Goal: Information Seeking & Learning: Compare options

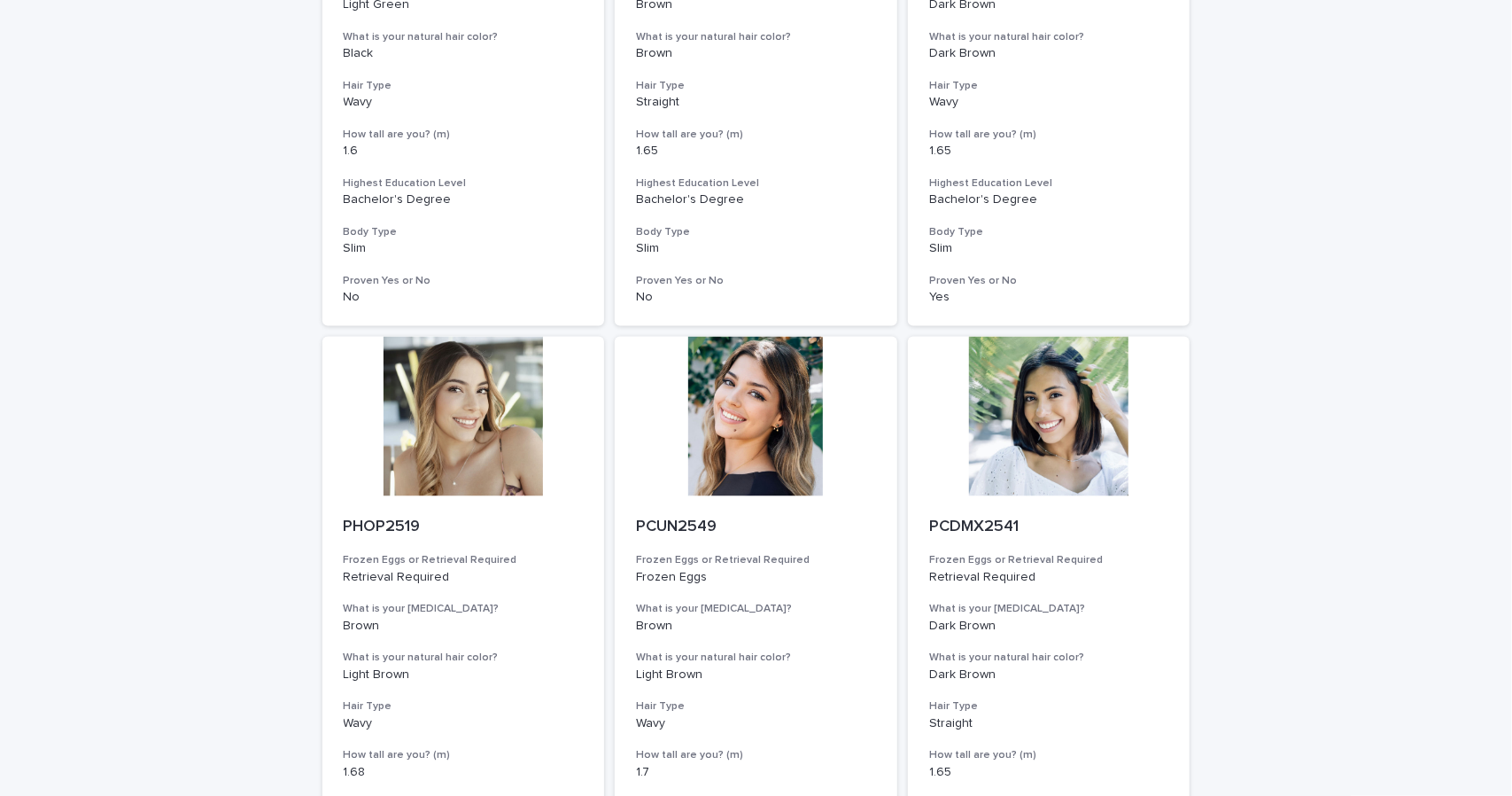
scroll to position [1890, 0]
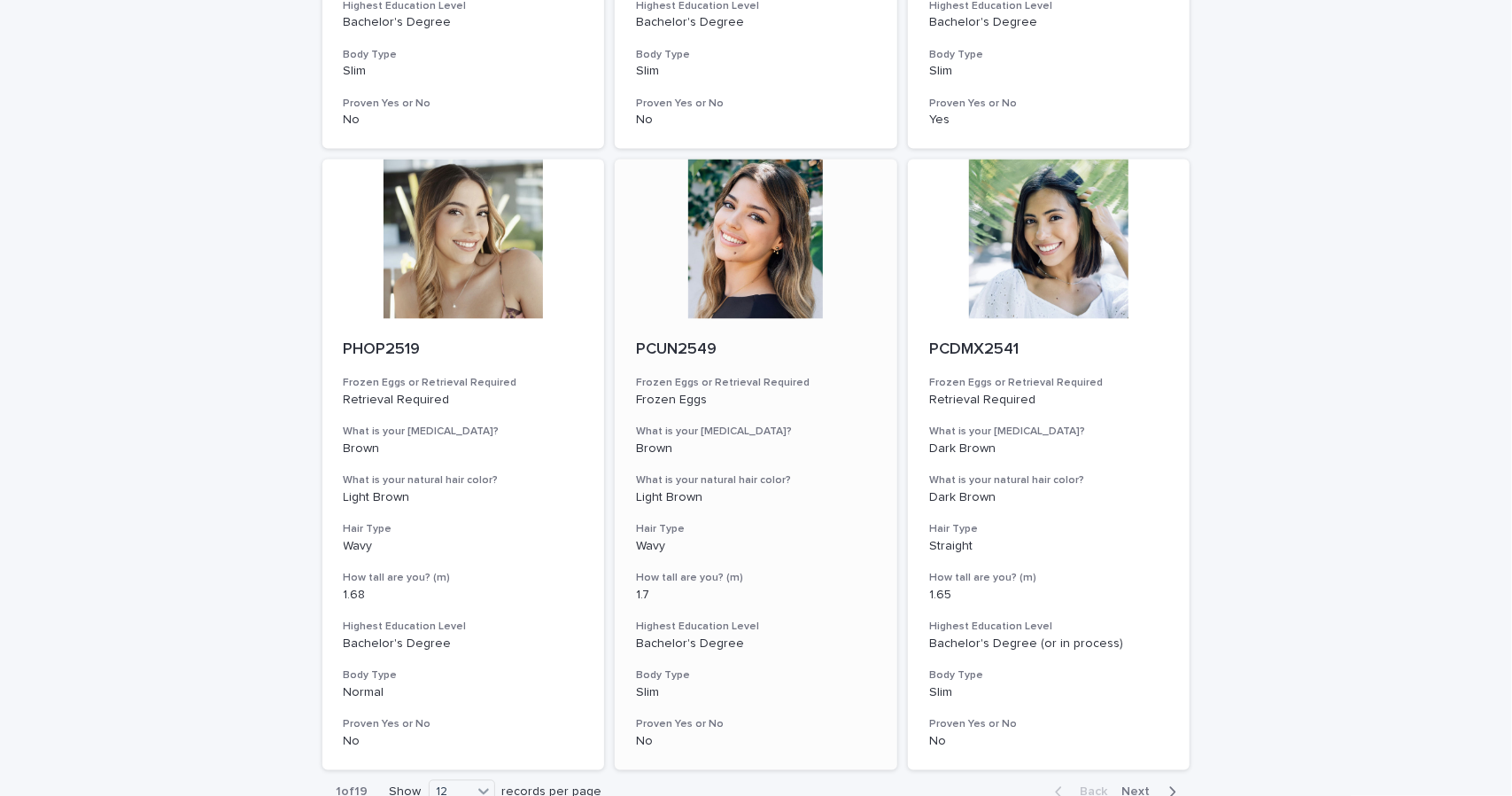
click at [754, 228] on div at bounding box center [755, 239] width 283 height 159
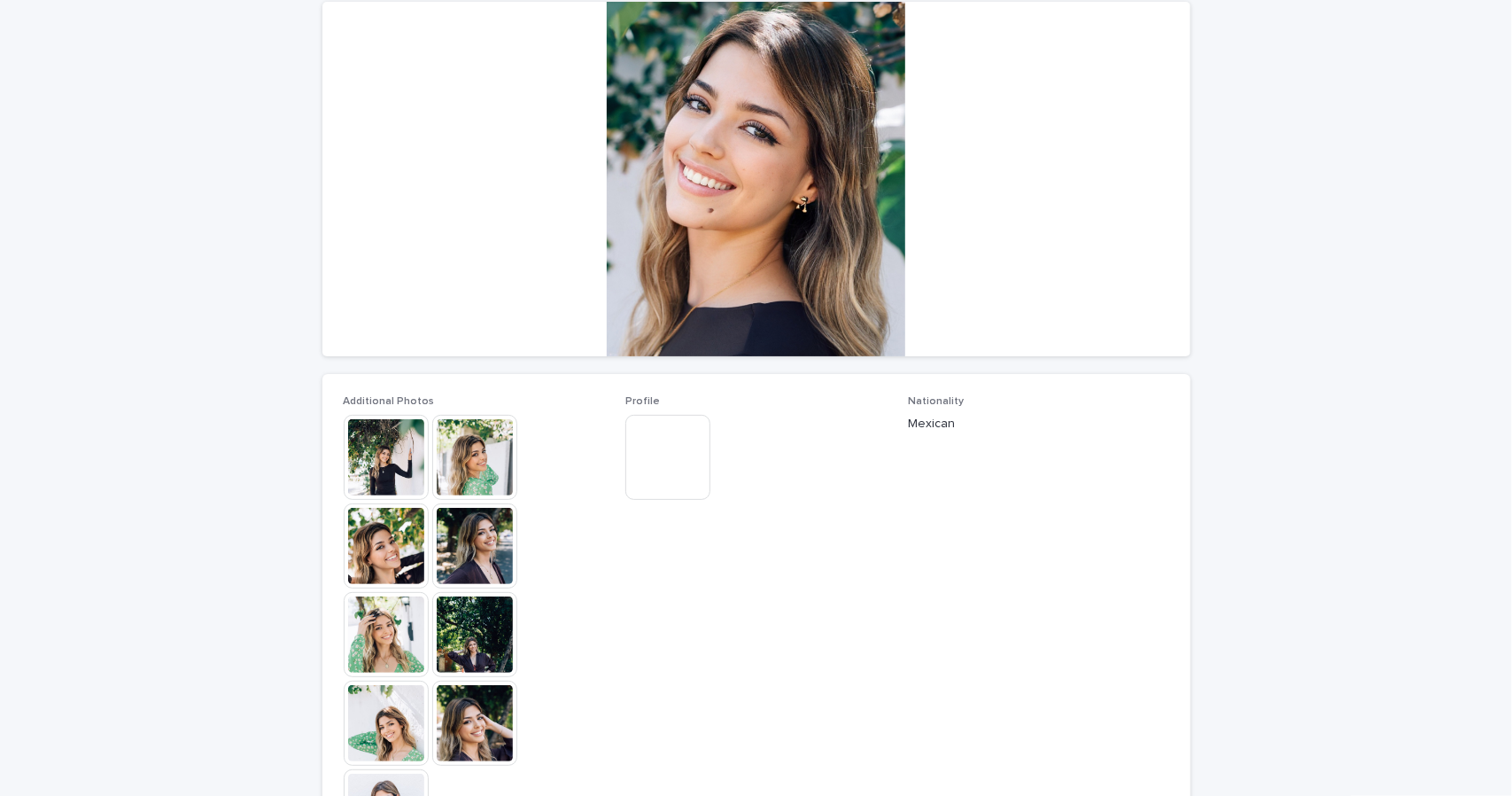
scroll to position [177, 0]
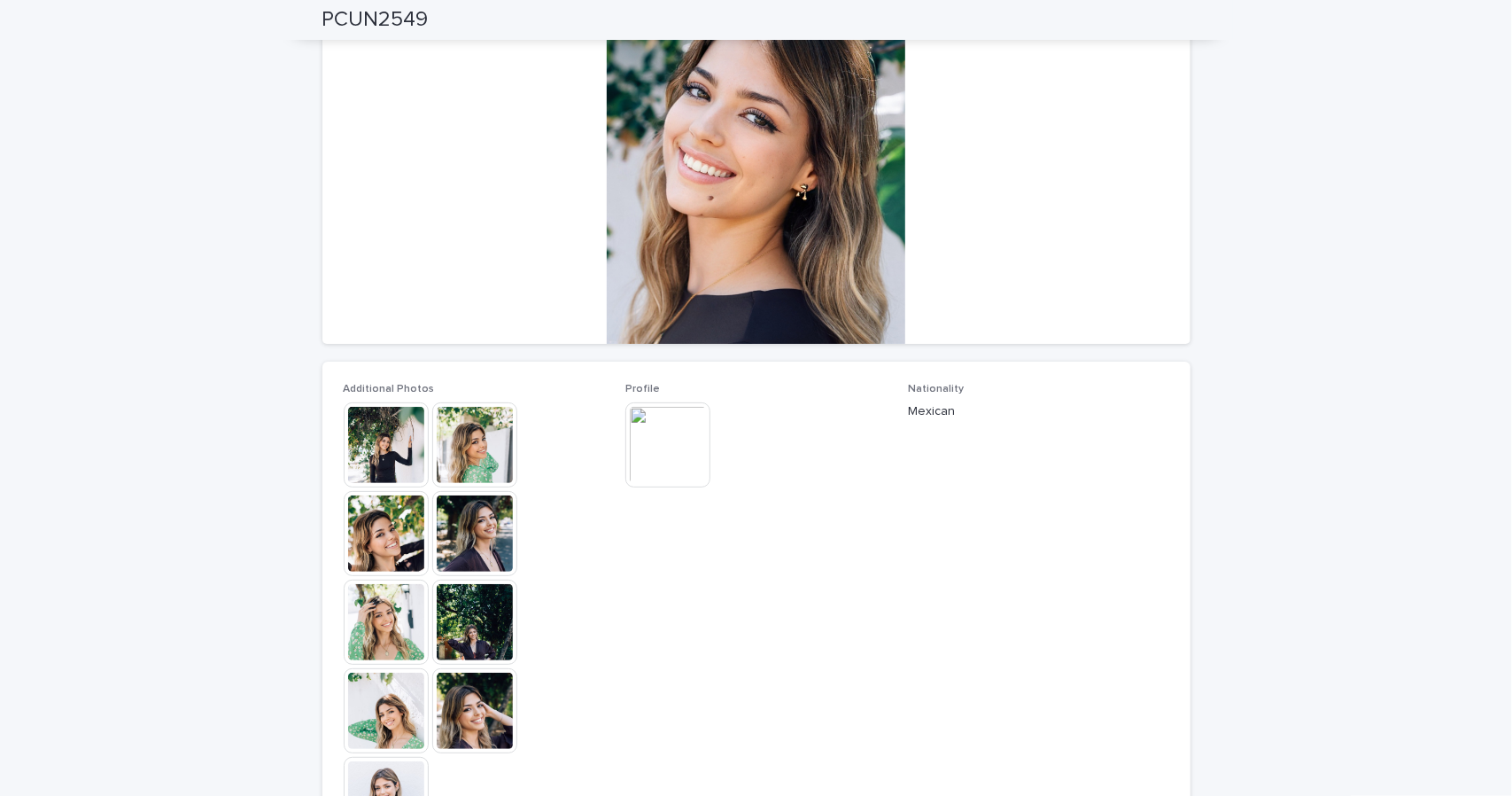
click at [470, 440] on img at bounding box center [474, 445] width 85 height 85
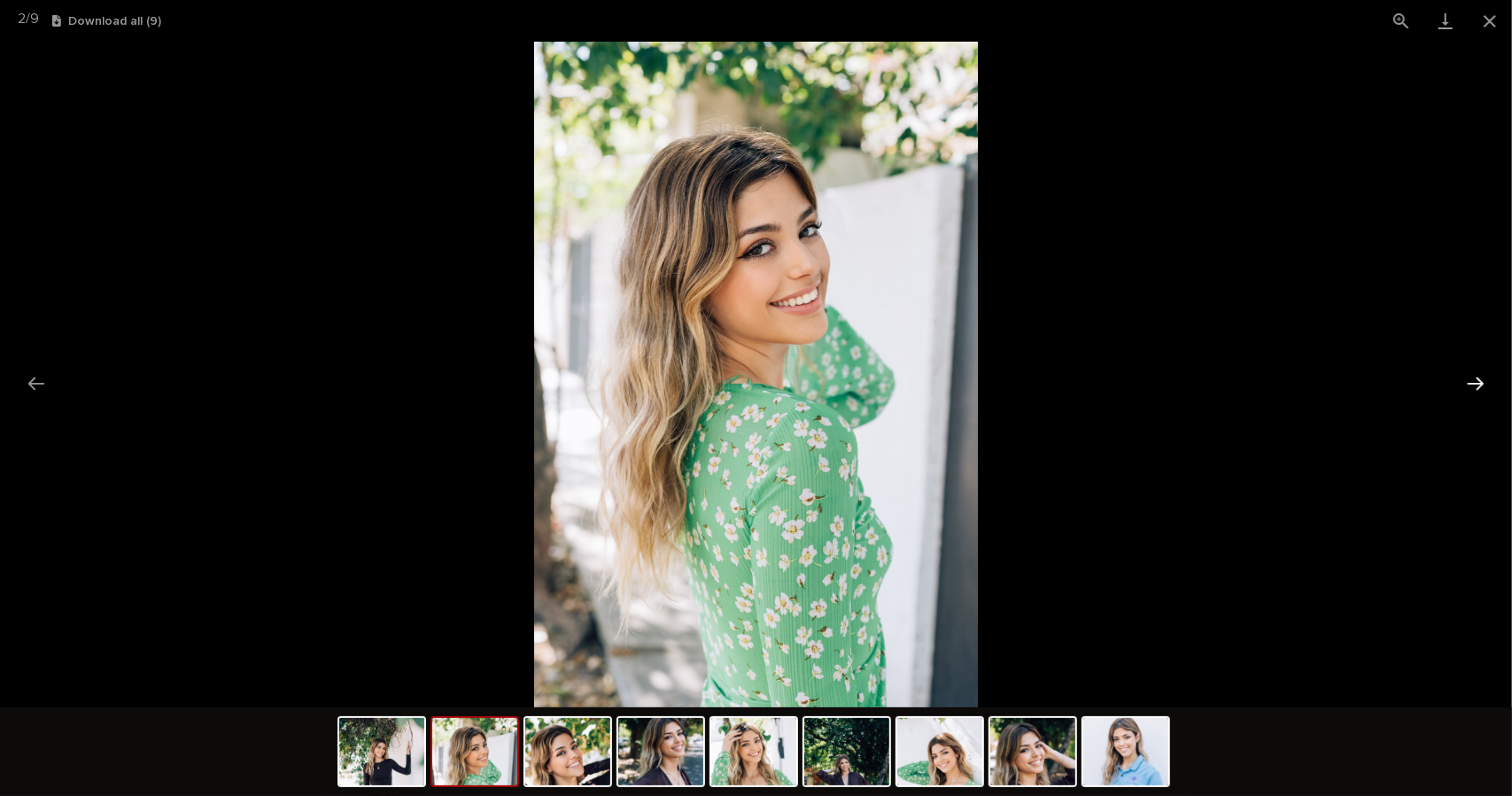
click at [1470, 389] on button "Next slide" at bounding box center [1475, 383] width 37 height 35
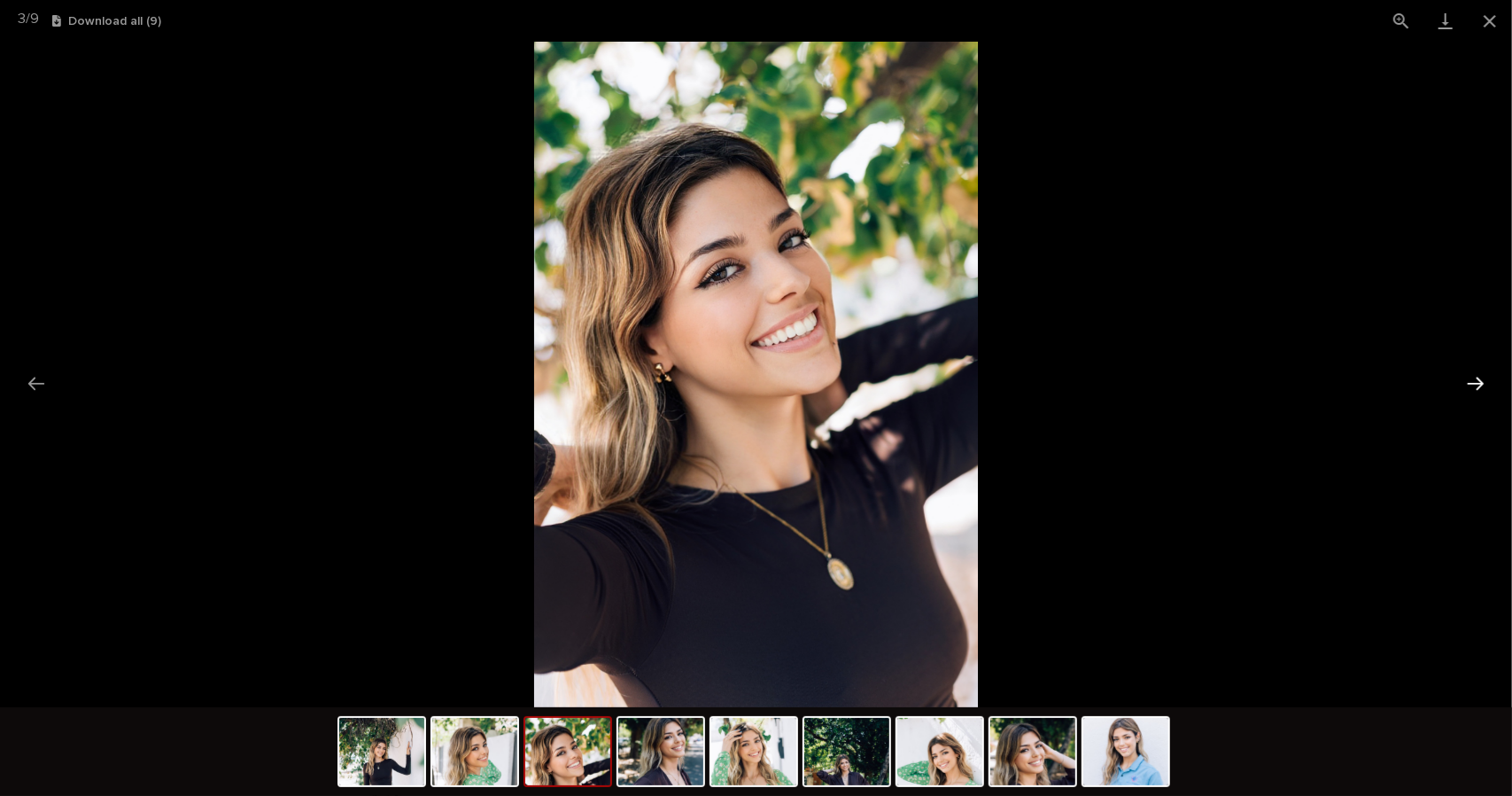
click at [1470, 389] on button "Next slide" at bounding box center [1475, 383] width 37 height 35
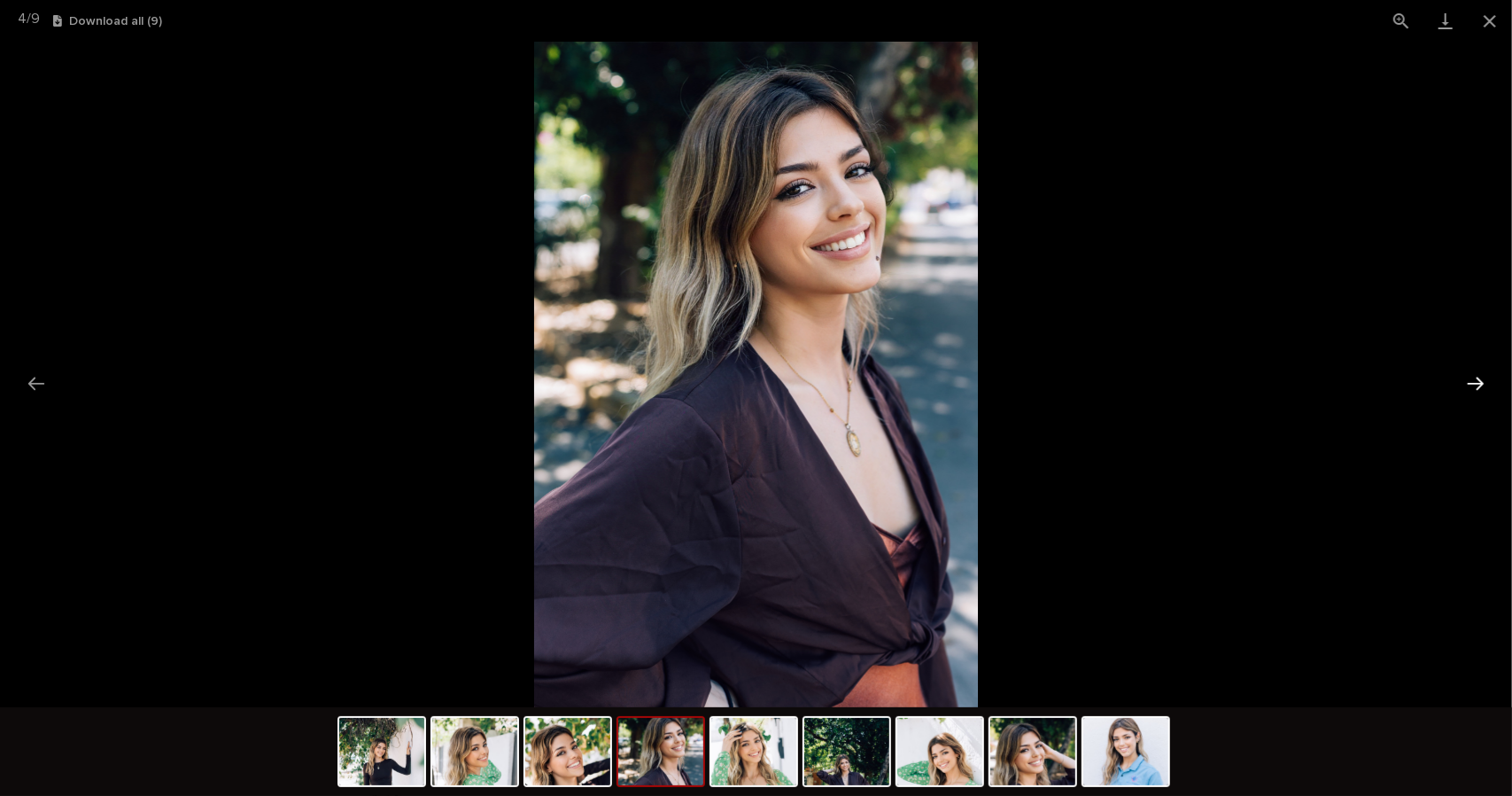
click at [1470, 389] on button "Next slide" at bounding box center [1475, 383] width 37 height 35
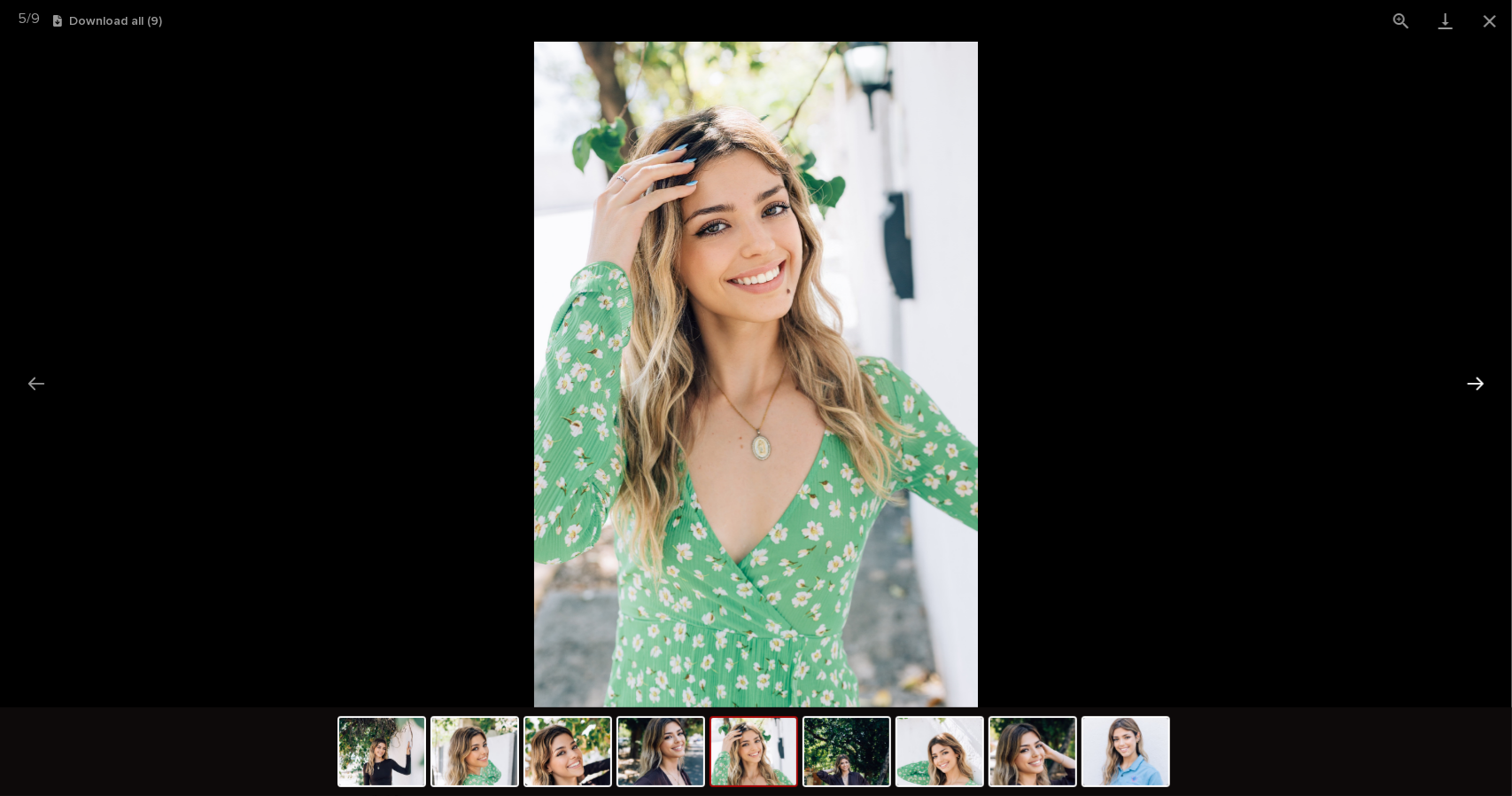
click at [1470, 389] on button "Next slide" at bounding box center [1475, 383] width 37 height 35
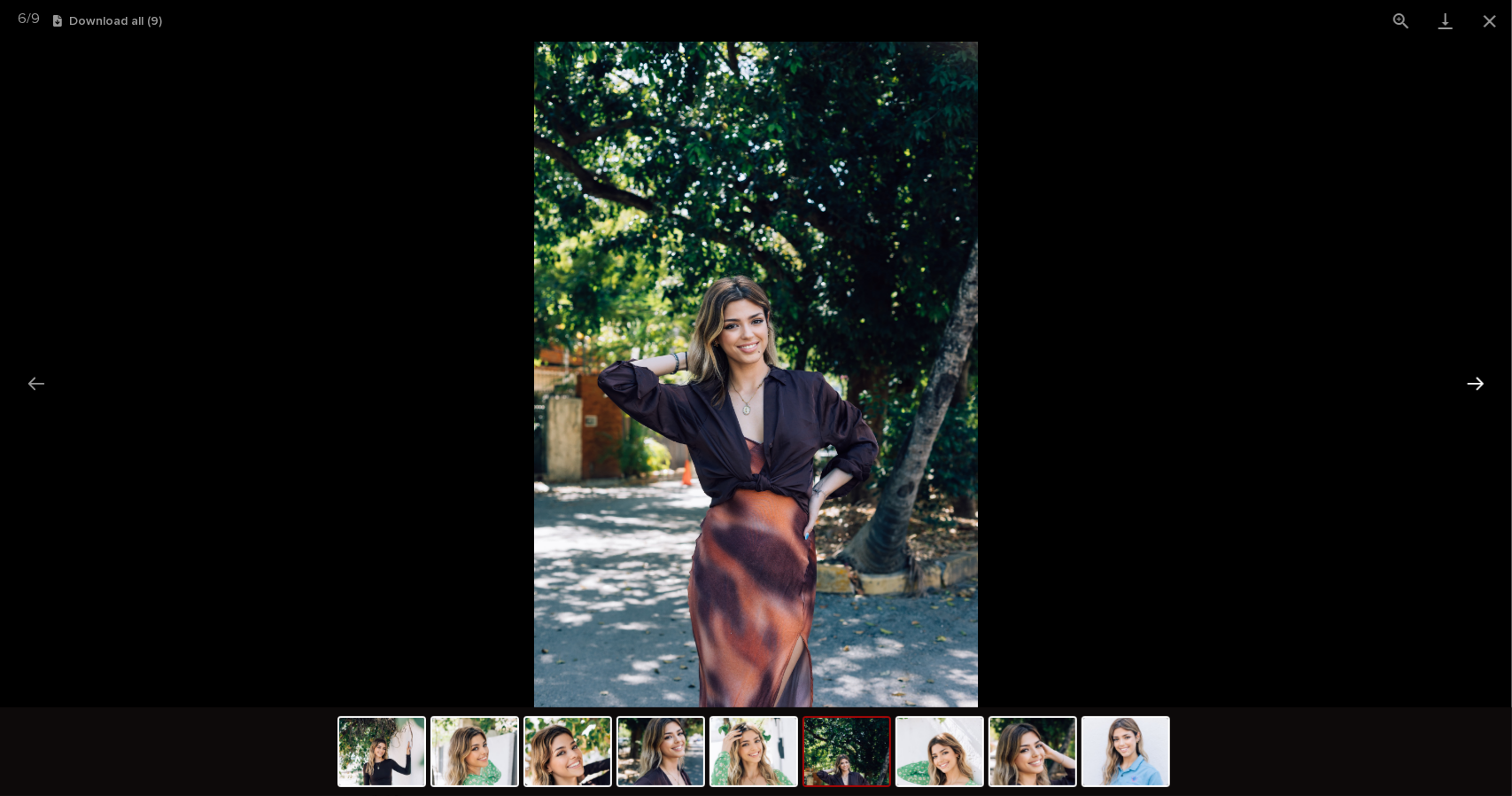
click at [1470, 389] on button "Next slide" at bounding box center [1475, 383] width 37 height 35
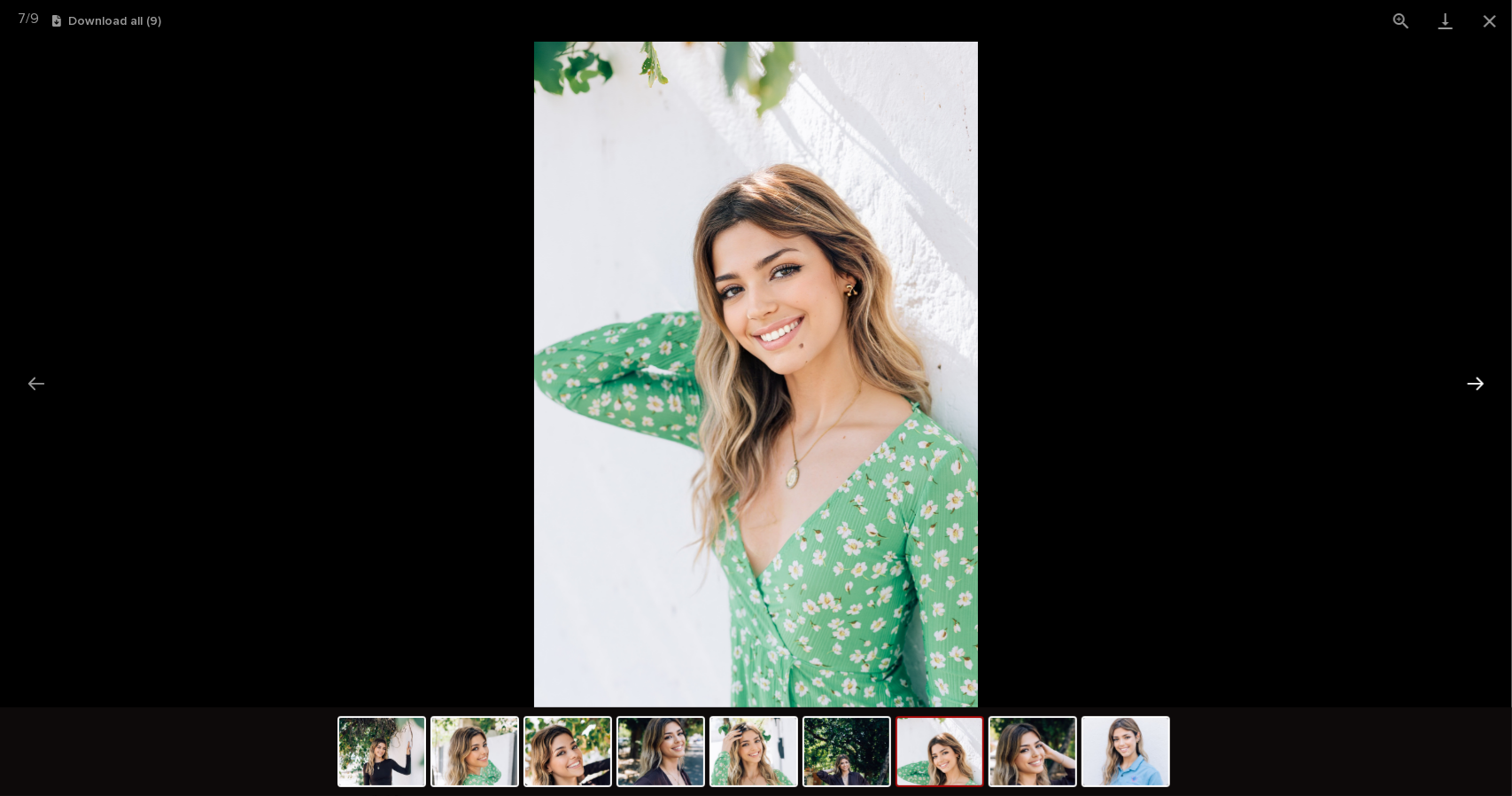
click at [1470, 389] on button "Next slide" at bounding box center [1475, 383] width 37 height 35
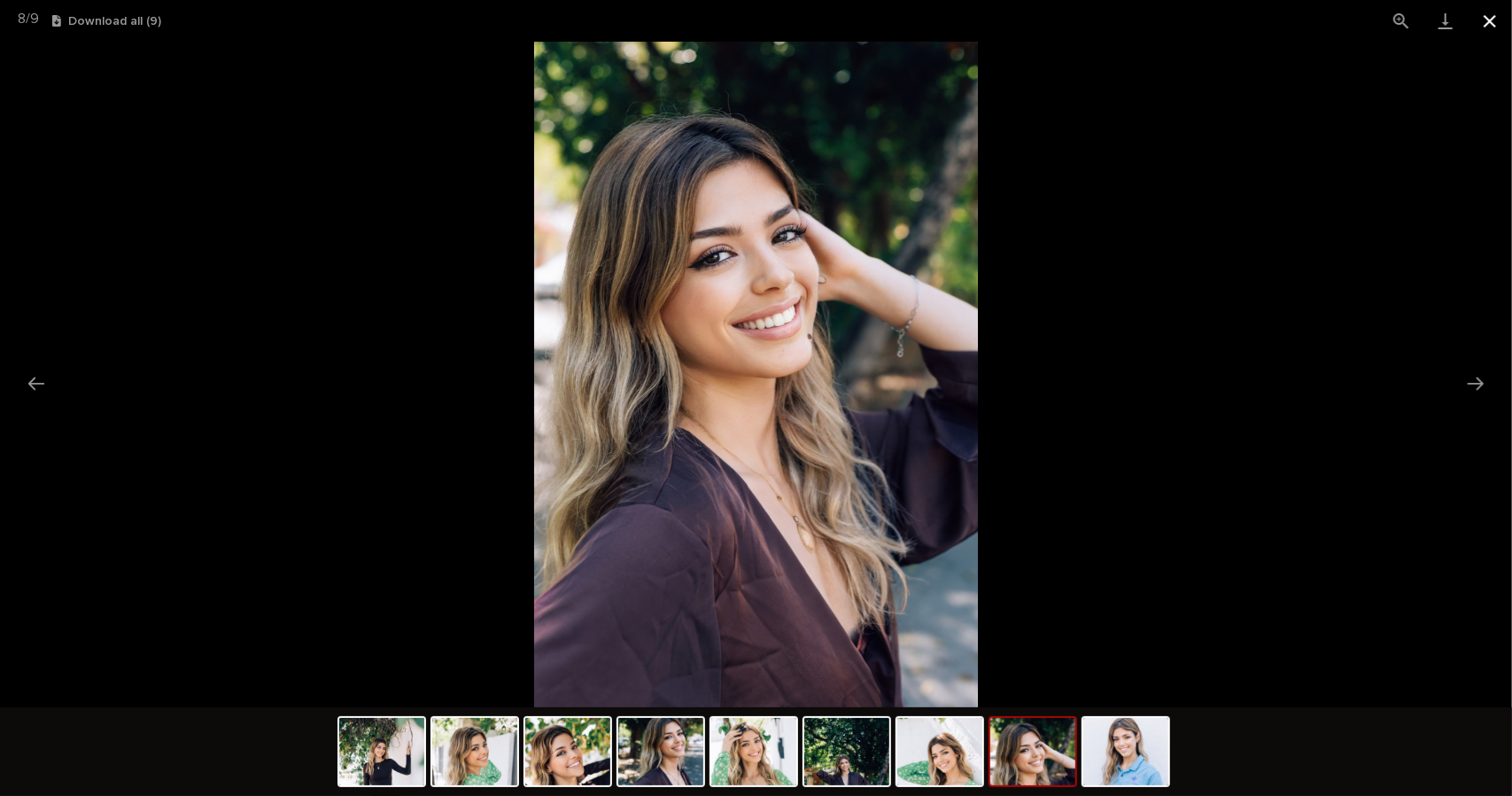
click at [1490, 19] on button "Close gallery" at bounding box center [1490, 20] width 44 height 41
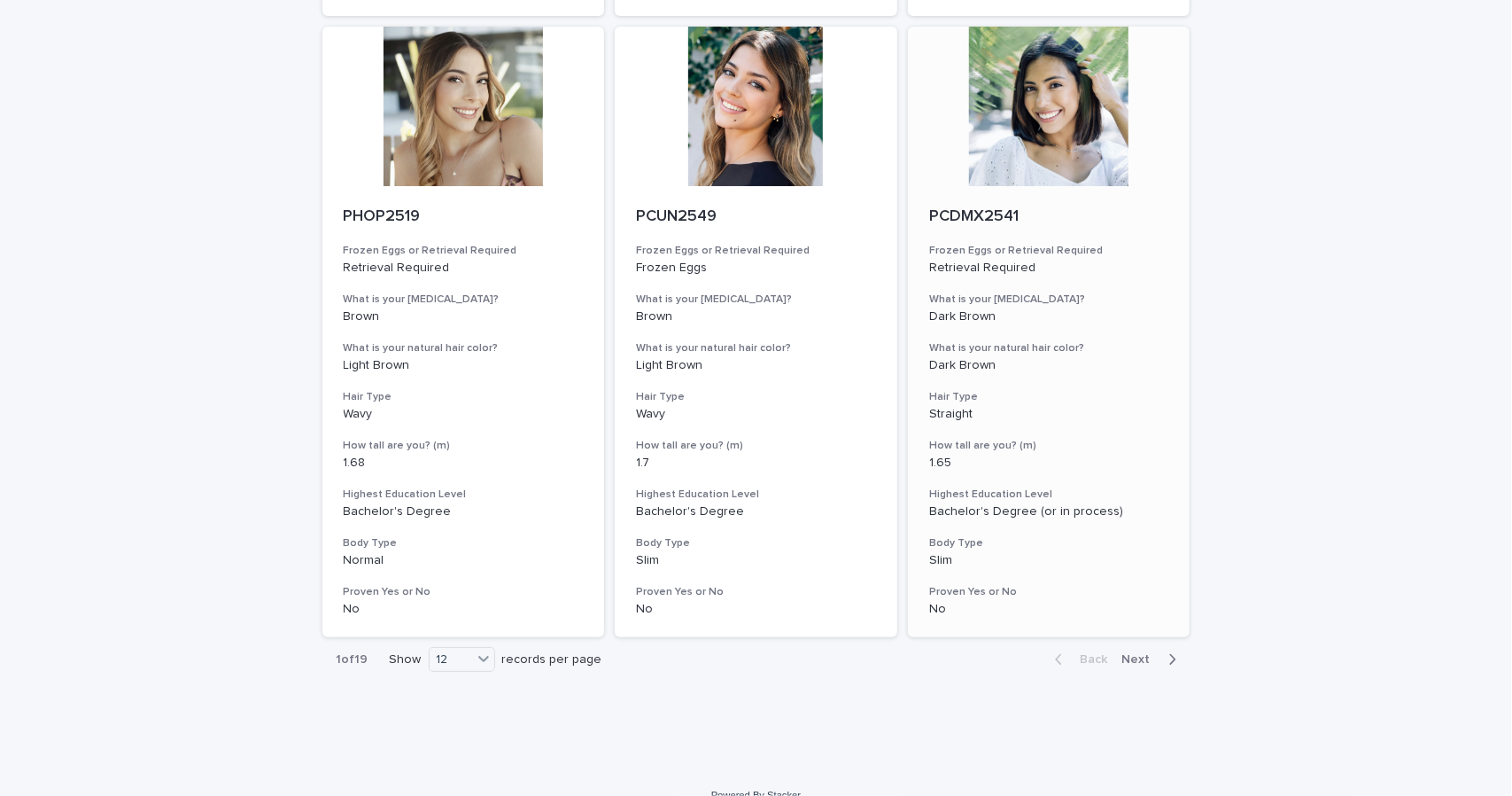
scroll to position [2048, 0]
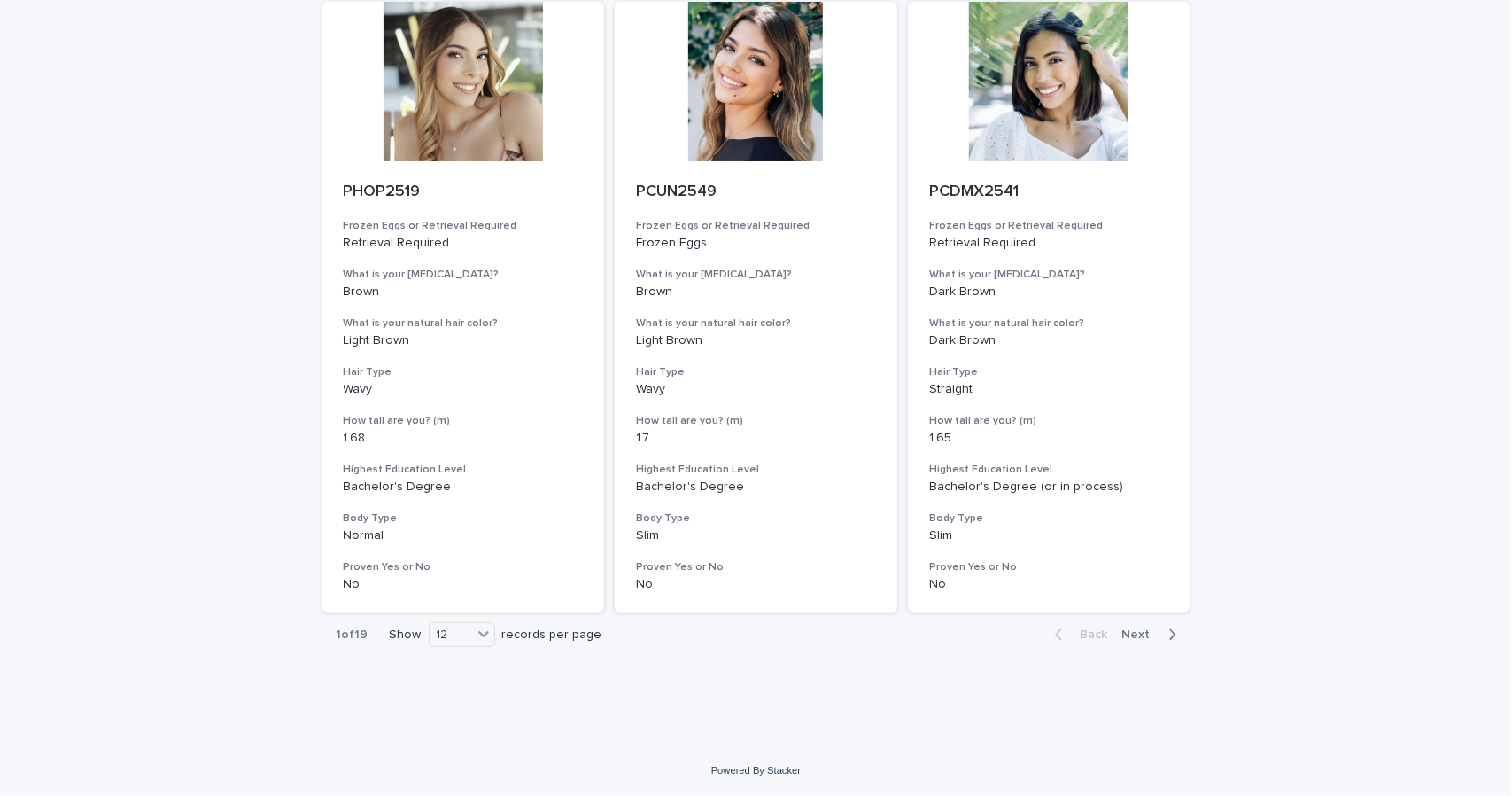
click at [1133, 636] on span "Next" at bounding box center [1141, 634] width 39 height 12
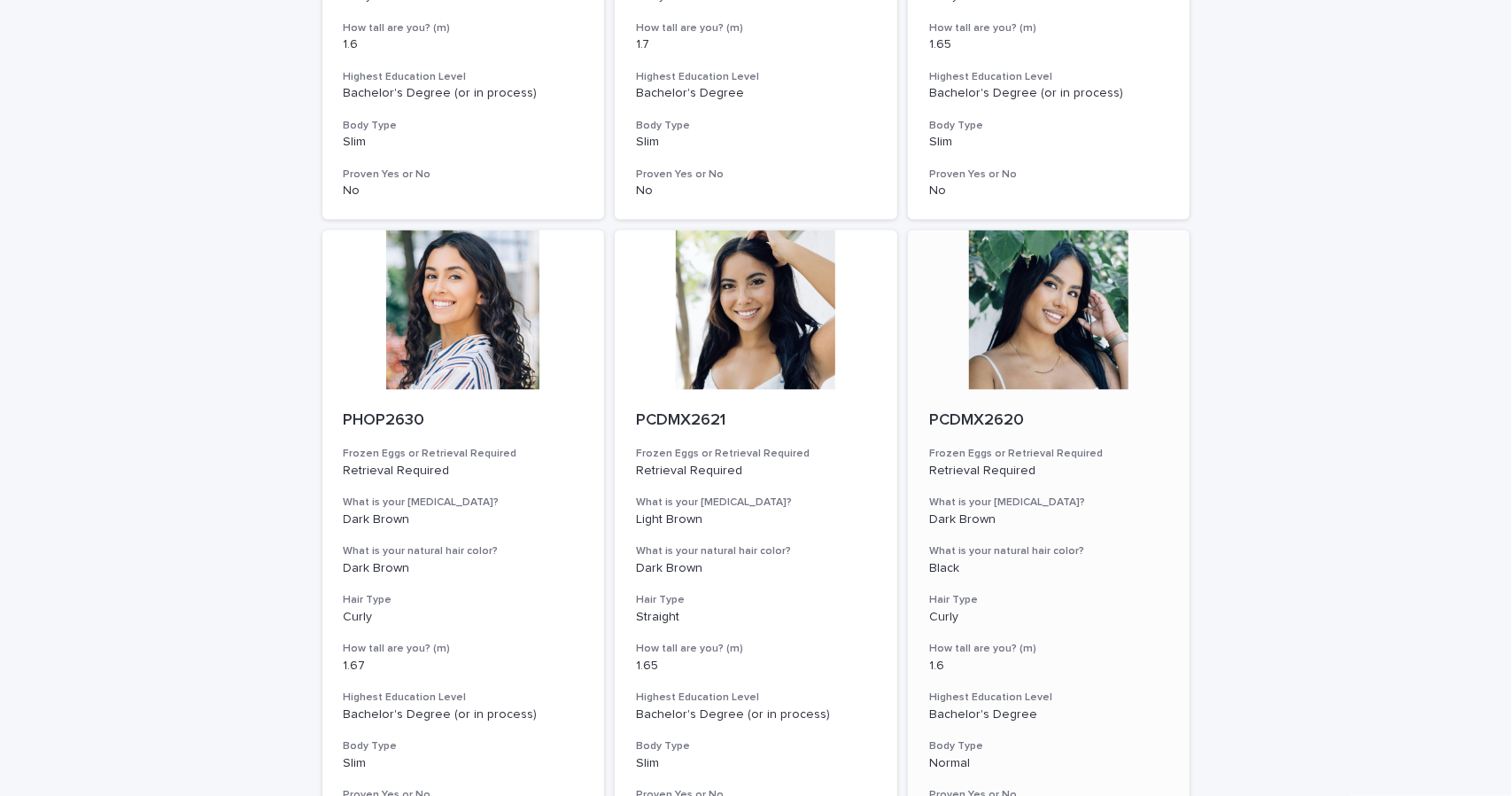
scroll to position [2038, 0]
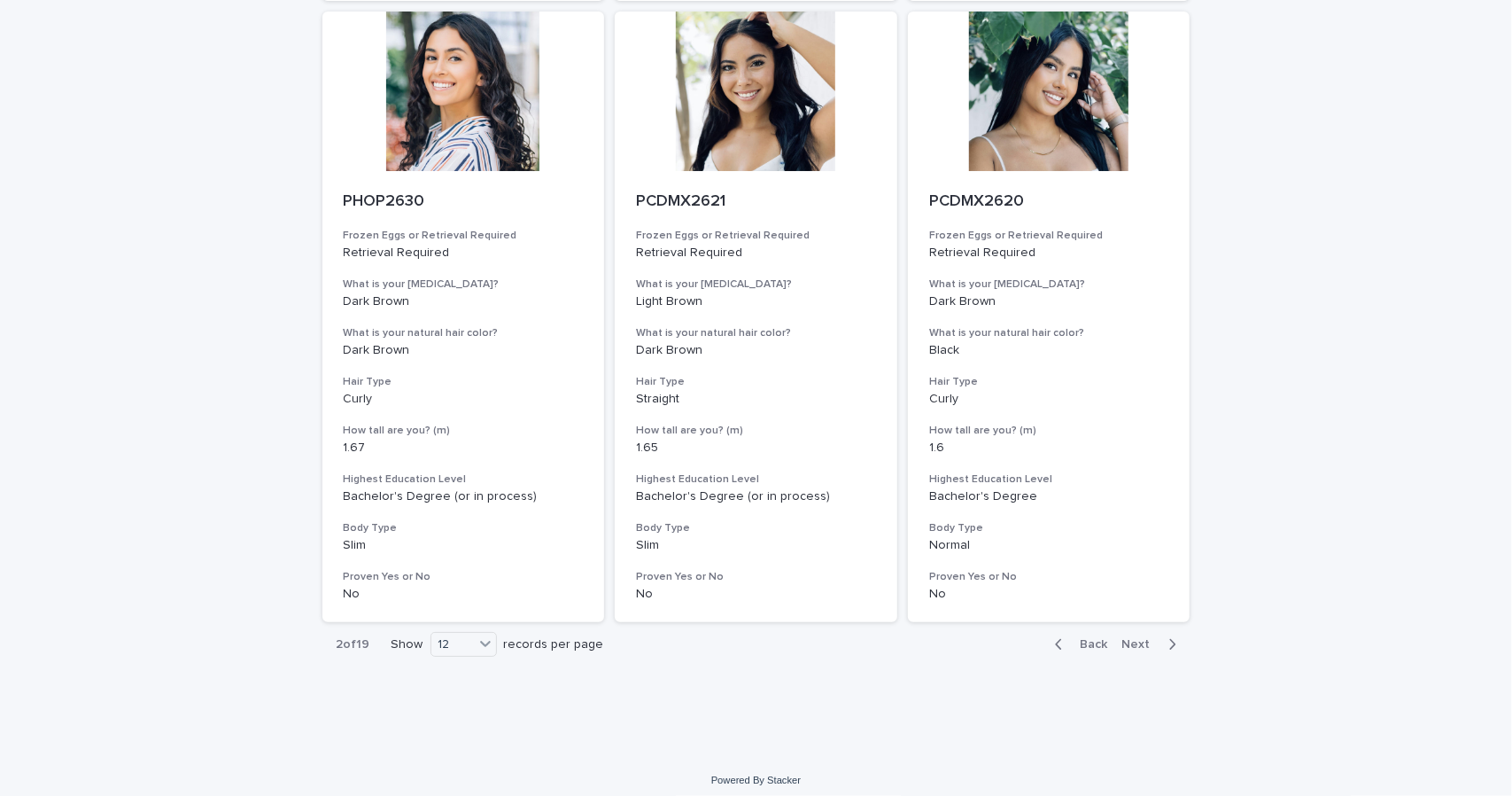
click at [1136, 645] on span "Next" at bounding box center [1141, 643] width 39 height 12
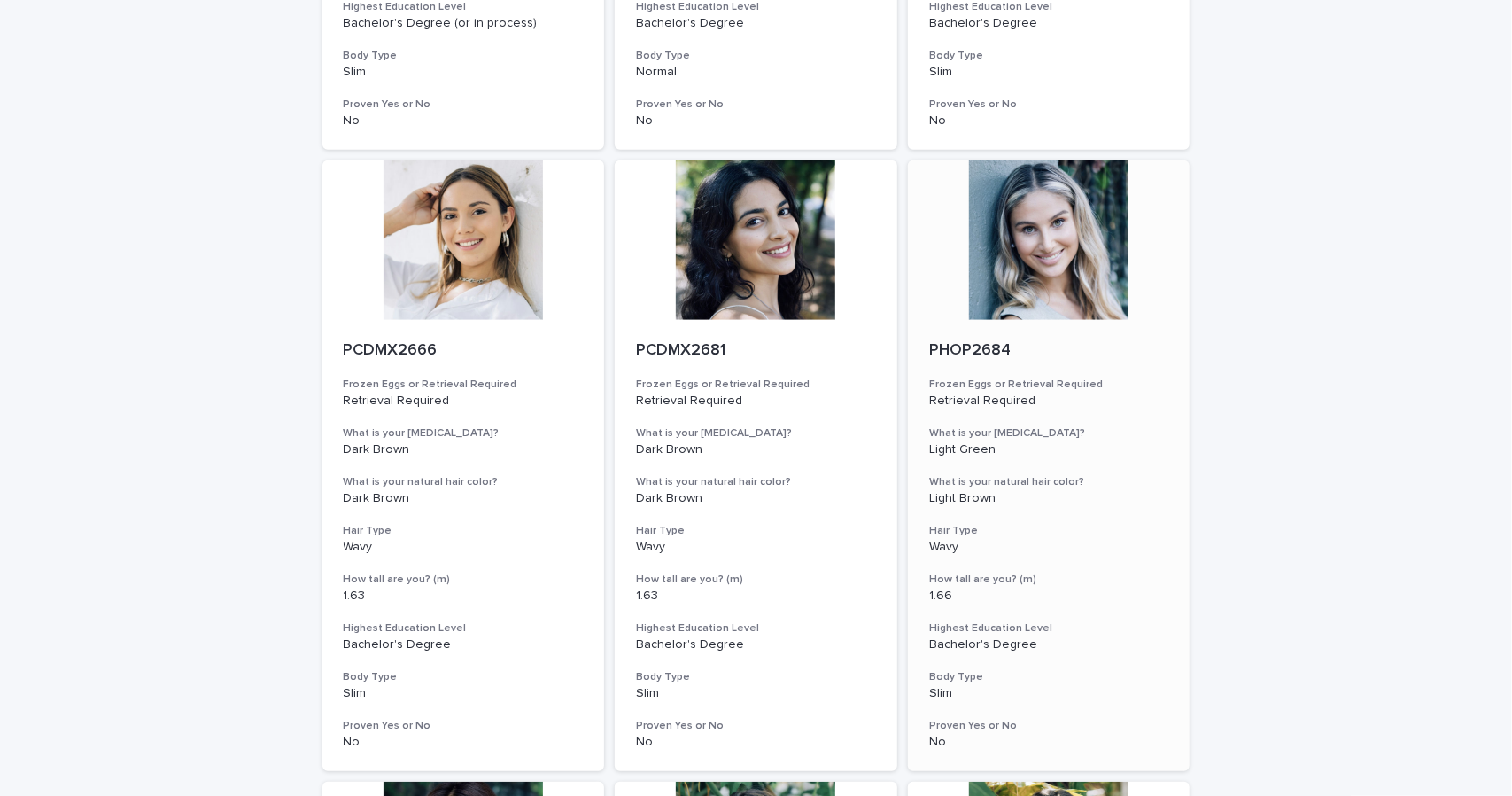
scroll to position [650, 0]
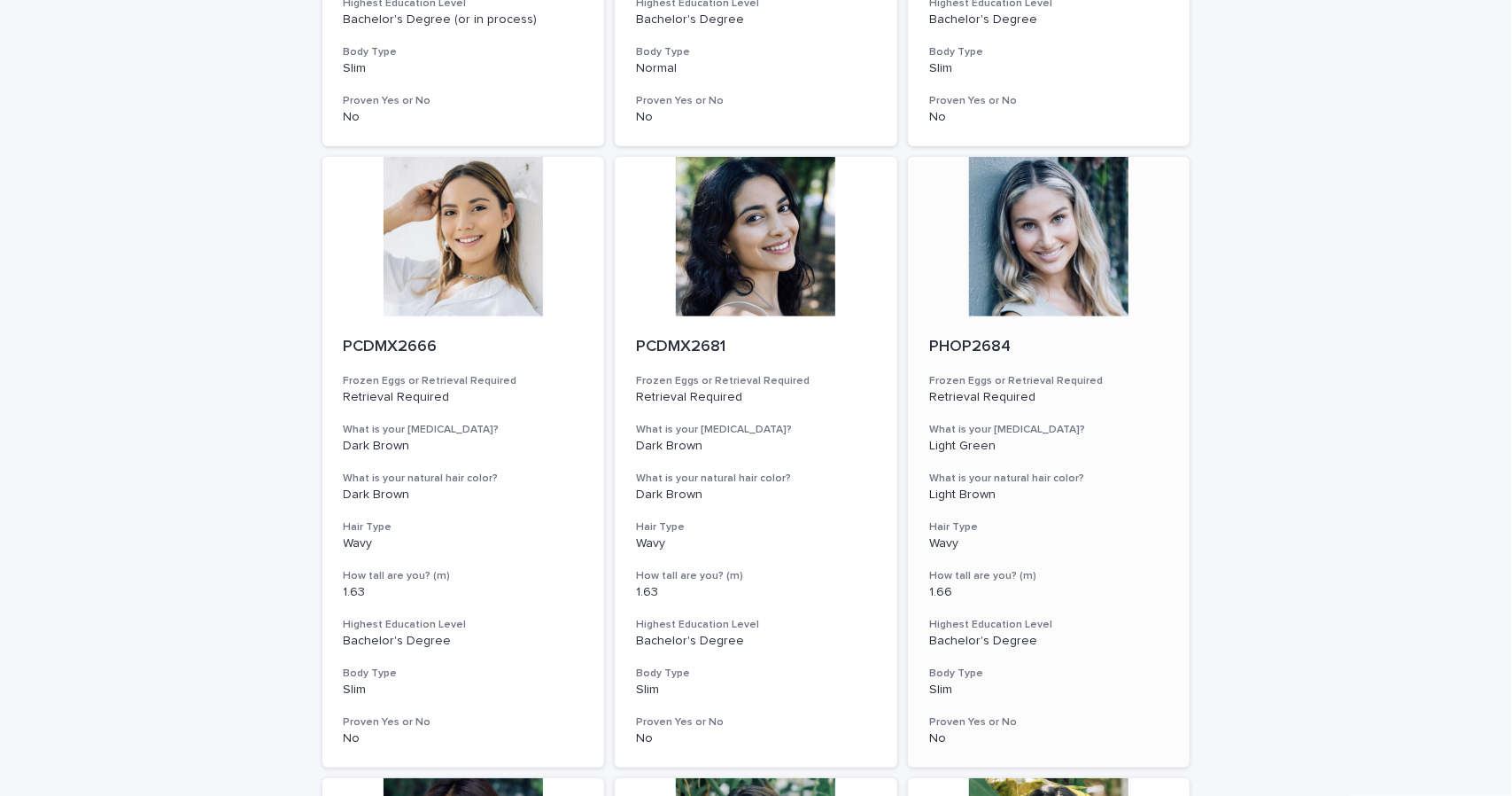
click at [1015, 254] on div at bounding box center [1049, 236] width 283 height 159
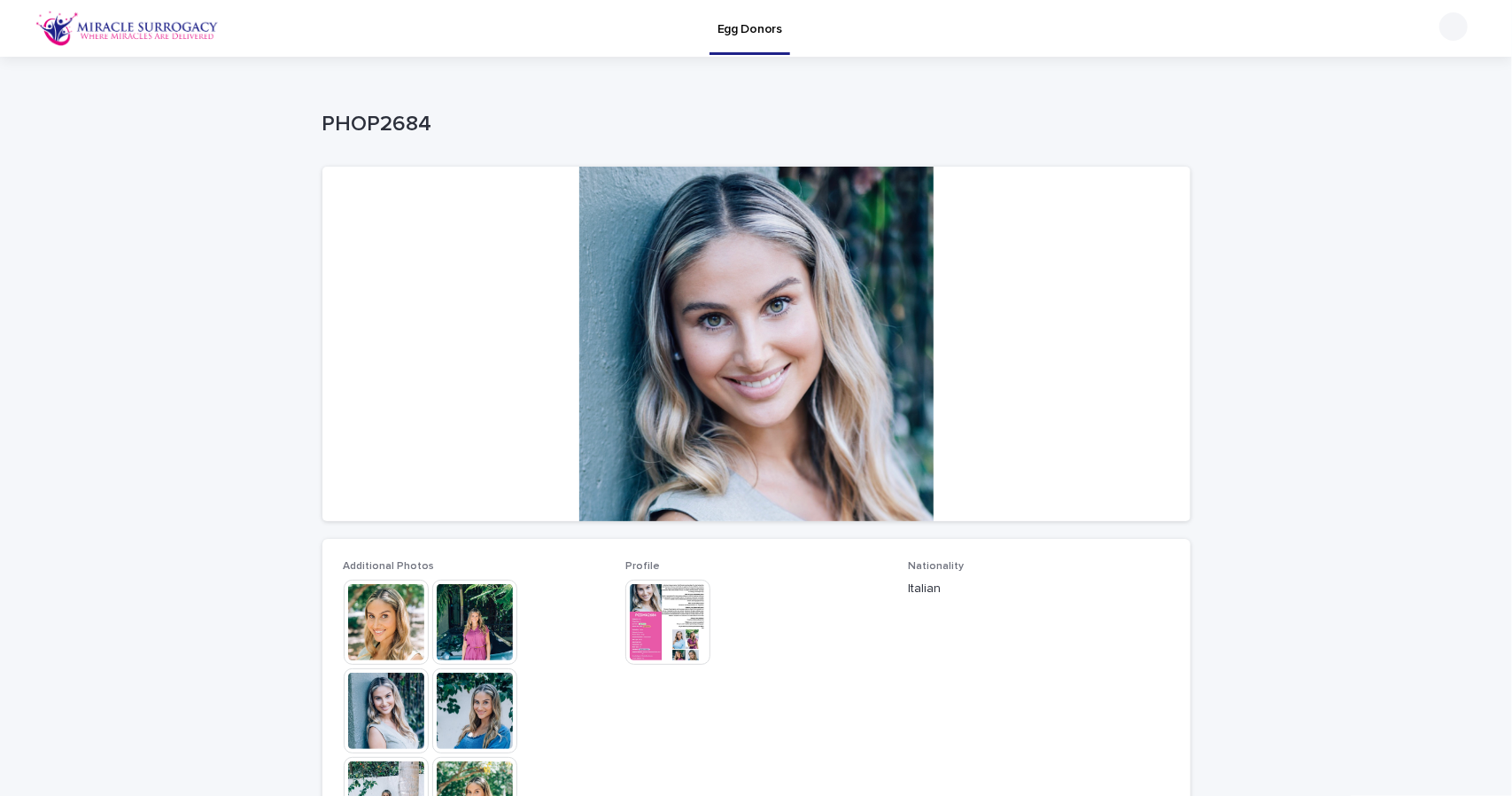
click at [459, 710] on img at bounding box center [474, 710] width 85 height 85
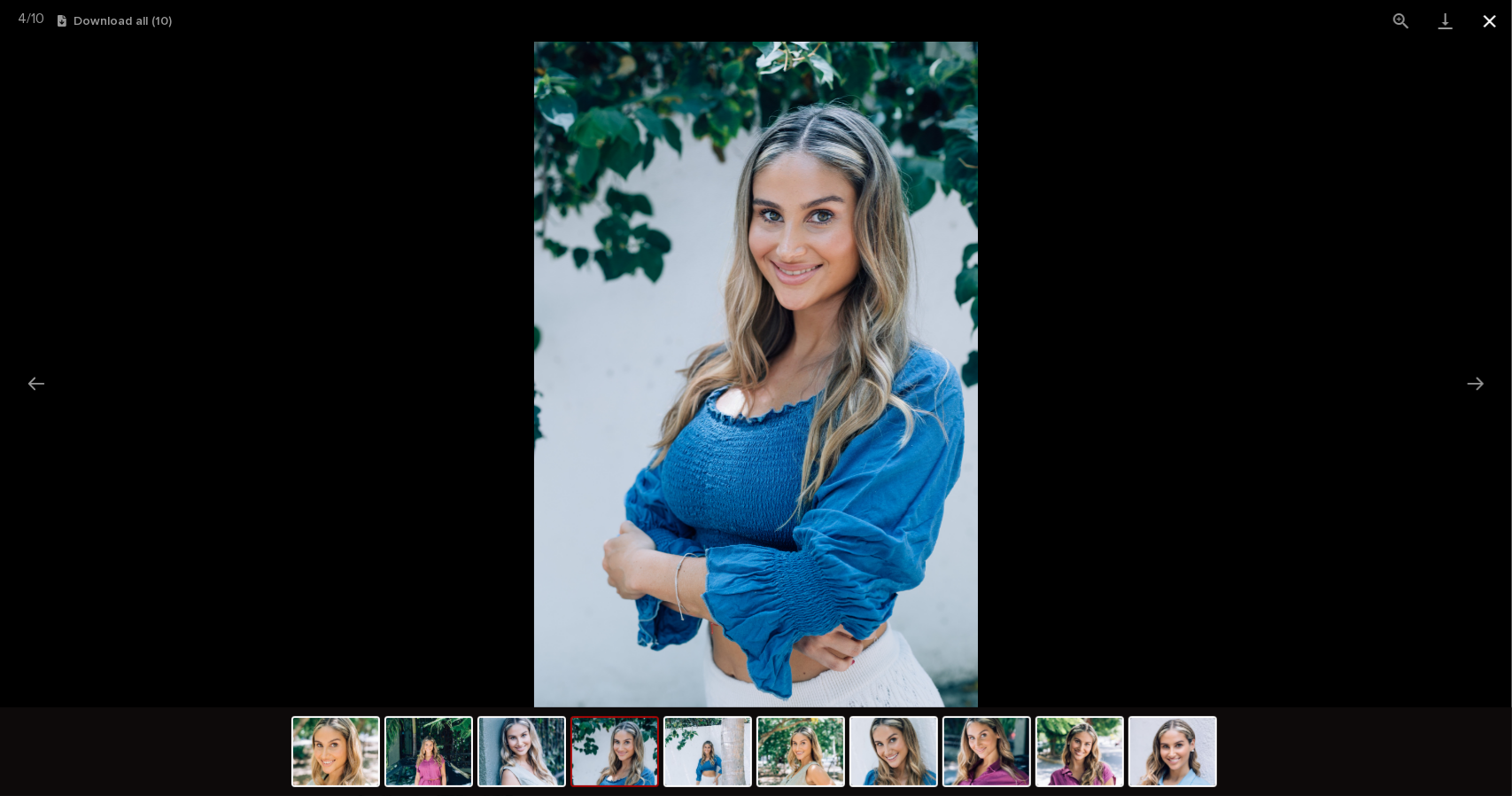
click at [1488, 22] on button "Close gallery" at bounding box center [1490, 20] width 44 height 41
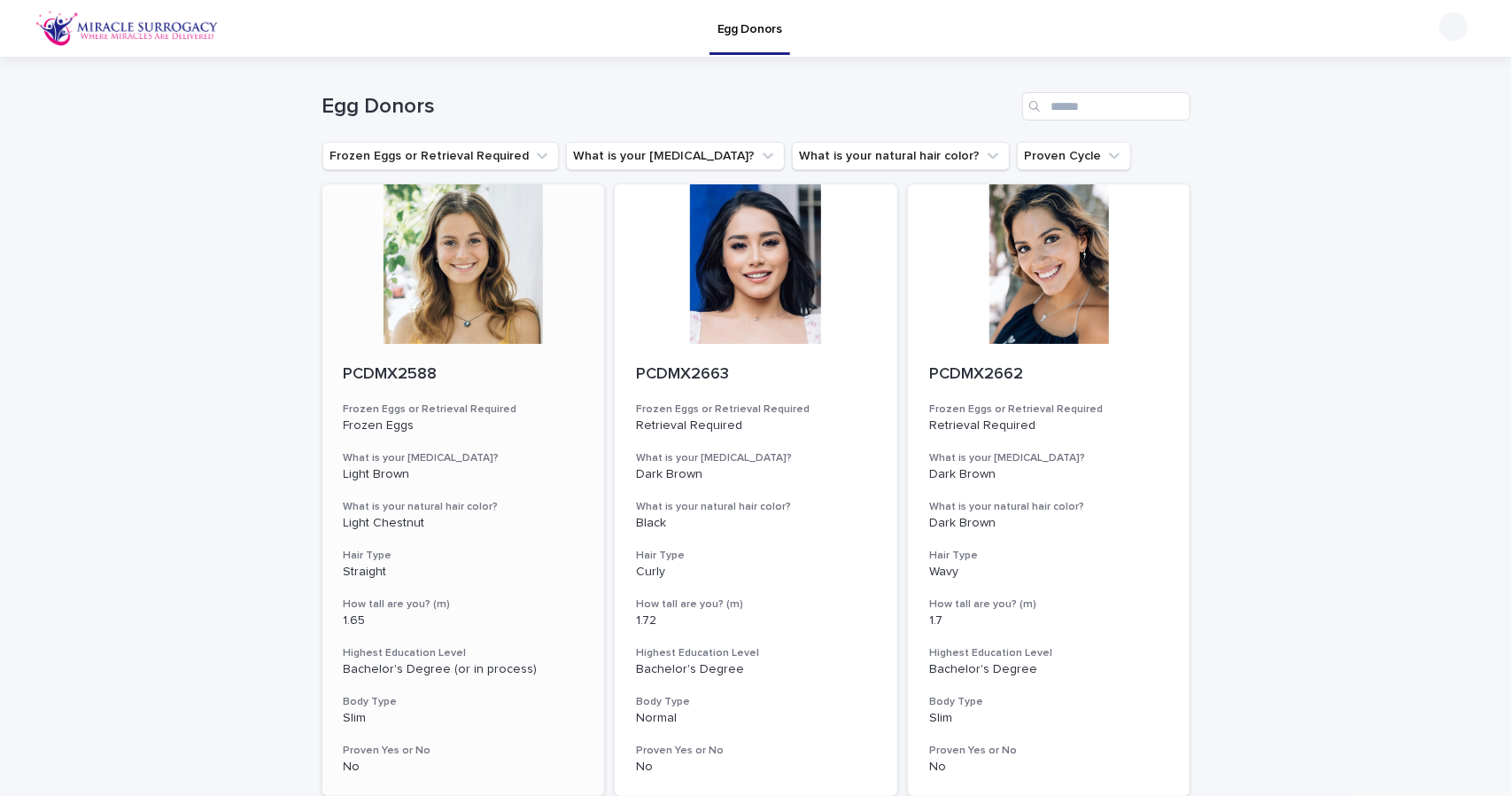
click at [436, 287] on div at bounding box center [463, 263] width 283 height 159
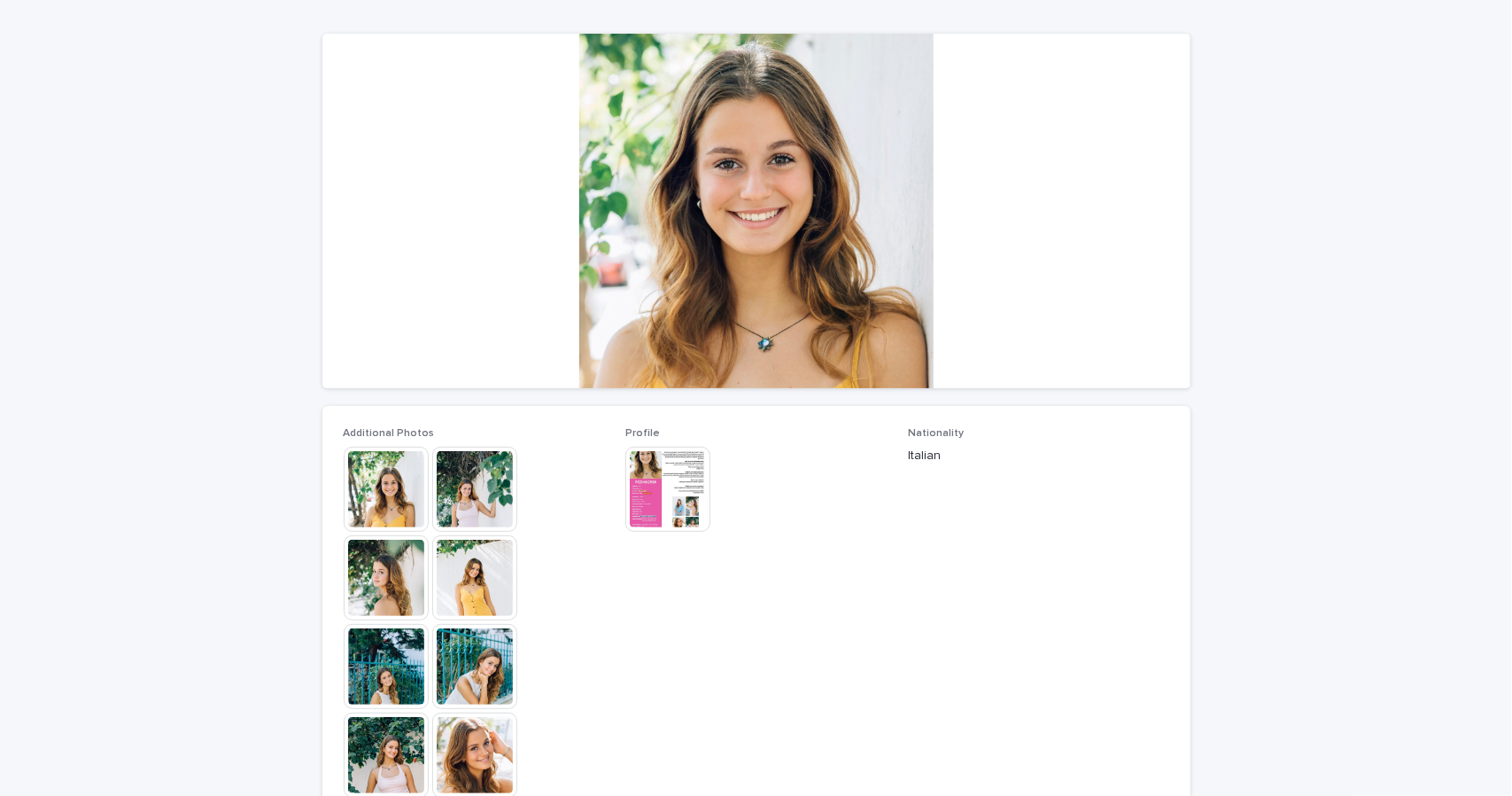
scroll to position [206, 0]
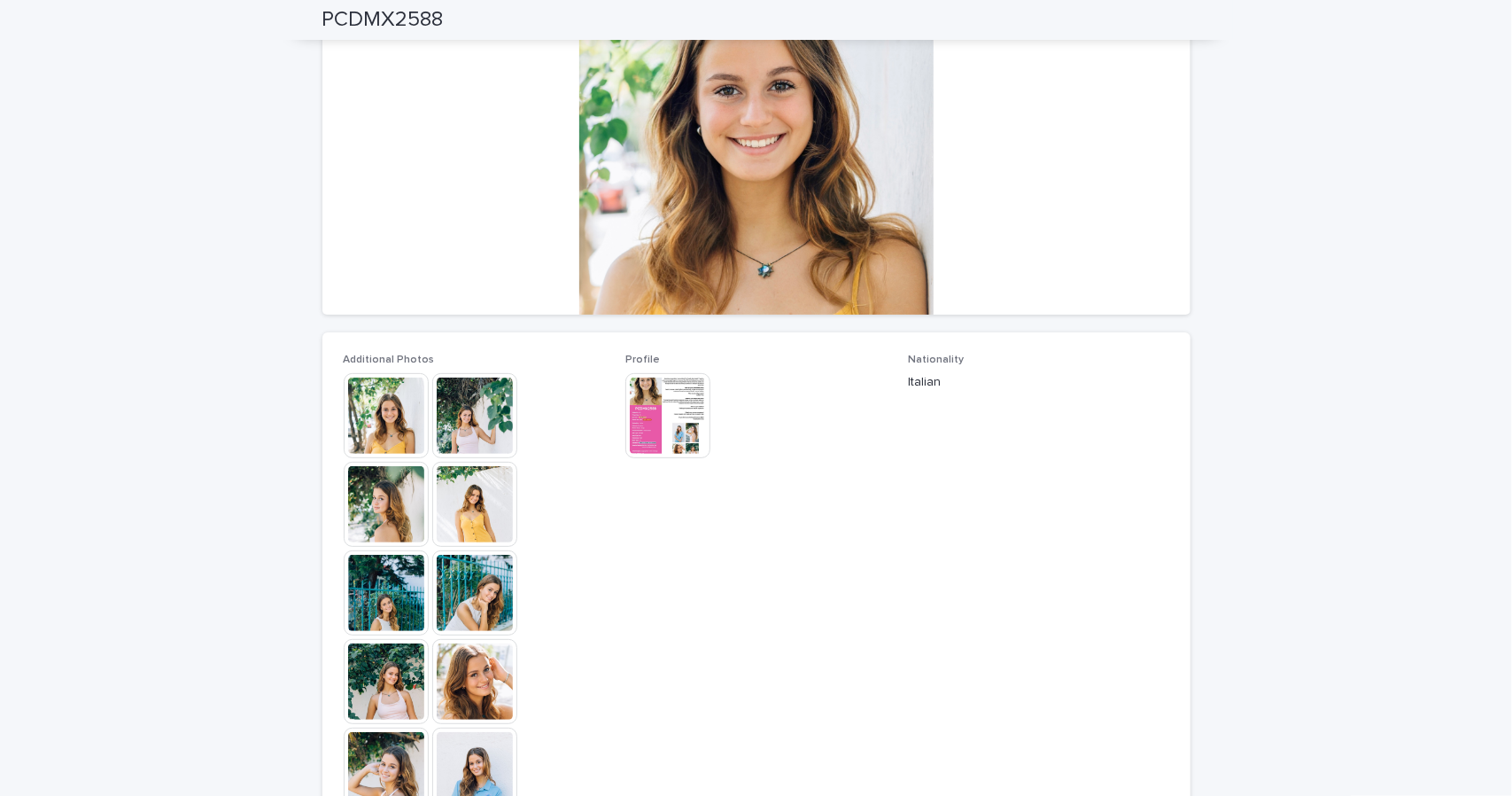
click at [460, 513] on img at bounding box center [474, 504] width 85 height 85
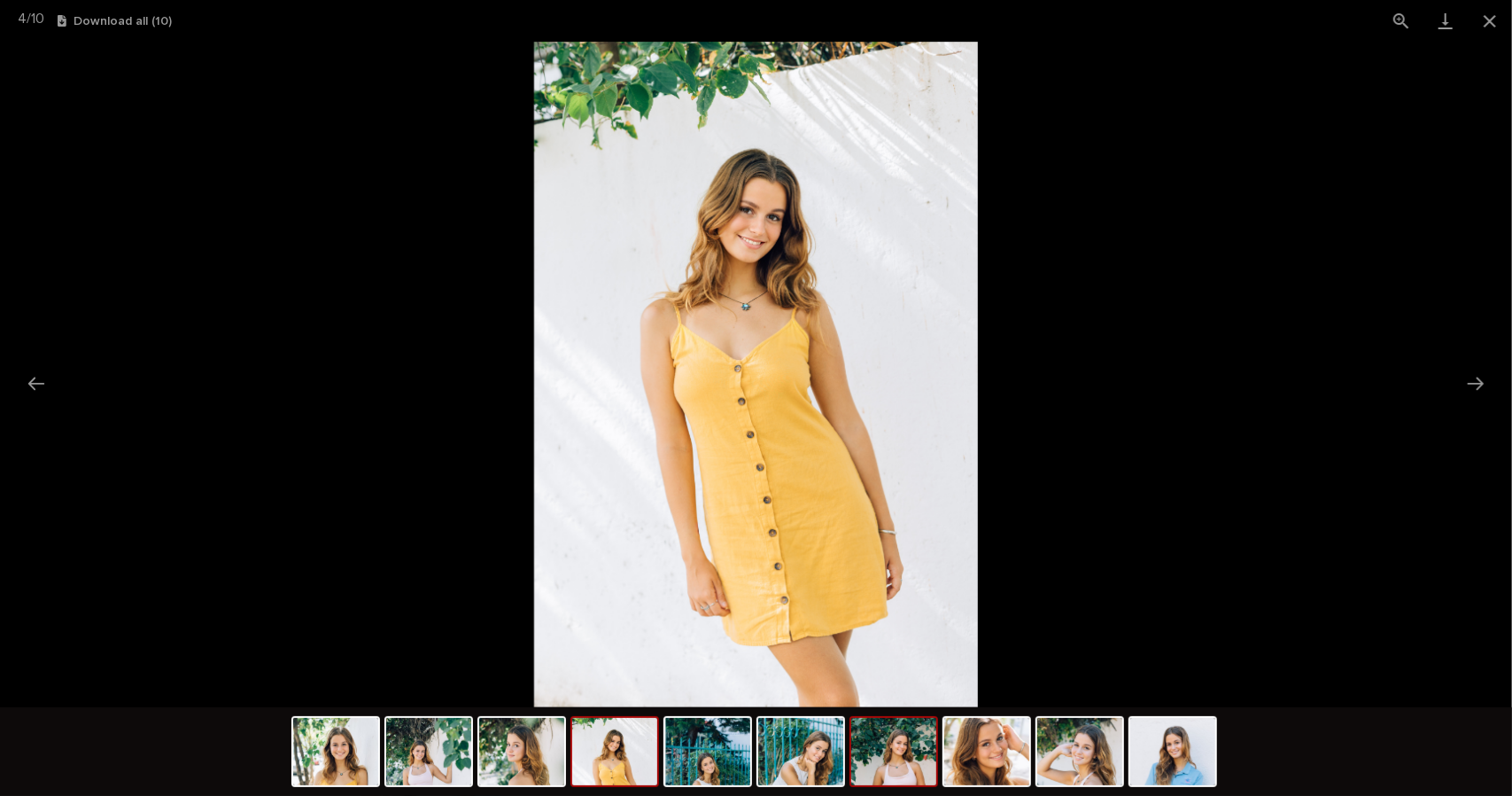
click at [893, 772] on img at bounding box center [893, 751] width 85 height 67
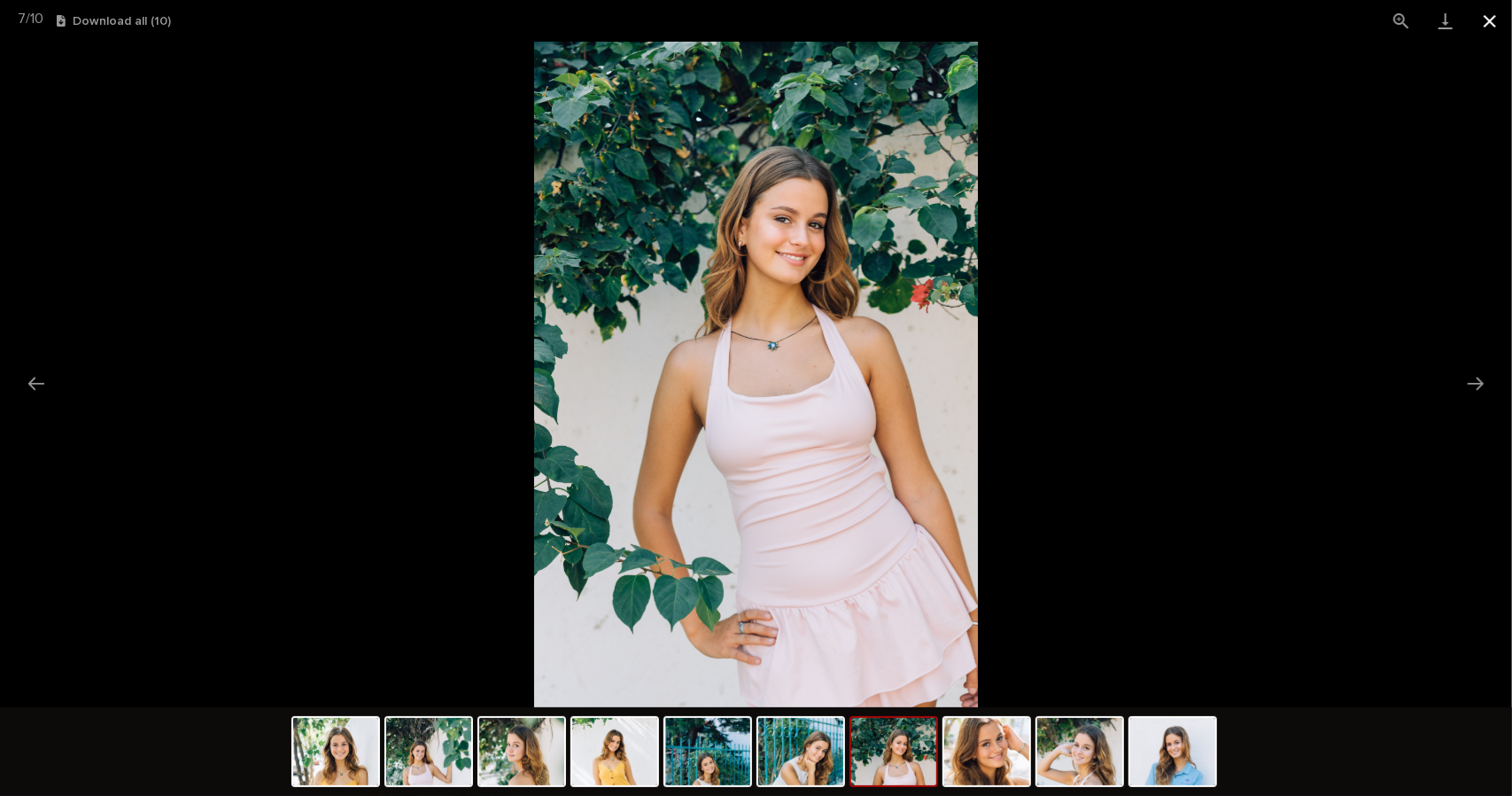
click at [1488, 21] on button "Close gallery" at bounding box center [1490, 20] width 44 height 41
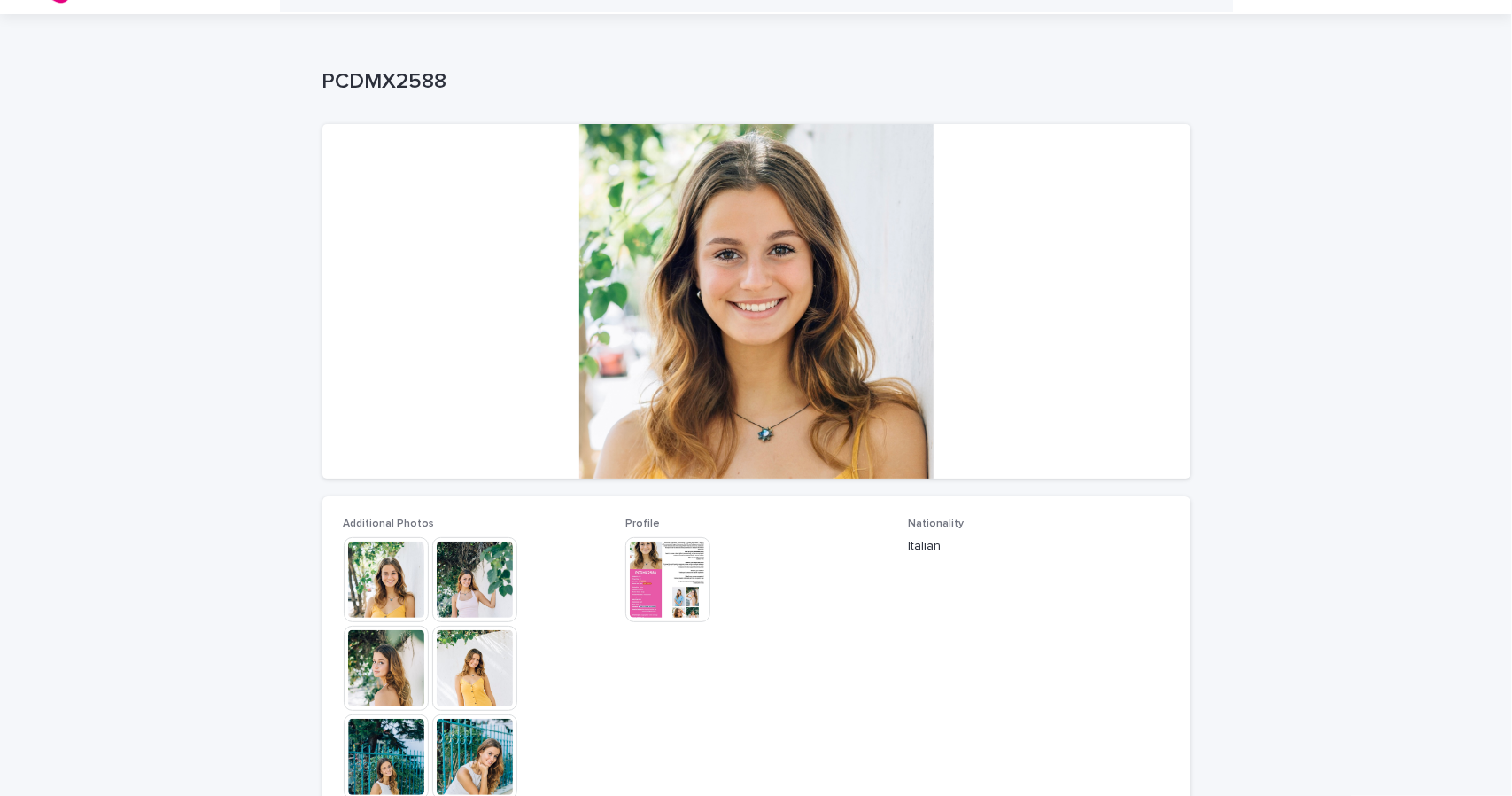
scroll to position [0, 0]
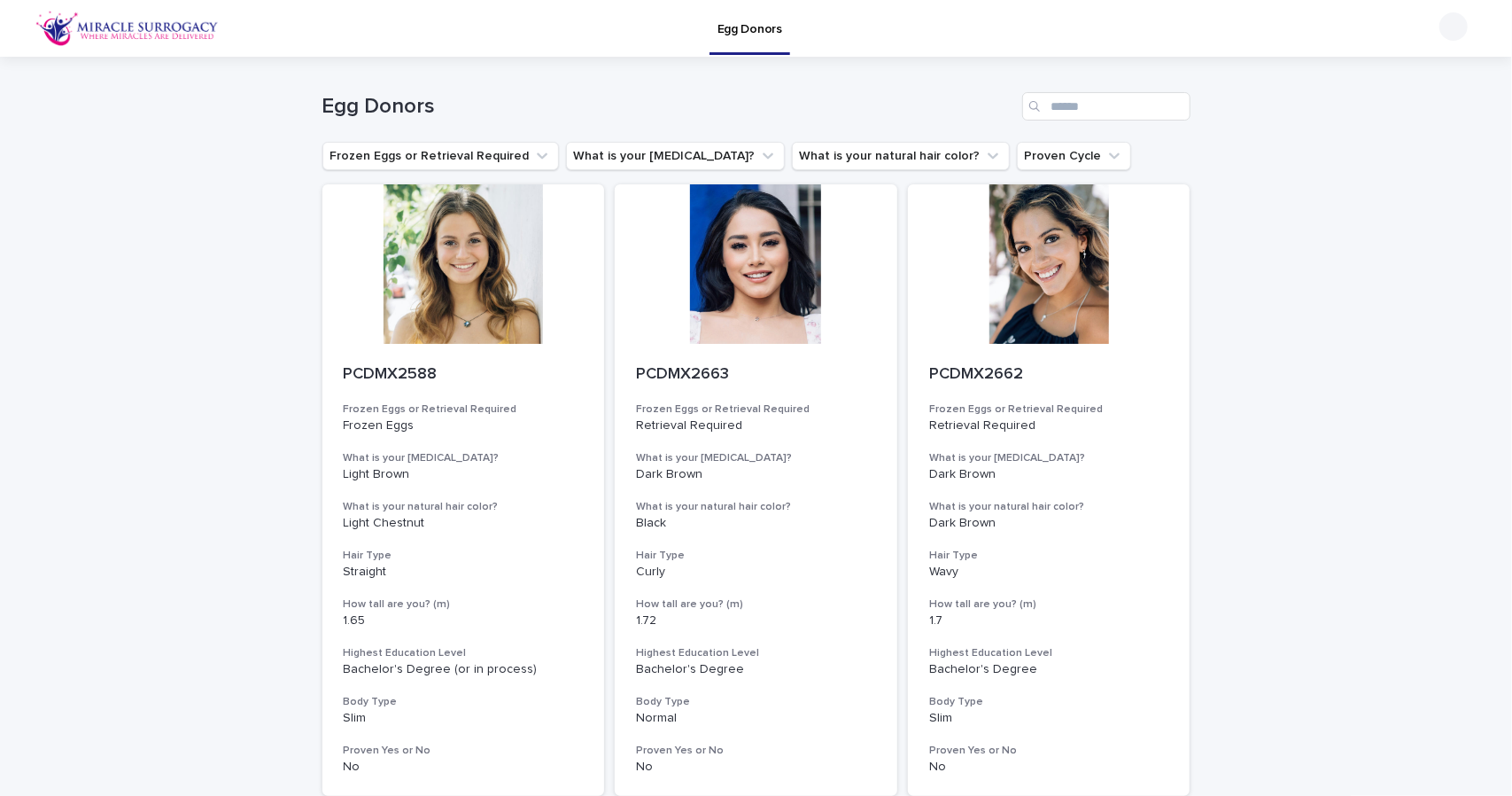
click at [140, 35] on img at bounding box center [126, 29] width 183 height 35
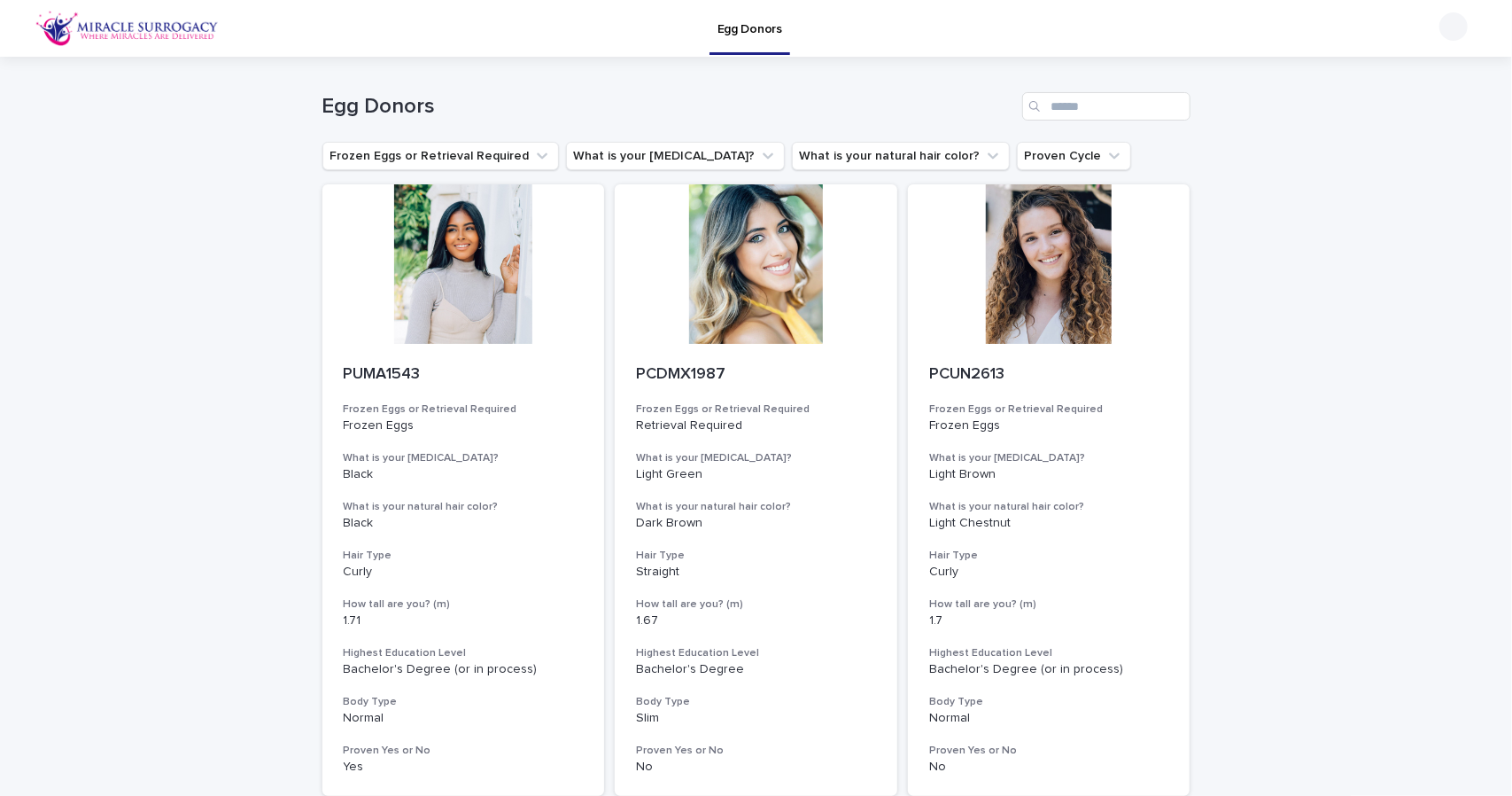
click at [87, 26] on img at bounding box center [126, 29] width 183 height 35
click at [17, 24] on div "Egg Donors" at bounding box center [756, 29] width 1512 height 57
click at [733, 29] on p "Egg Donors" at bounding box center [750, 18] width 64 height 37
click at [113, 28] on img at bounding box center [126, 29] width 183 height 35
click at [1425, 18] on div at bounding box center [1448, 29] width 58 height 33
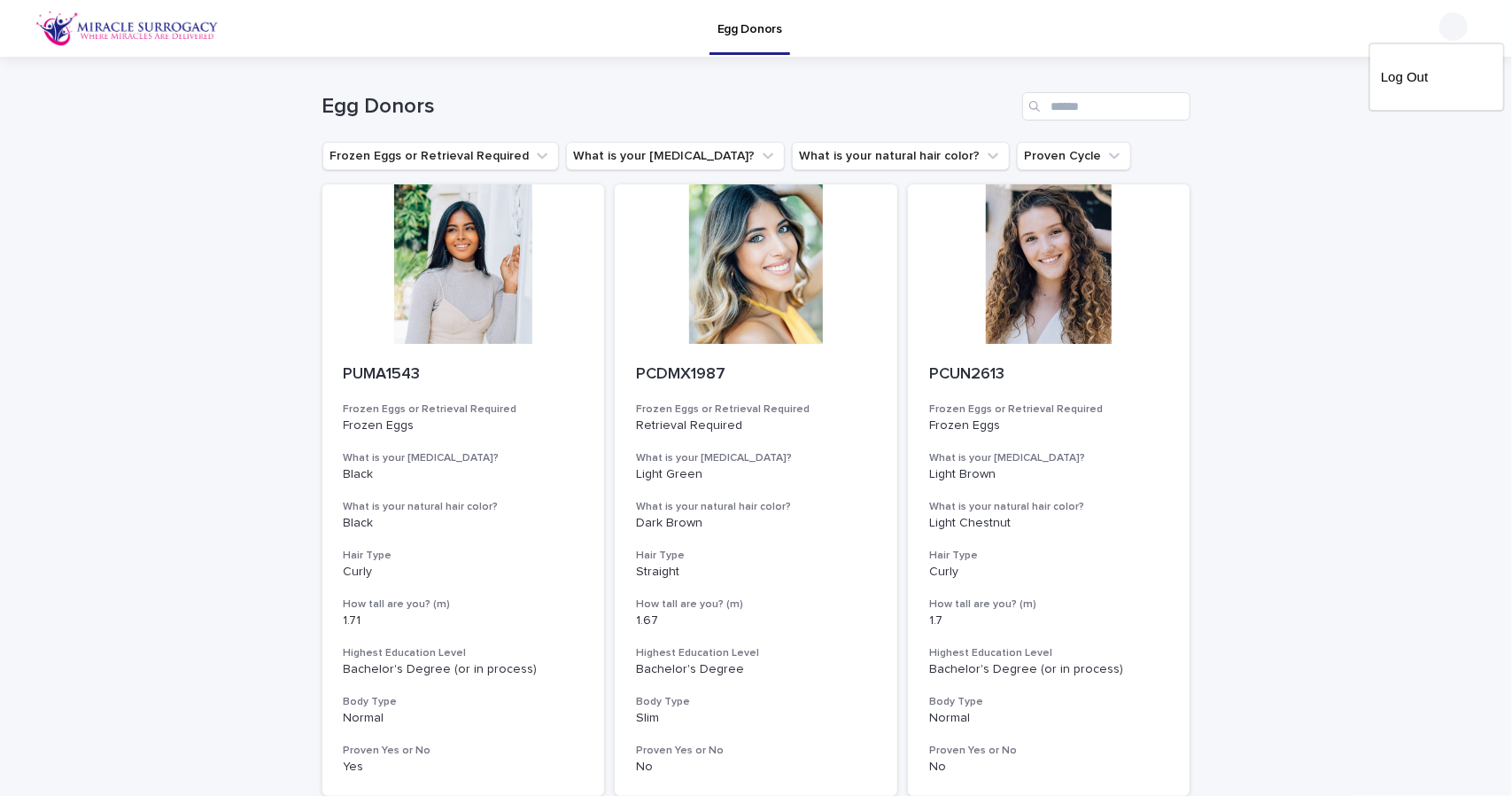
click at [1452, 38] on div at bounding box center [756, 29] width 1512 height 57
click at [1440, 32] on div at bounding box center [1453, 26] width 29 height 29
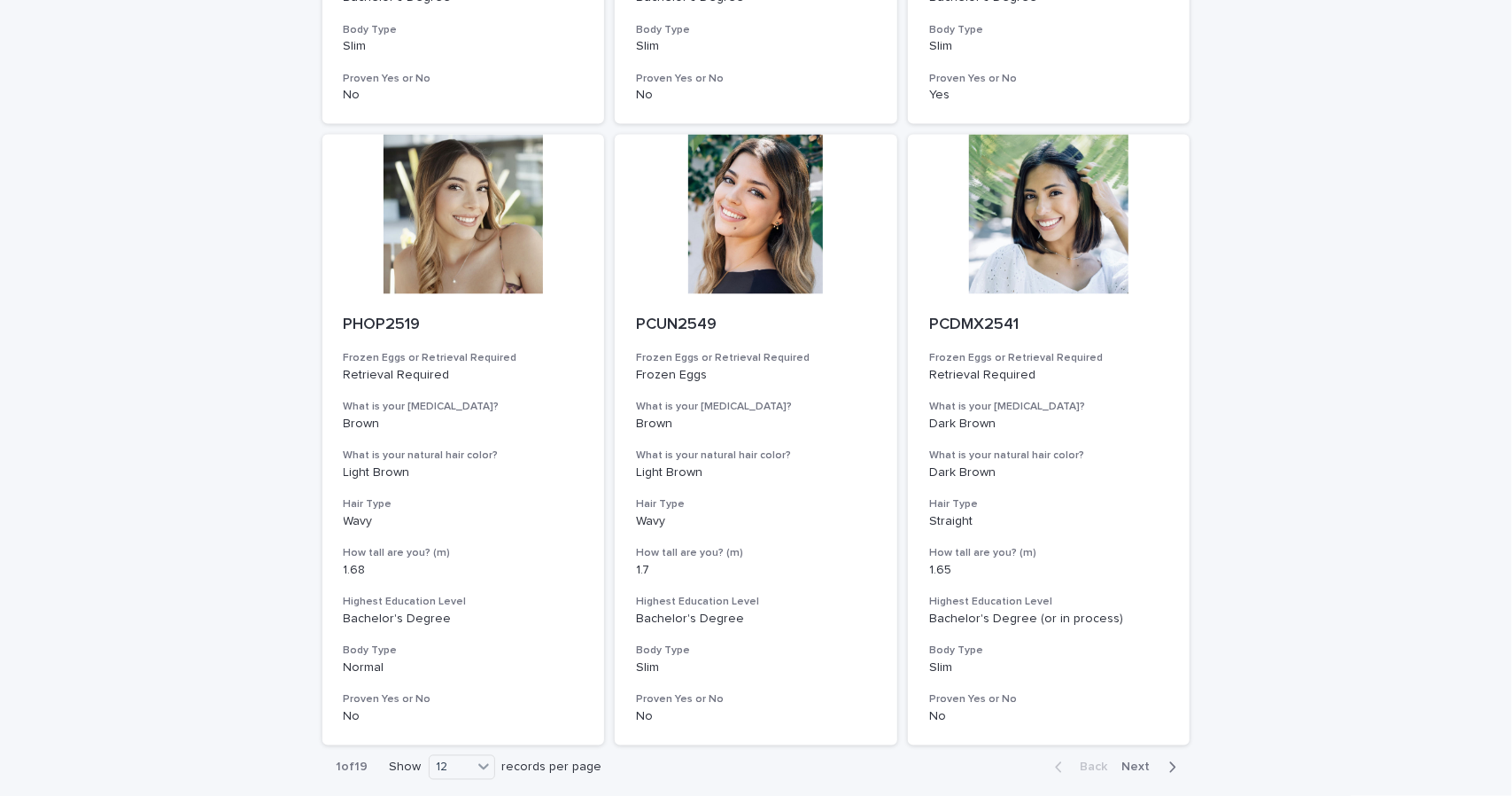
scroll to position [2062, 0]
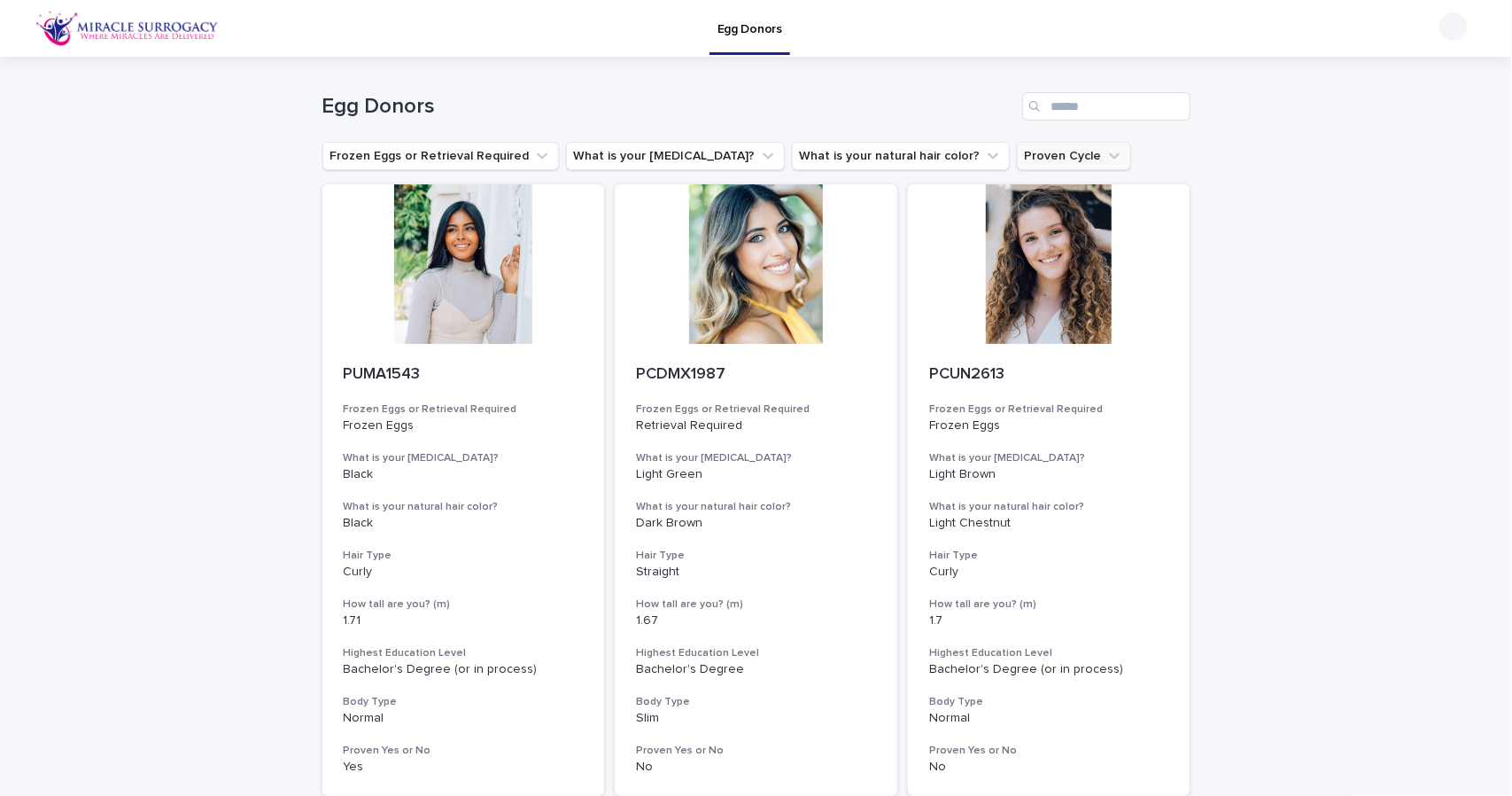
click at [1017, 166] on button "Proven Cycle" at bounding box center [1074, 156] width 114 height 29
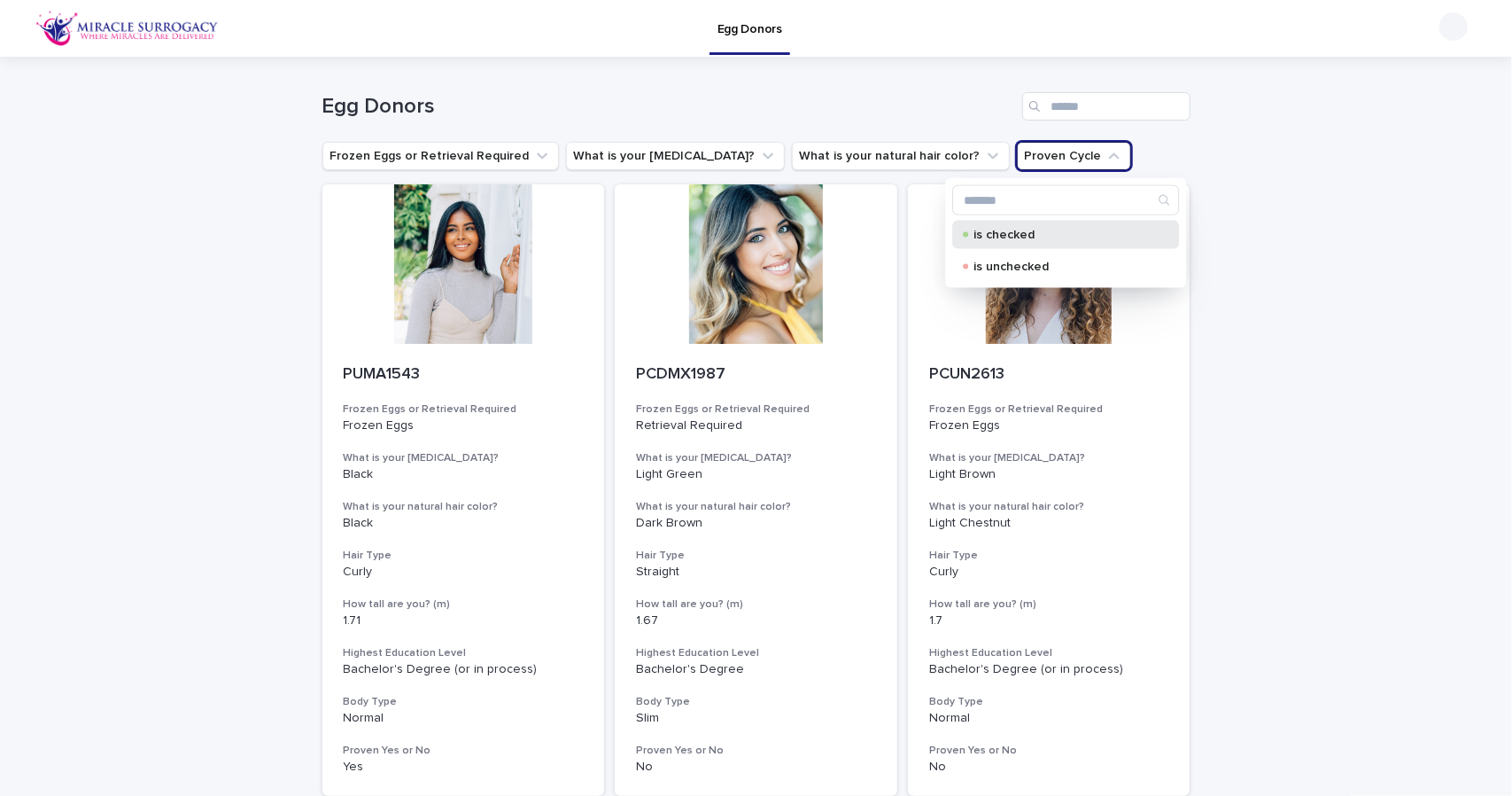
click at [997, 239] on p "is checked" at bounding box center [1062, 234] width 177 height 12
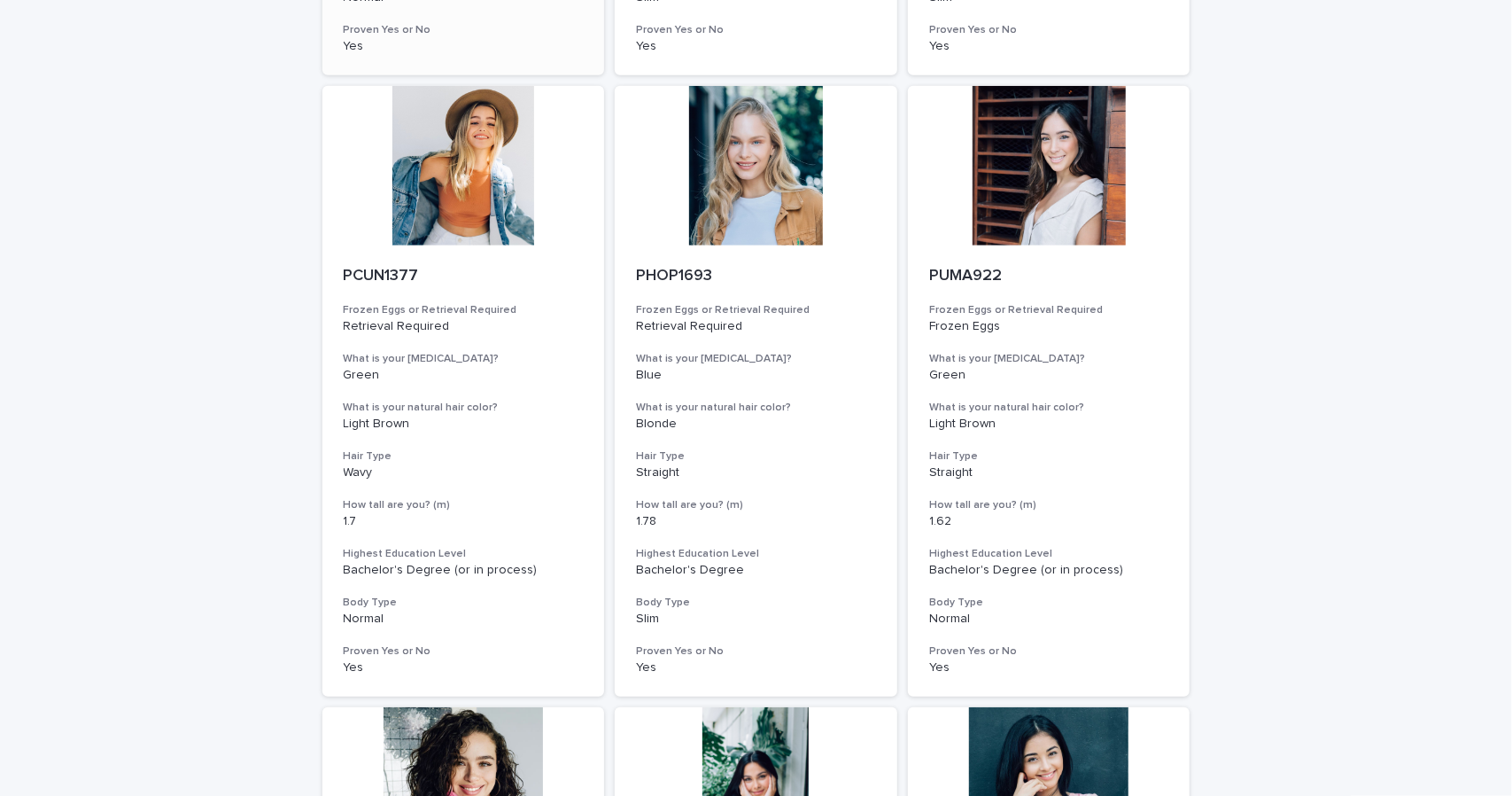
scroll to position [826, 0]
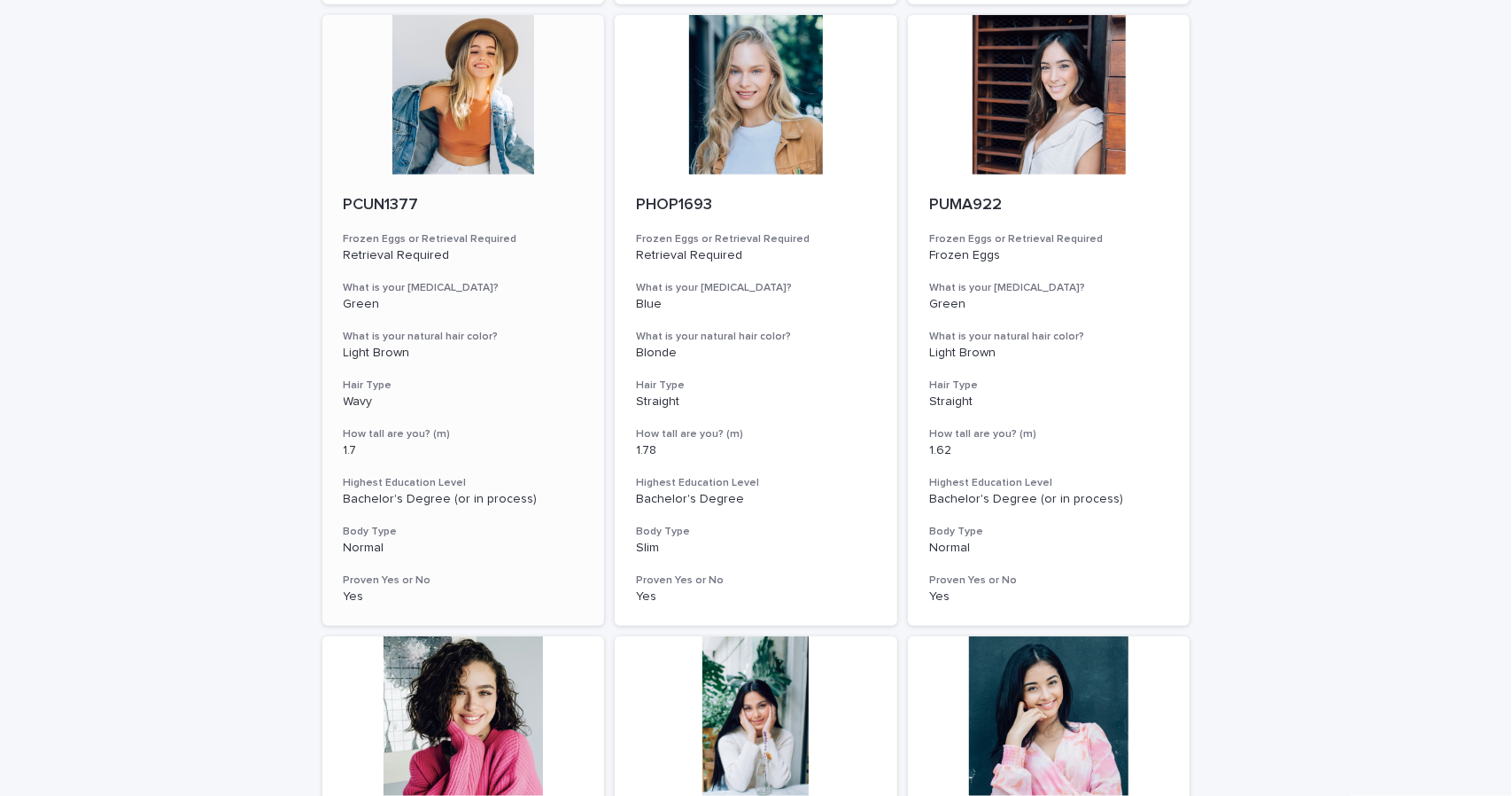
click at [435, 111] on div at bounding box center [463, 94] width 283 height 159
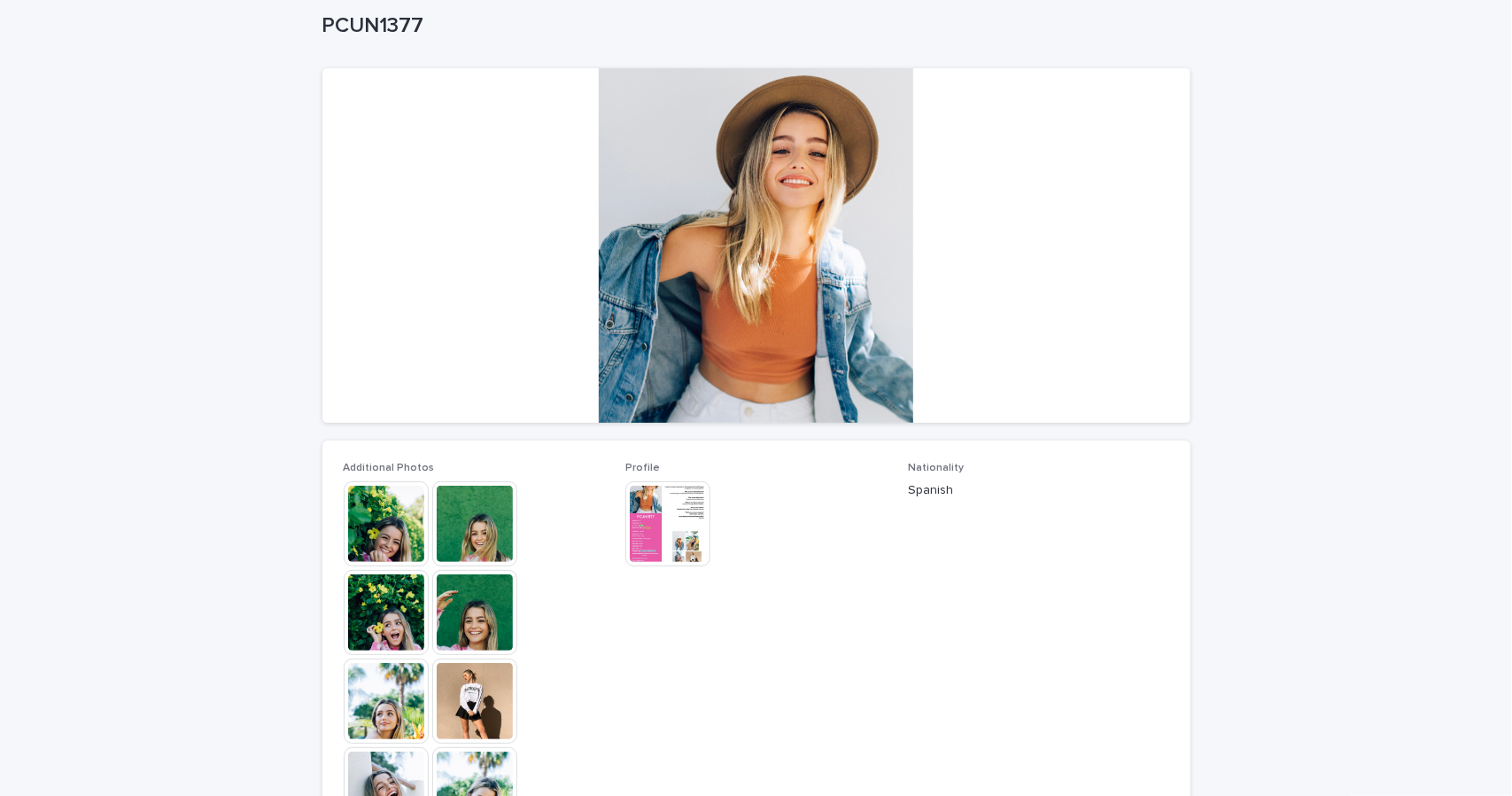
scroll to position [147, 0]
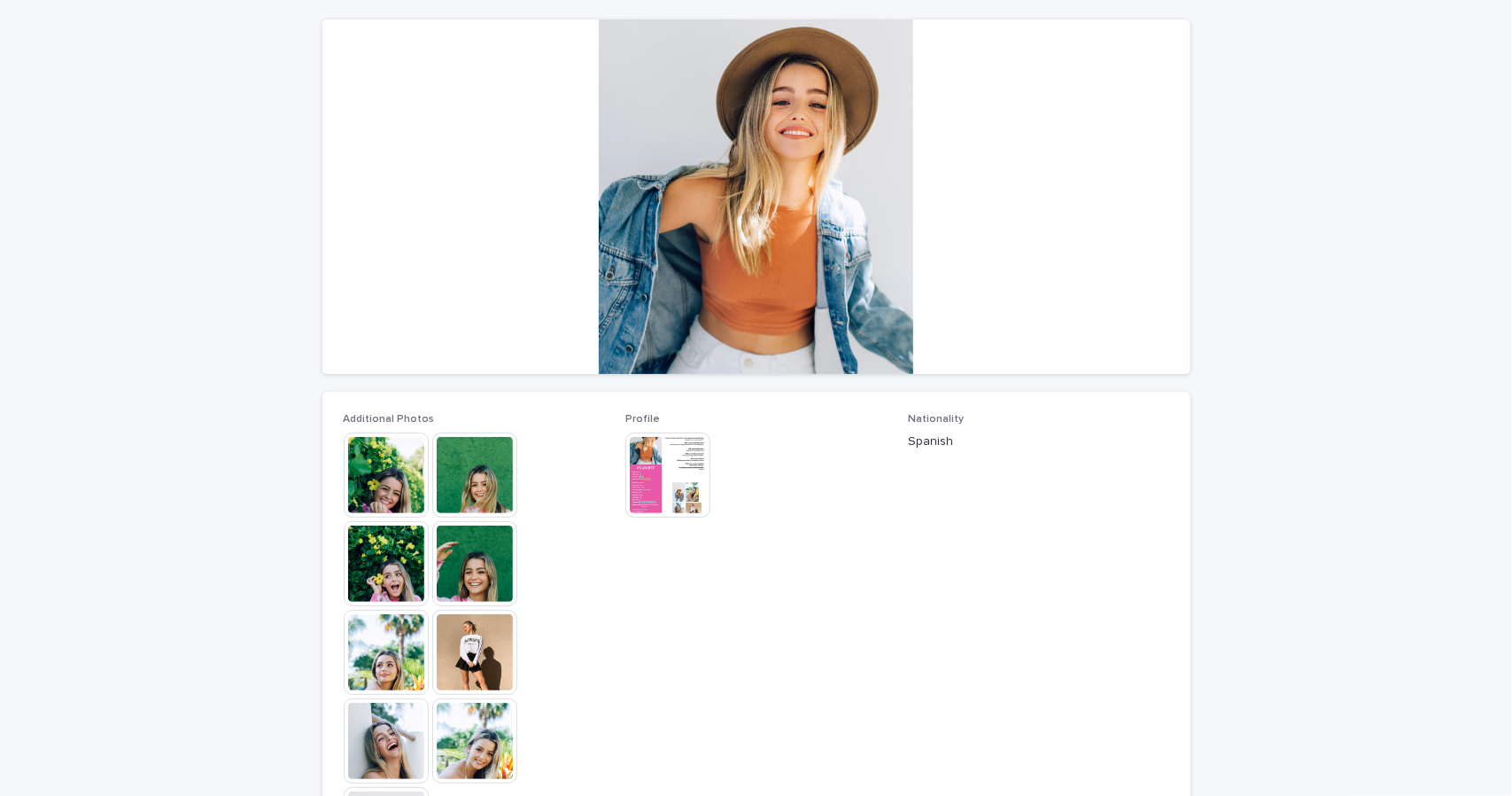
click at [471, 480] on img at bounding box center [474, 474] width 85 height 85
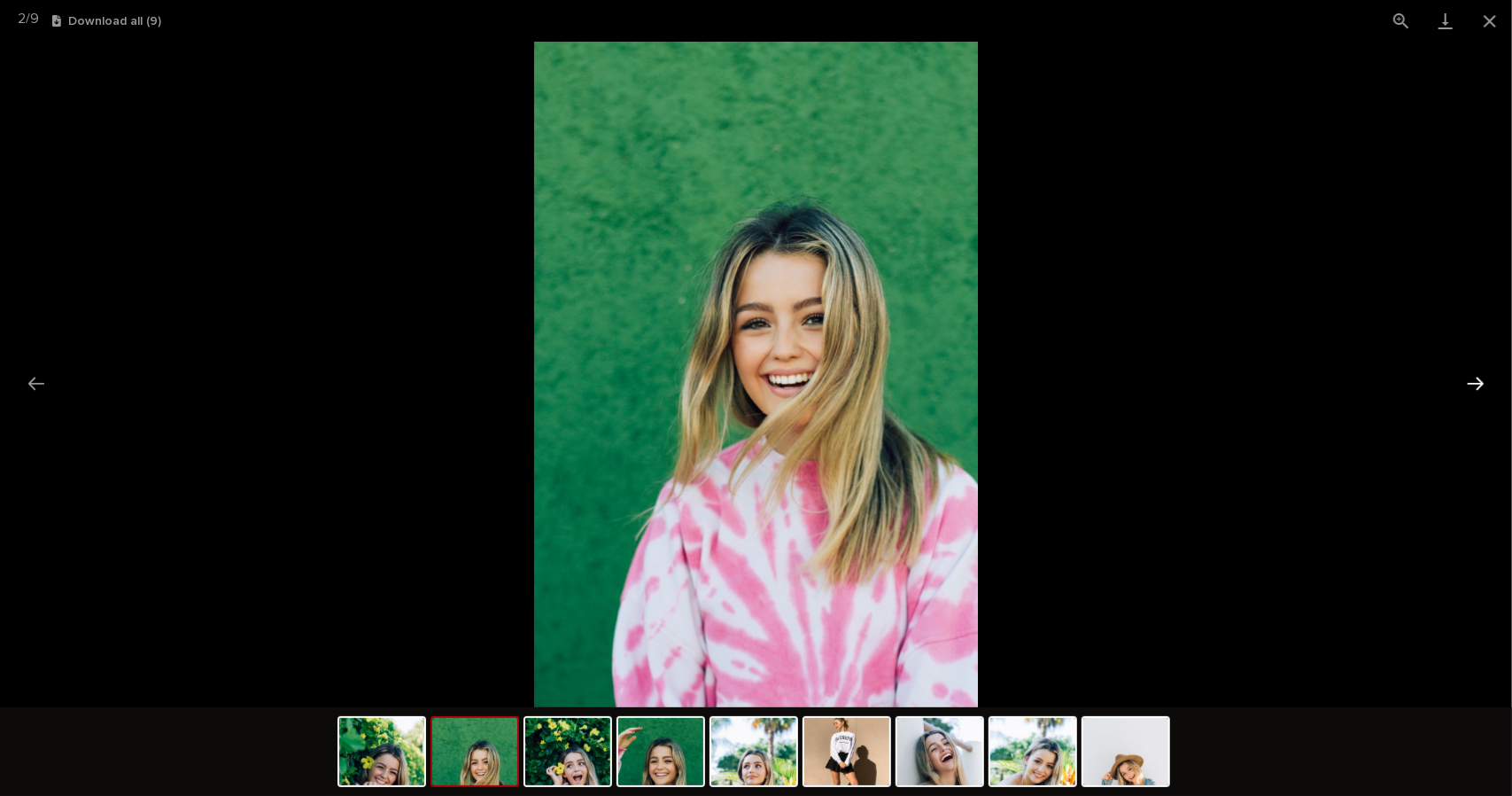
click at [1491, 383] on button "Next slide" at bounding box center [1475, 383] width 37 height 35
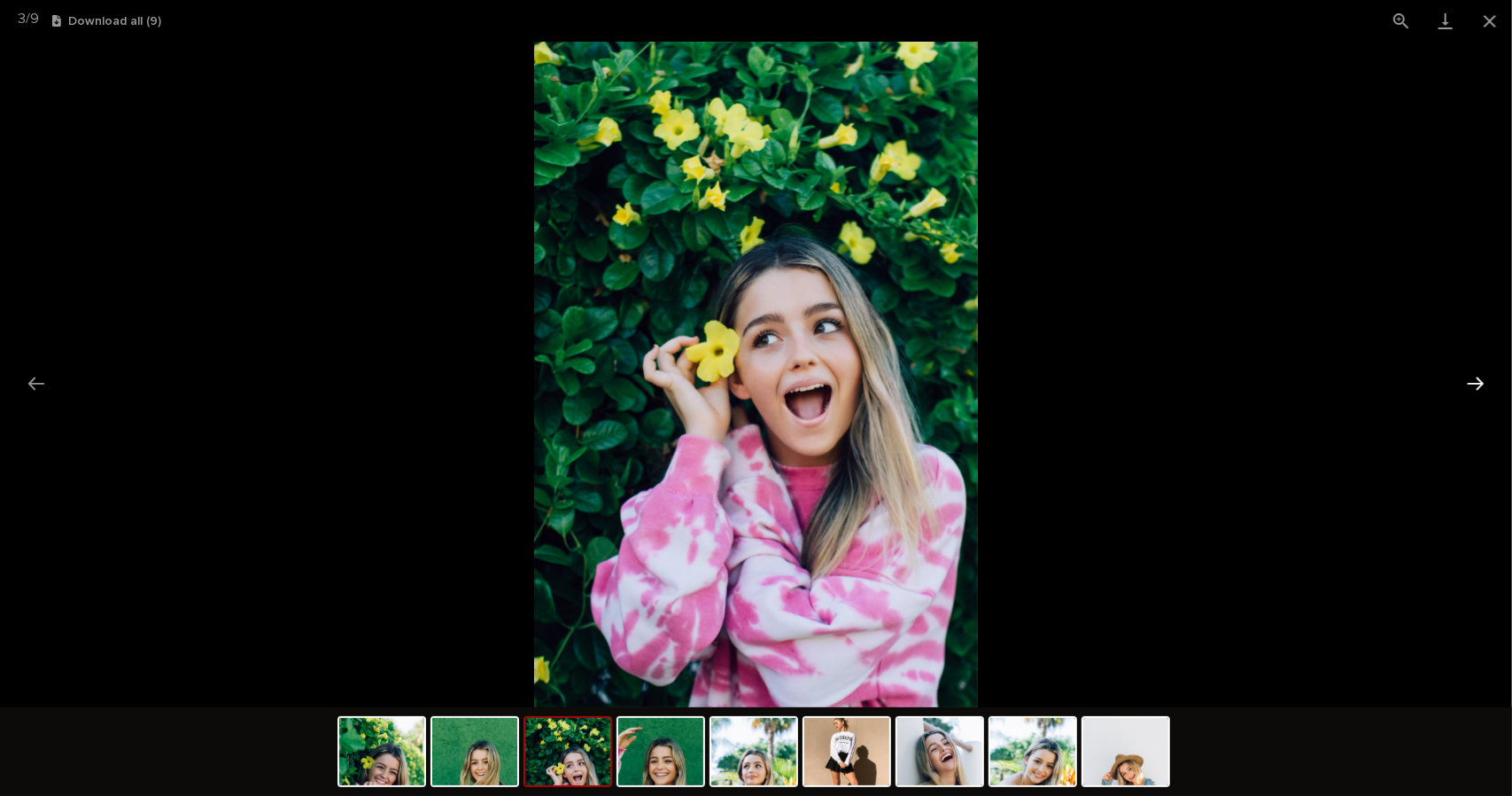
click at [1483, 381] on button "Next slide" at bounding box center [1475, 383] width 37 height 35
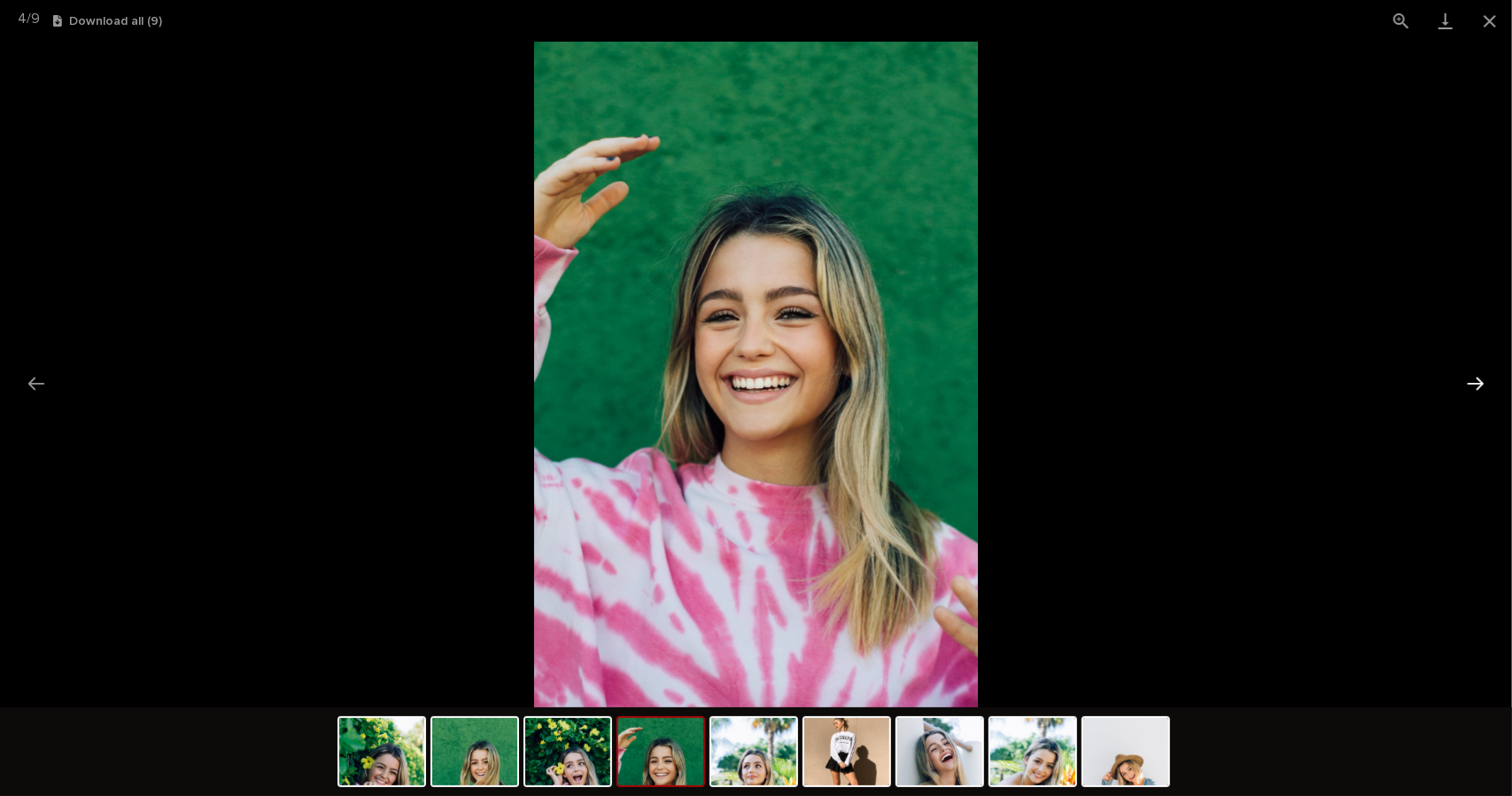
click at [1483, 381] on button "Next slide" at bounding box center [1475, 383] width 37 height 35
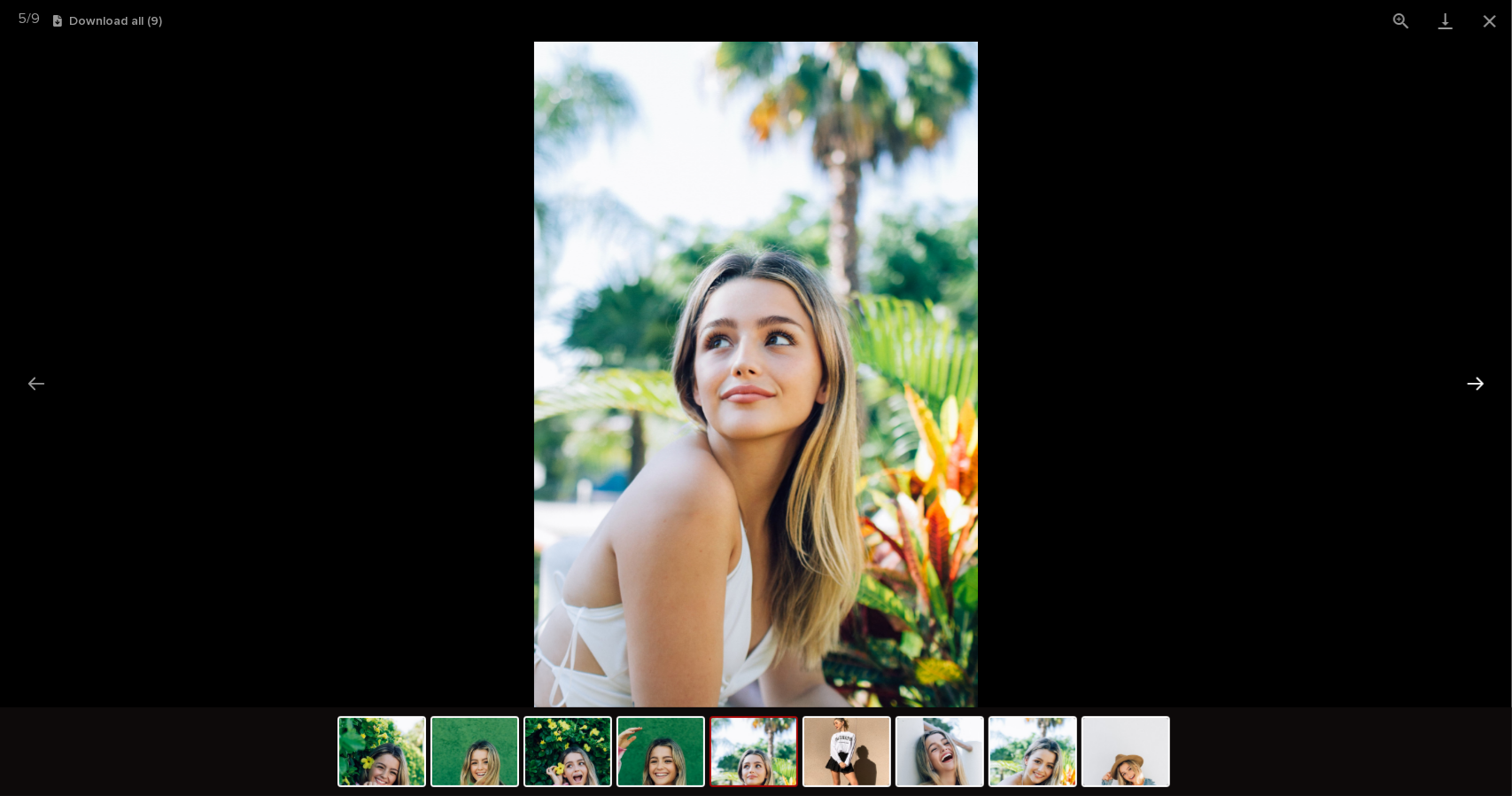
click at [1483, 381] on button "Next slide" at bounding box center [1475, 383] width 37 height 35
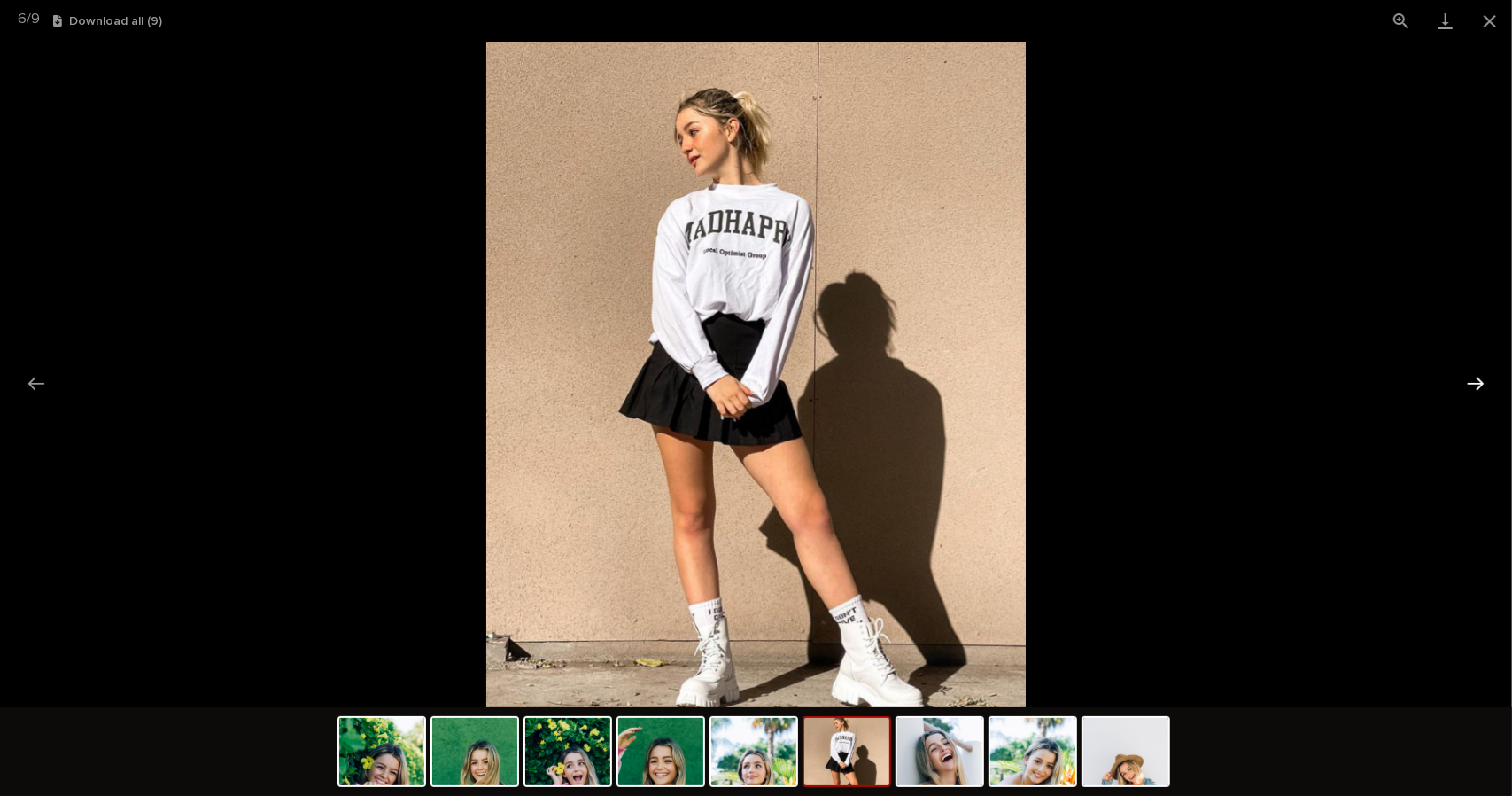
click at [1483, 381] on button "Next slide" at bounding box center [1475, 383] width 37 height 35
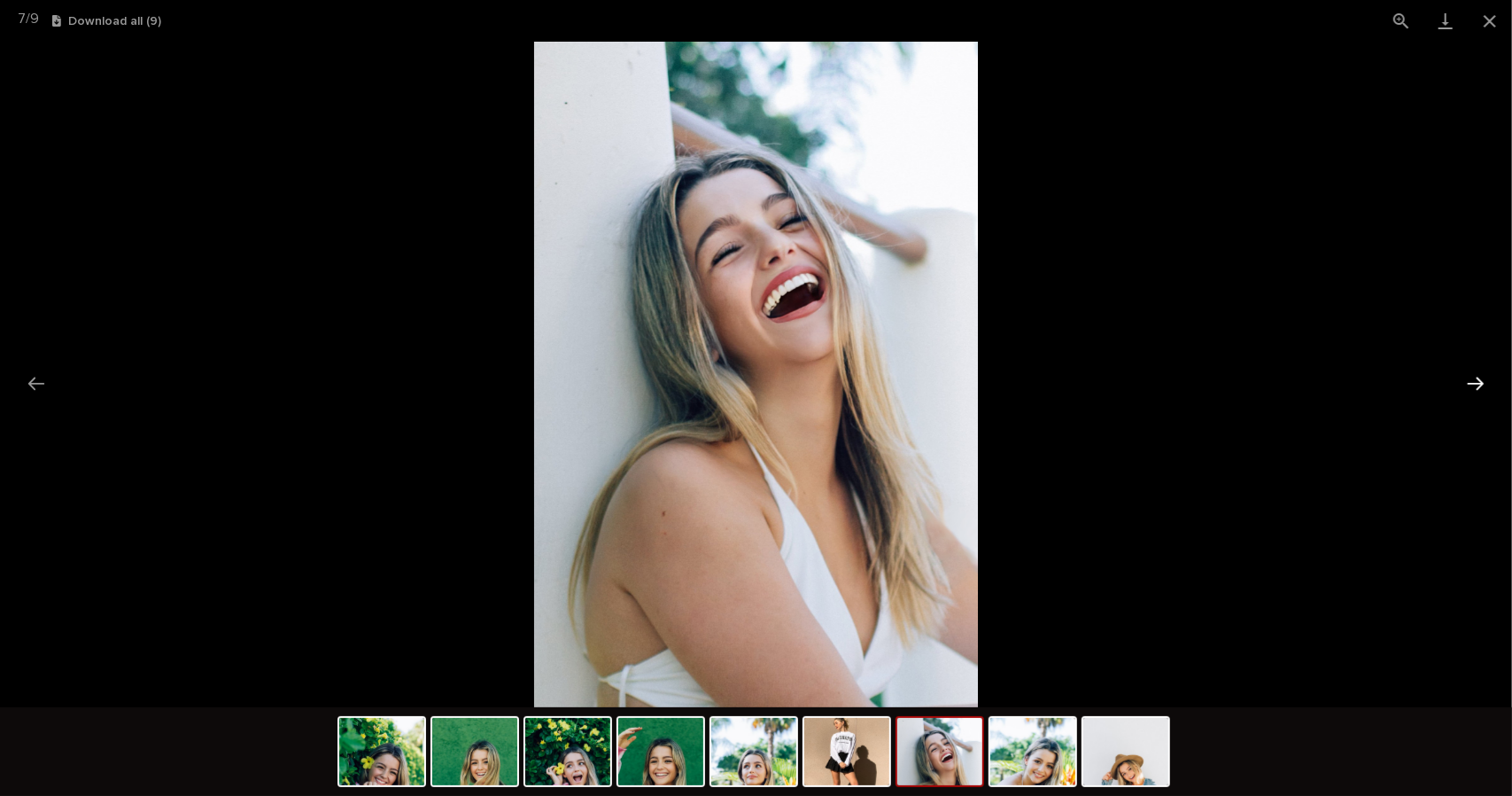
click at [1483, 381] on button "Next slide" at bounding box center [1475, 383] width 37 height 35
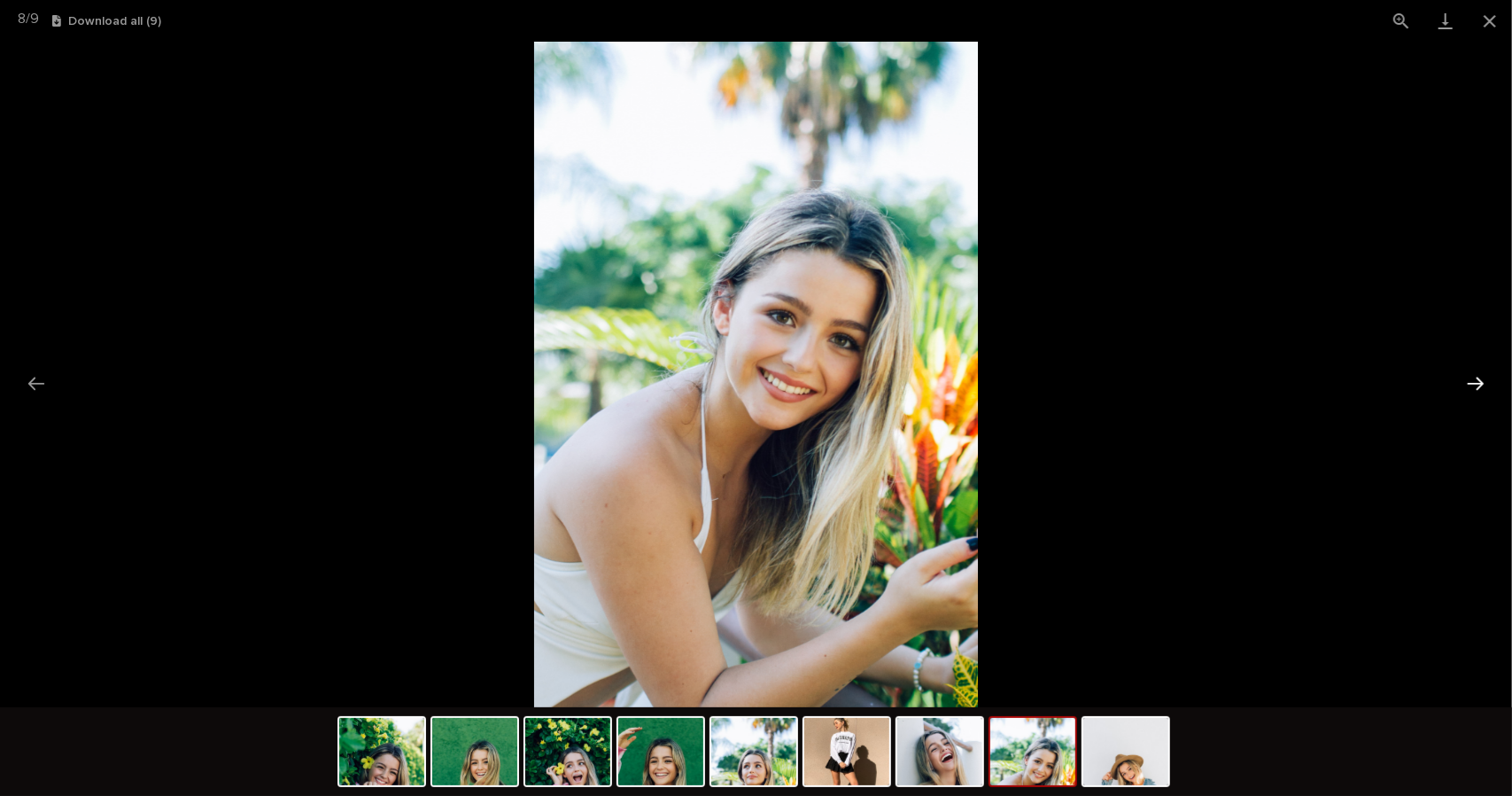
click at [1483, 381] on button "Next slide" at bounding box center [1475, 383] width 37 height 35
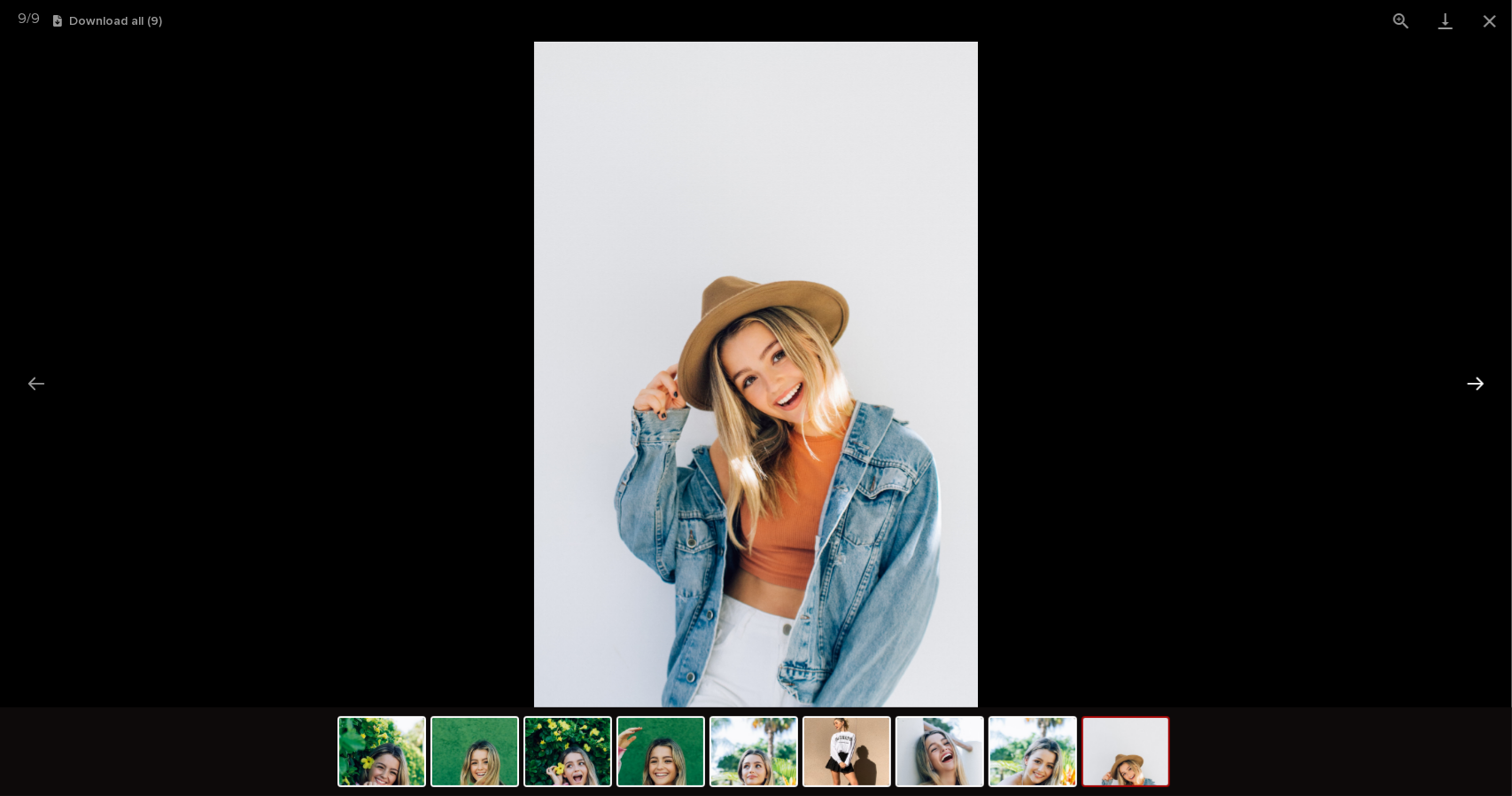
click at [1483, 381] on button "Next slide" at bounding box center [1475, 383] width 37 height 35
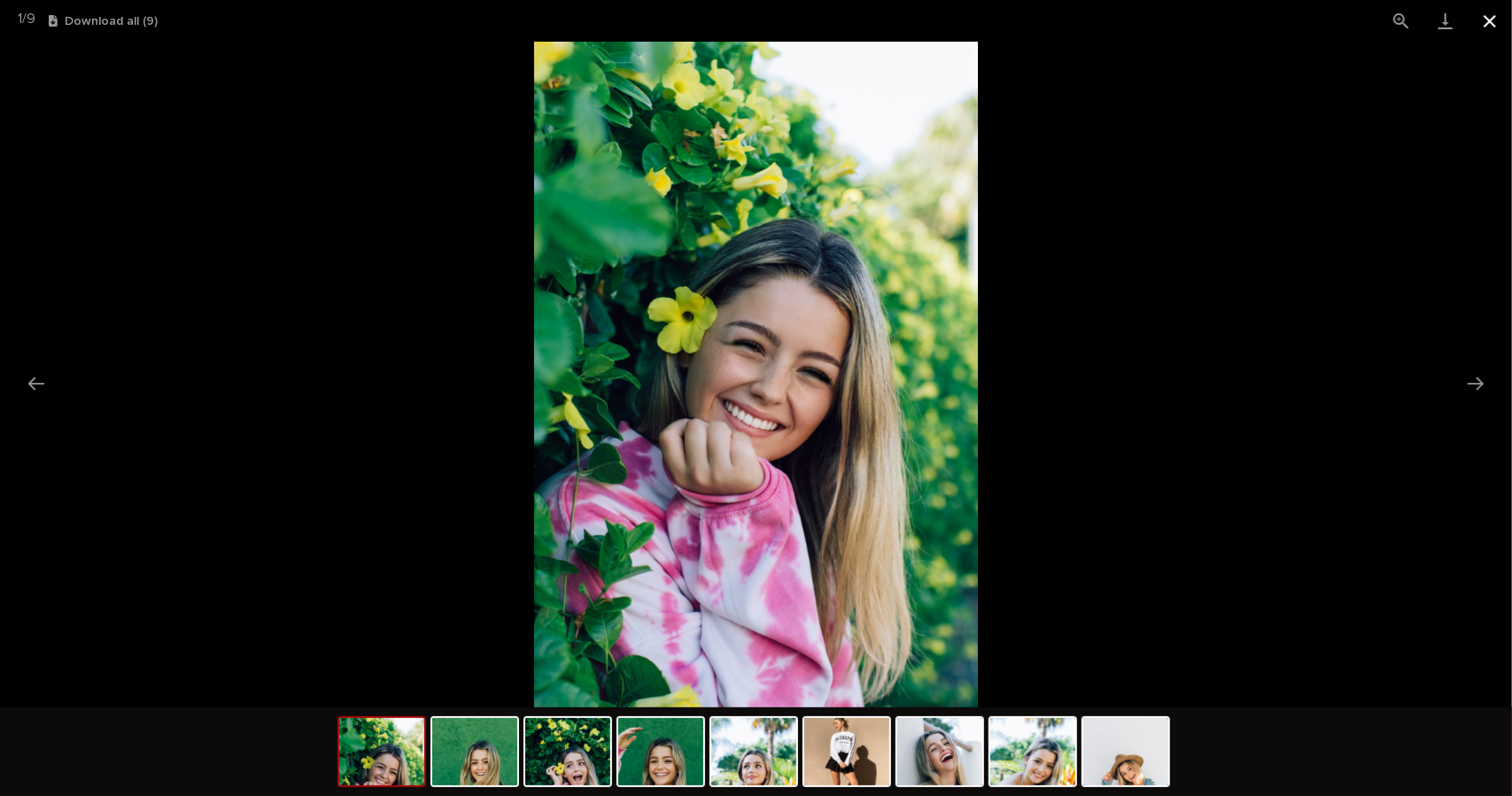
click at [1495, 18] on button "Close gallery" at bounding box center [1490, 20] width 44 height 41
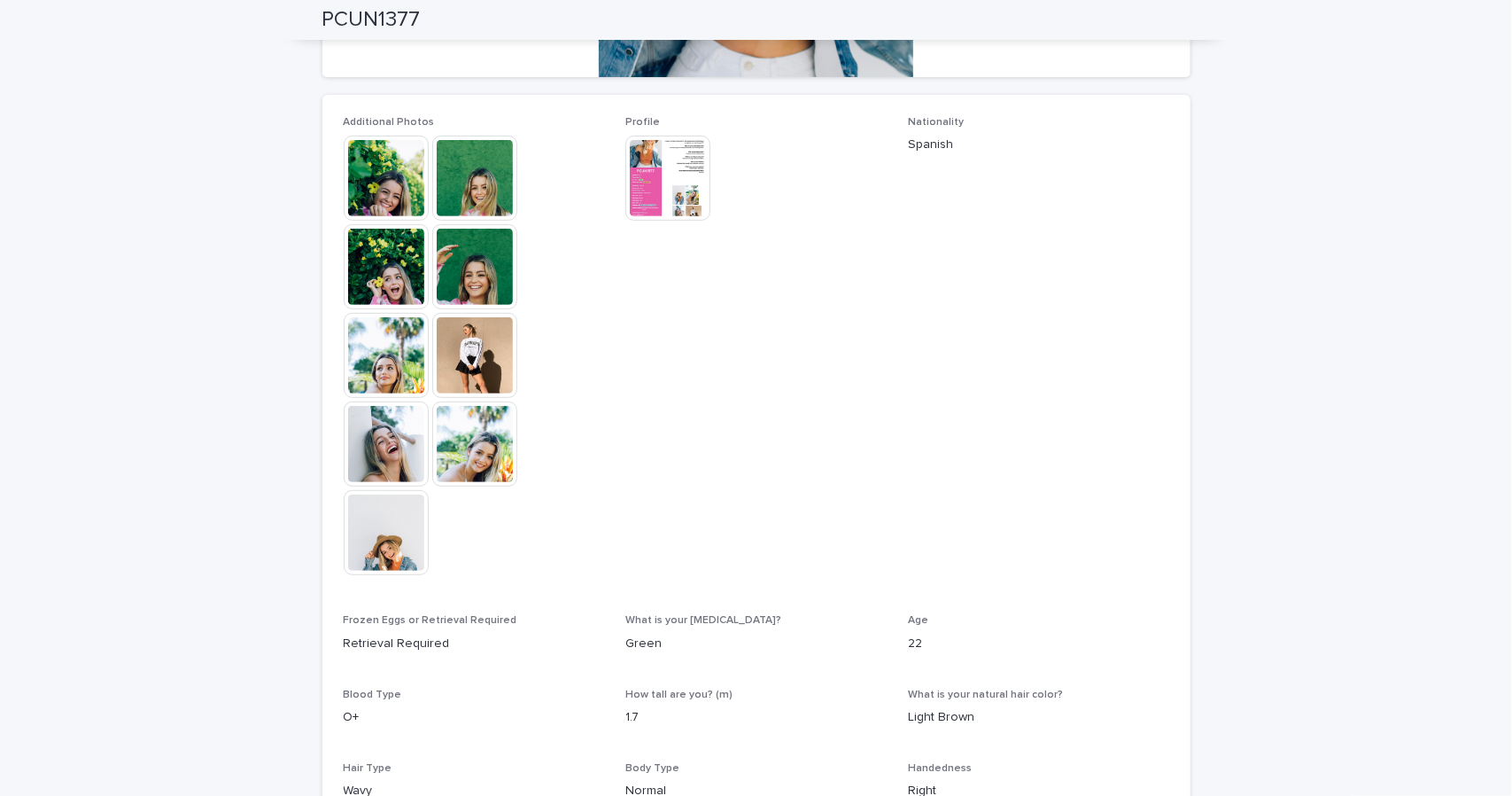
scroll to position [650, 0]
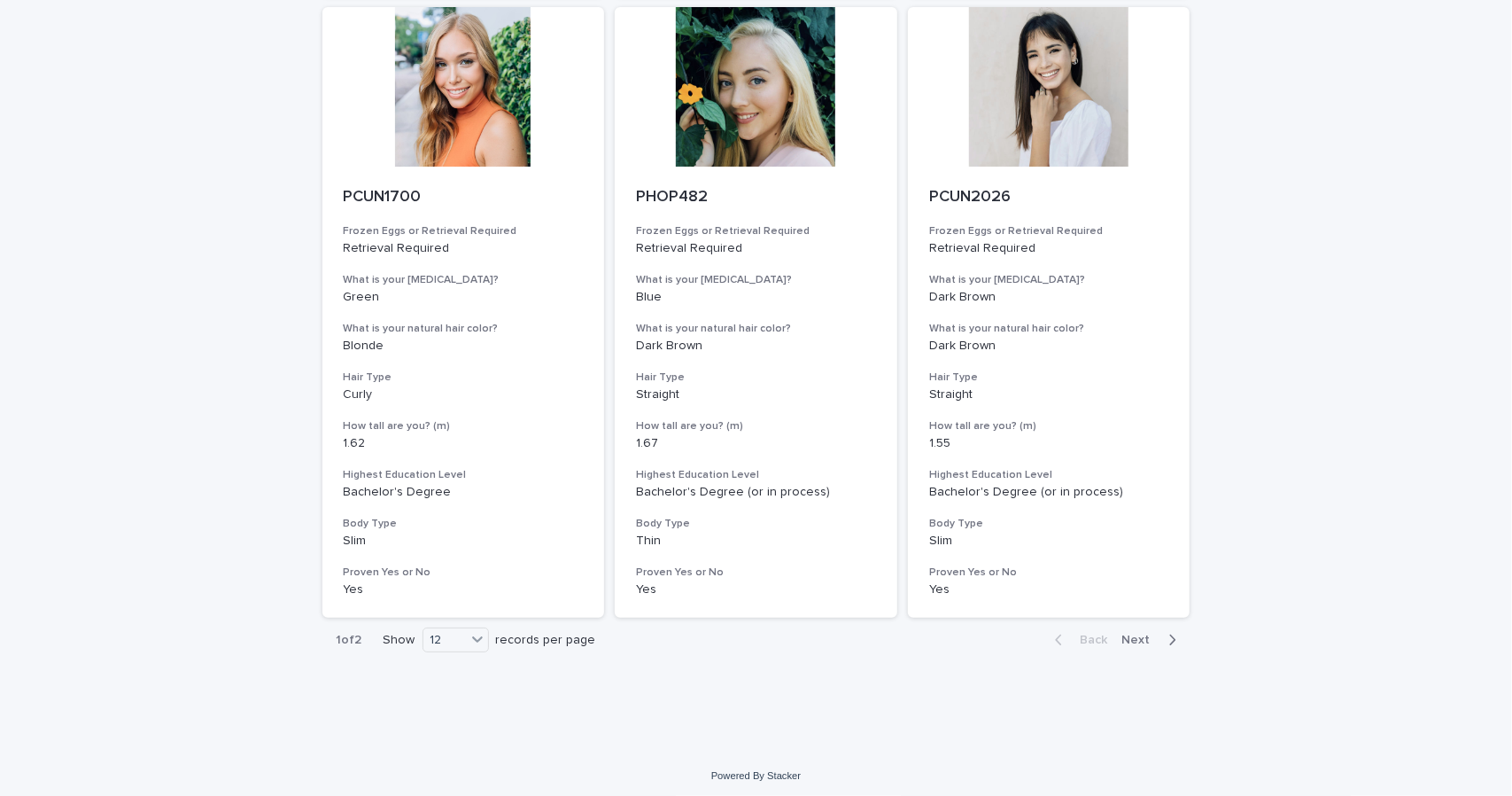
scroll to position [2084, 0]
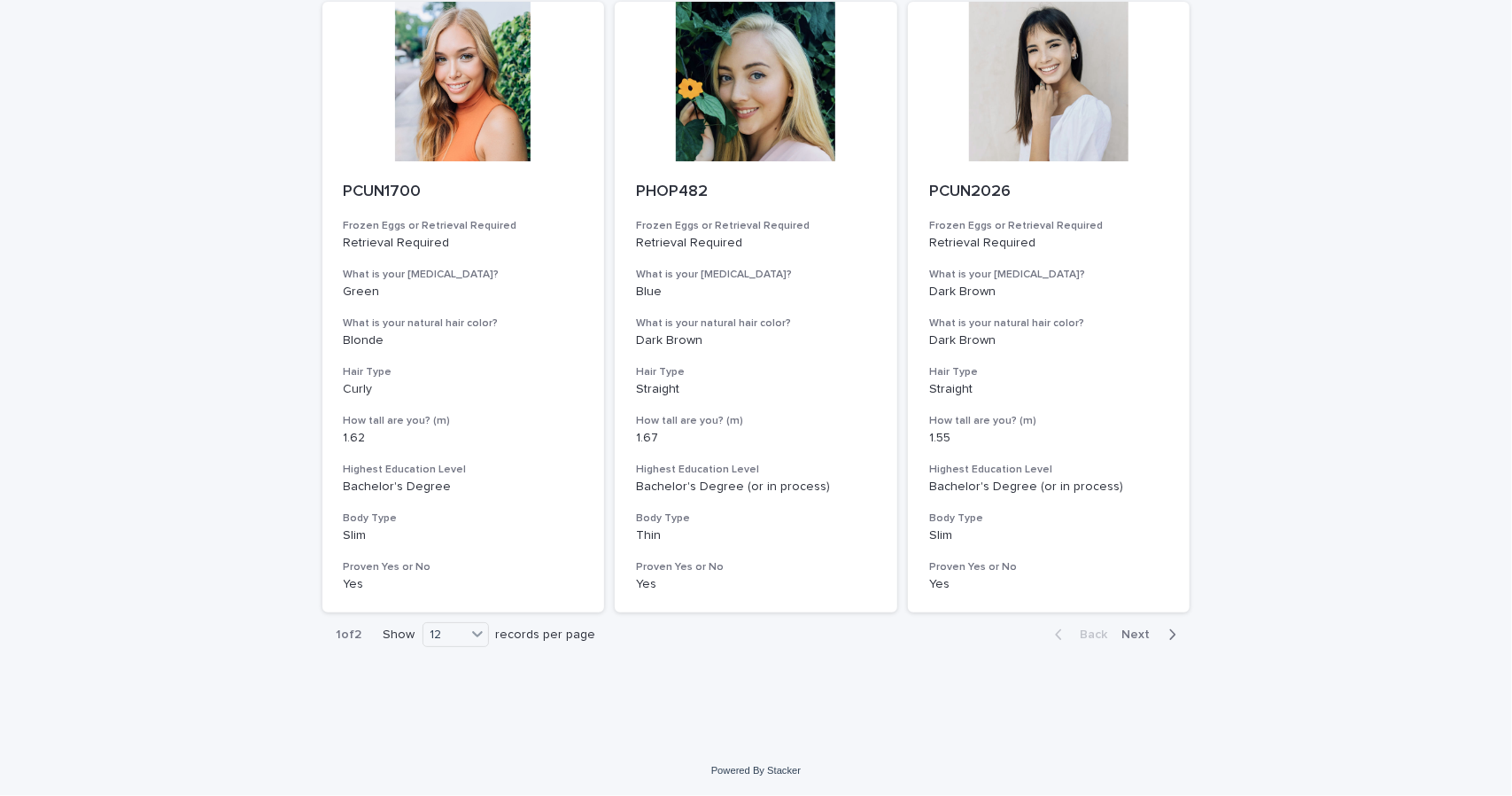
click at [1132, 631] on span "Next" at bounding box center [1141, 634] width 39 height 12
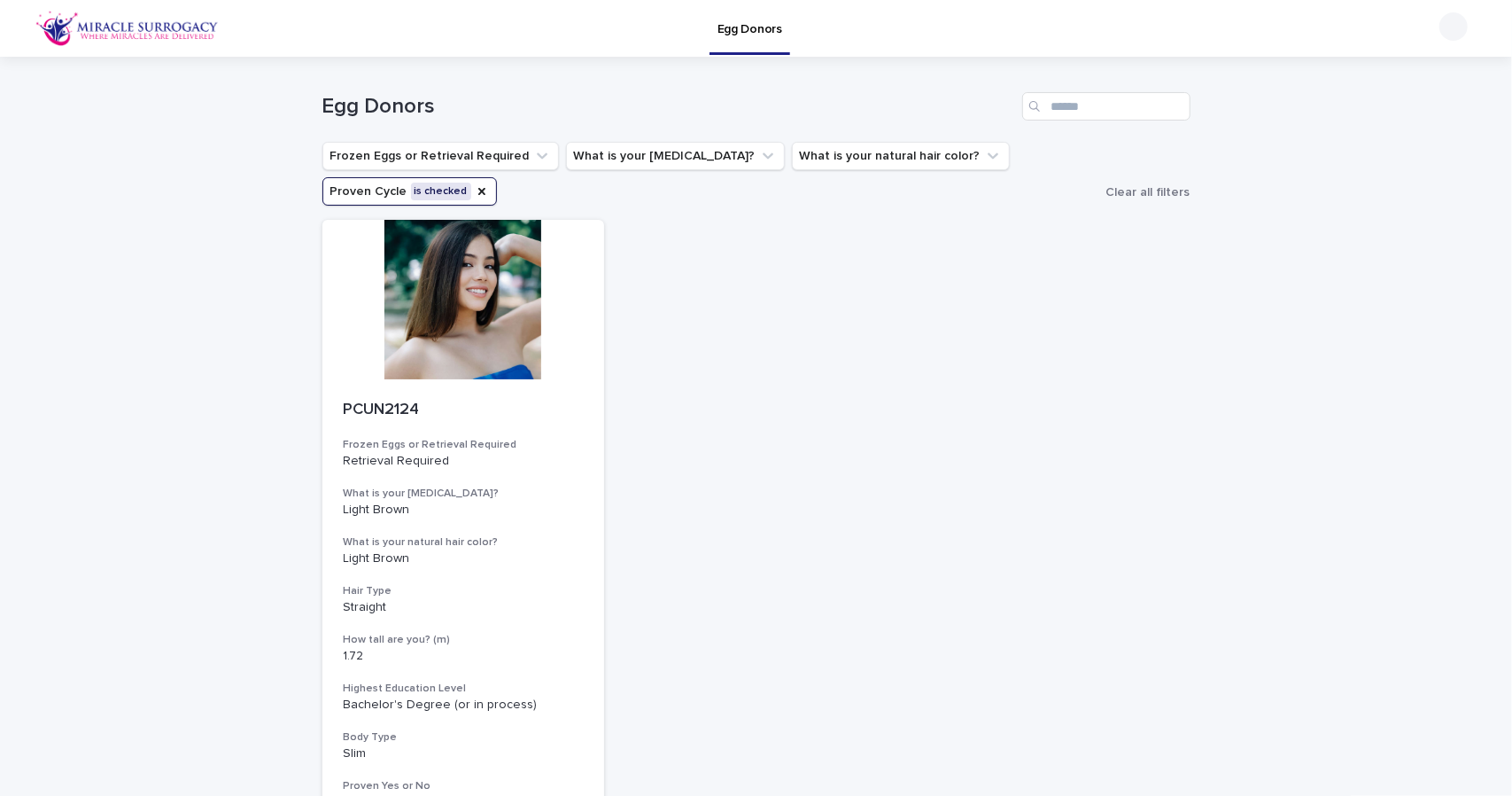
scroll to position [220, 0]
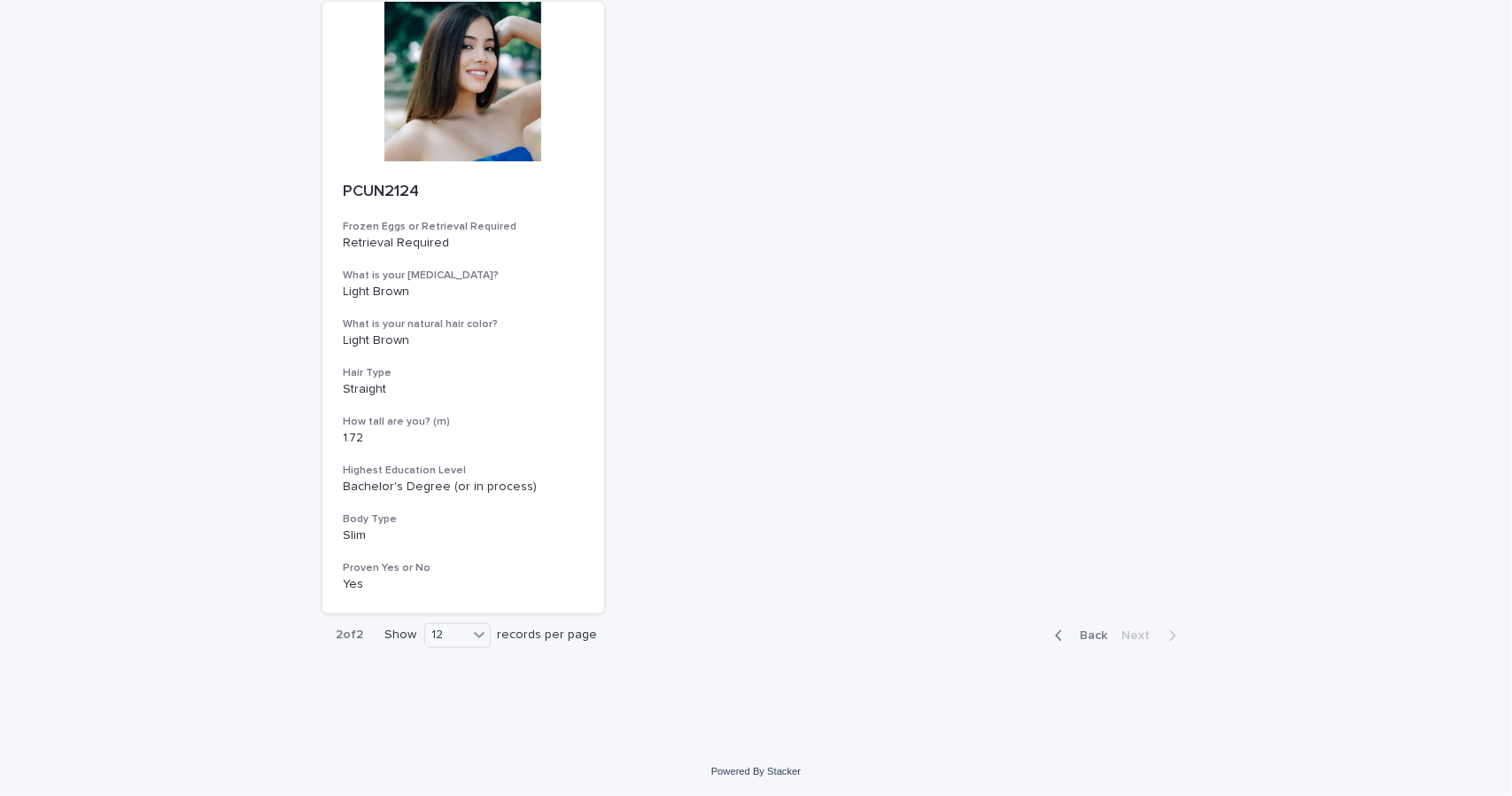
click at [1087, 637] on span "Back" at bounding box center [1088, 635] width 38 height 12
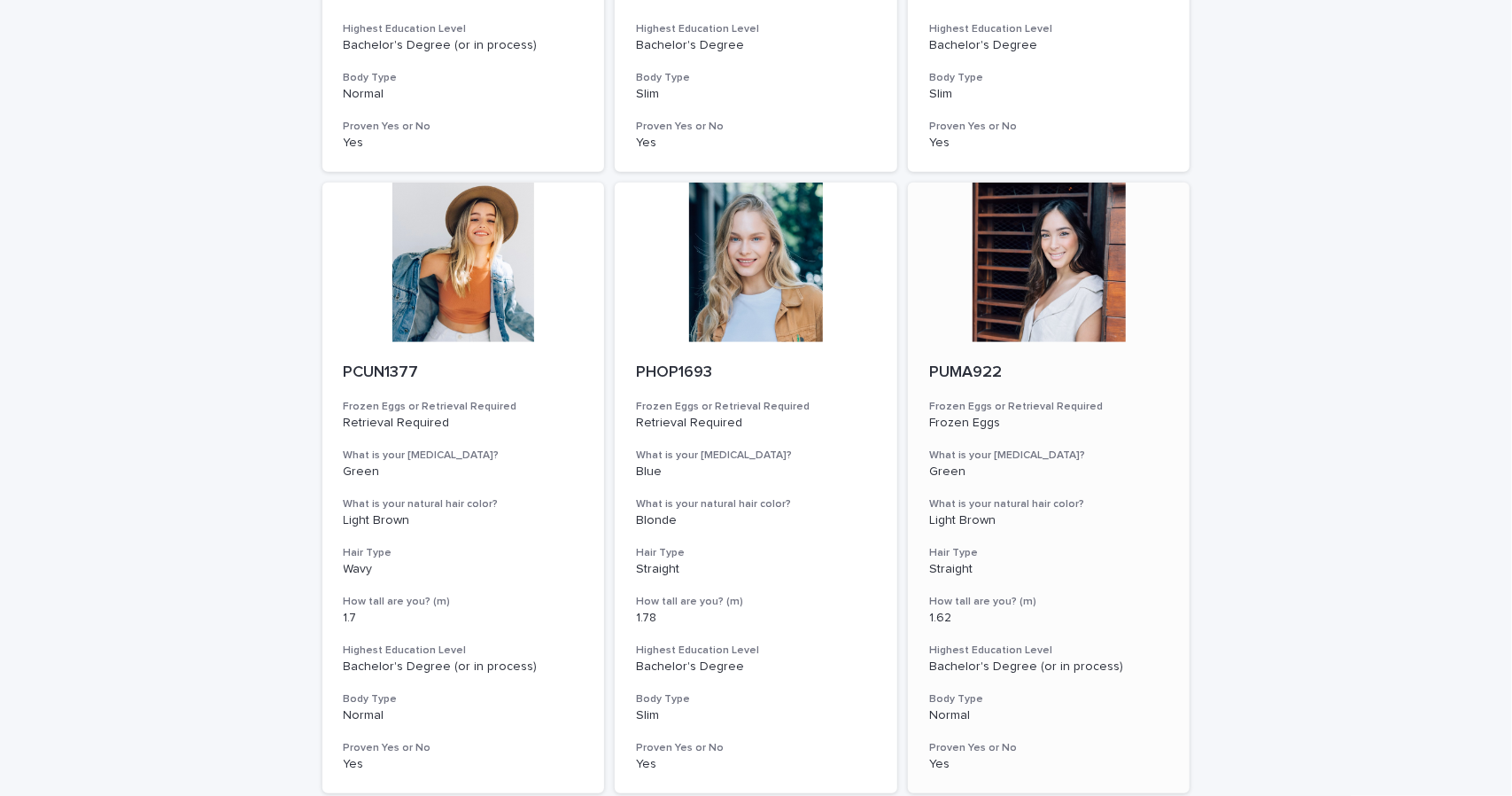
scroll to position [620, 0]
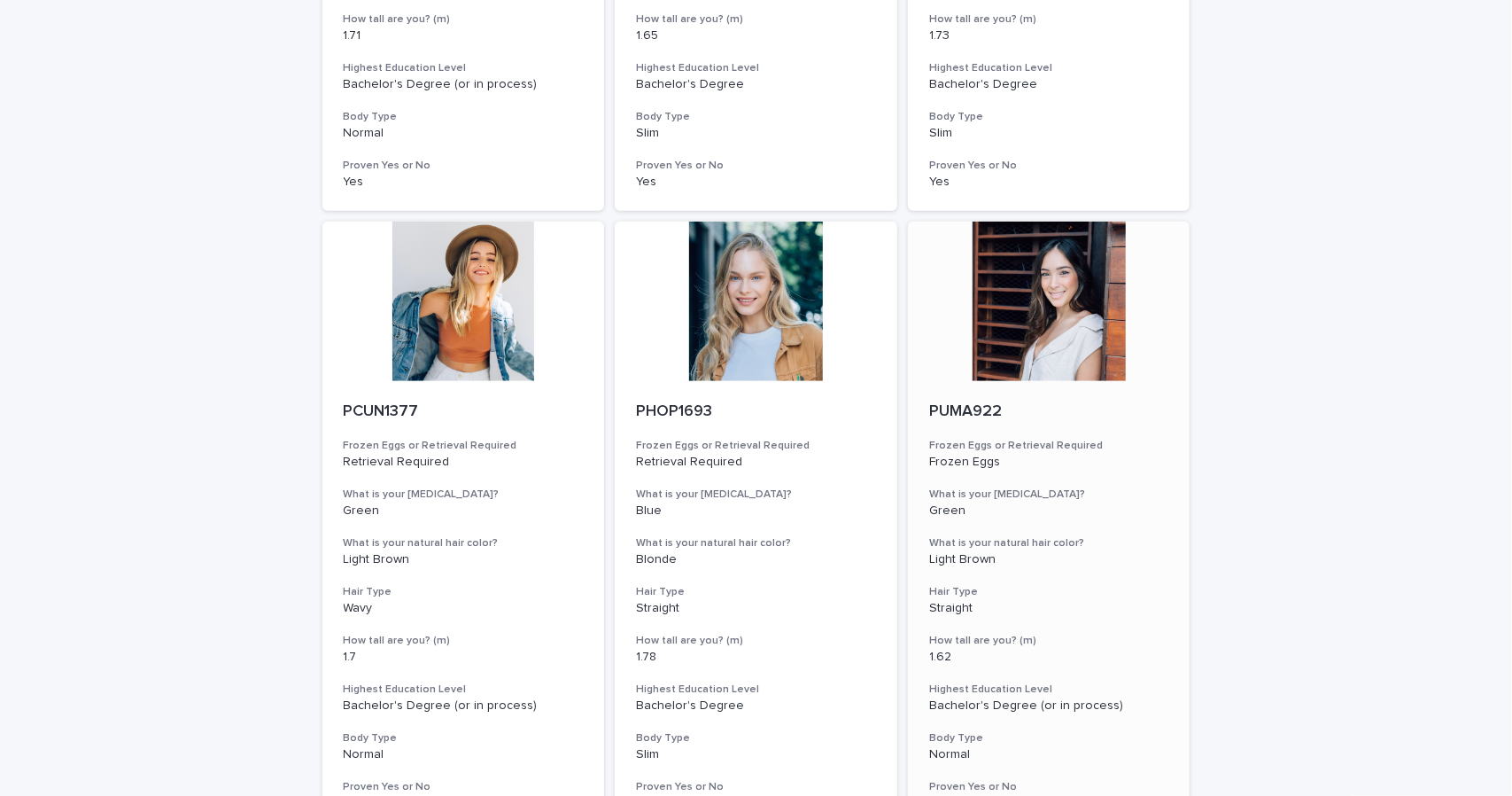
click at [1005, 334] on div at bounding box center [1049, 300] width 283 height 159
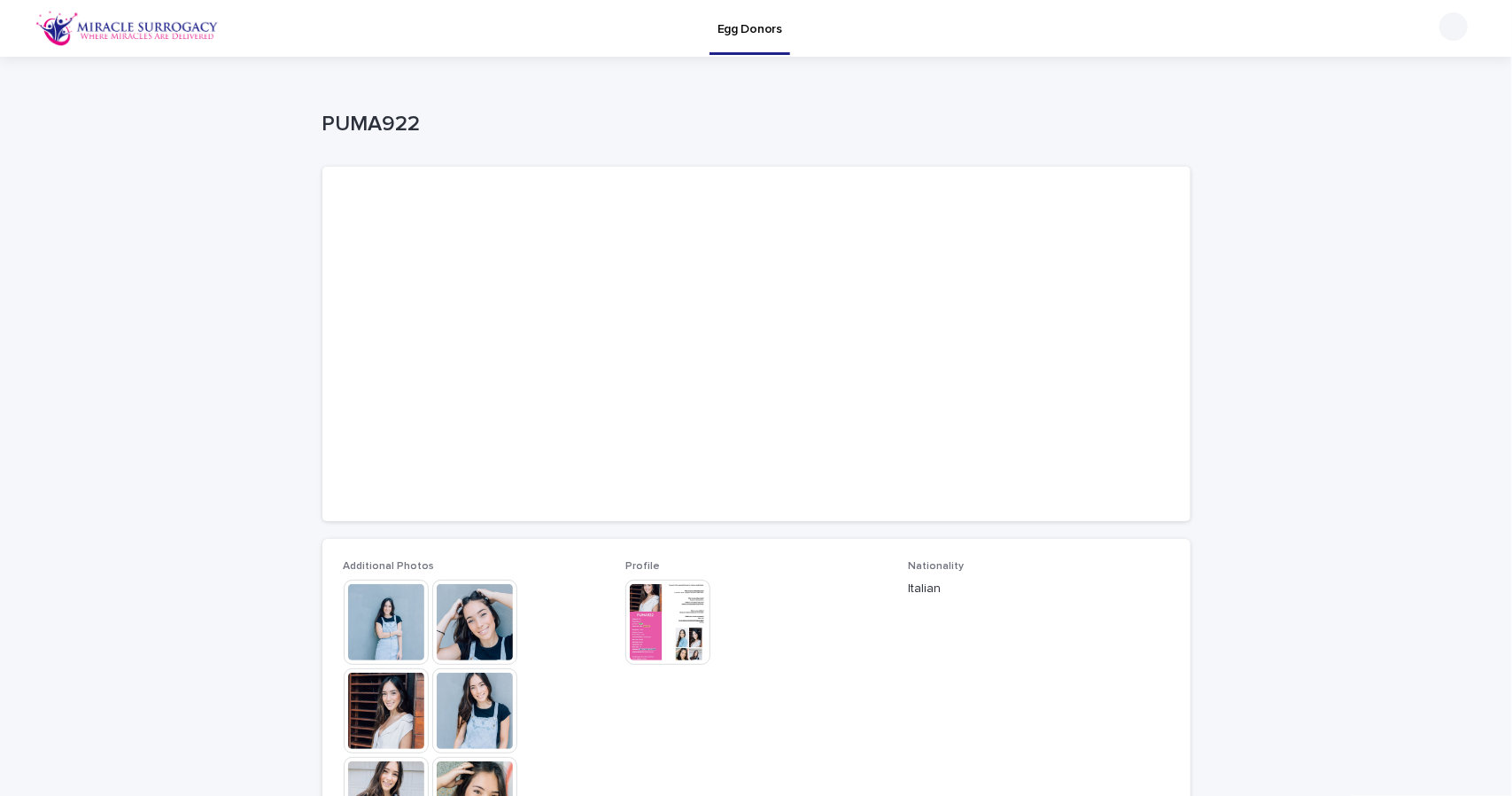
click at [469, 706] on img at bounding box center [474, 710] width 85 height 85
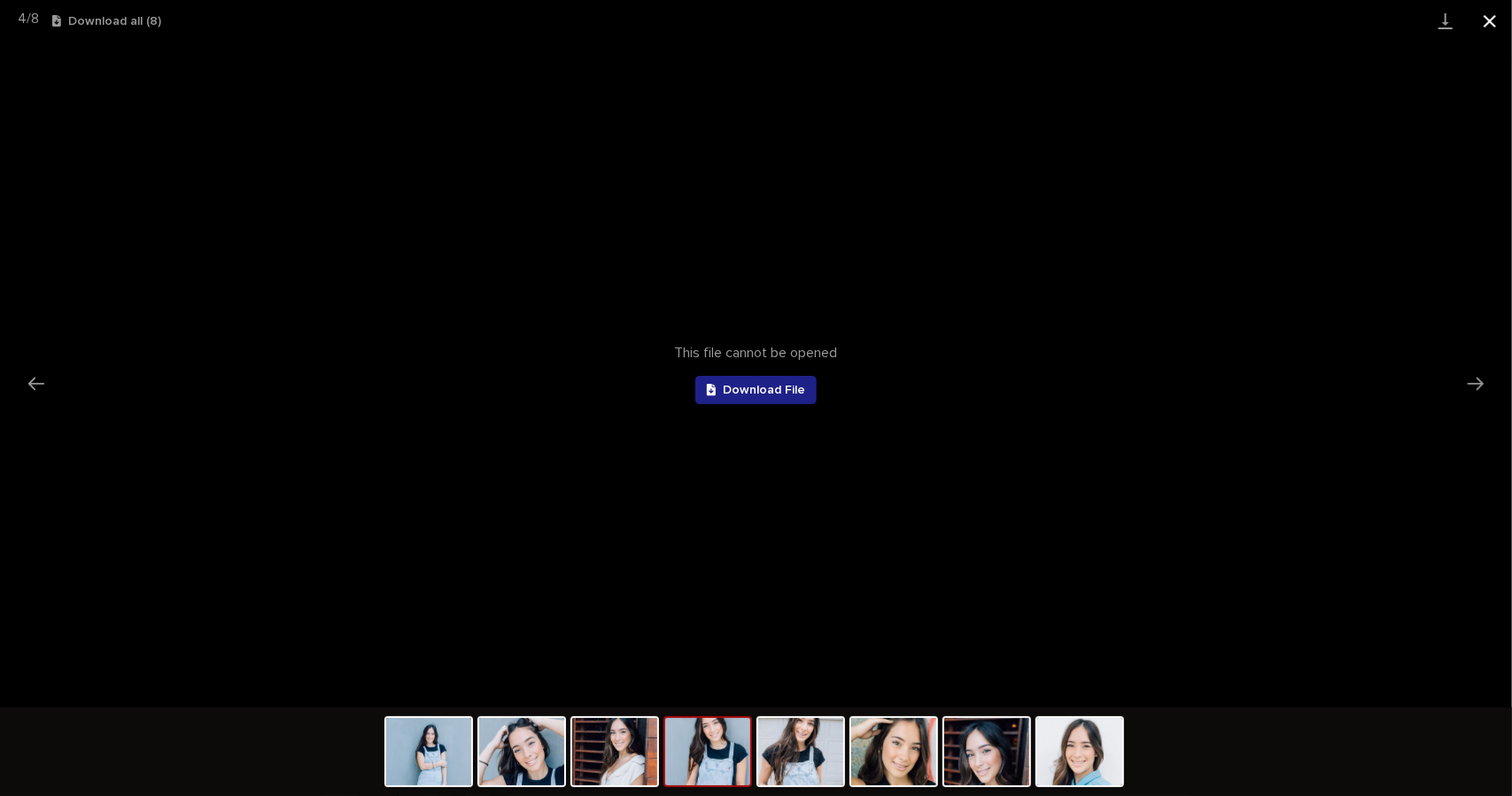
click at [1493, 16] on button "Close gallery" at bounding box center [1490, 20] width 44 height 41
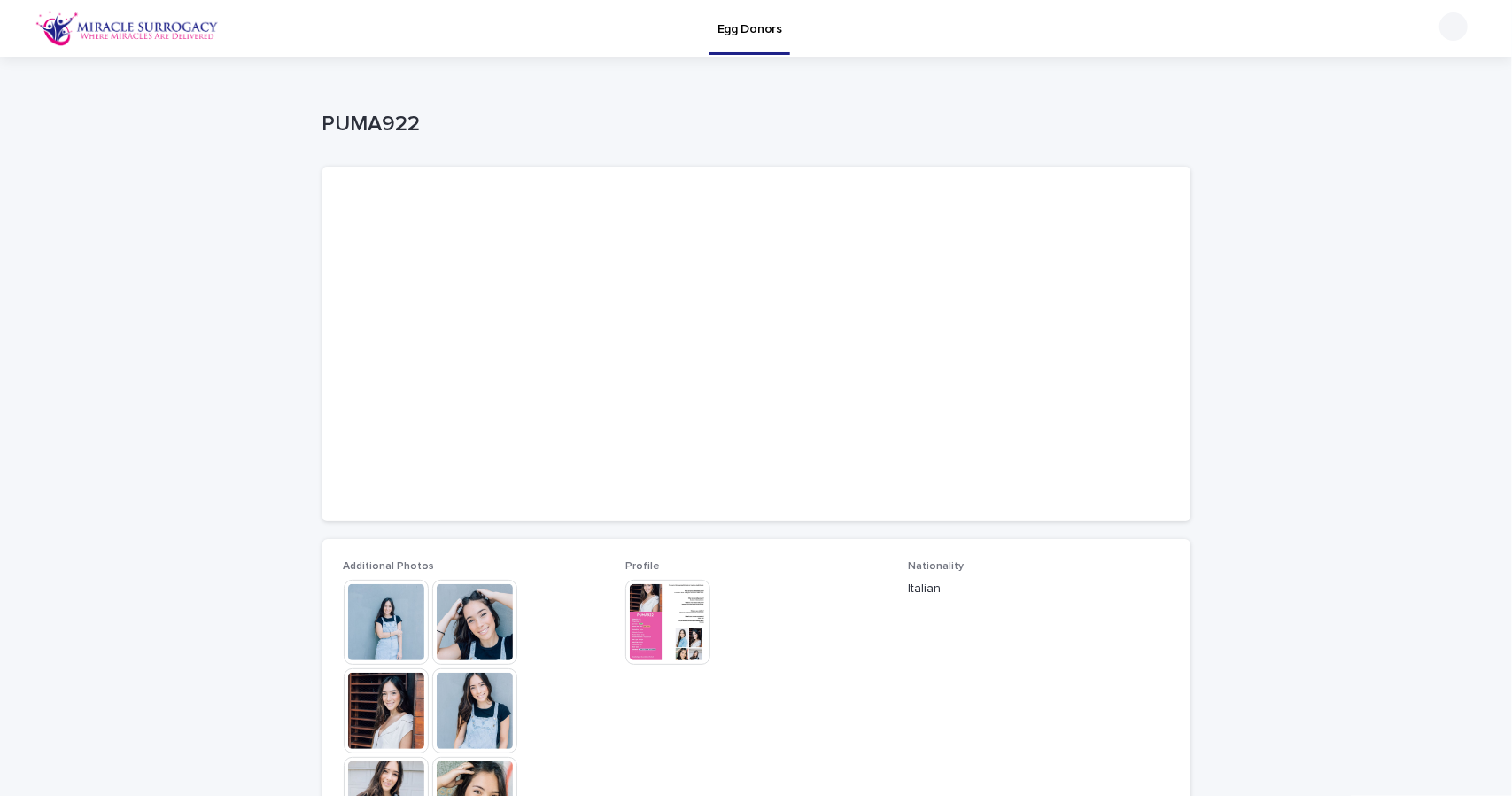
click at [366, 619] on img at bounding box center [386, 622] width 85 height 85
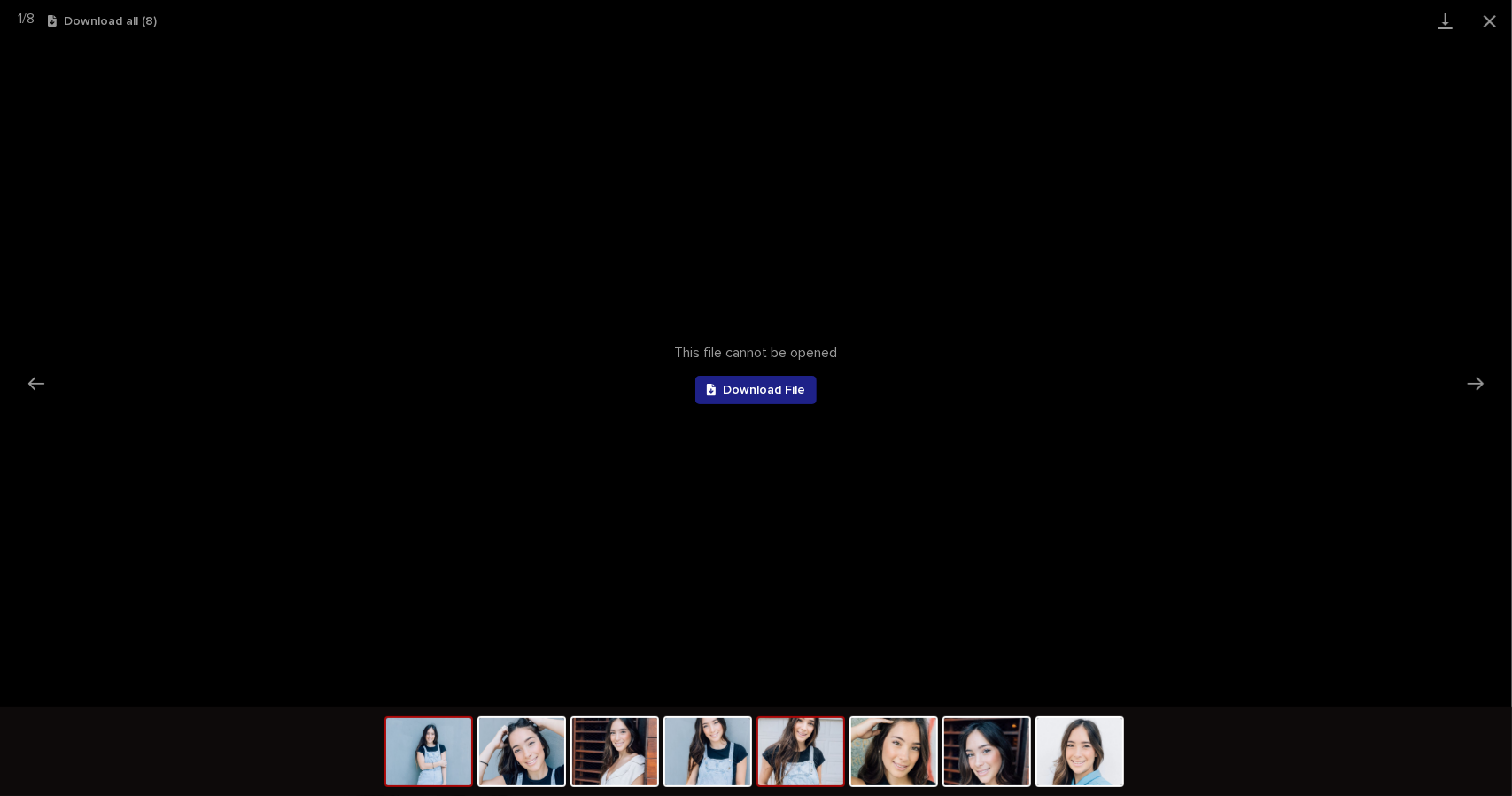
click at [807, 749] on img at bounding box center [800, 751] width 85 height 67
click at [901, 765] on img at bounding box center [893, 751] width 85 height 67
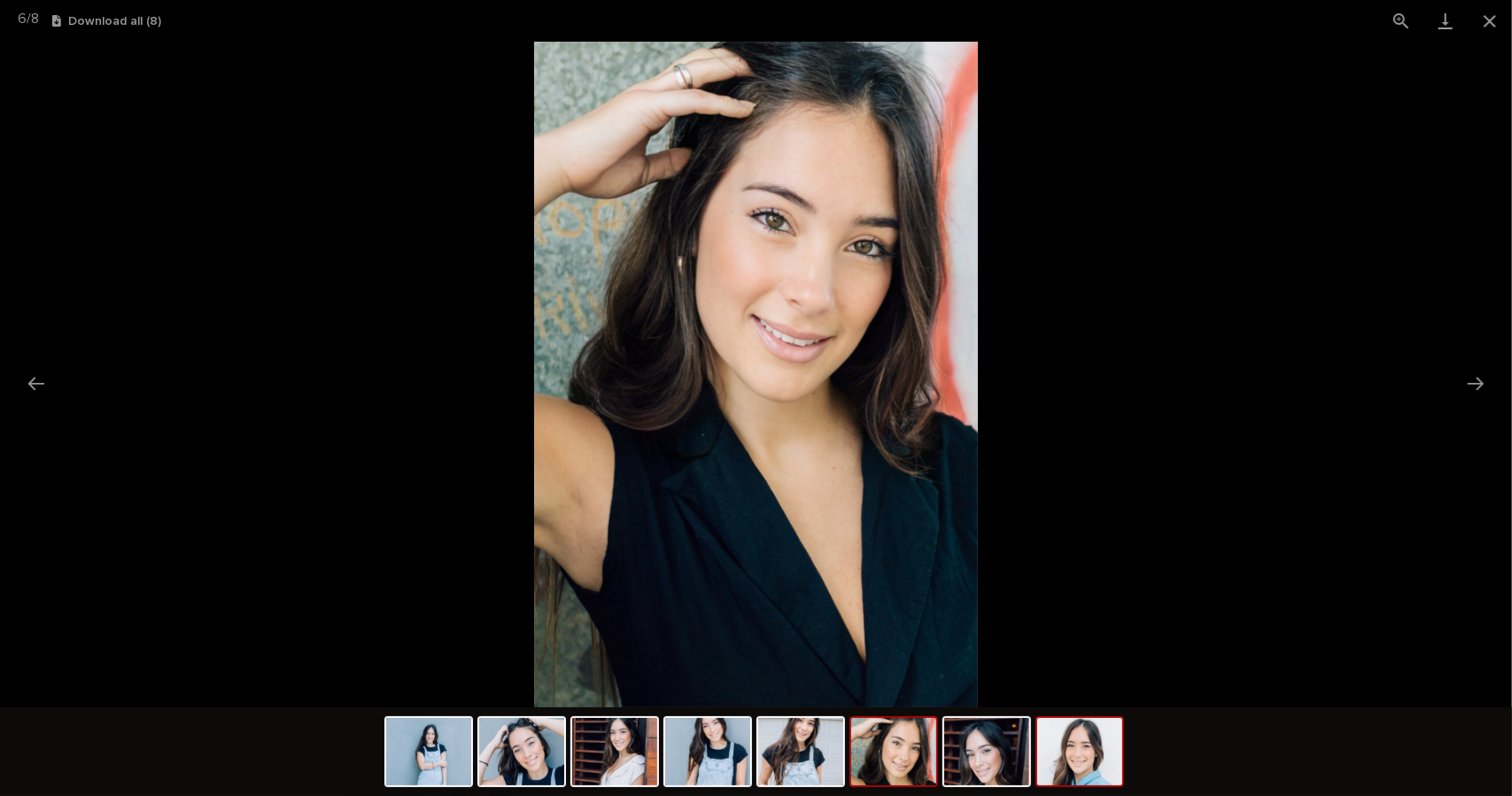
click at [1074, 774] on img at bounding box center [1079, 751] width 85 height 67
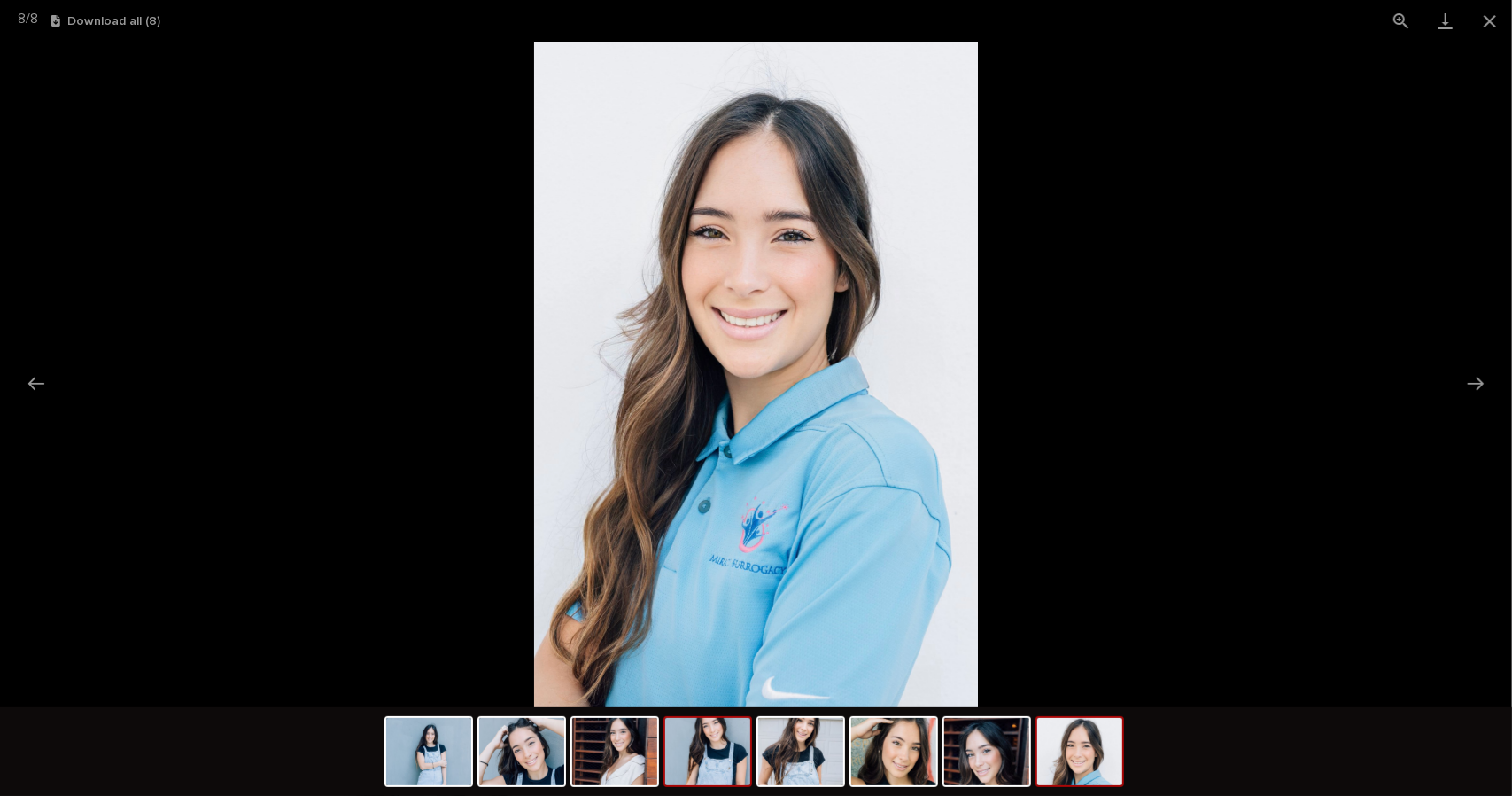
click at [726, 761] on img at bounding box center [707, 751] width 85 height 67
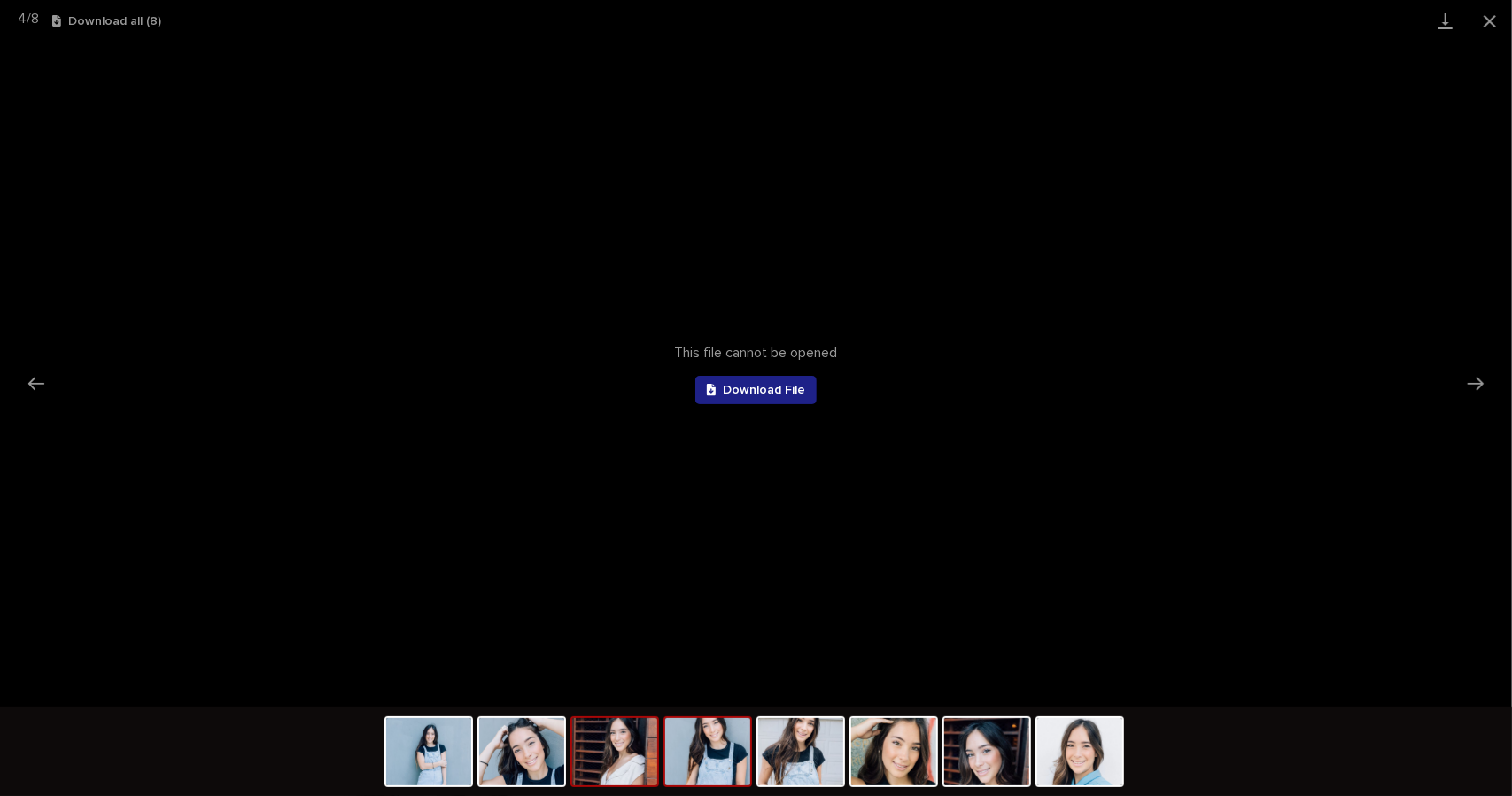
click at [594, 768] on img at bounding box center [614, 751] width 85 height 67
click at [535, 770] on img at bounding box center [521, 751] width 85 height 67
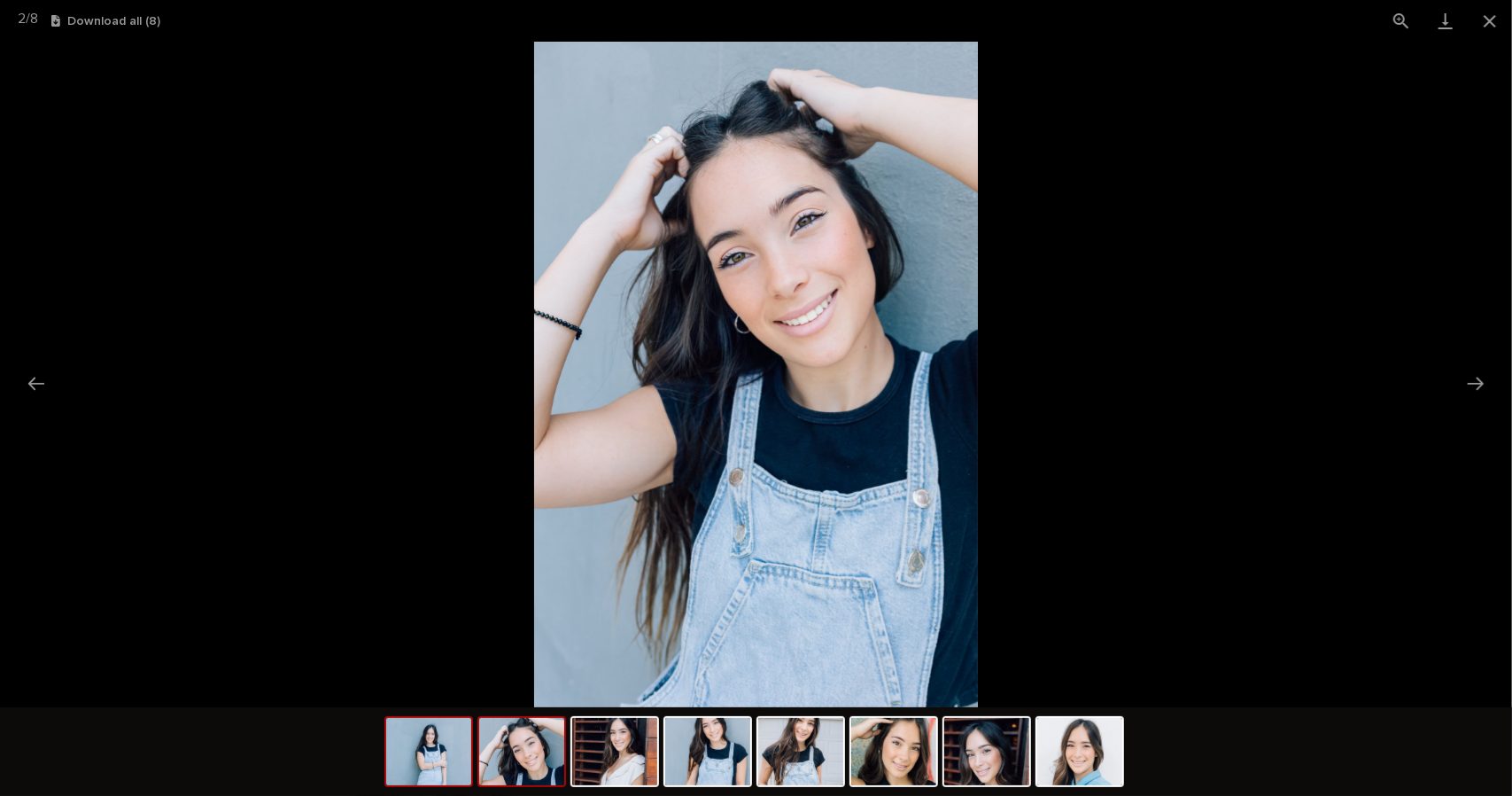
click at [433, 770] on img at bounding box center [428, 751] width 85 height 67
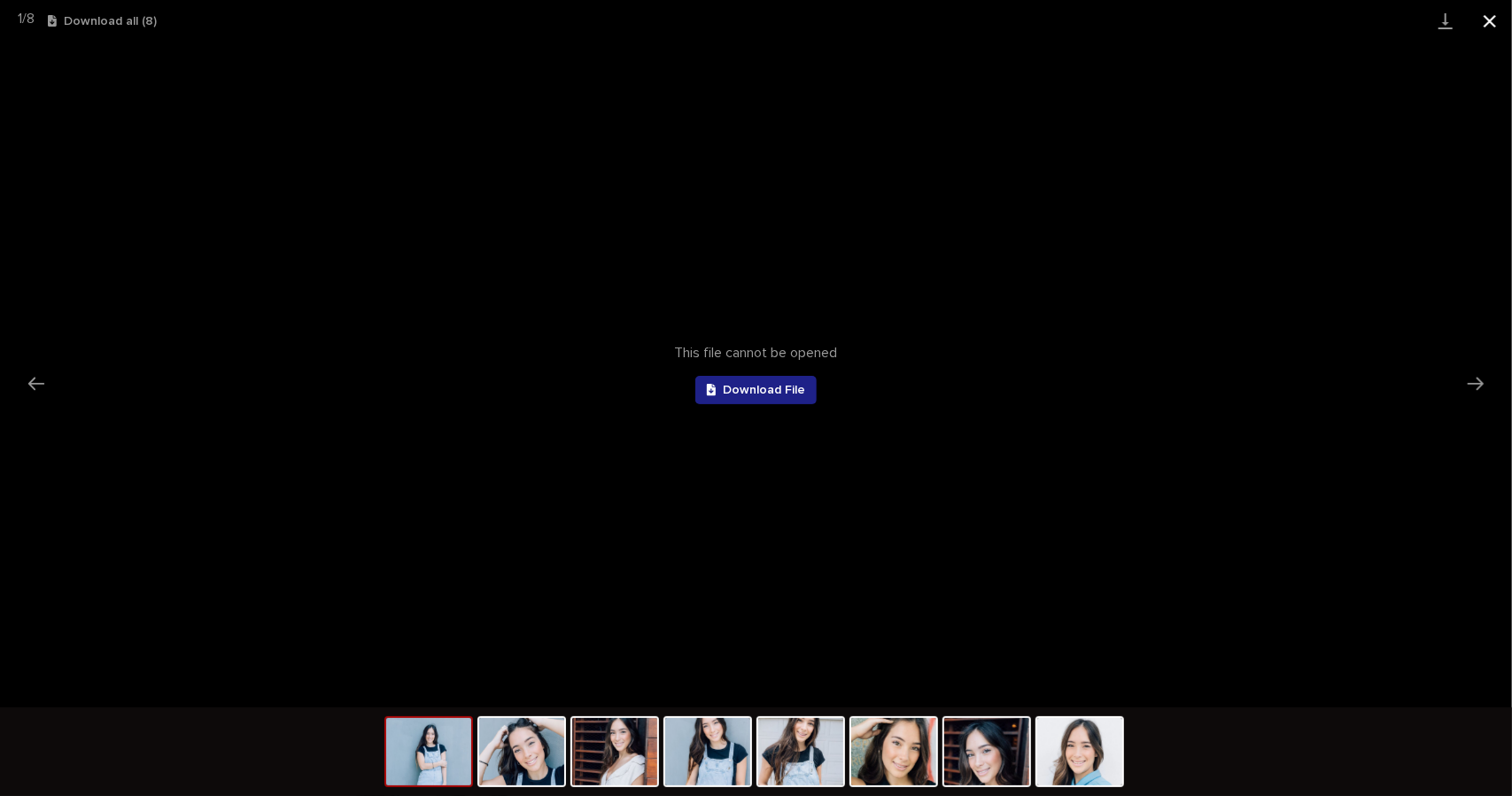
click at [1487, 28] on button "Close gallery" at bounding box center [1490, 20] width 44 height 41
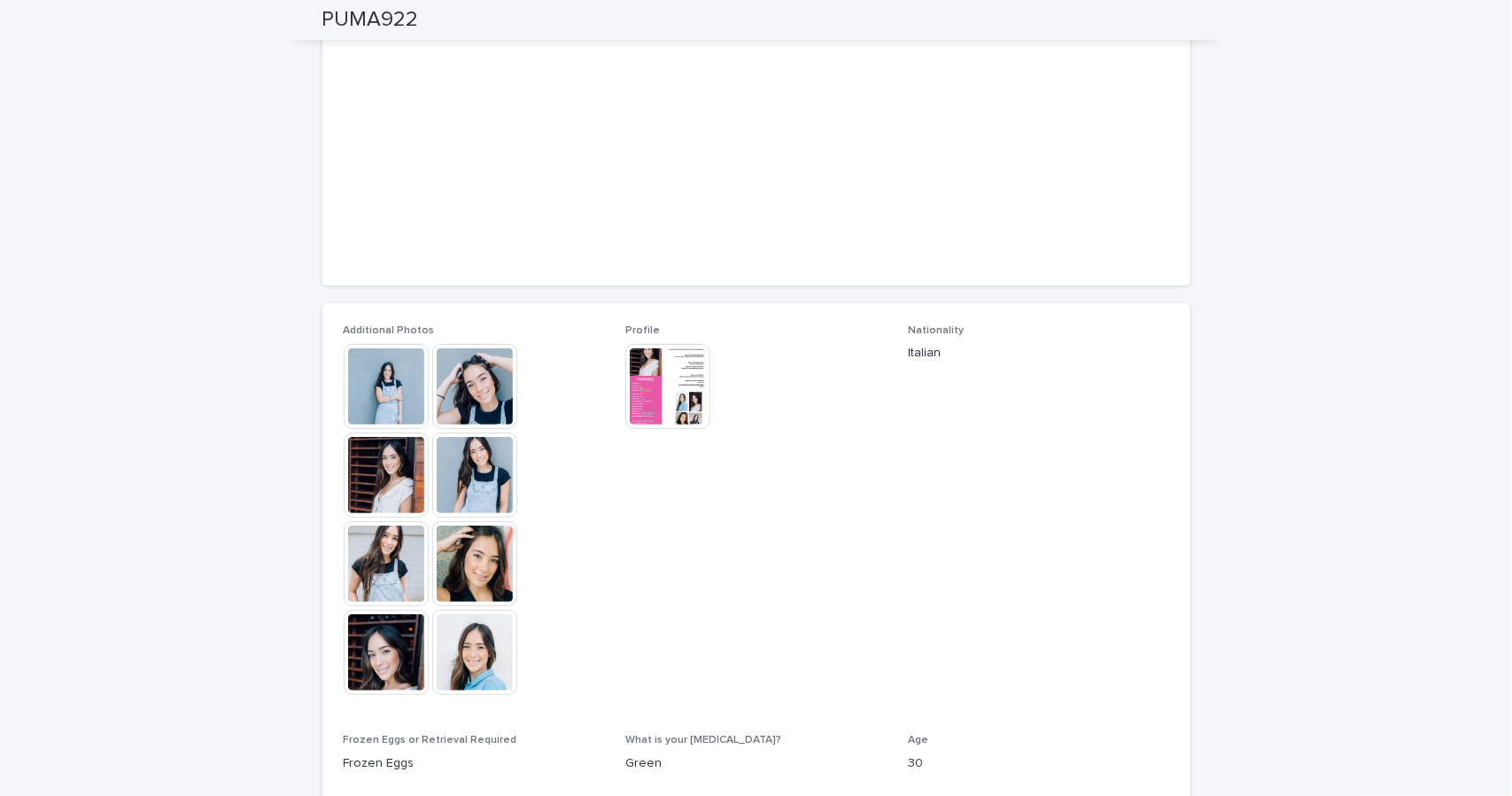
scroll to position [413, 0]
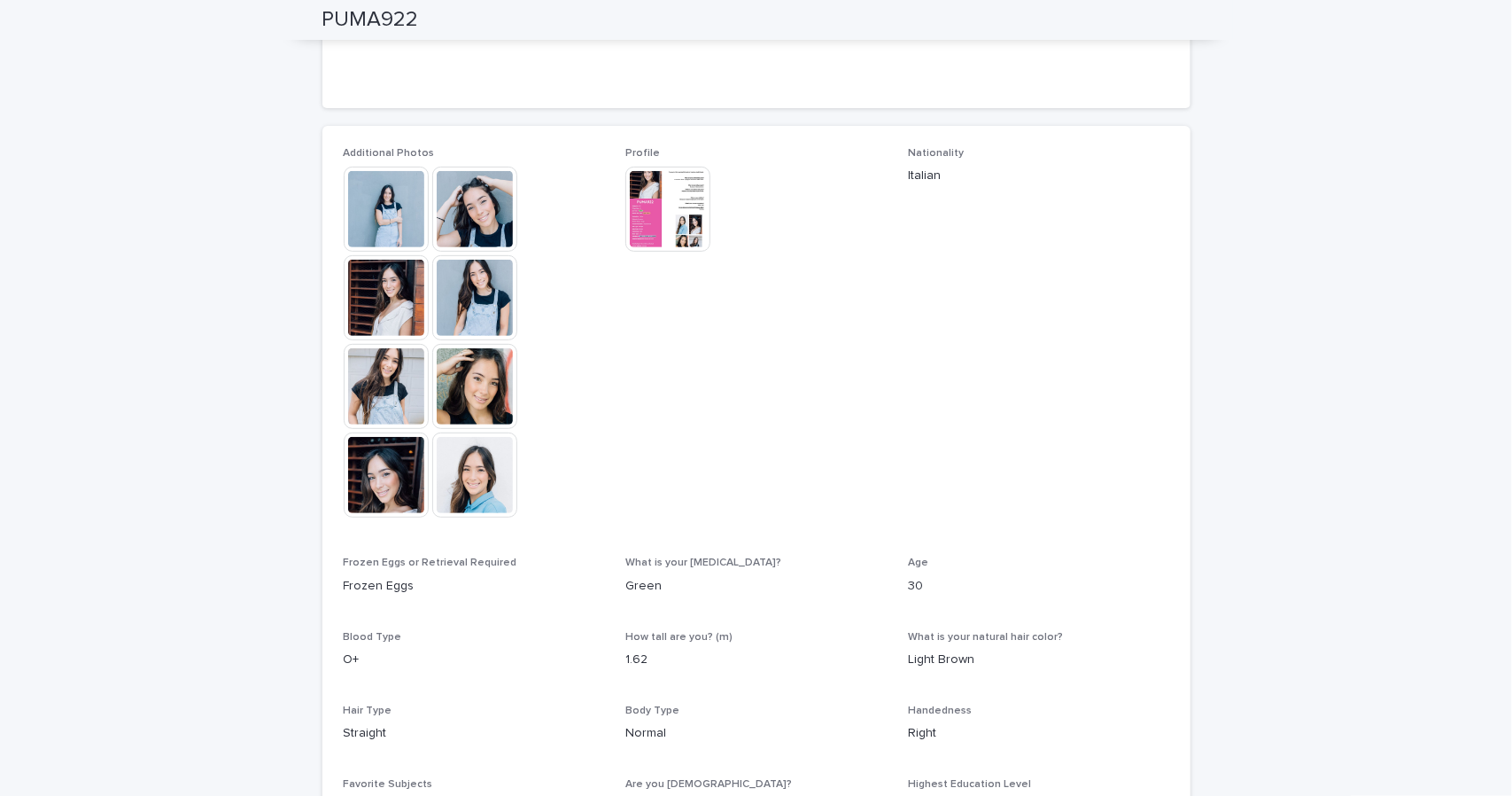
click at [656, 207] on img at bounding box center [668, 209] width 85 height 85
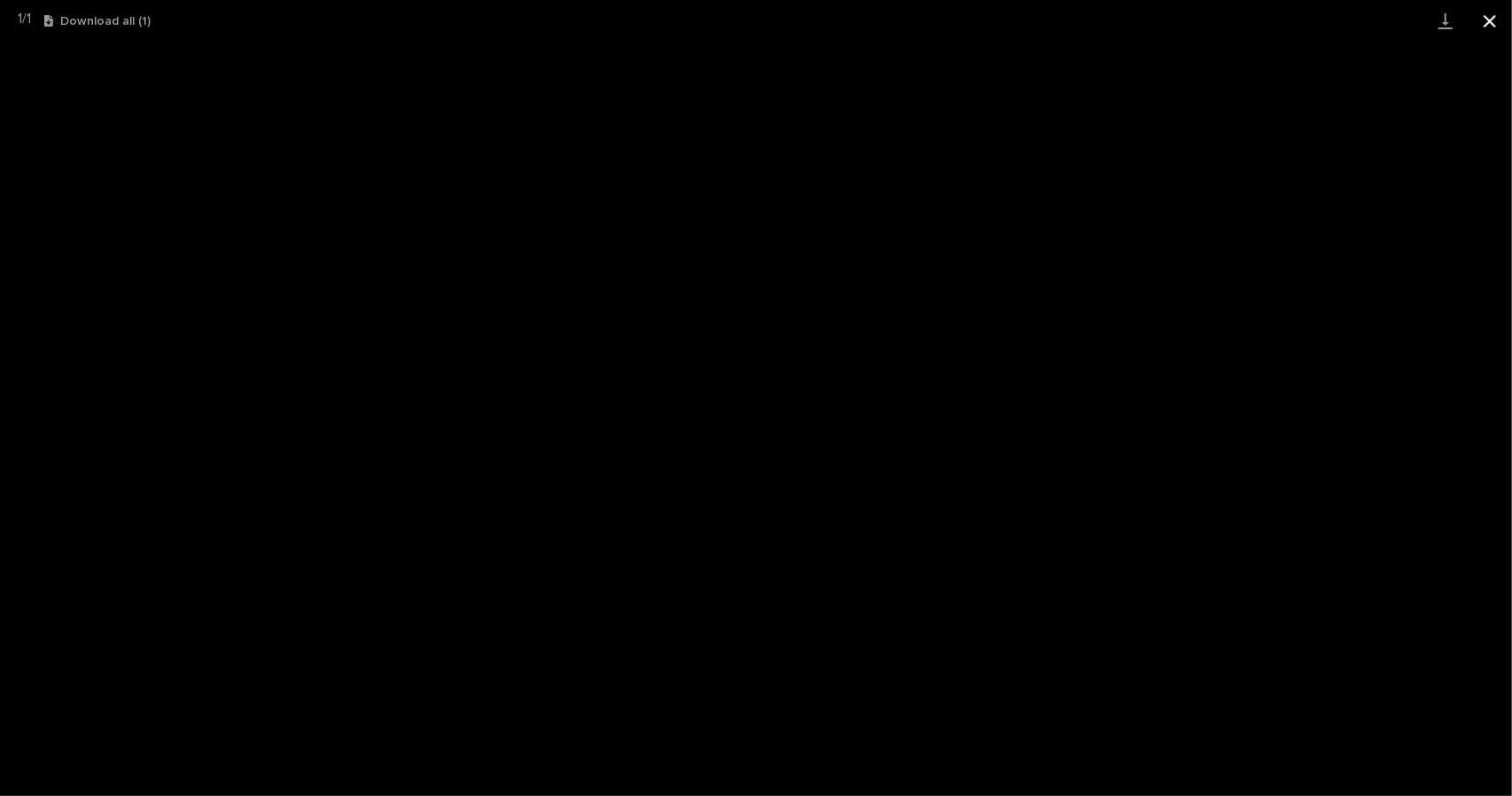
click at [1483, 18] on button "Close gallery" at bounding box center [1490, 20] width 44 height 41
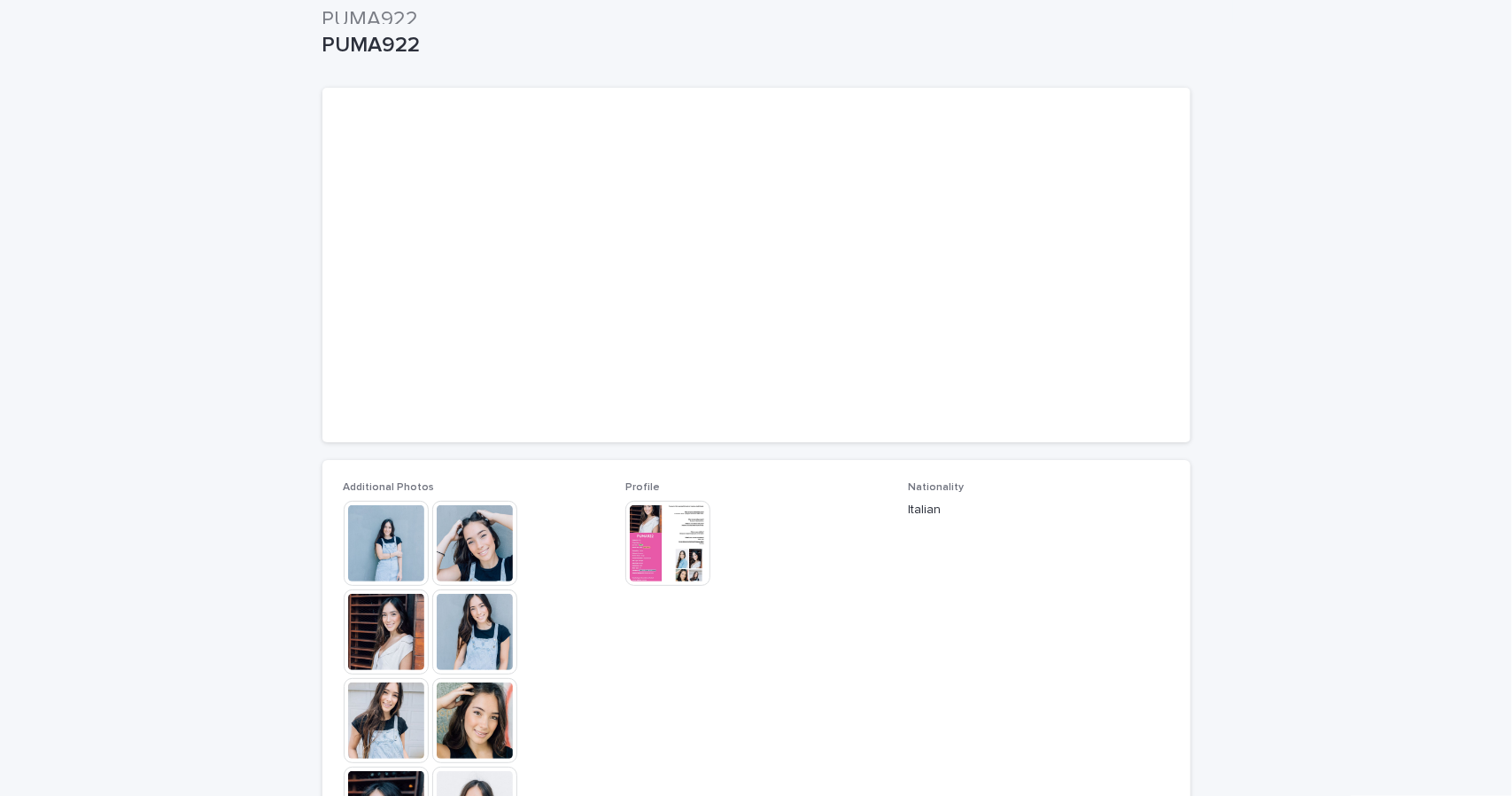
scroll to position [0, 0]
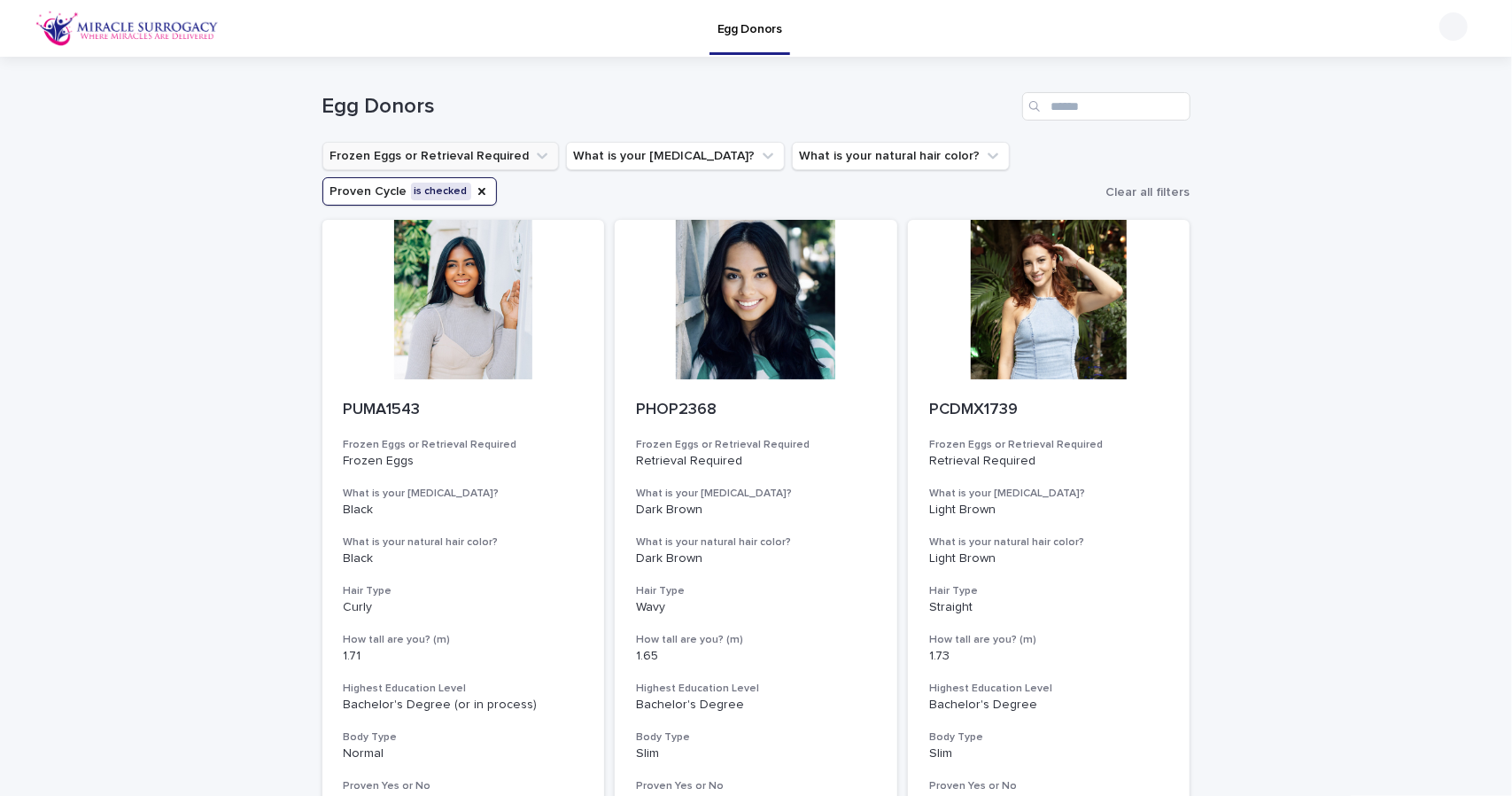
click at [479, 154] on button "Frozen Eggs or Retrieval Required" at bounding box center [440, 156] width 237 height 29
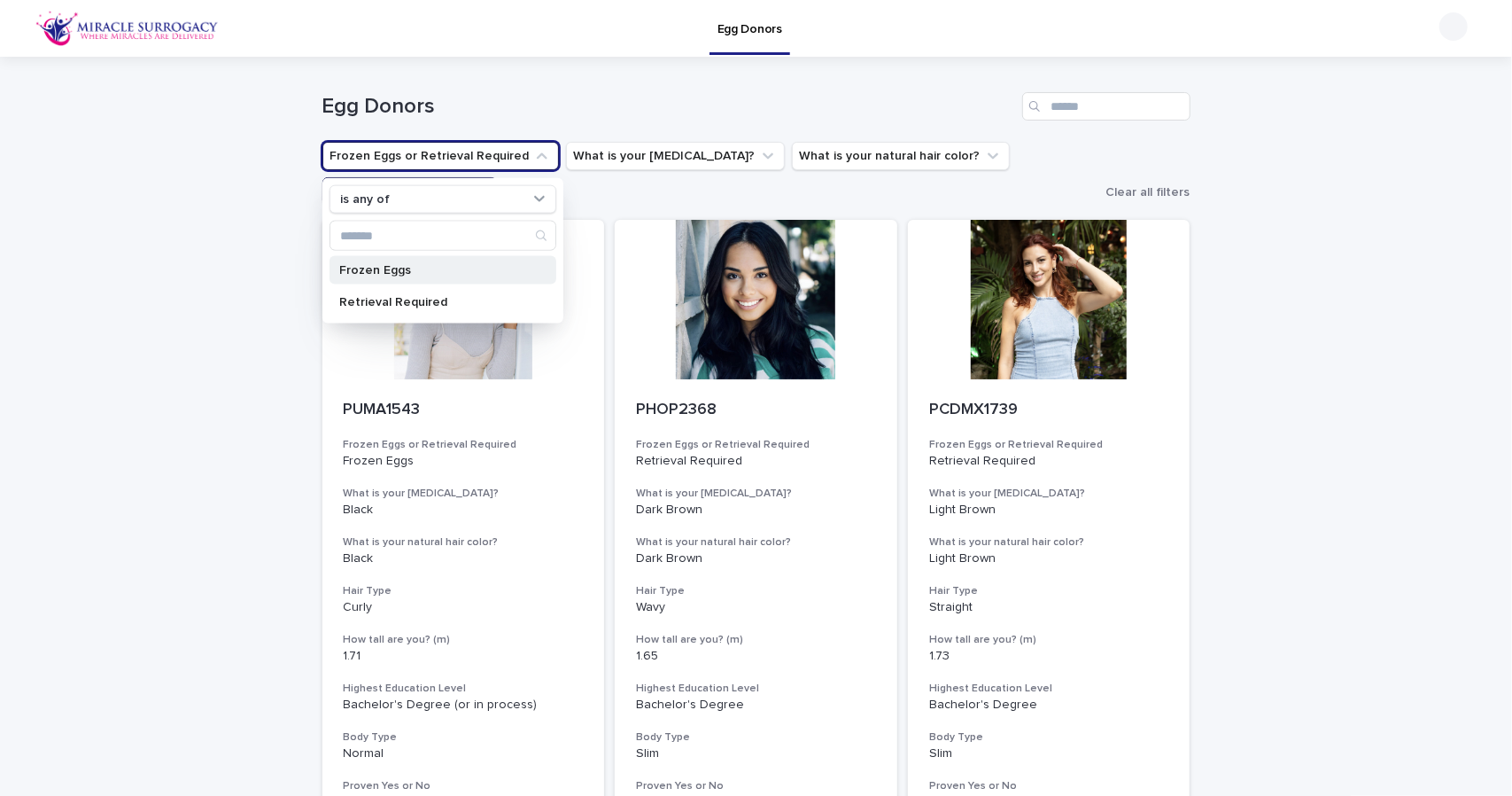
click at [378, 261] on div "Frozen Eggs" at bounding box center [443, 270] width 227 height 29
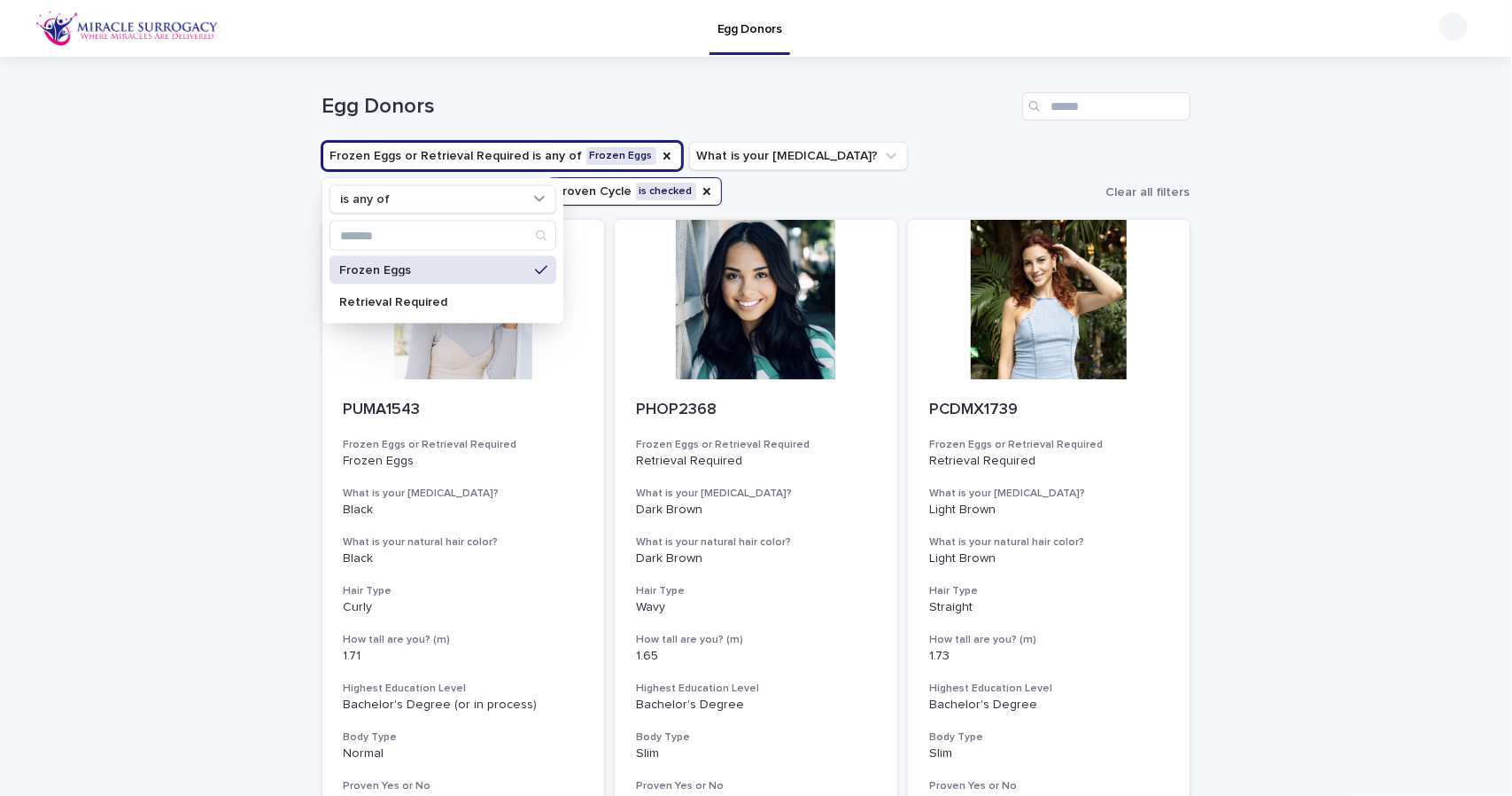
click at [657, 199] on ul "Frozen Eggs or Retrieval Required is any of Frozen Eggs is any of Frozen Eggs R…" at bounding box center [710, 173] width 784 height 71
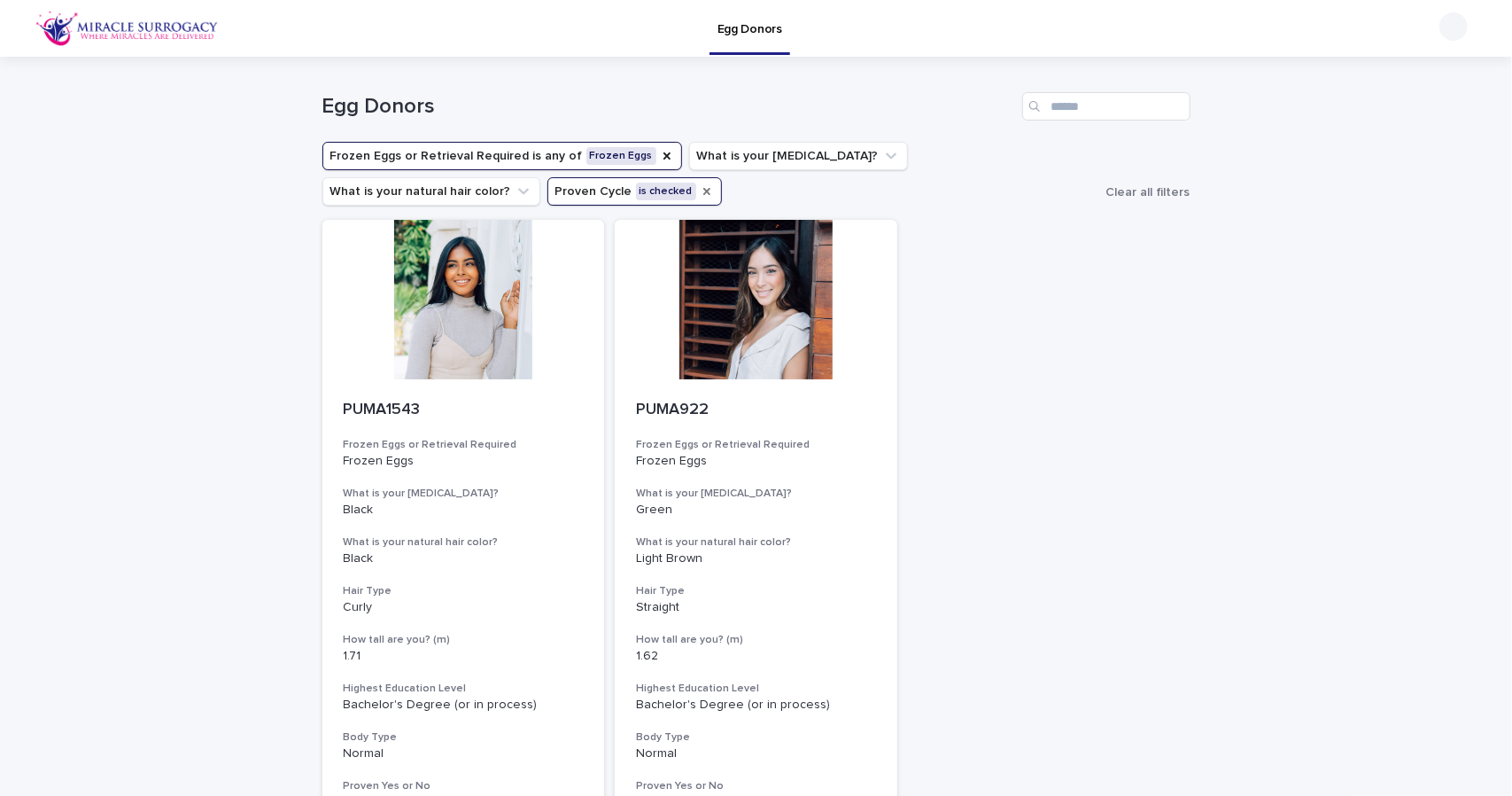
click at [700, 194] on icon "Proven Cycle" at bounding box center [706, 191] width 14 height 14
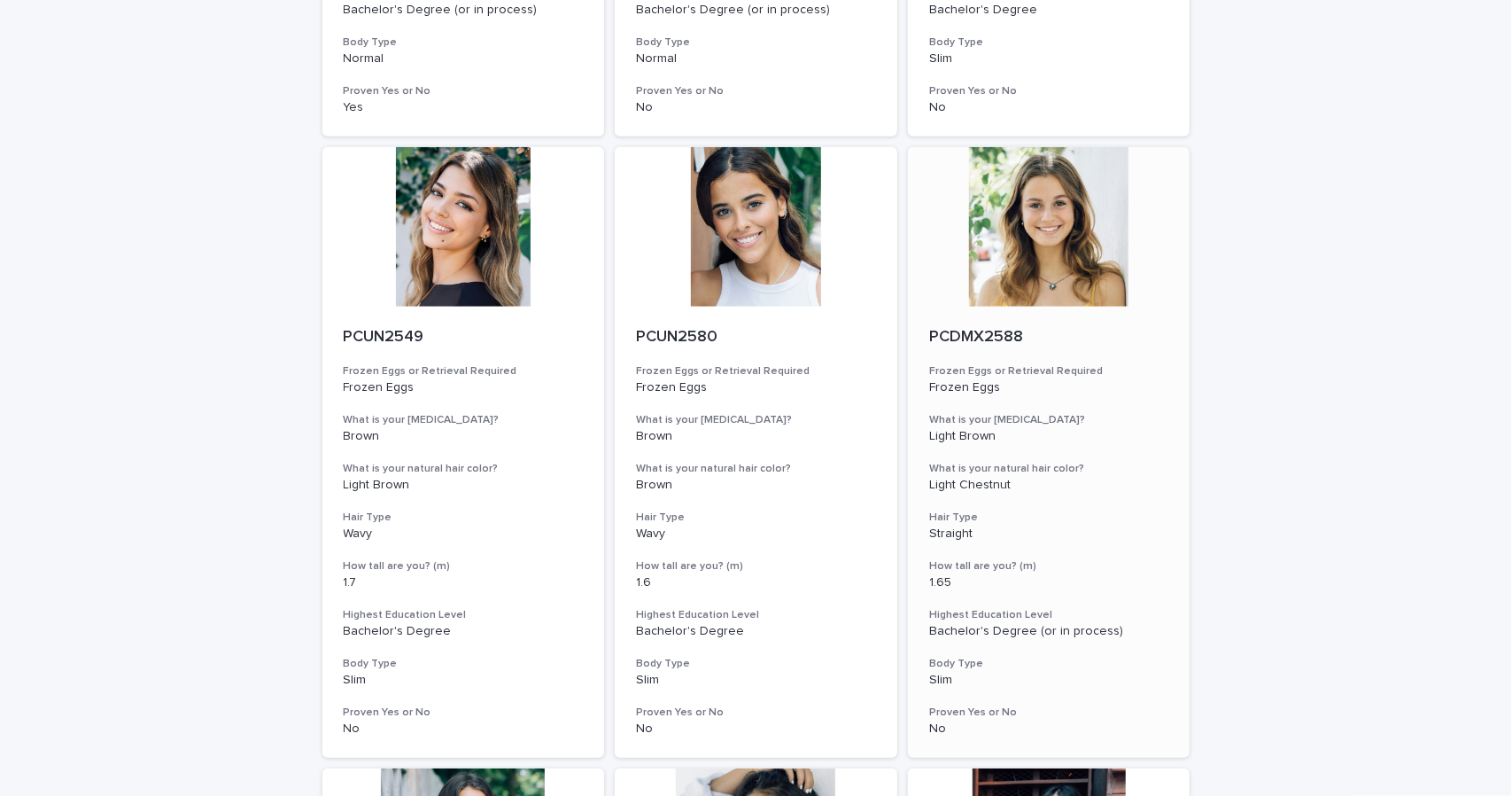
scroll to position [708, 0]
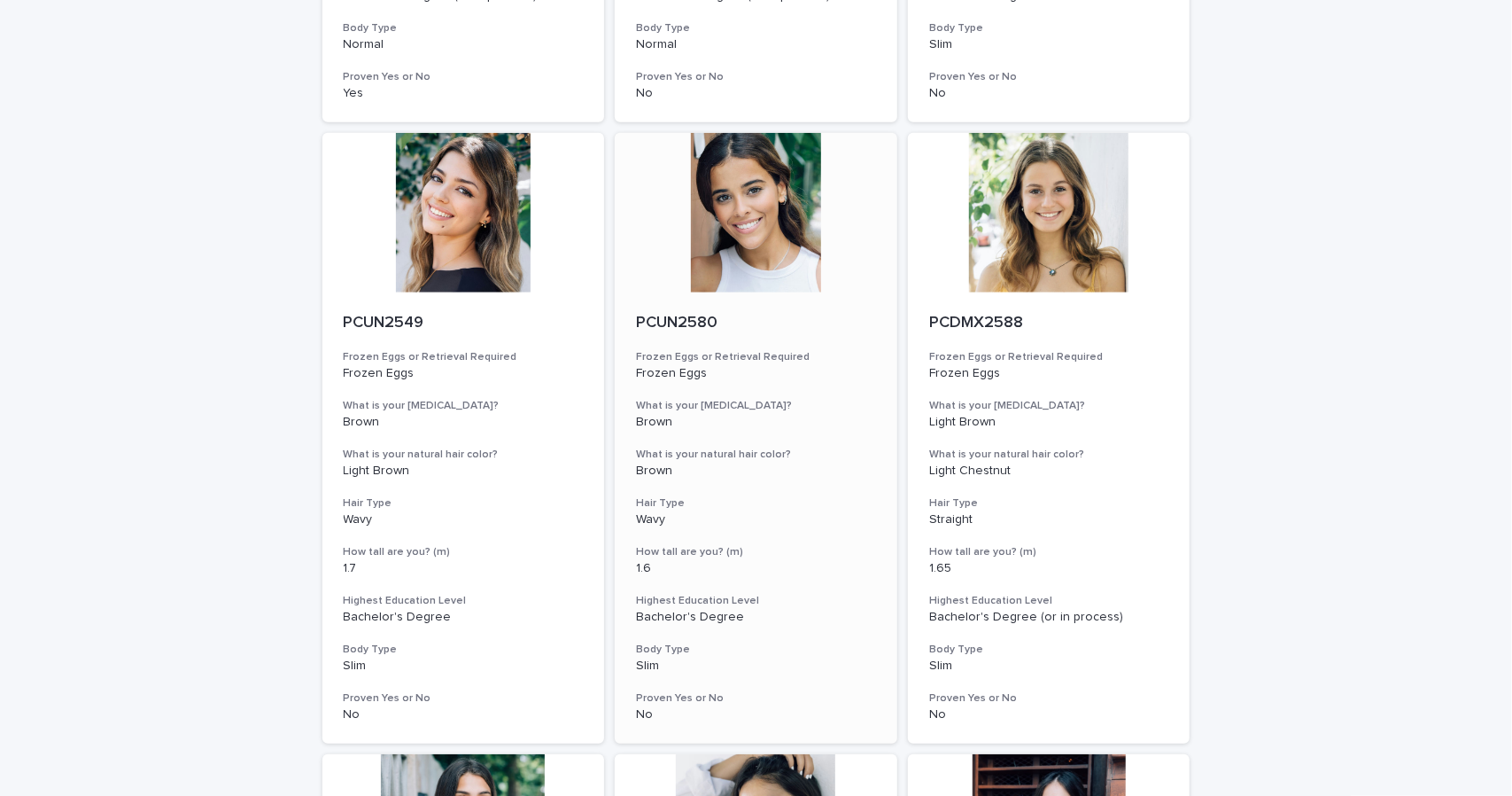
click at [752, 266] on div at bounding box center [755, 212] width 283 height 159
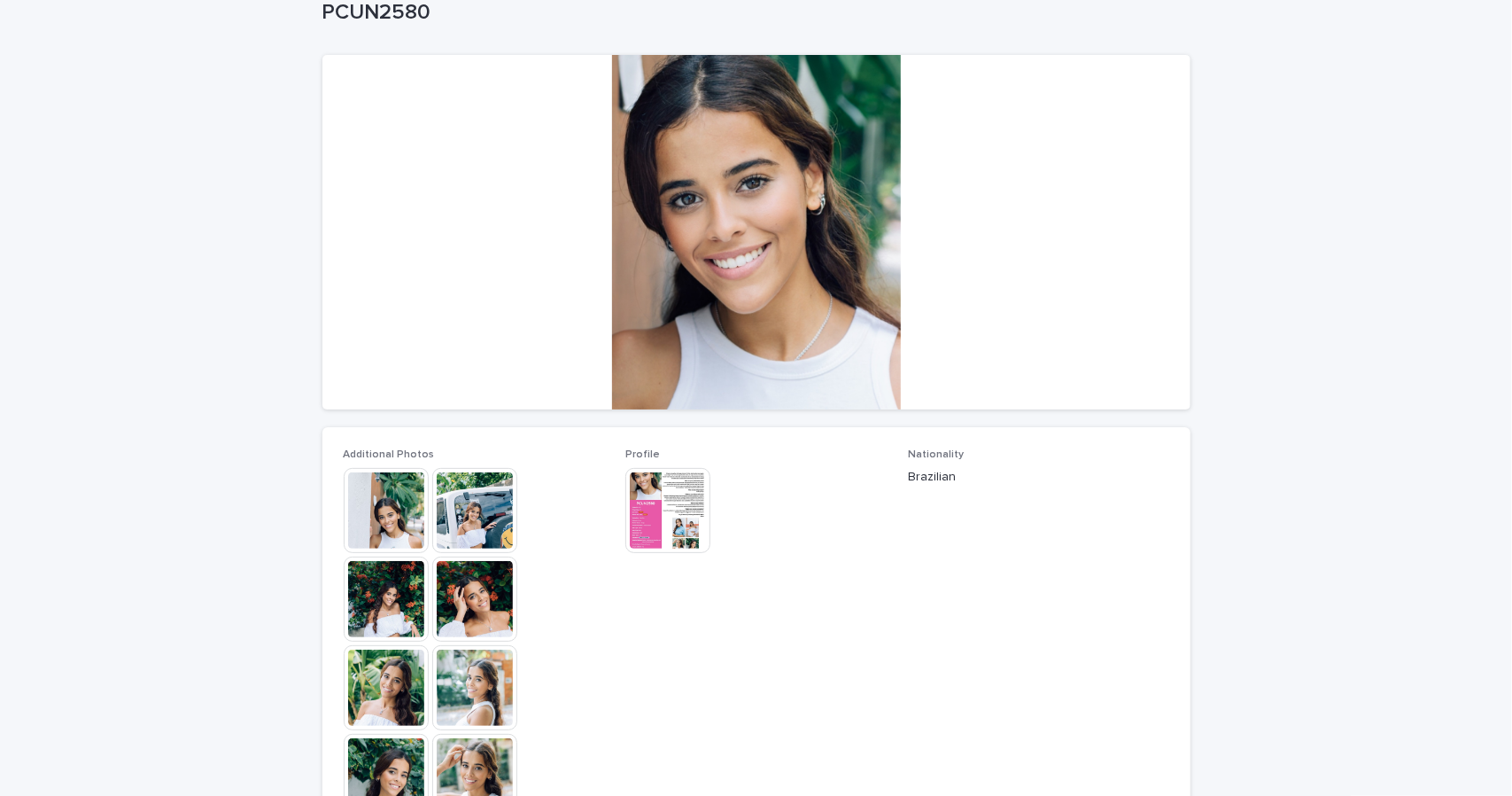
scroll to position [118, 0]
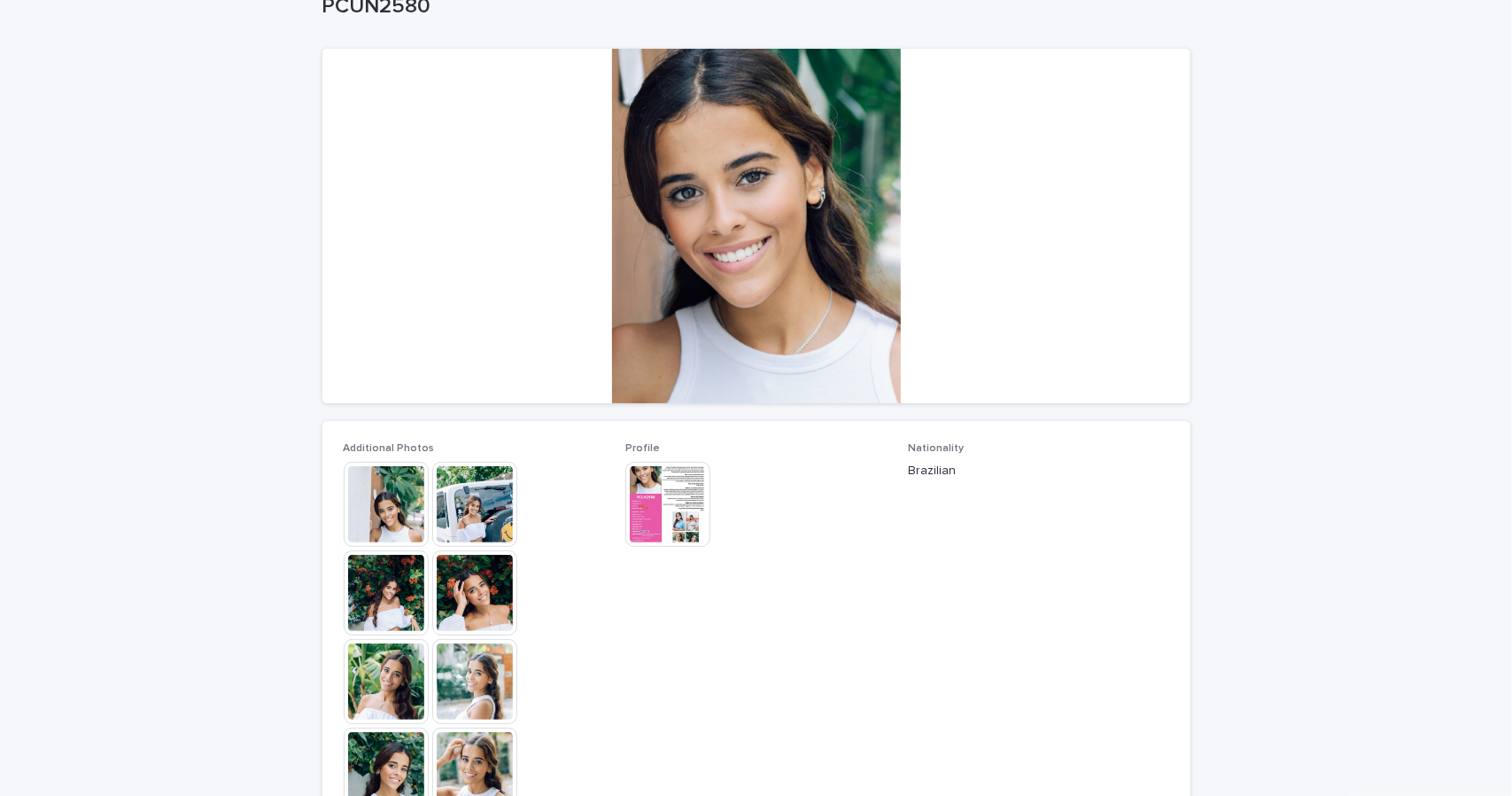
click at [486, 680] on img at bounding box center [474, 681] width 85 height 85
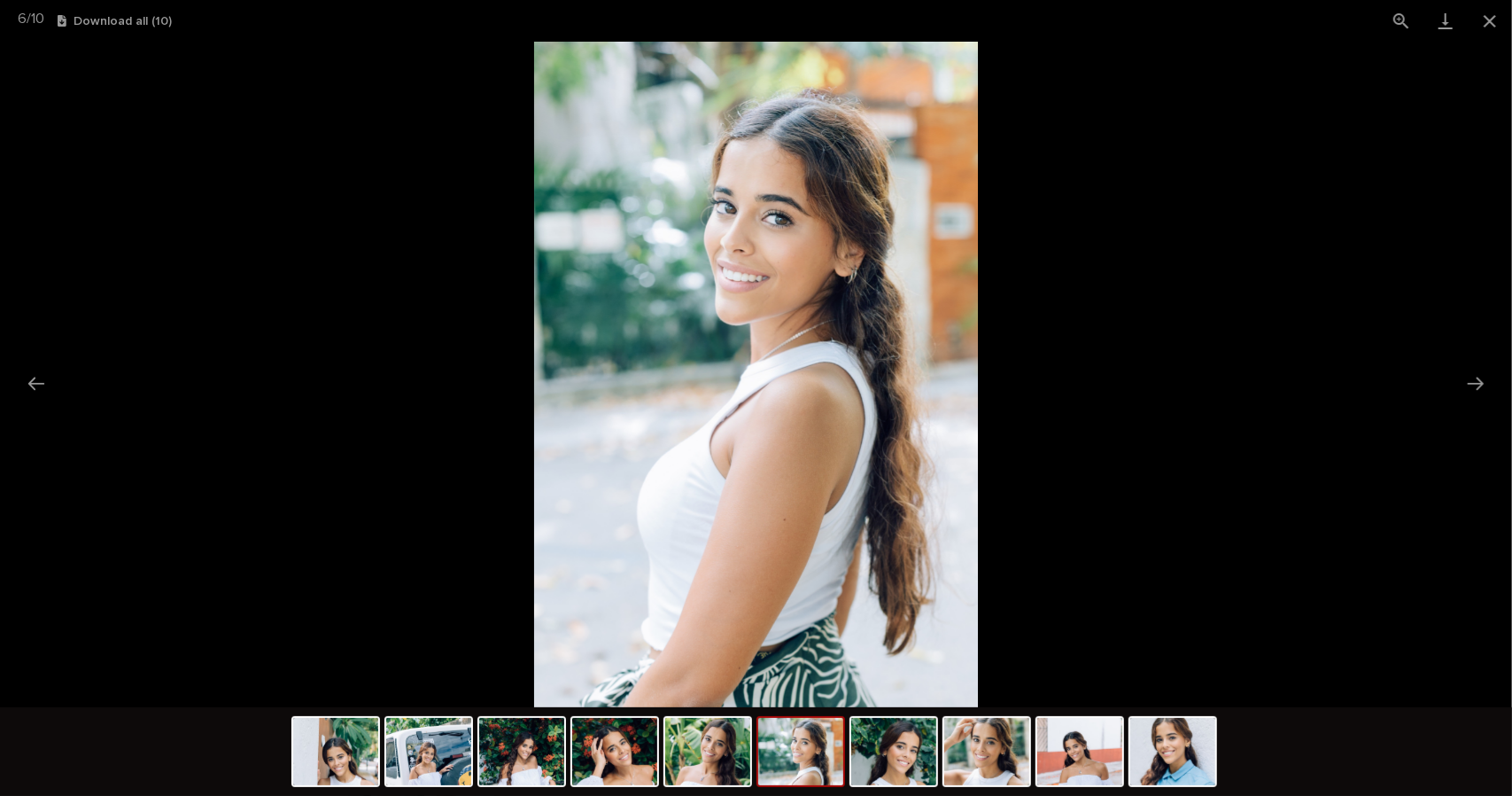
scroll to position [0, 0]
click at [366, 696] on picture at bounding box center [756, 374] width 1512 height 665
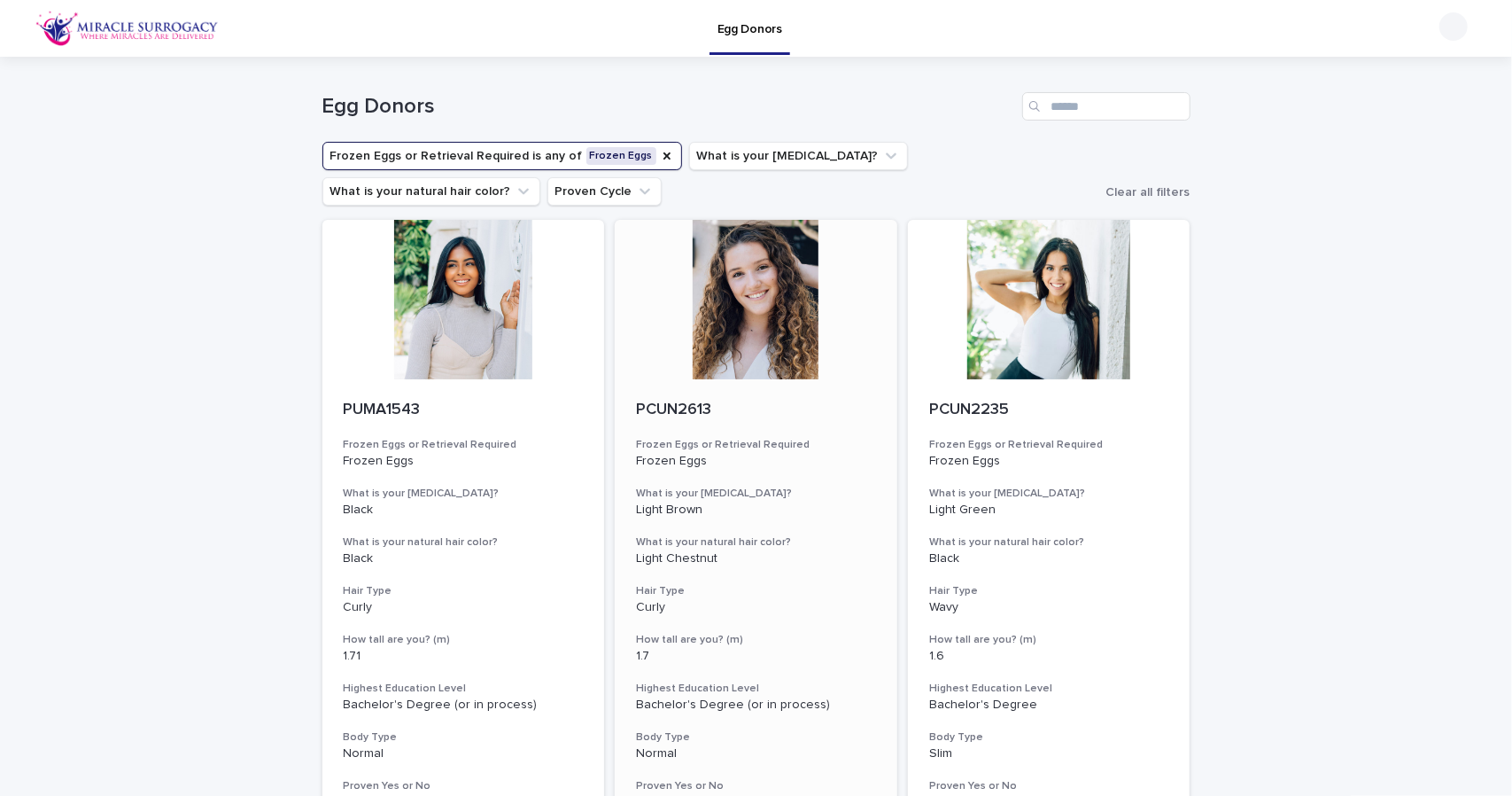
click at [721, 322] on div at bounding box center [755, 299] width 283 height 159
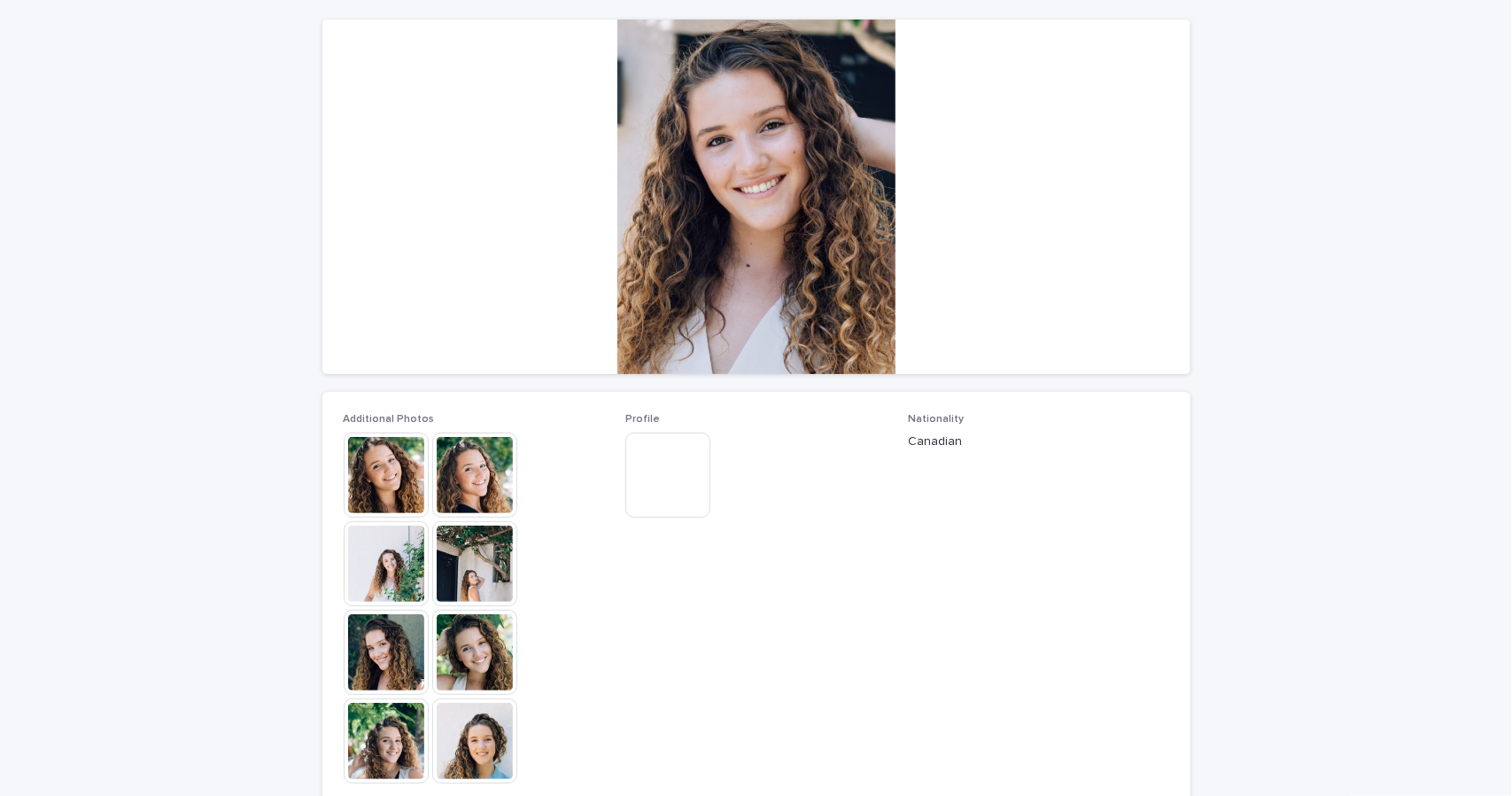
scroll to position [147, 0]
click at [464, 738] on img at bounding box center [474, 741] width 85 height 85
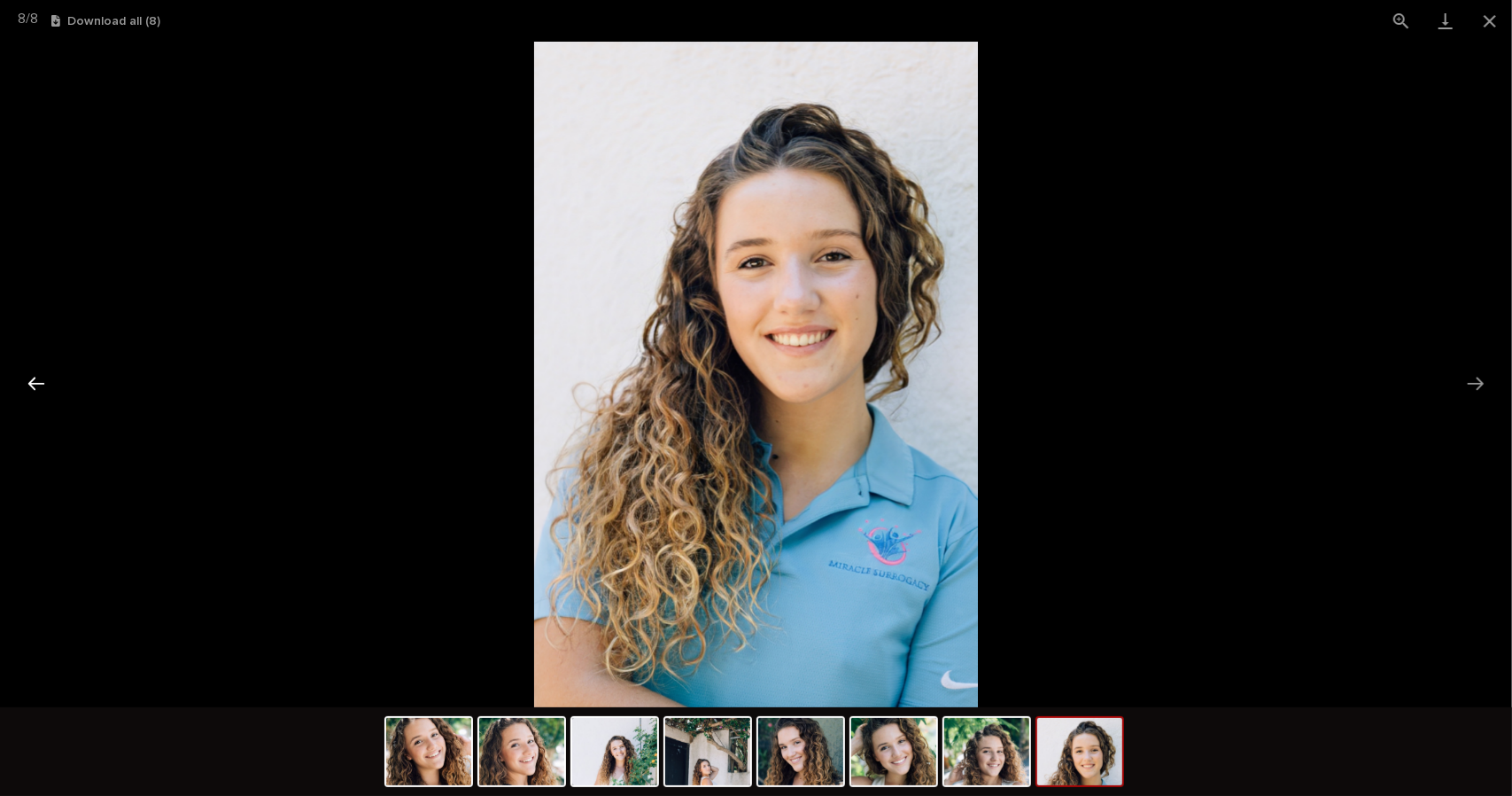
click at [31, 379] on button "Previous slide" at bounding box center [36, 383] width 37 height 35
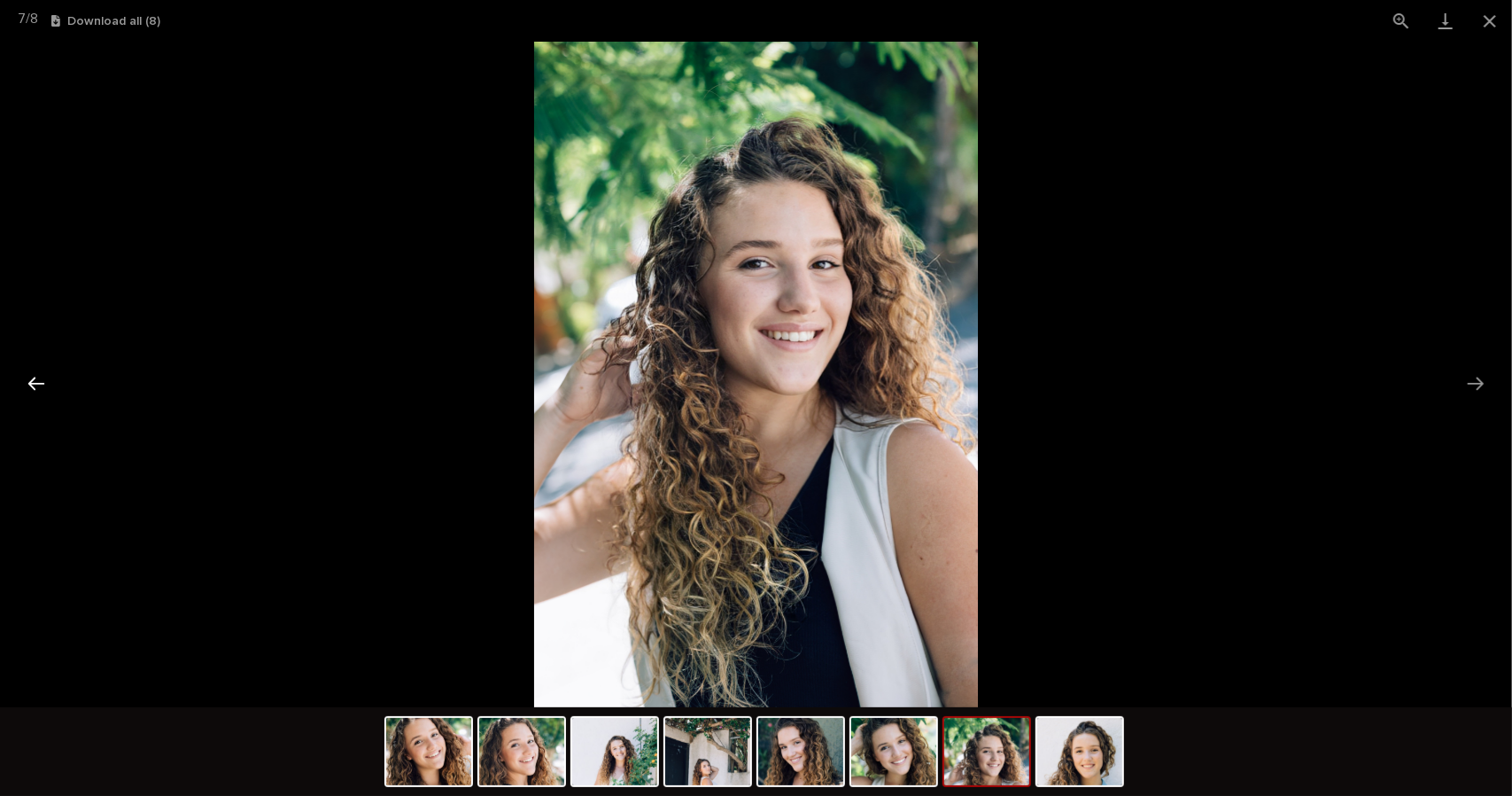
click at [31, 379] on button "Previous slide" at bounding box center [36, 383] width 37 height 35
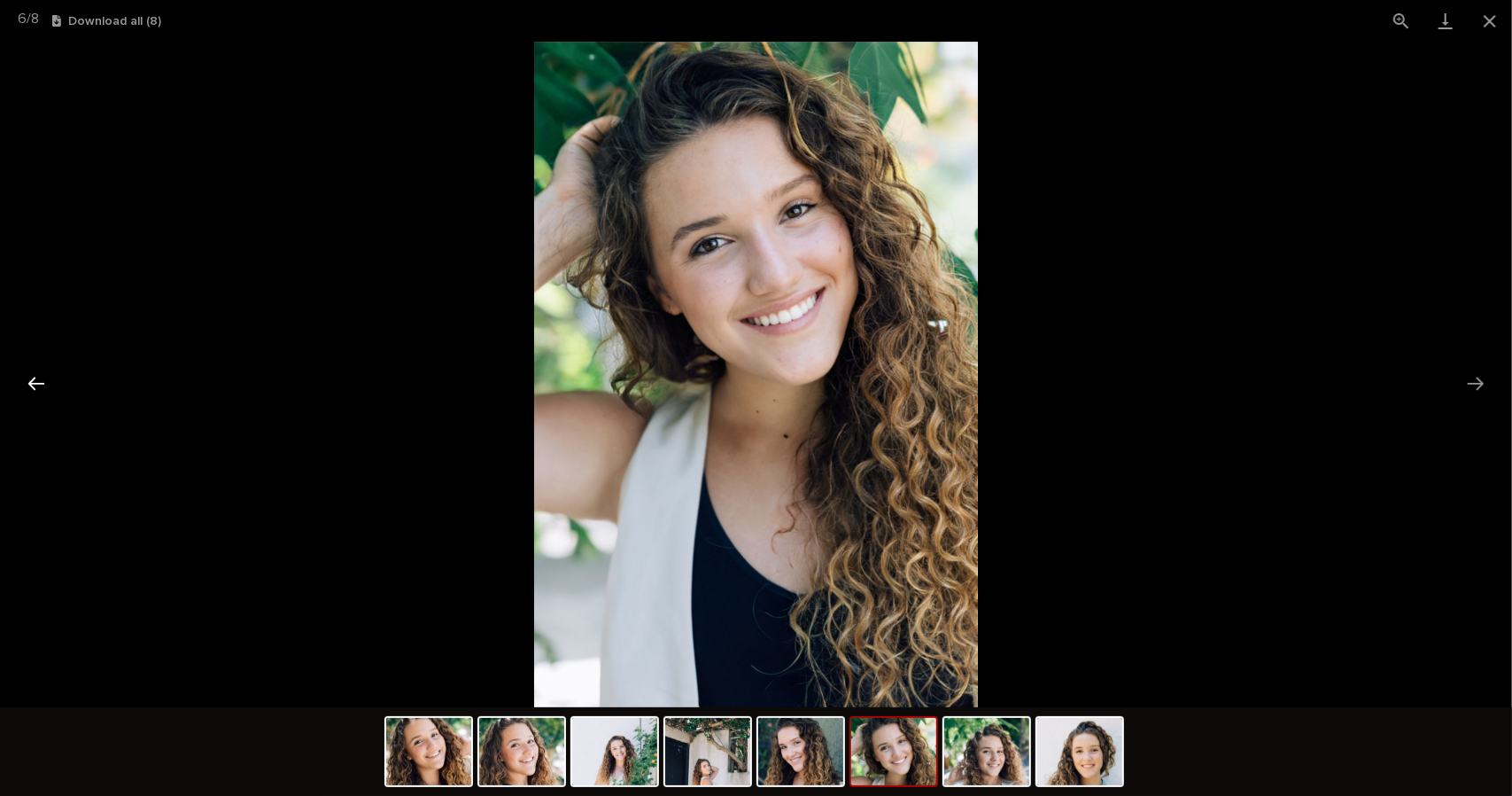
click at [31, 379] on button "Previous slide" at bounding box center [36, 383] width 37 height 35
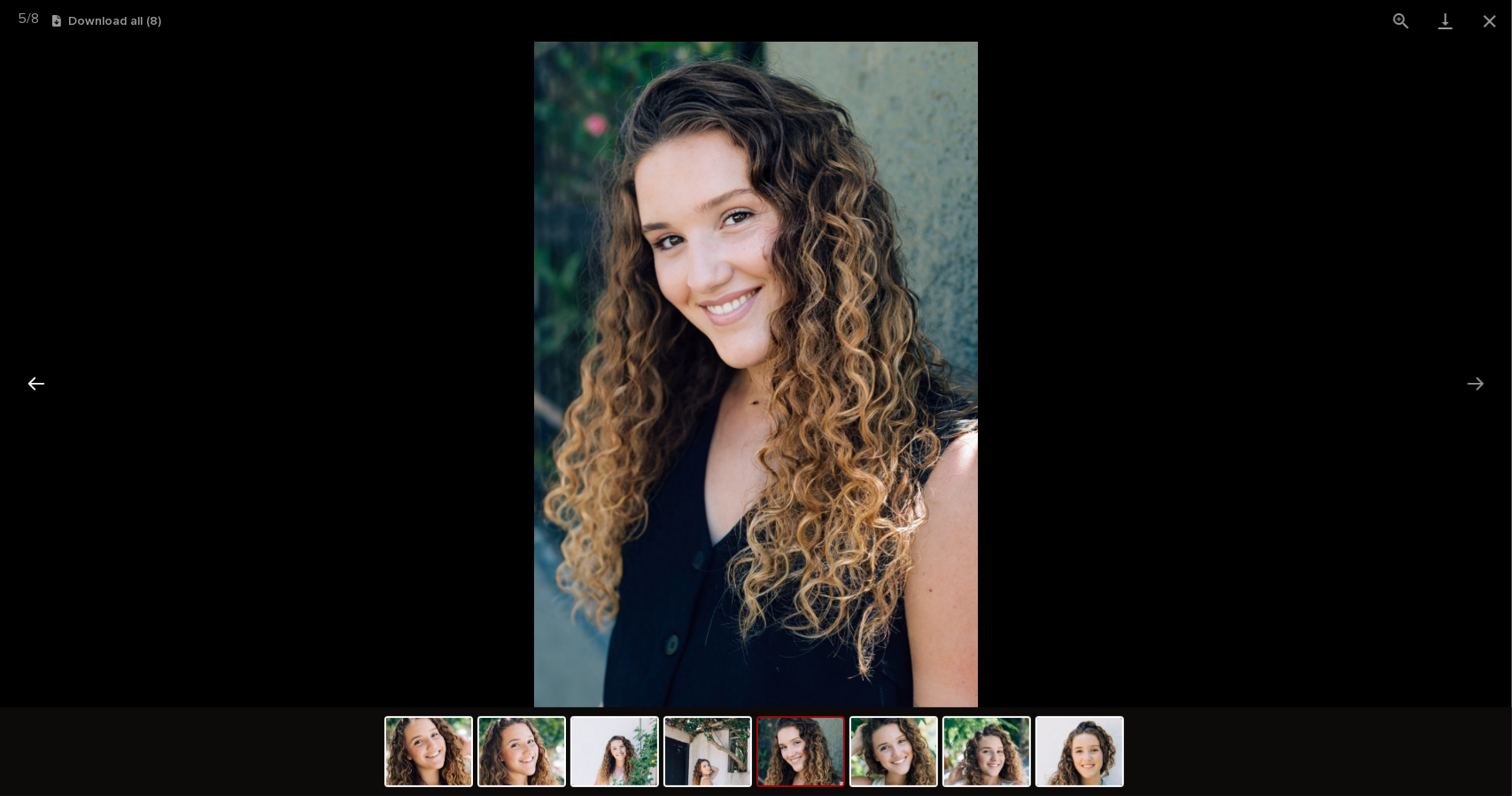
click at [31, 379] on button "Previous slide" at bounding box center [36, 383] width 37 height 35
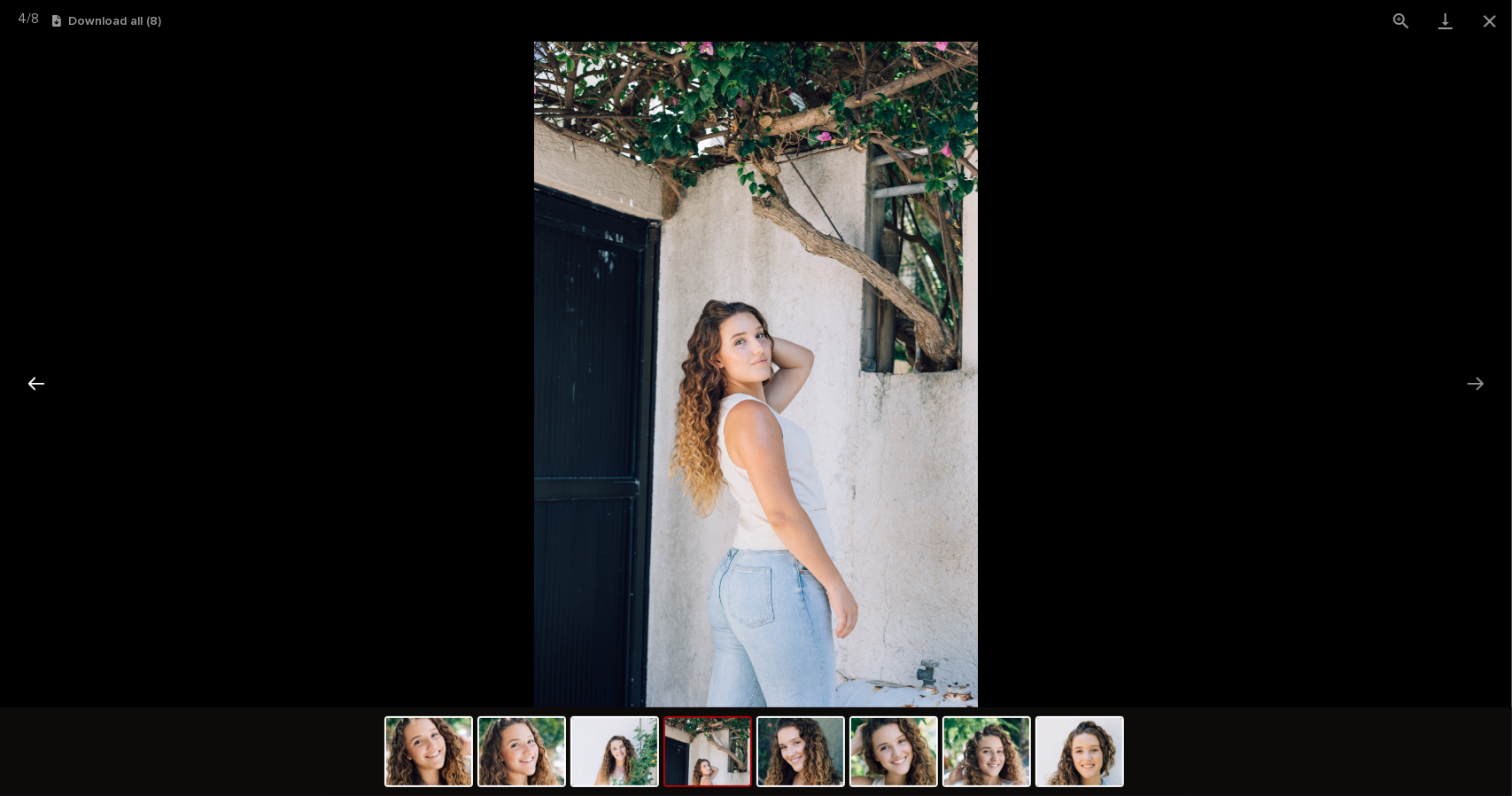
click at [31, 379] on button "Previous slide" at bounding box center [36, 383] width 37 height 35
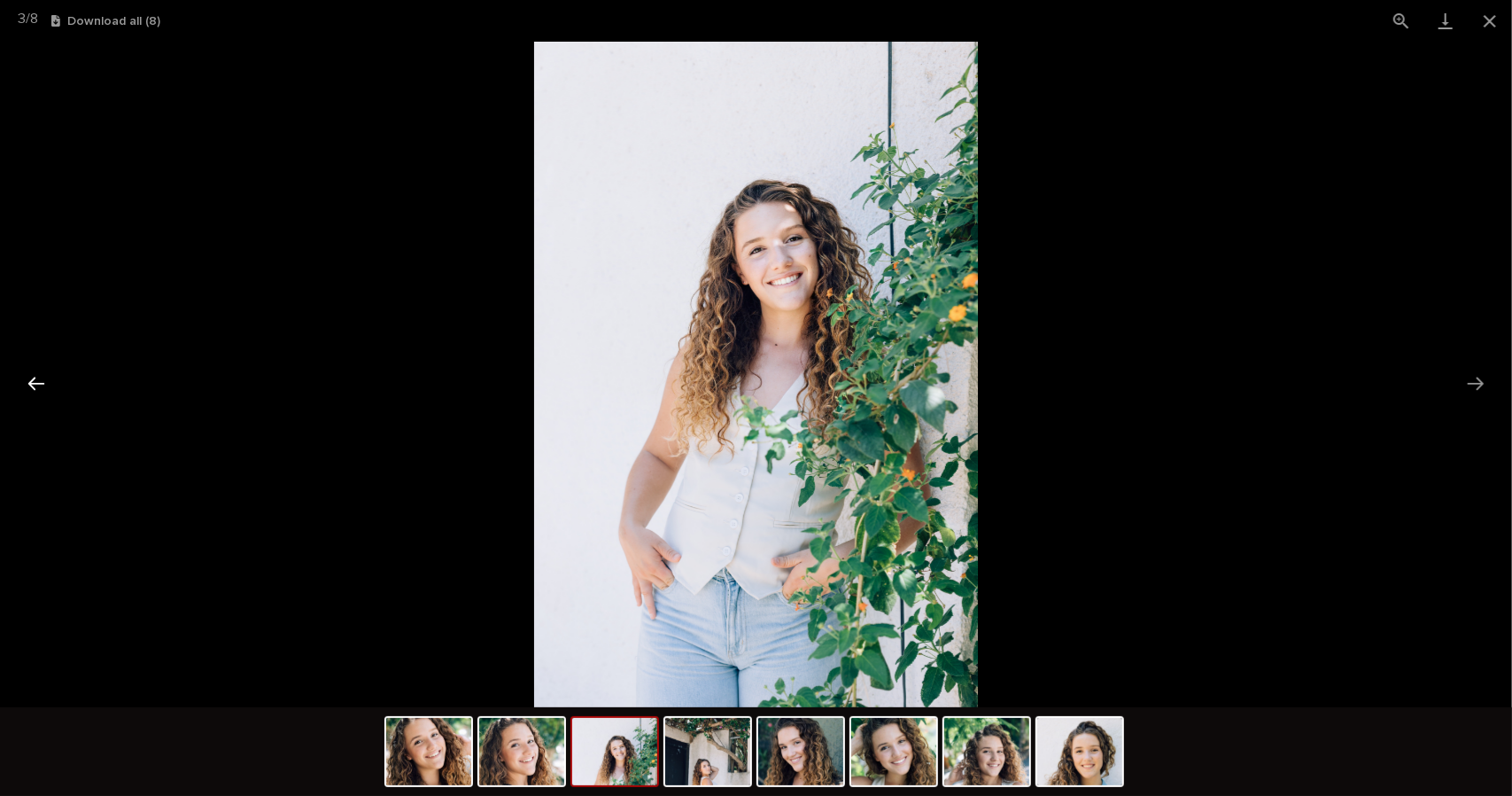
click at [31, 379] on button "Previous slide" at bounding box center [36, 383] width 37 height 35
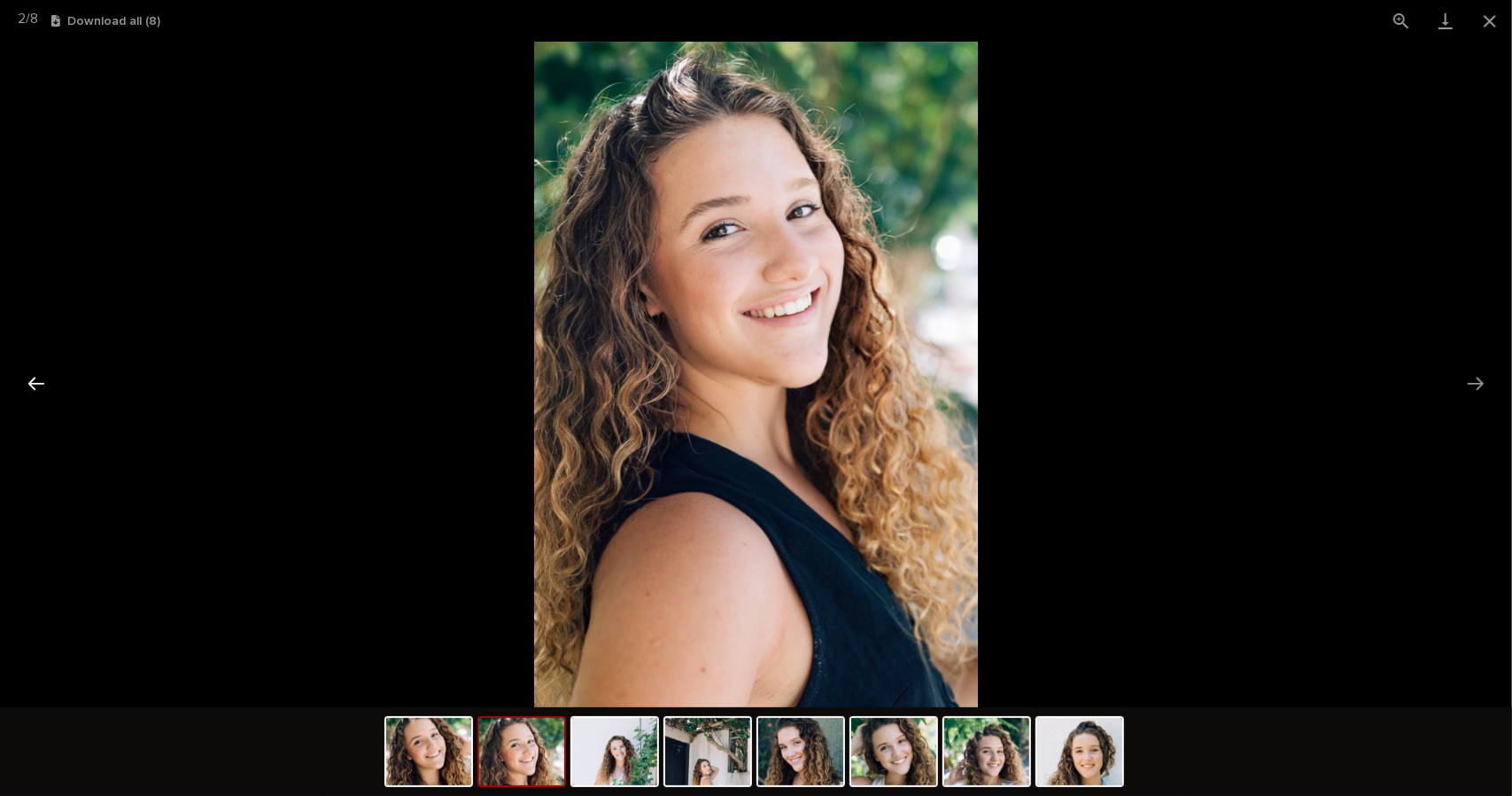
click at [31, 379] on button "Previous slide" at bounding box center [36, 383] width 37 height 35
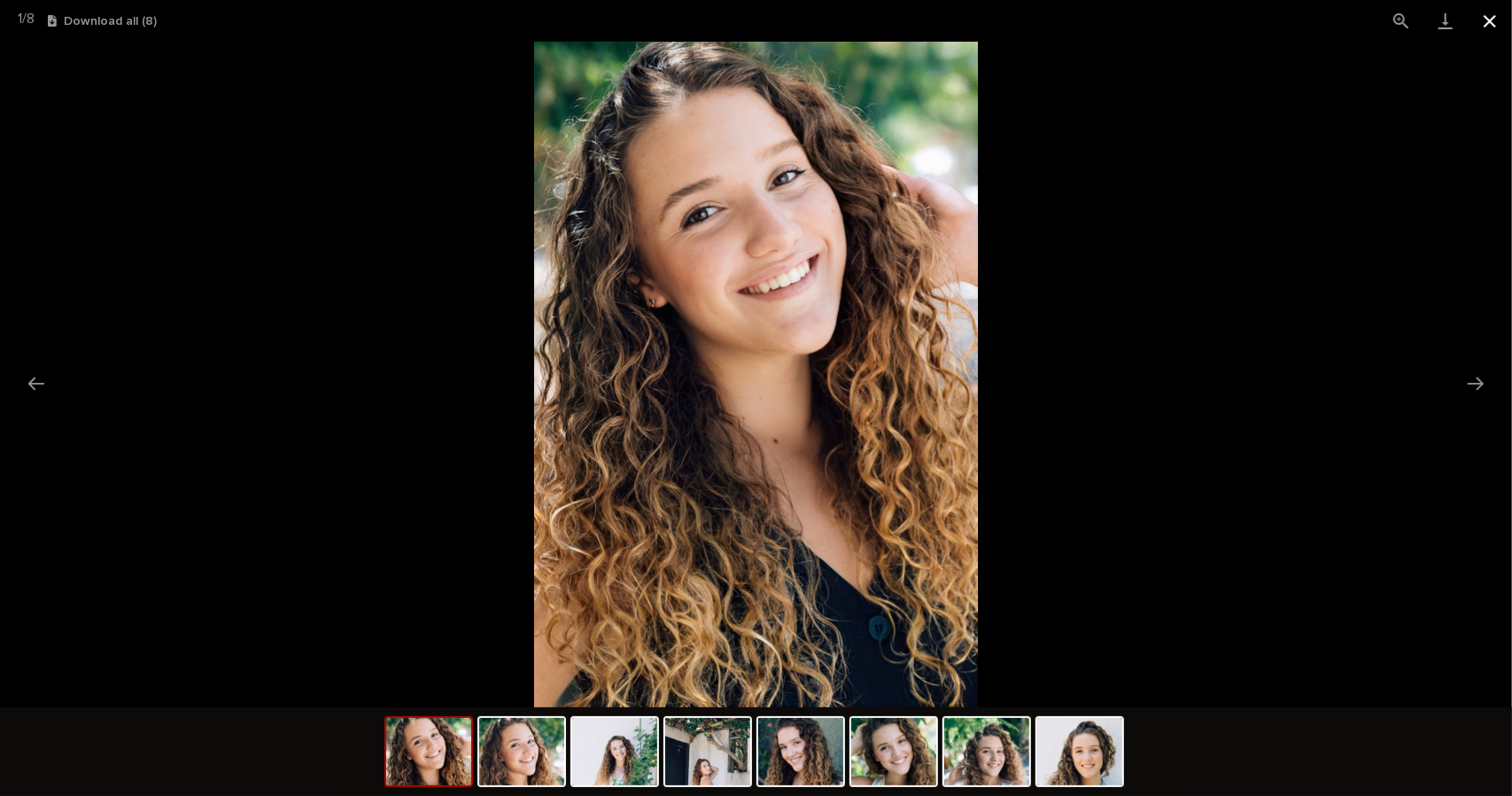
click at [1484, 23] on button "Close gallery" at bounding box center [1490, 20] width 44 height 41
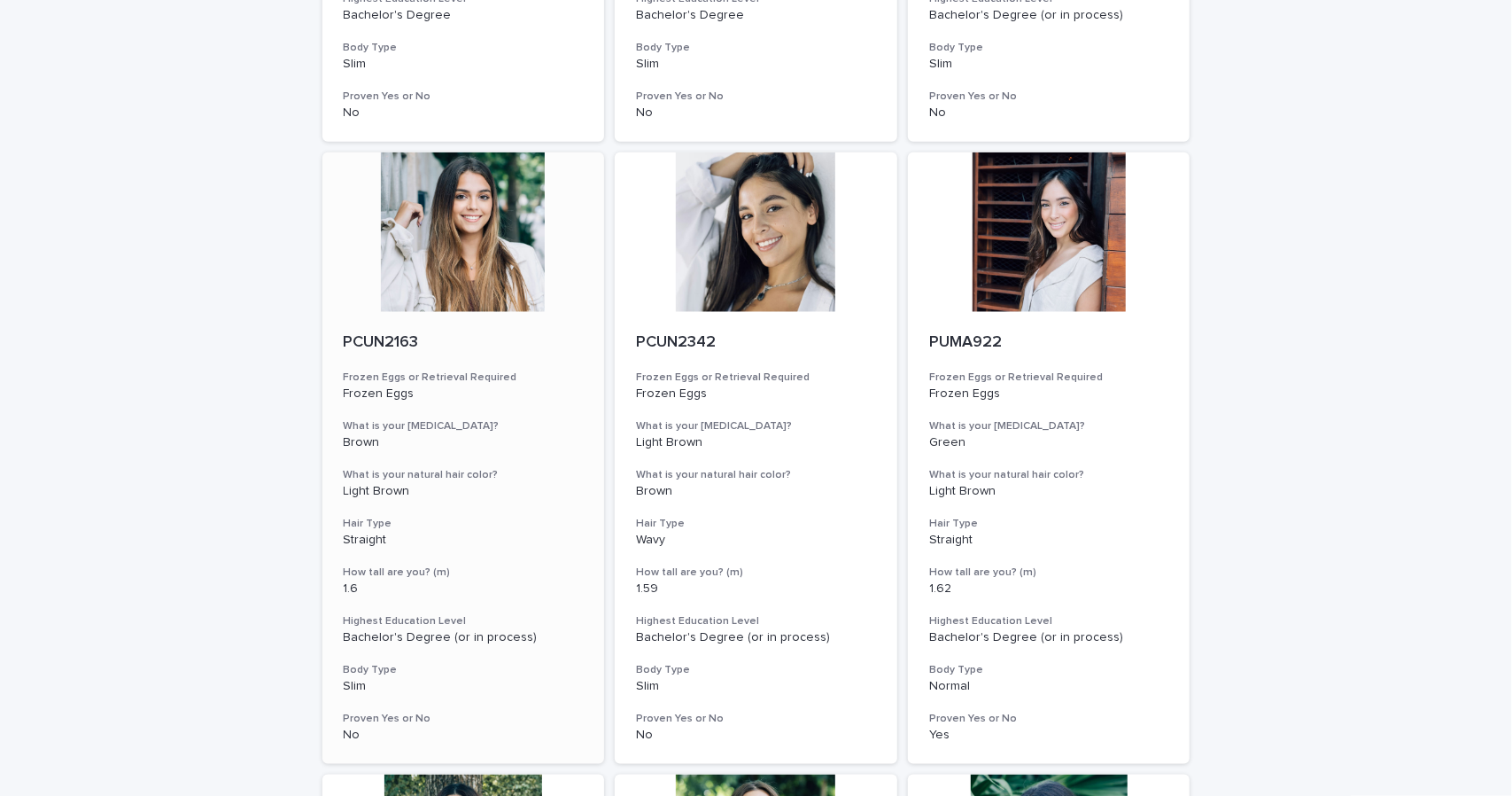
scroll to position [1329, 0]
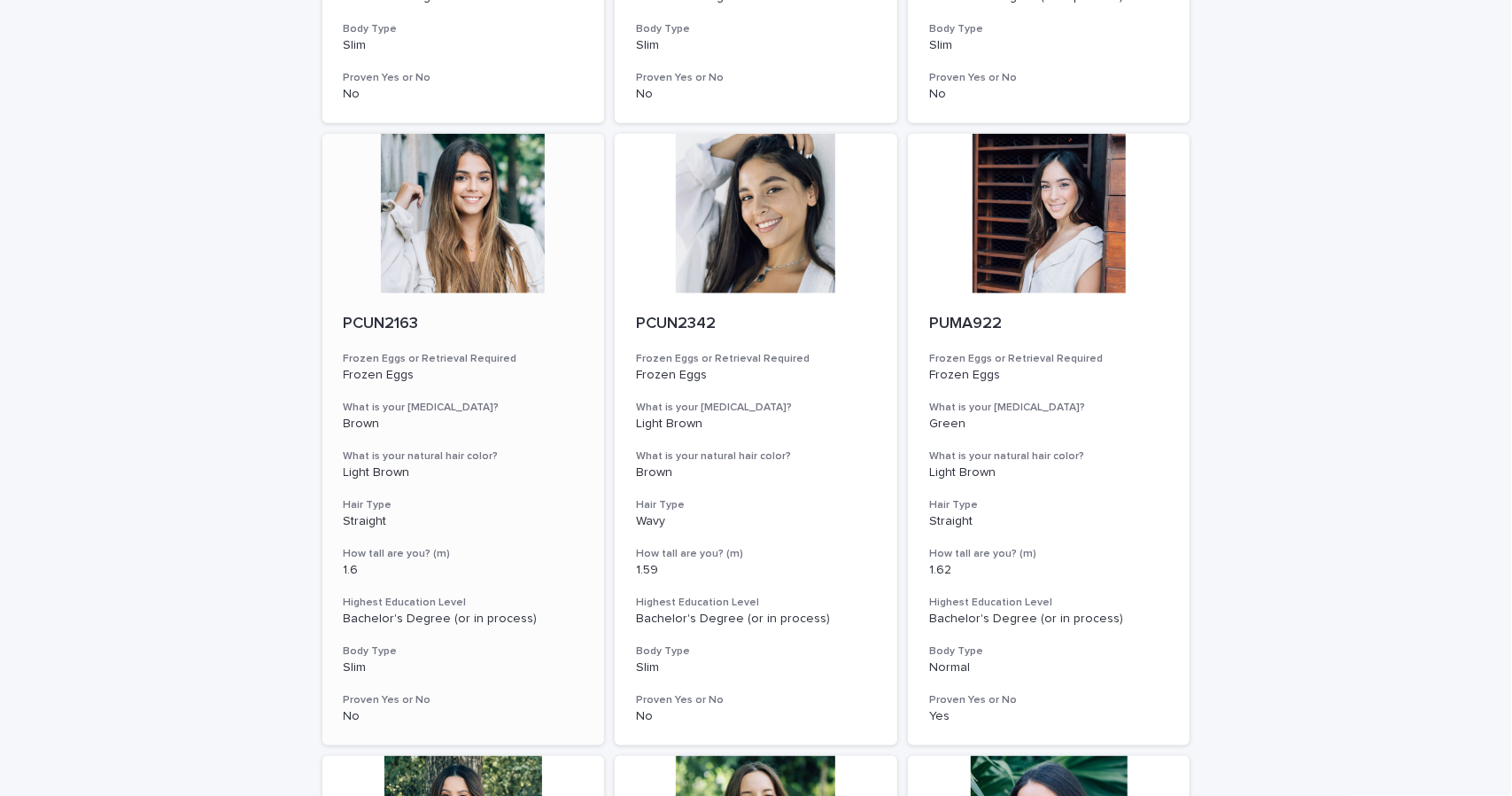
click at [429, 247] on div at bounding box center [463, 213] width 283 height 159
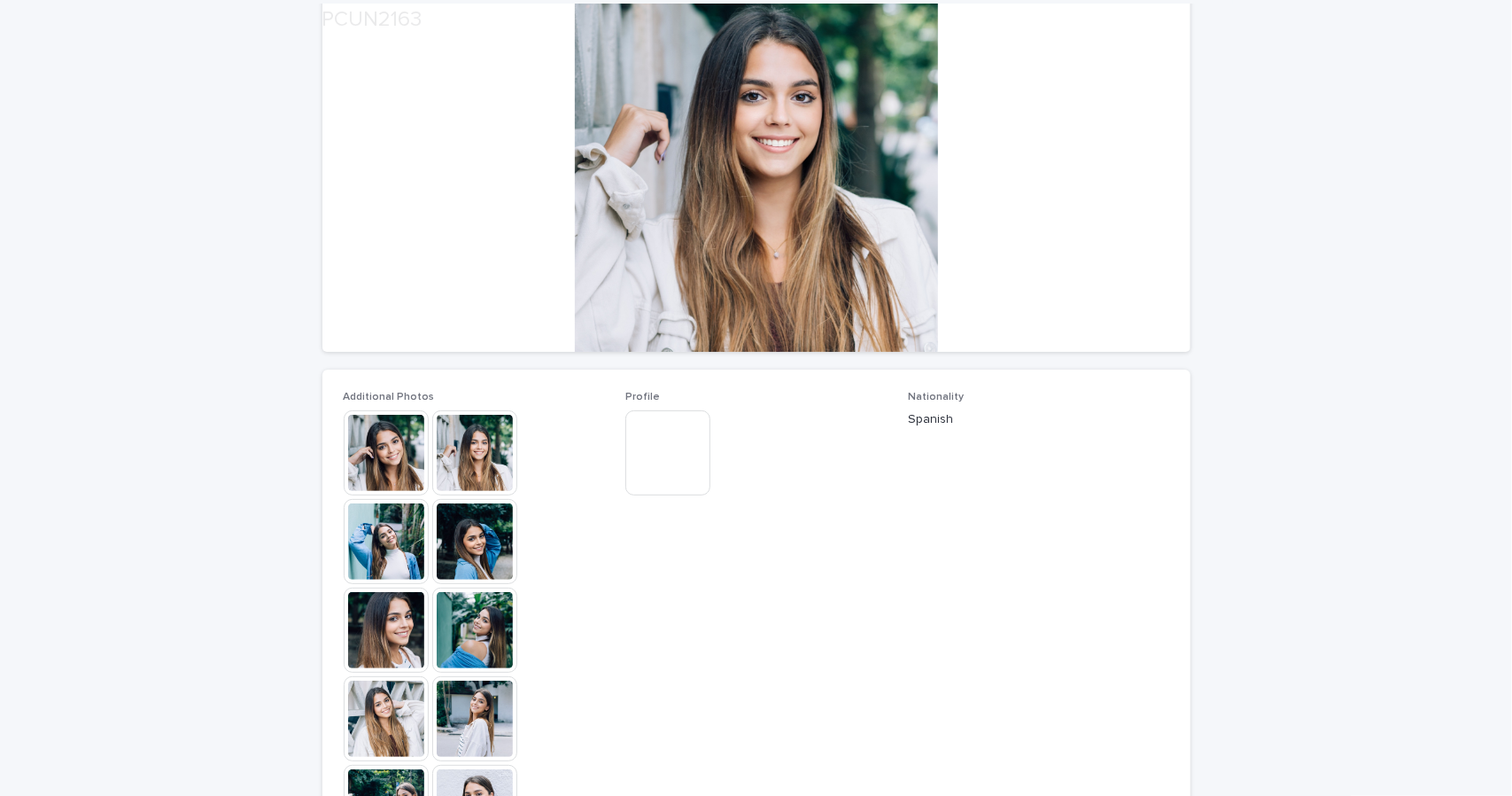
scroll to position [266, 0]
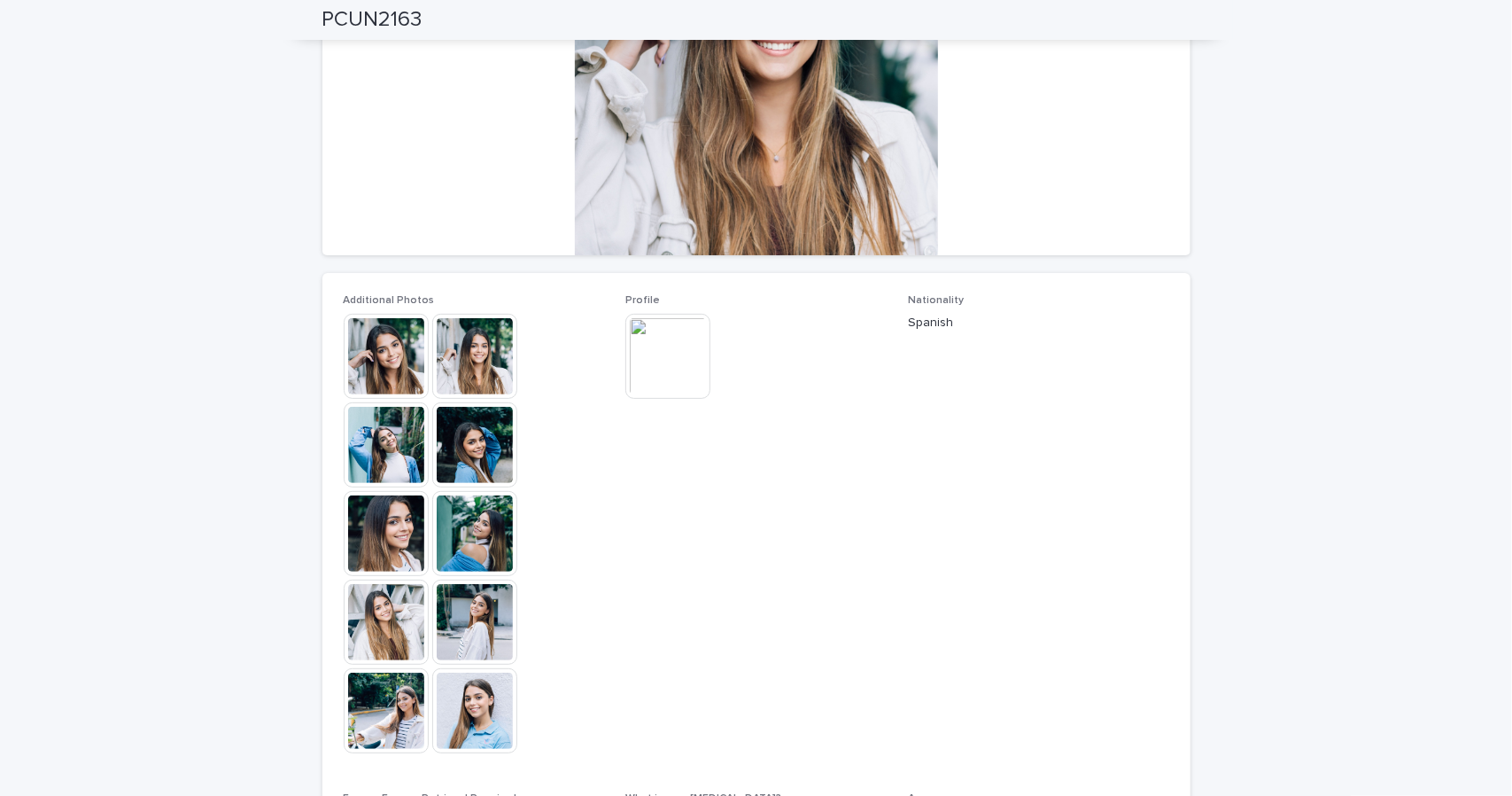
click at [467, 556] on img at bounding box center [474, 533] width 85 height 85
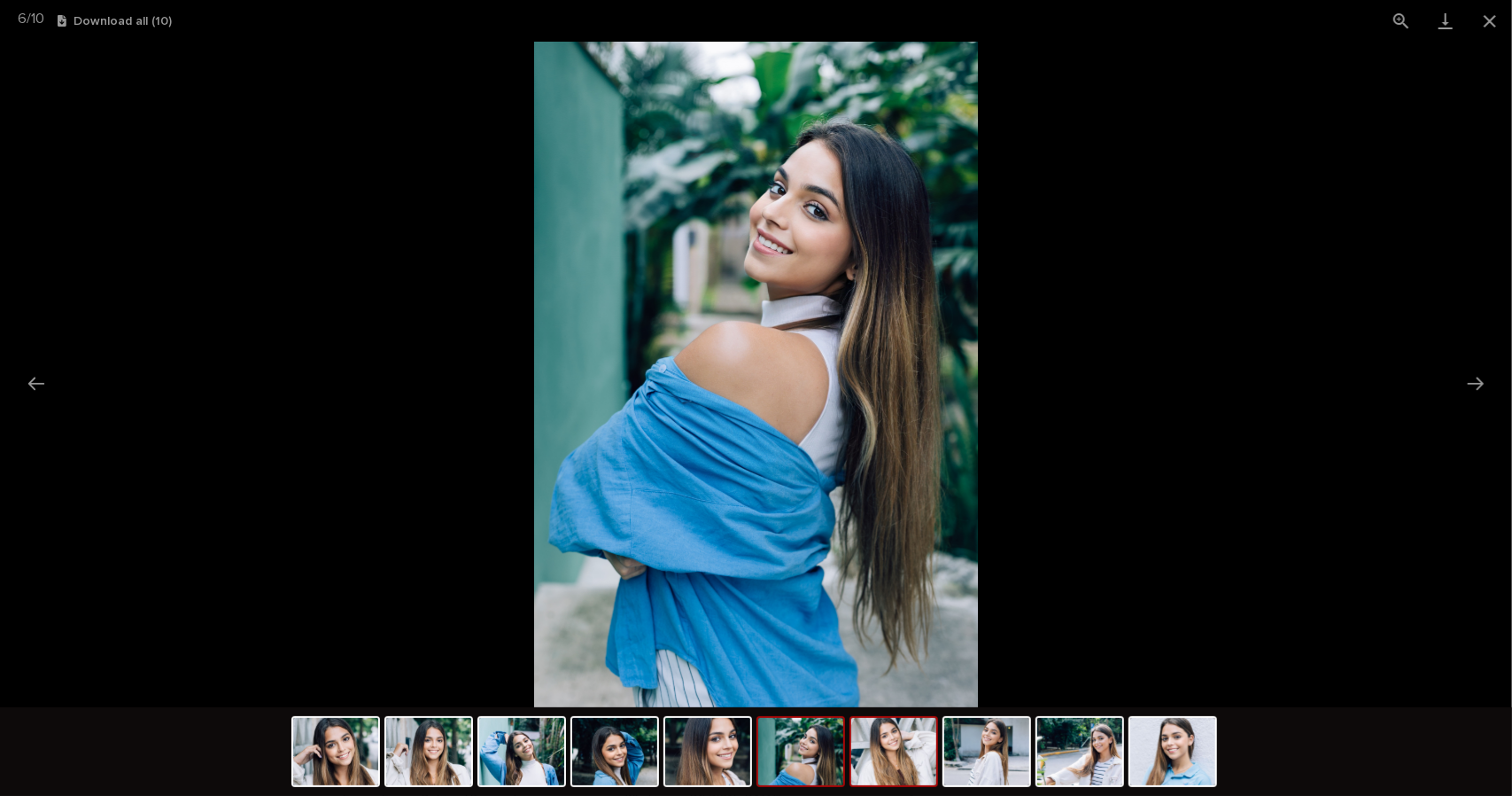
click at [898, 756] on img at bounding box center [893, 751] width 85 height 67
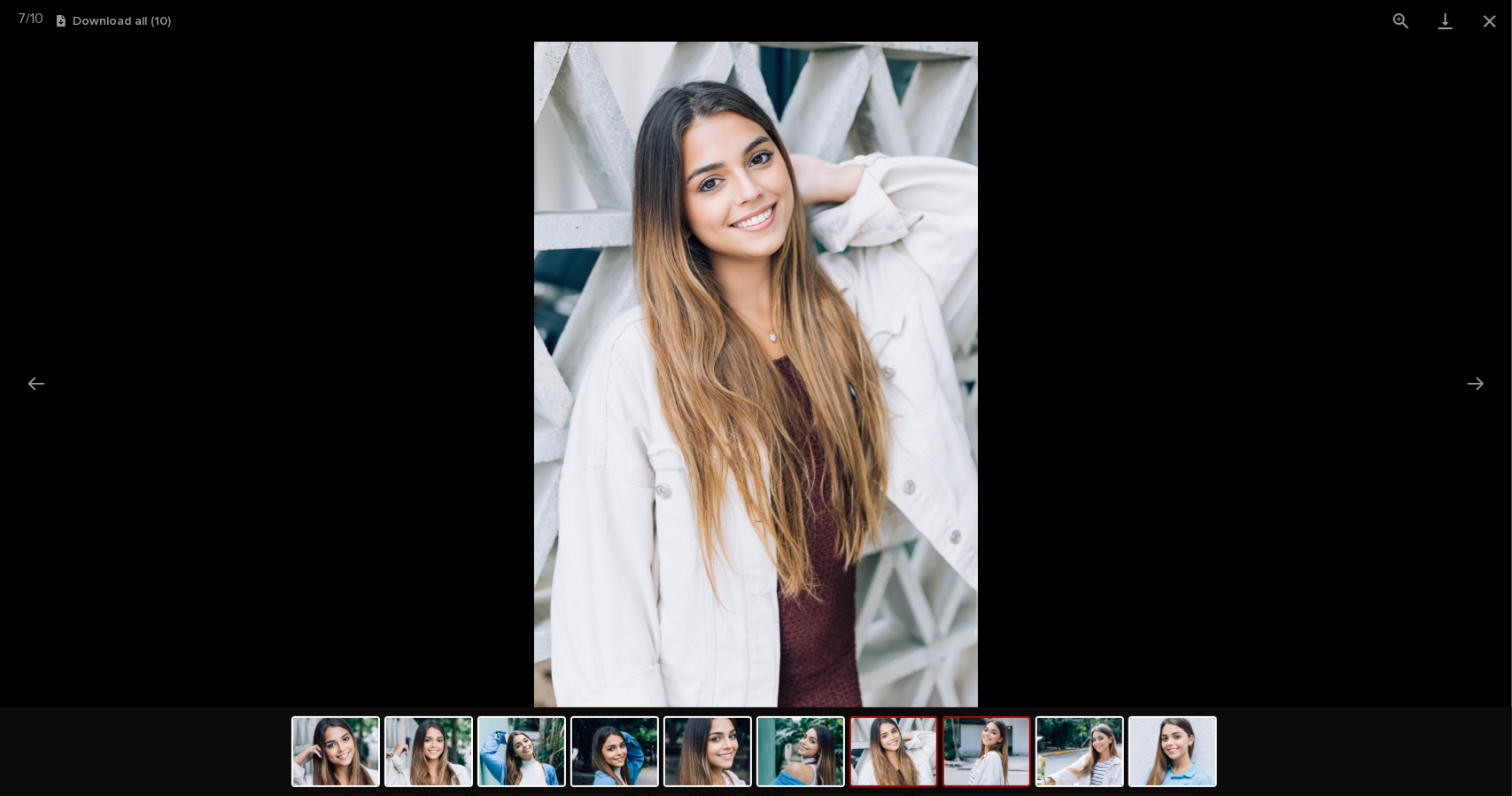
click at [1001, 772] on img at bounding box center [986, 751] width 85 height 67
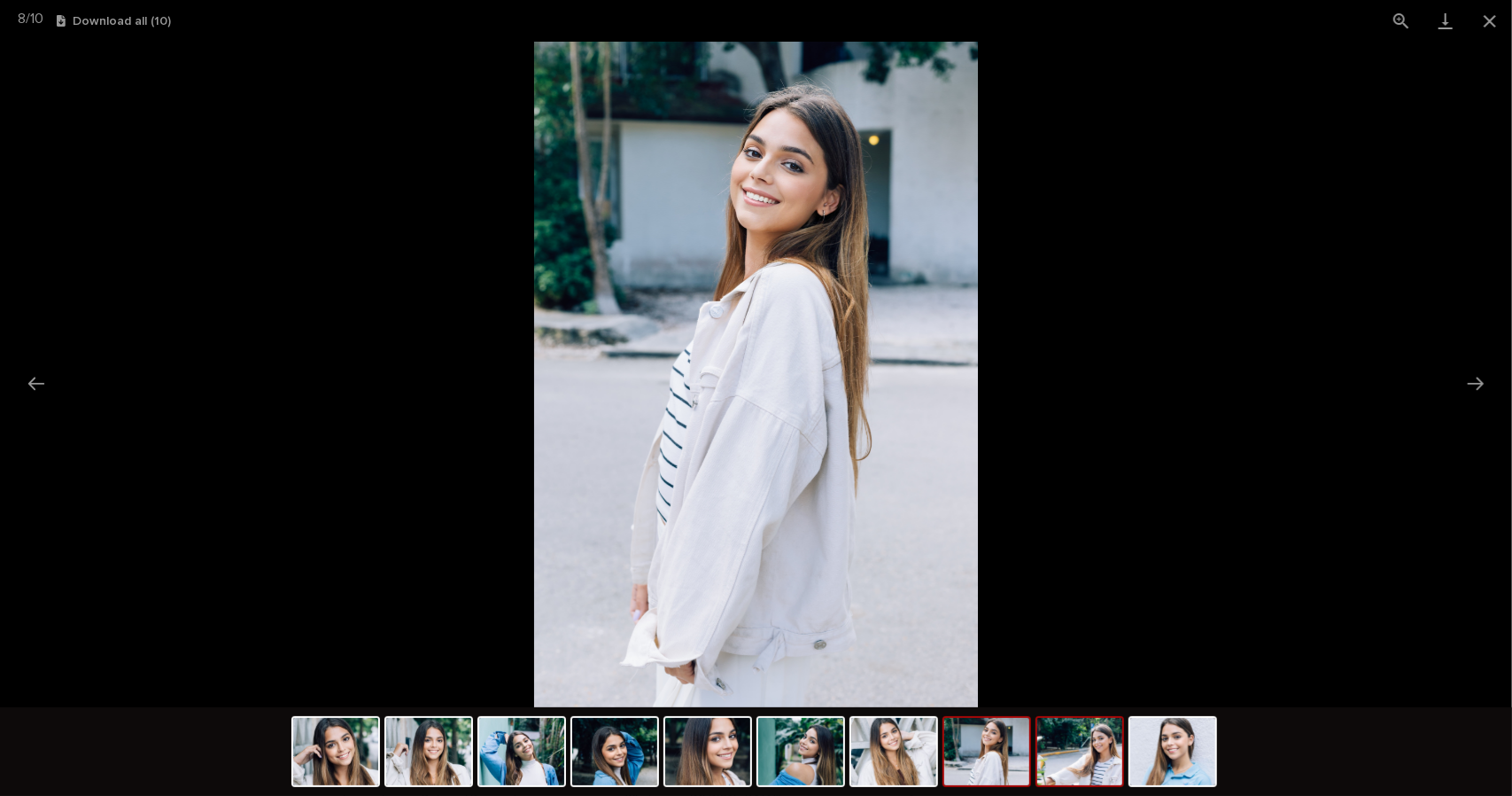
click at [1068, 765] on img at bounding box center [1079, 751] width 85 height 67
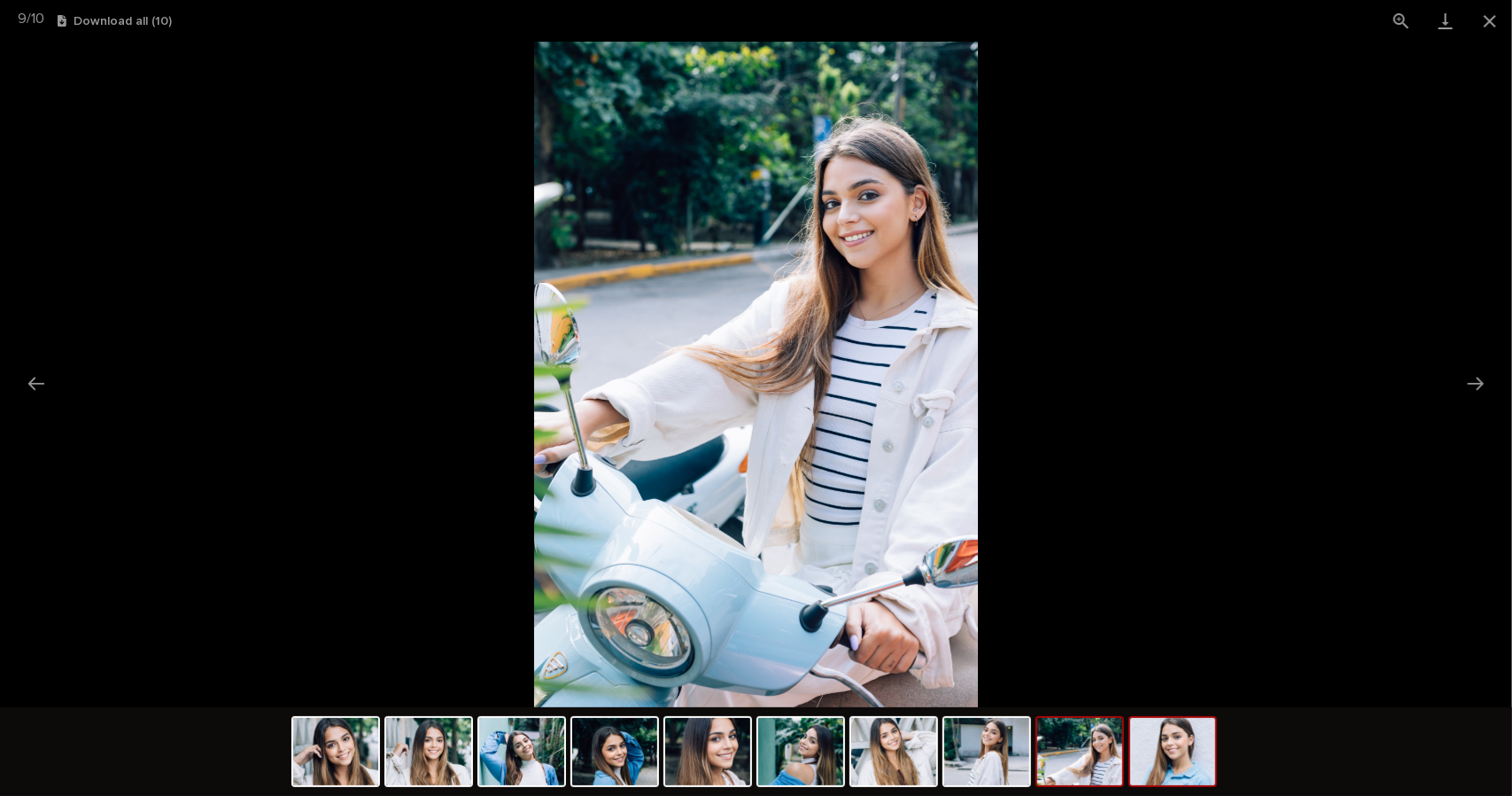
click at [1149, 758] on img at bounding box center [1172, 751] width 85 height 67
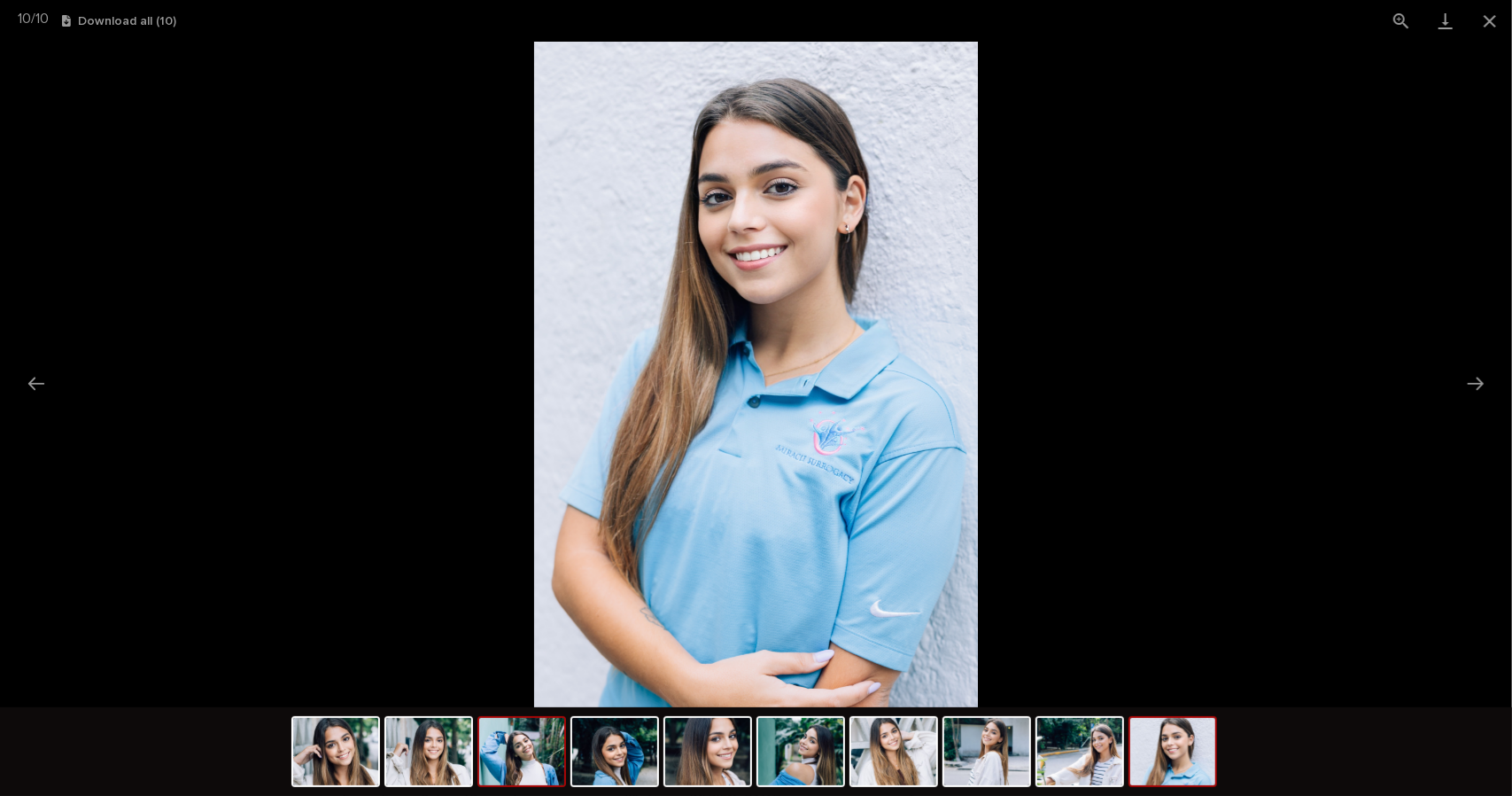
click at [531, 738] on img at bounding box center [521, 751] width 85 height 67
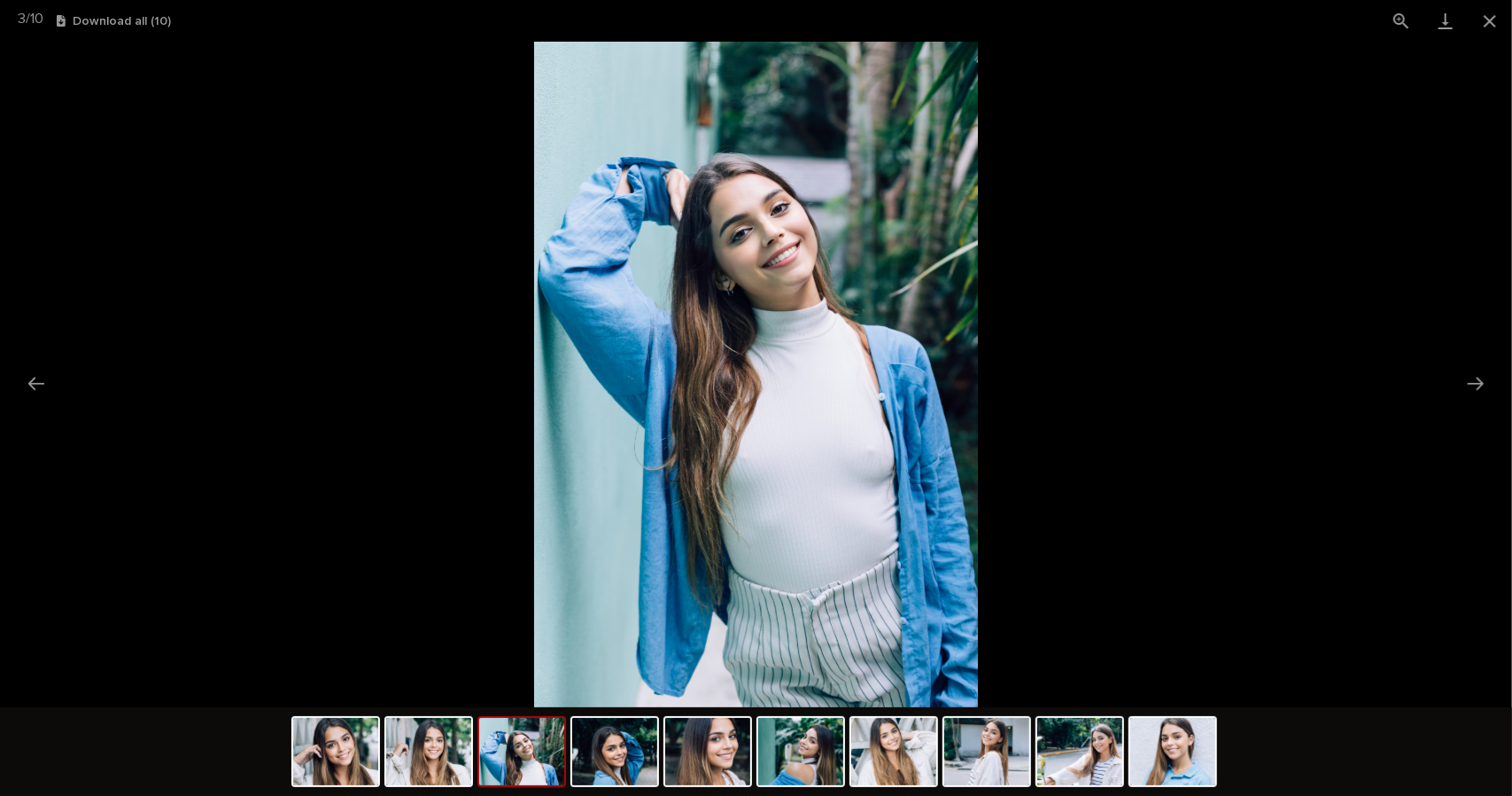
click at [531, 774] on img at bounding box center [521, 751] width 85 height 67
click at [1490, 28] on button "Close gallery" at bounding box center [1490, 20] width 44 height 41
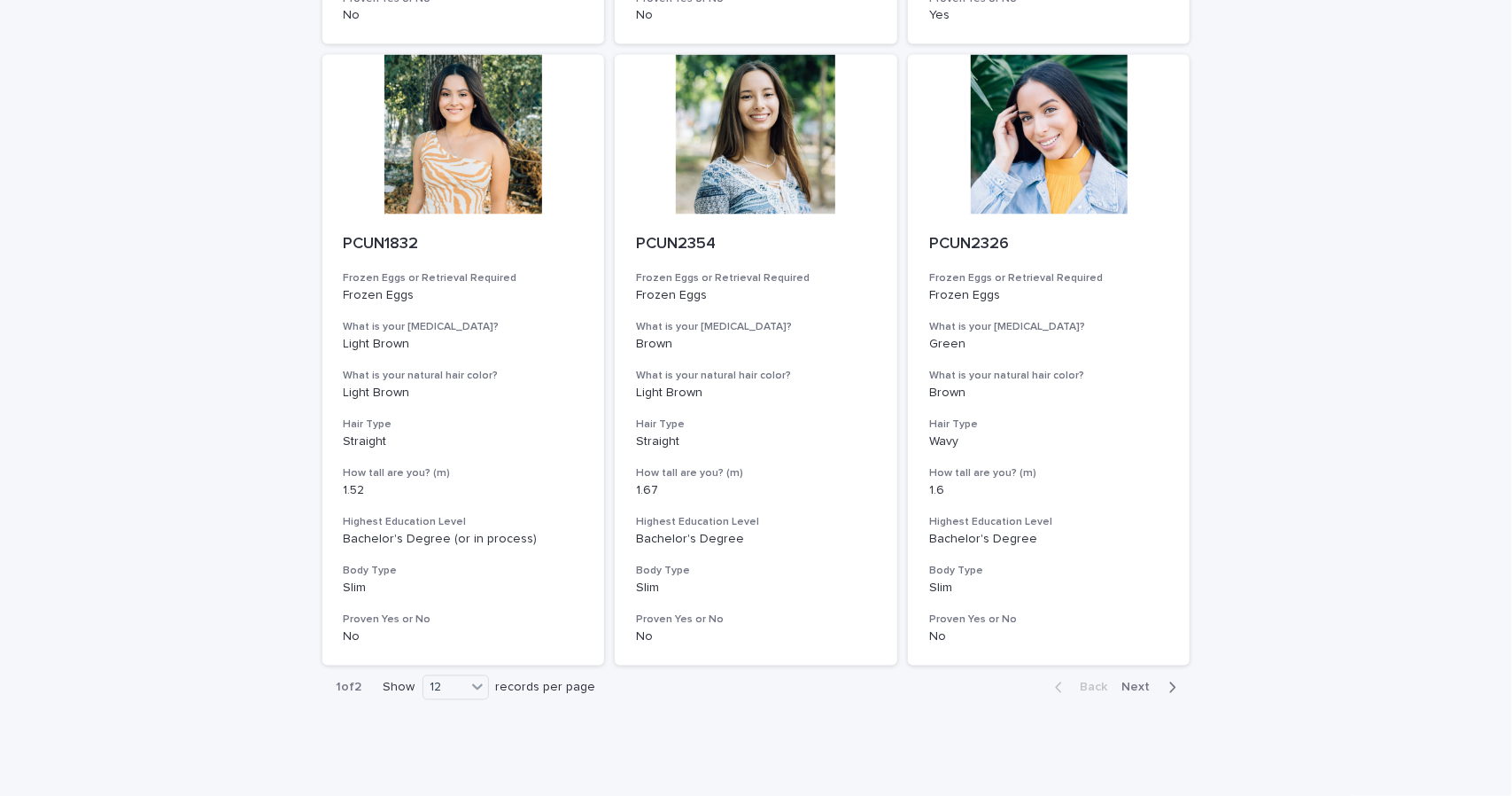
scroll to position [2038, 0]
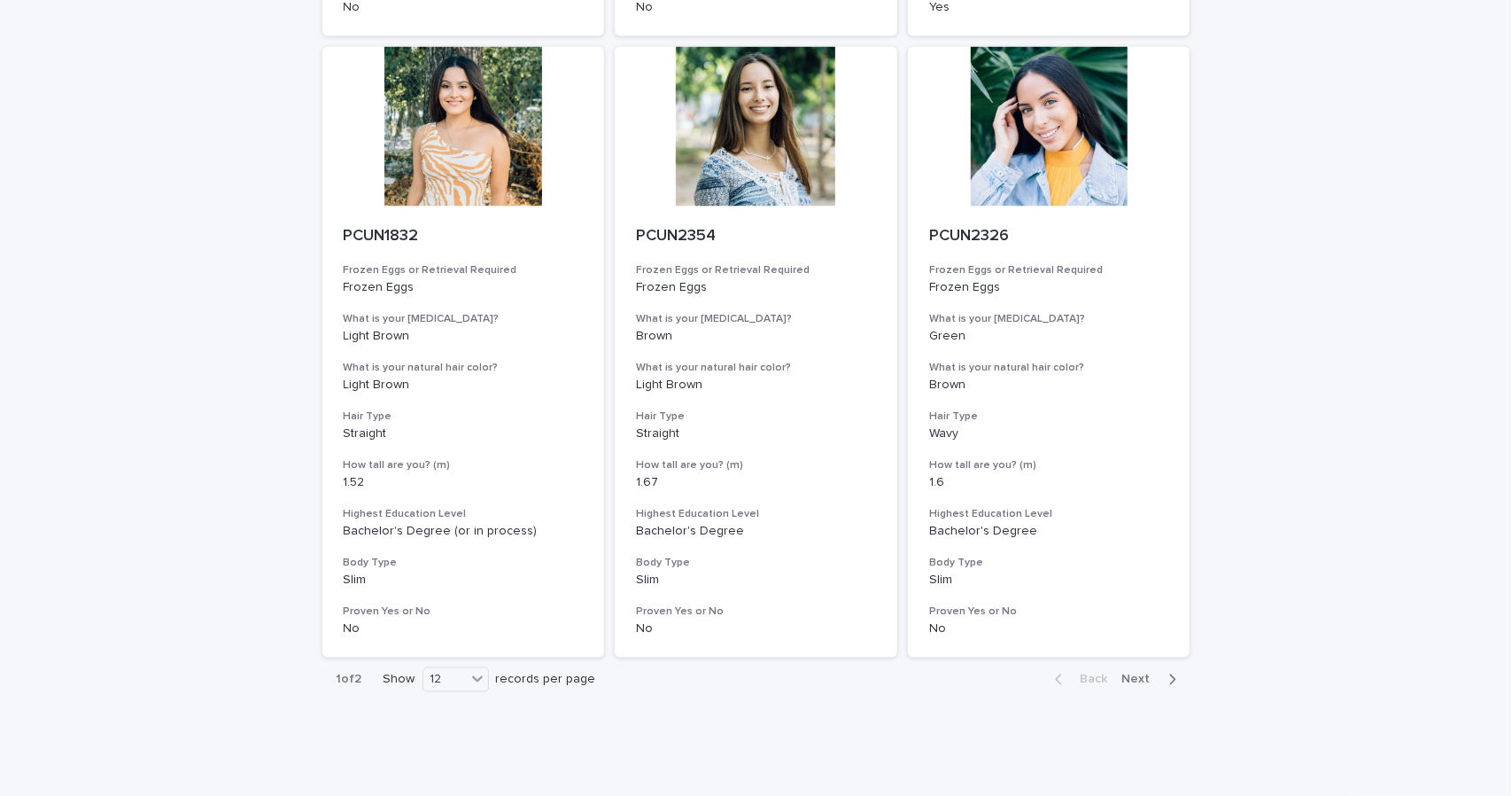
click at [1129, 681] on span "Next" at bounding box center [1141, 679] width 39 height 12
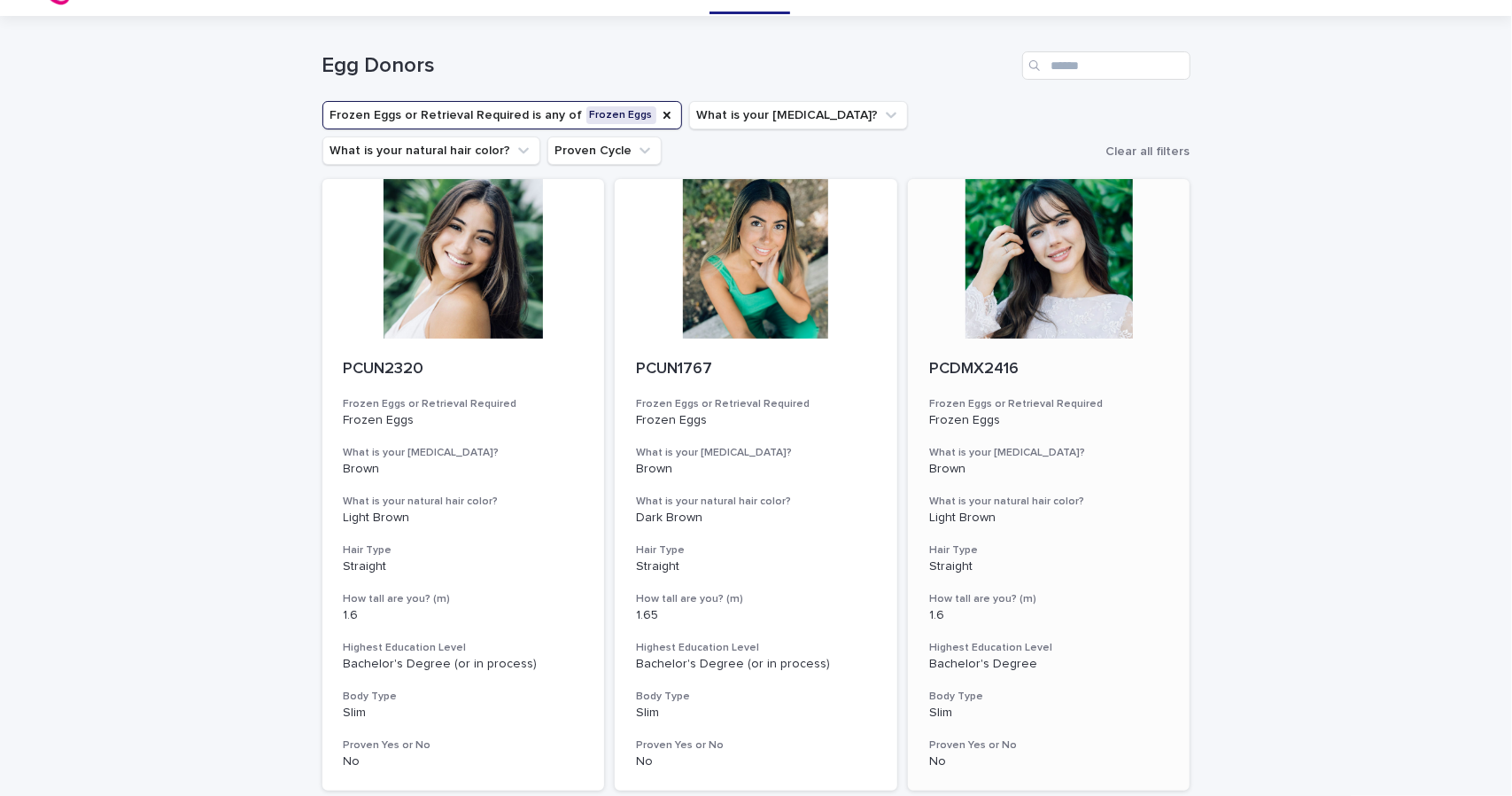
scroll to position [58, 0]
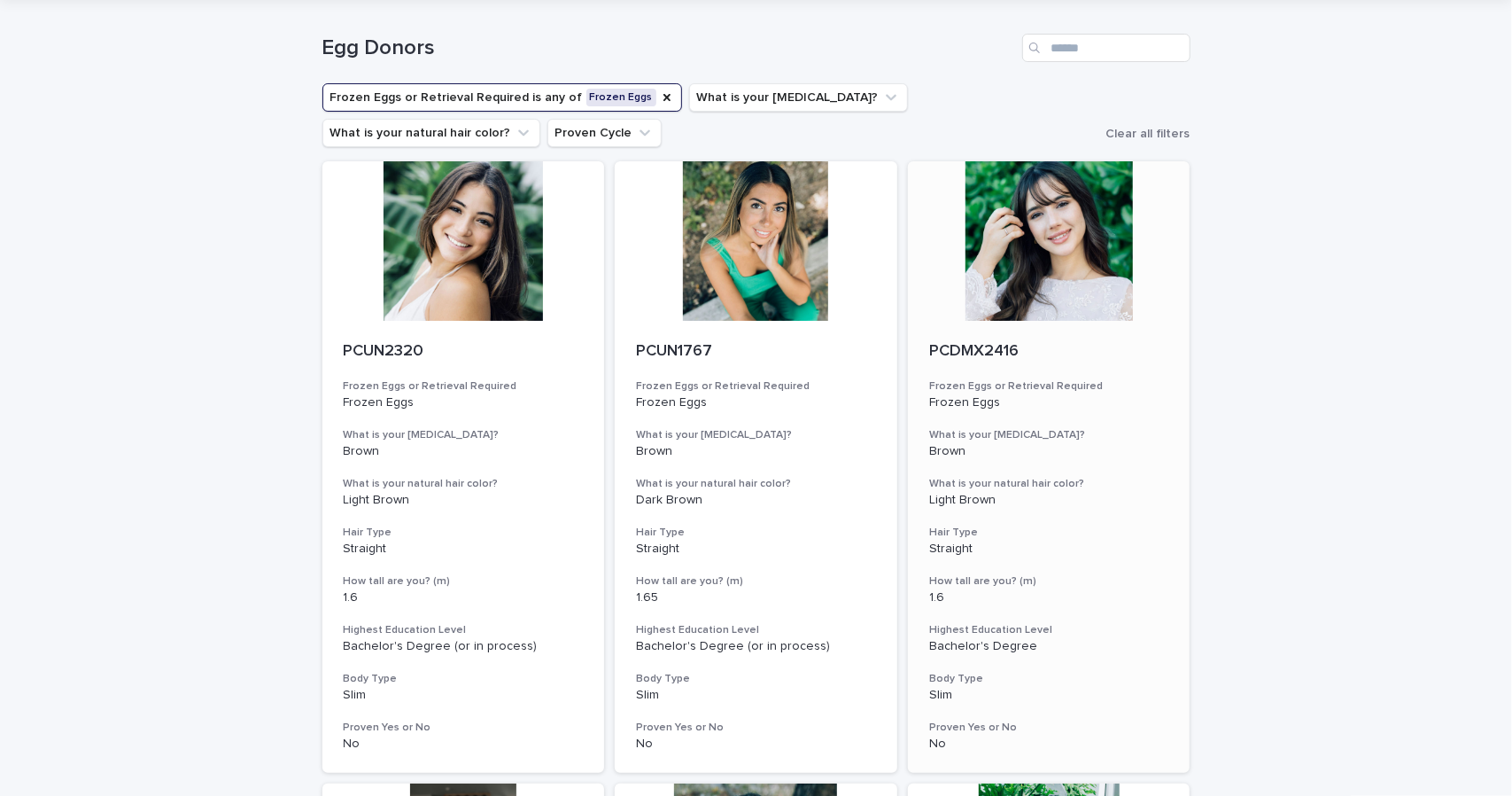
click at [995, 249] on div at bounding box center [1049, 240] width 283 height 159
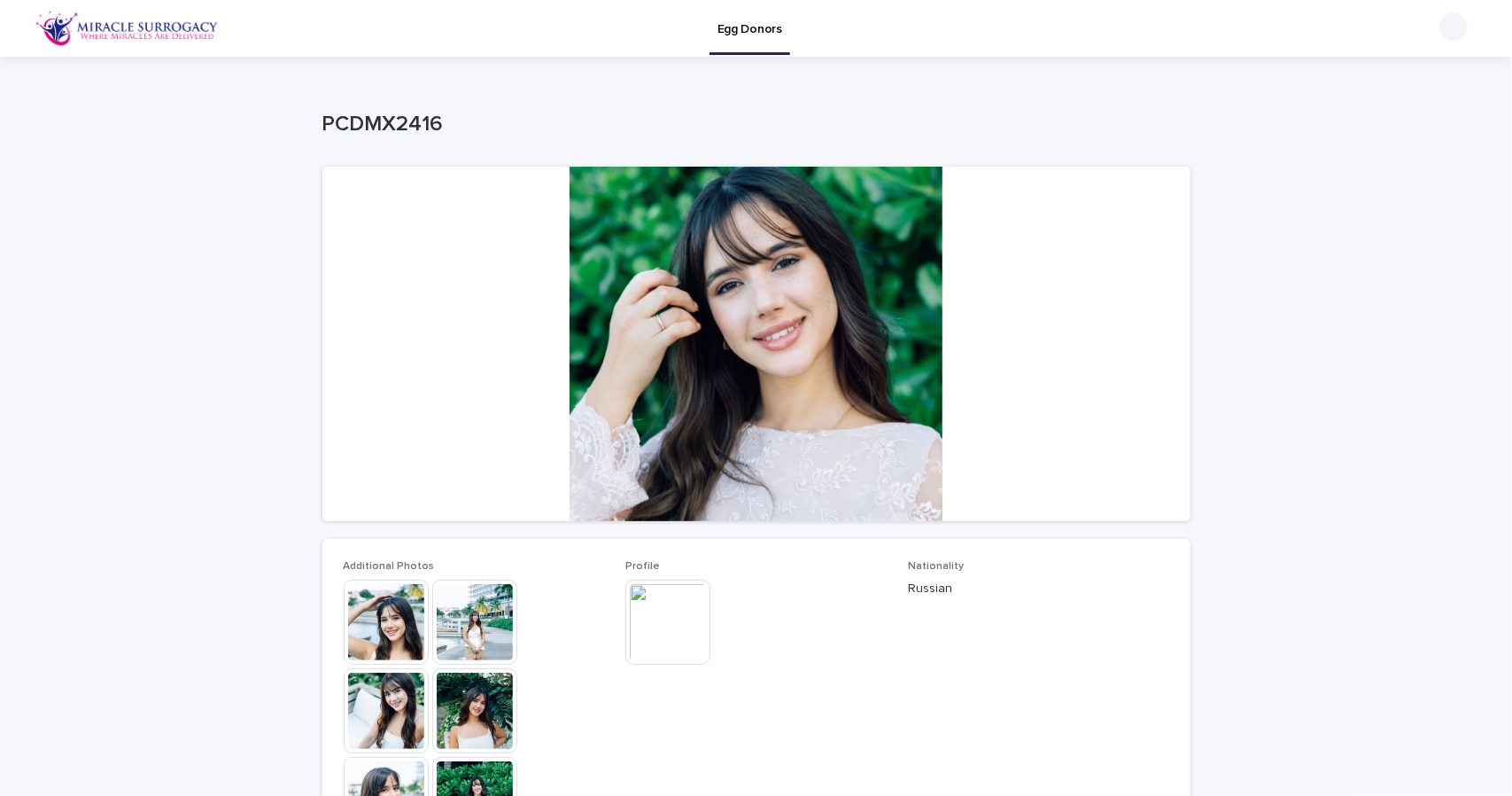
click at [448, 721] on img at bounding box center [474, 710] width 85 height 85
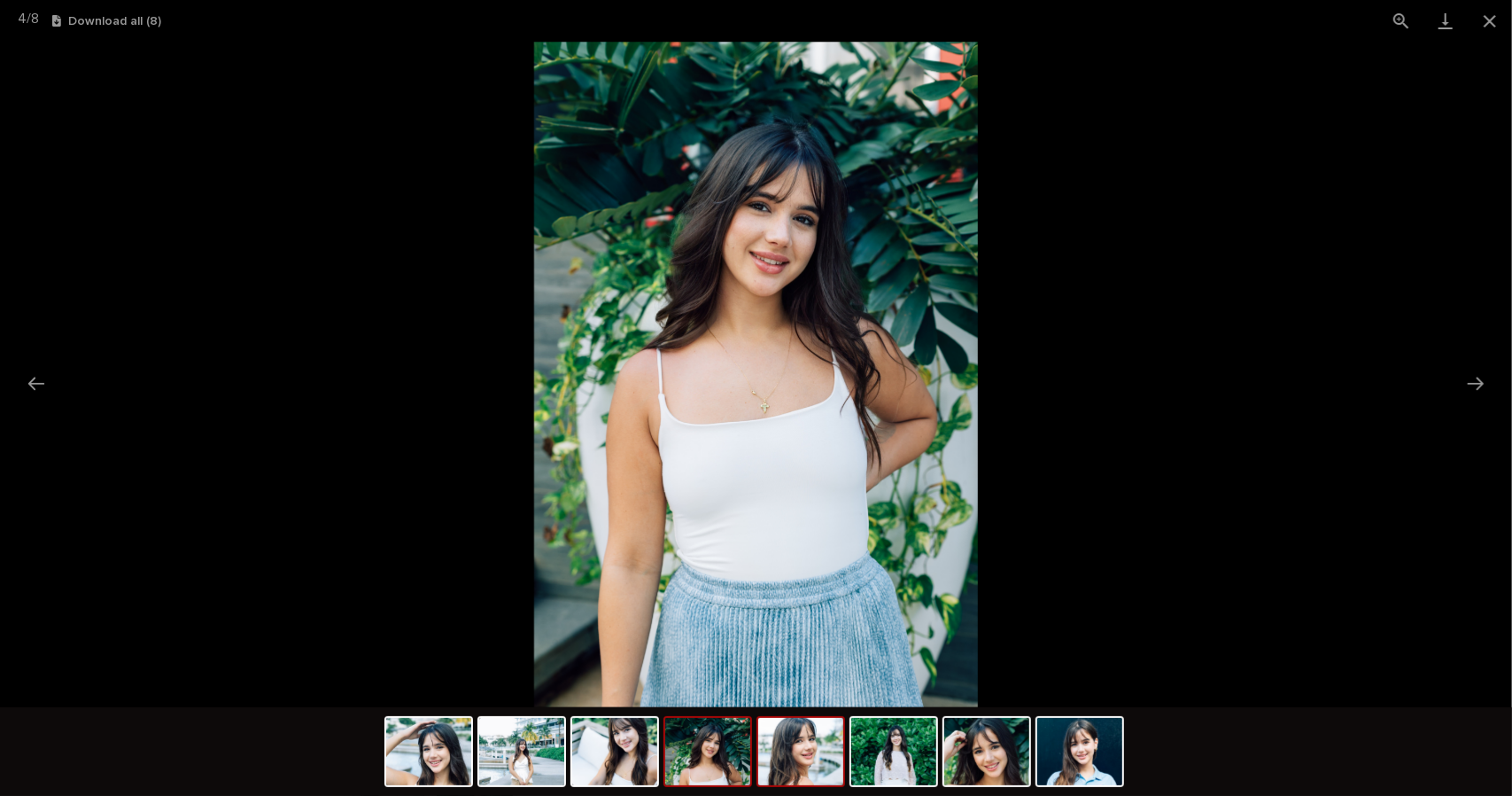
click at [795, 770] on img at bounding box center [800, 751] width 85 height 67
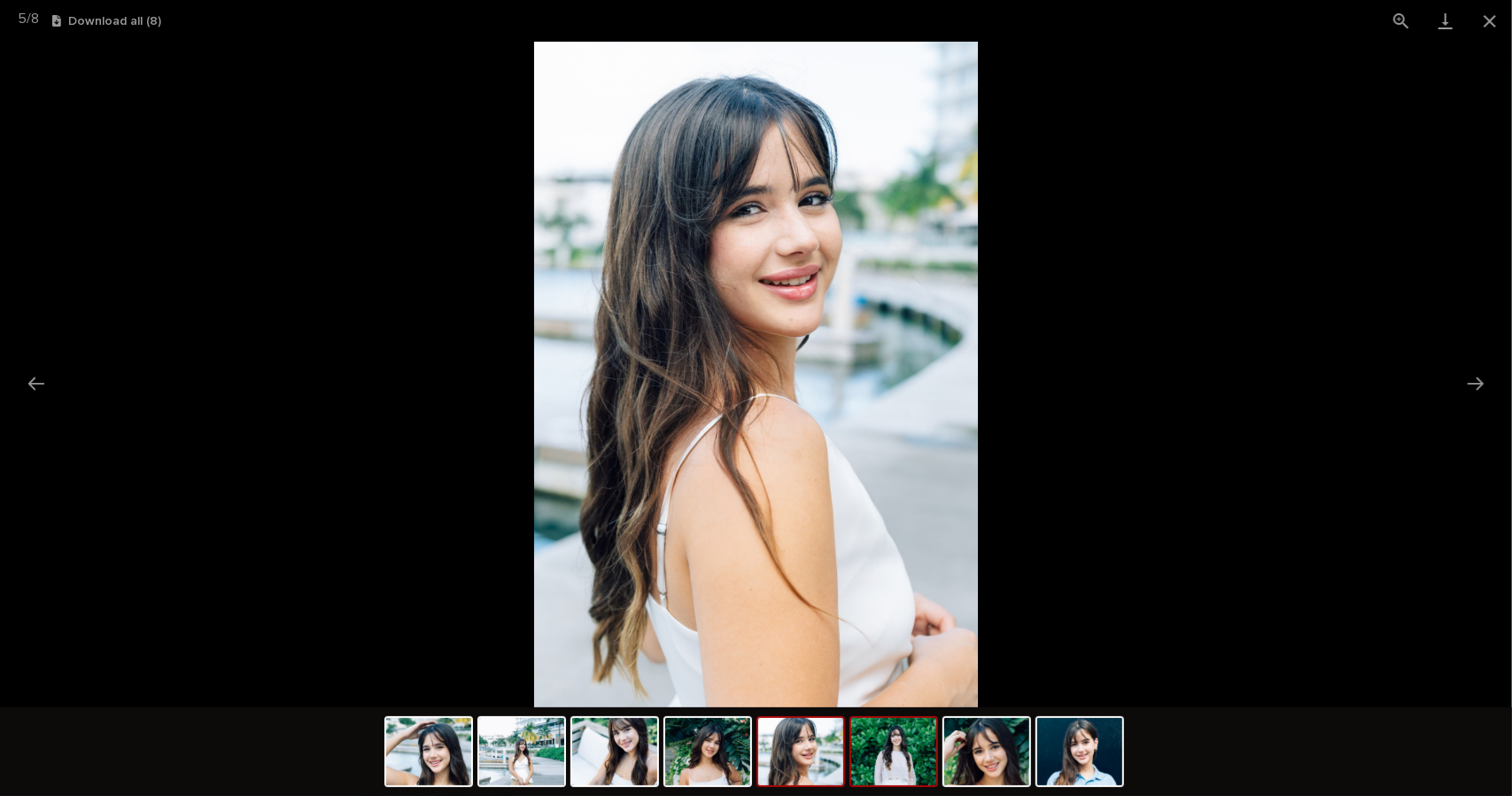
click at [892, 765] on img at bounding box center [893, 751] width 85 height 67
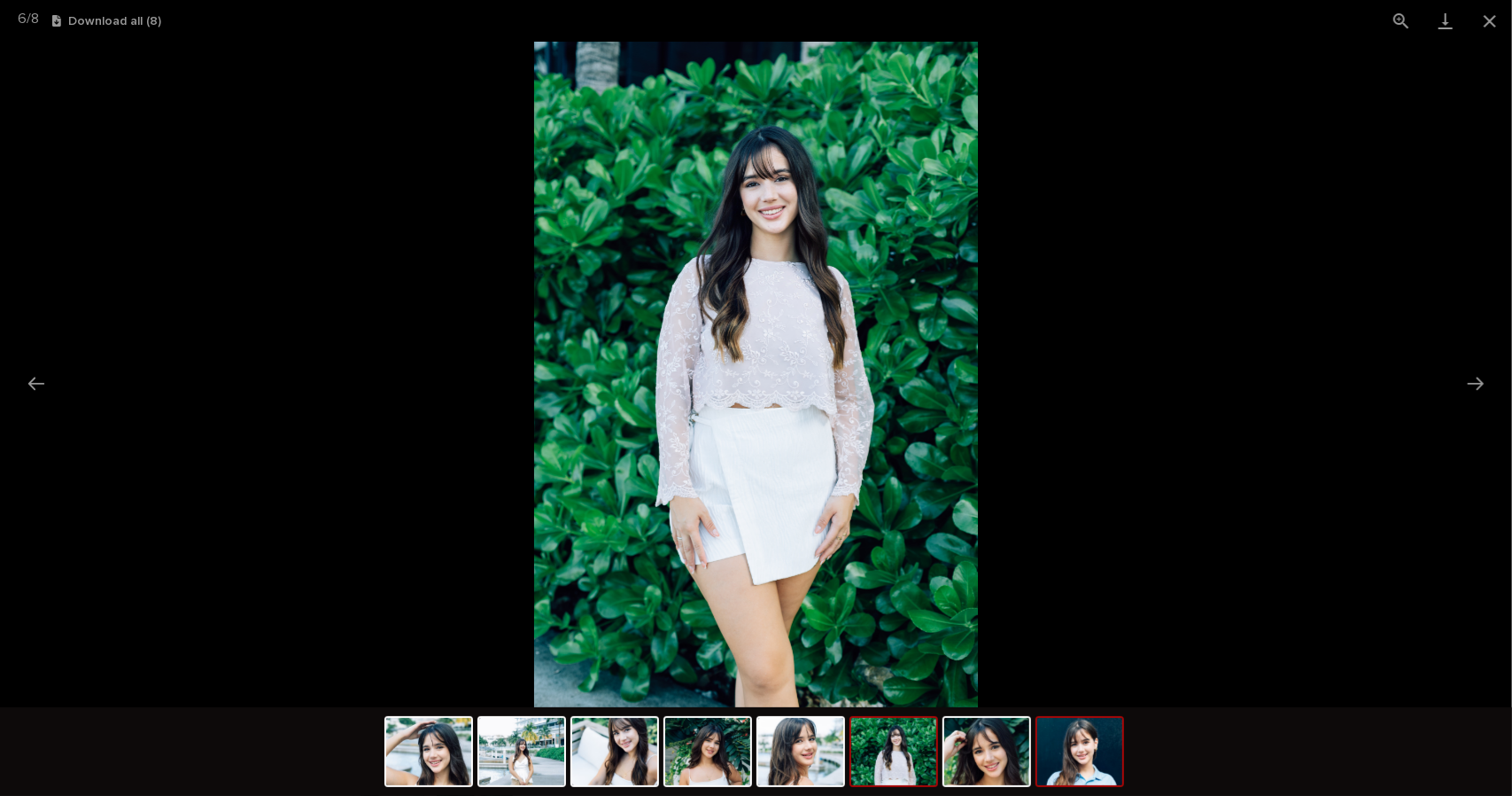
click at [1072, 774] on img at bounding box center [1079, 751] width 85 height 67
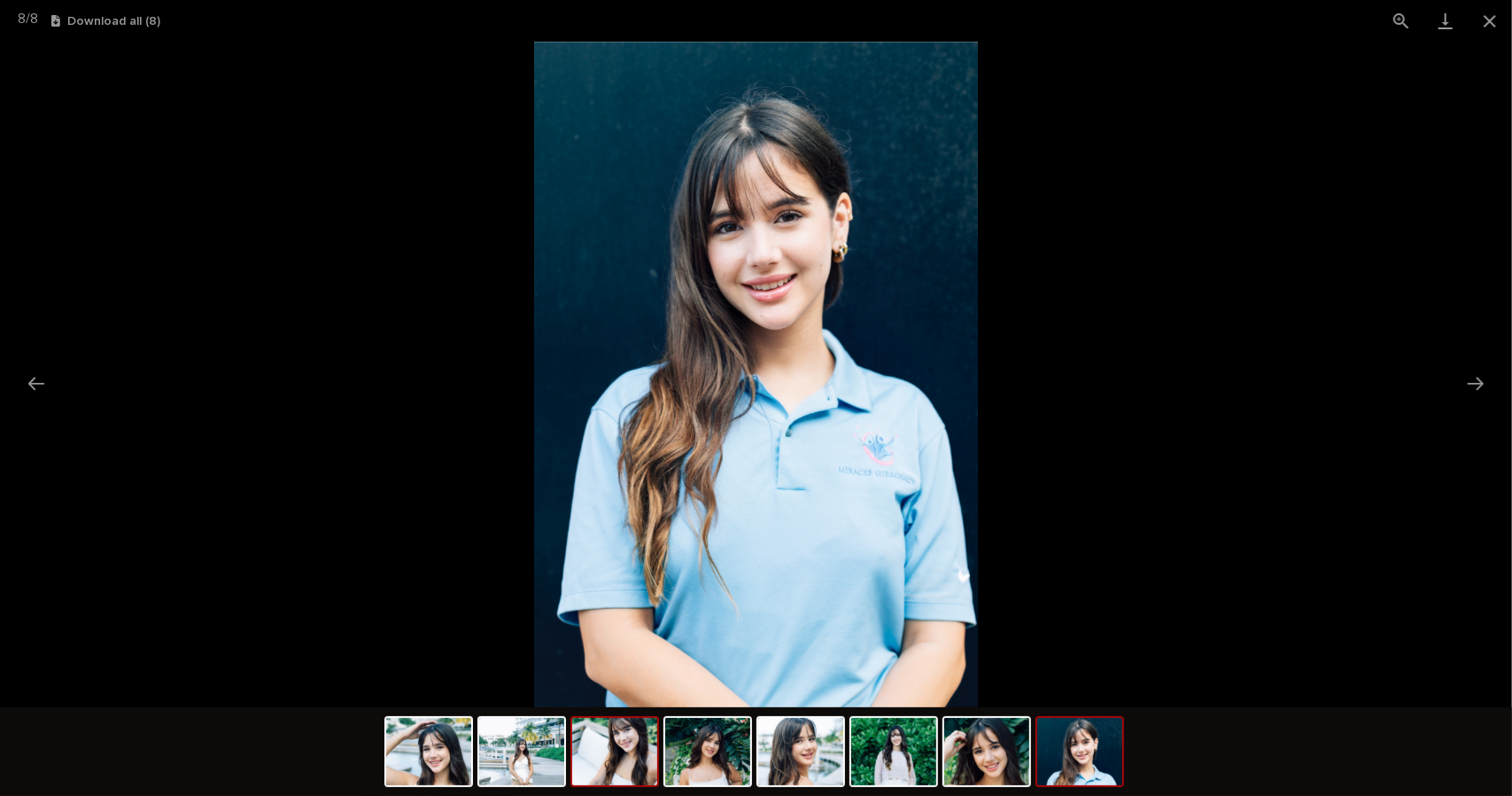
click at [595, 755] on img at bounding box center [614, 751] width 85 height 67
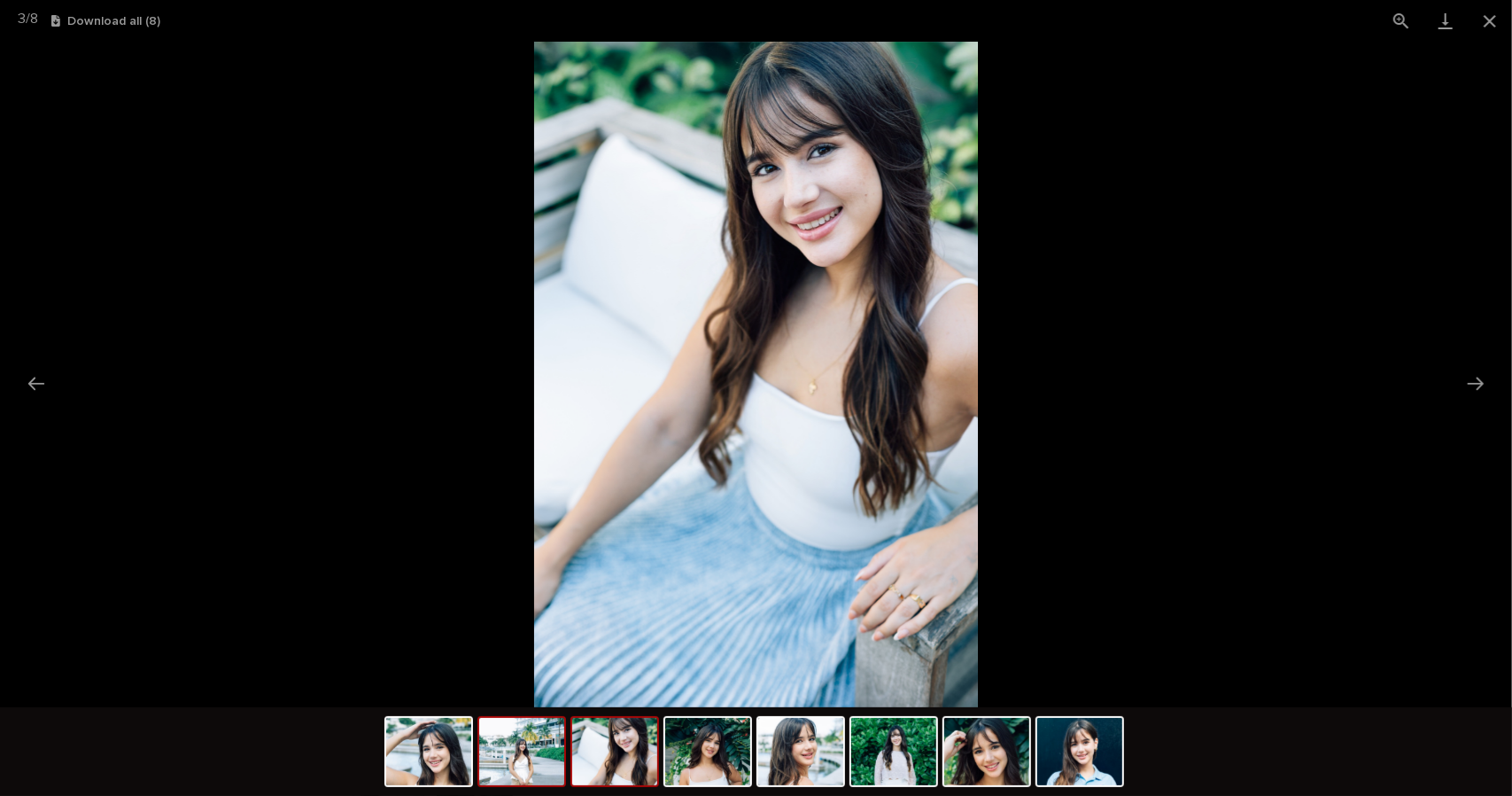
click at [503, 738] on img at bounding box center [521, 751] width 85 height 67
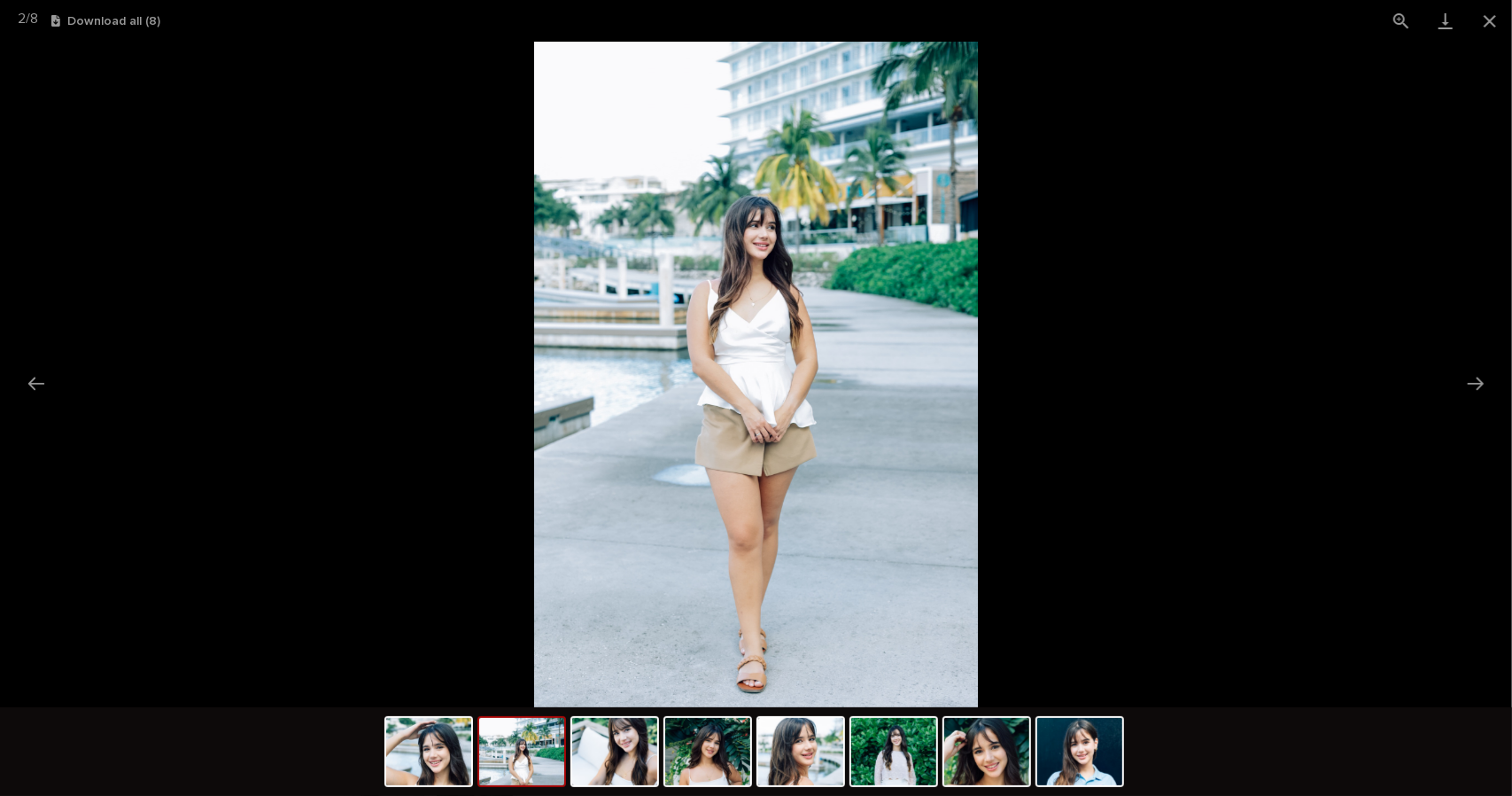
click at [494, 757] on img at bounding box center [521, 751] width 85 height 67
click at [523, 770] on img at bounding box center [521, 751] width 85 height 67
click at [630, 767] on img at bounding box center [614, 751] width 85 height 67
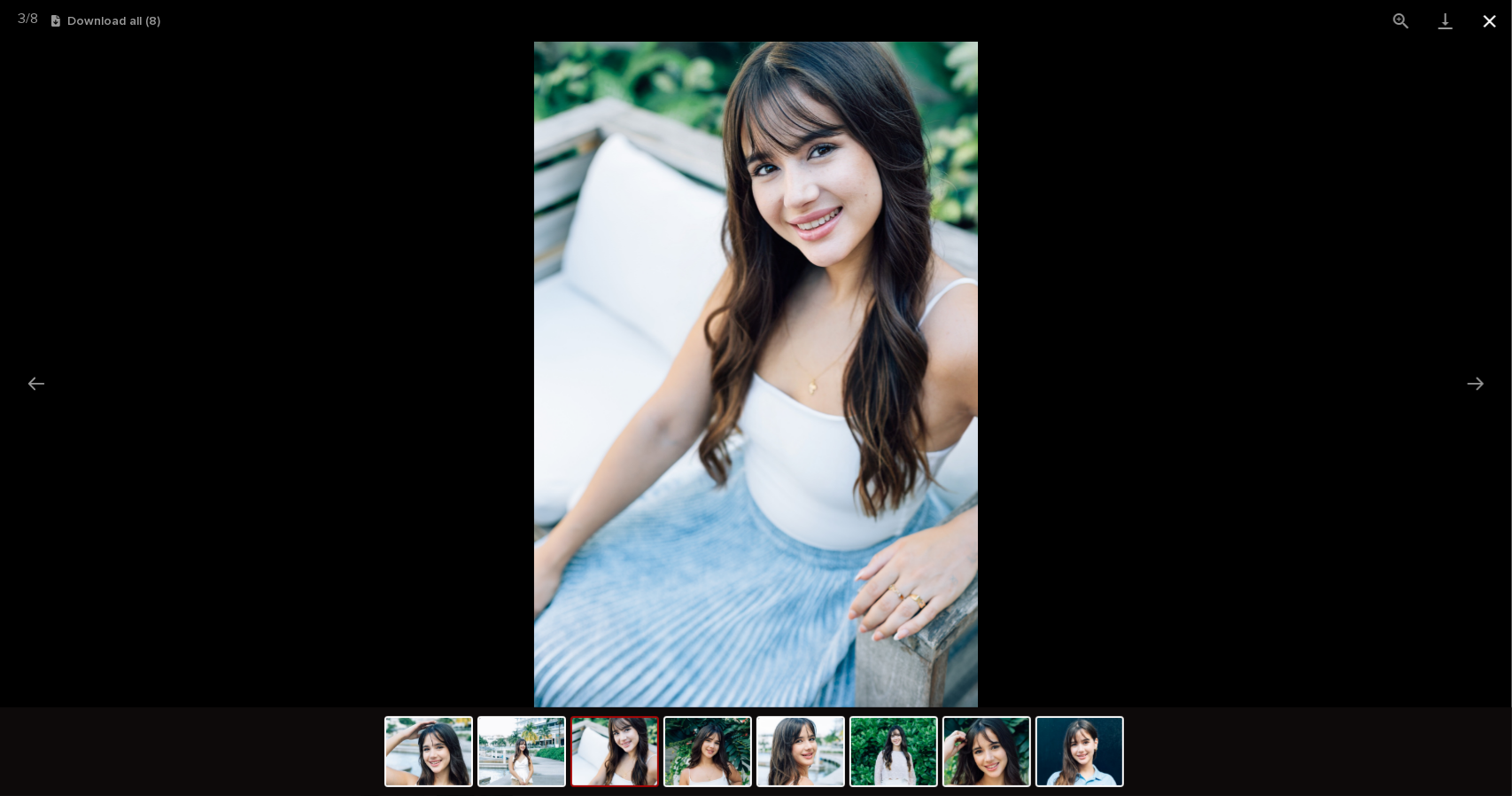
click at [1490, 24] on button "Close gallery" at bounding box center [1490, 20] width 44 height 41
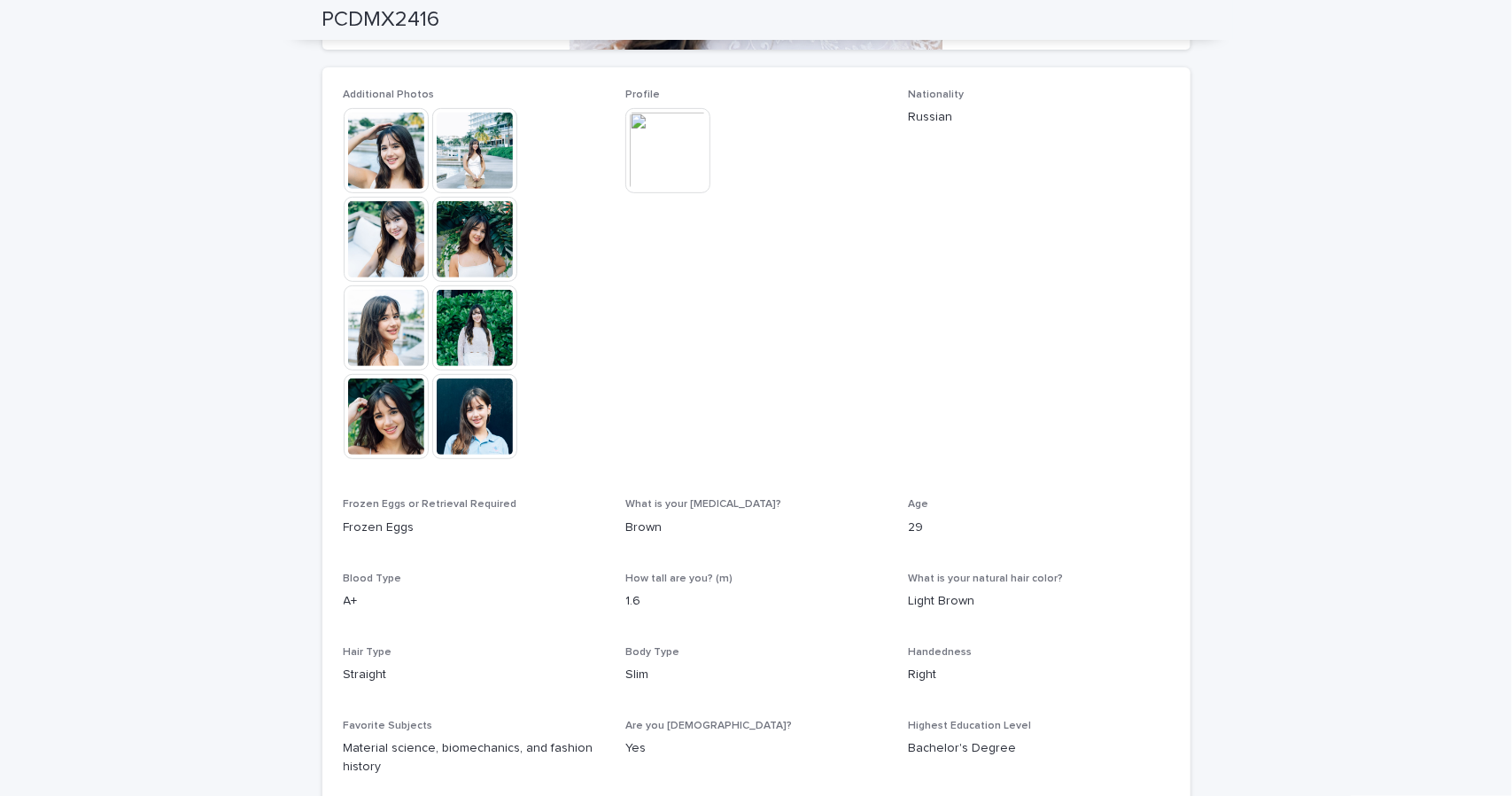
scroll to position [473, 0]
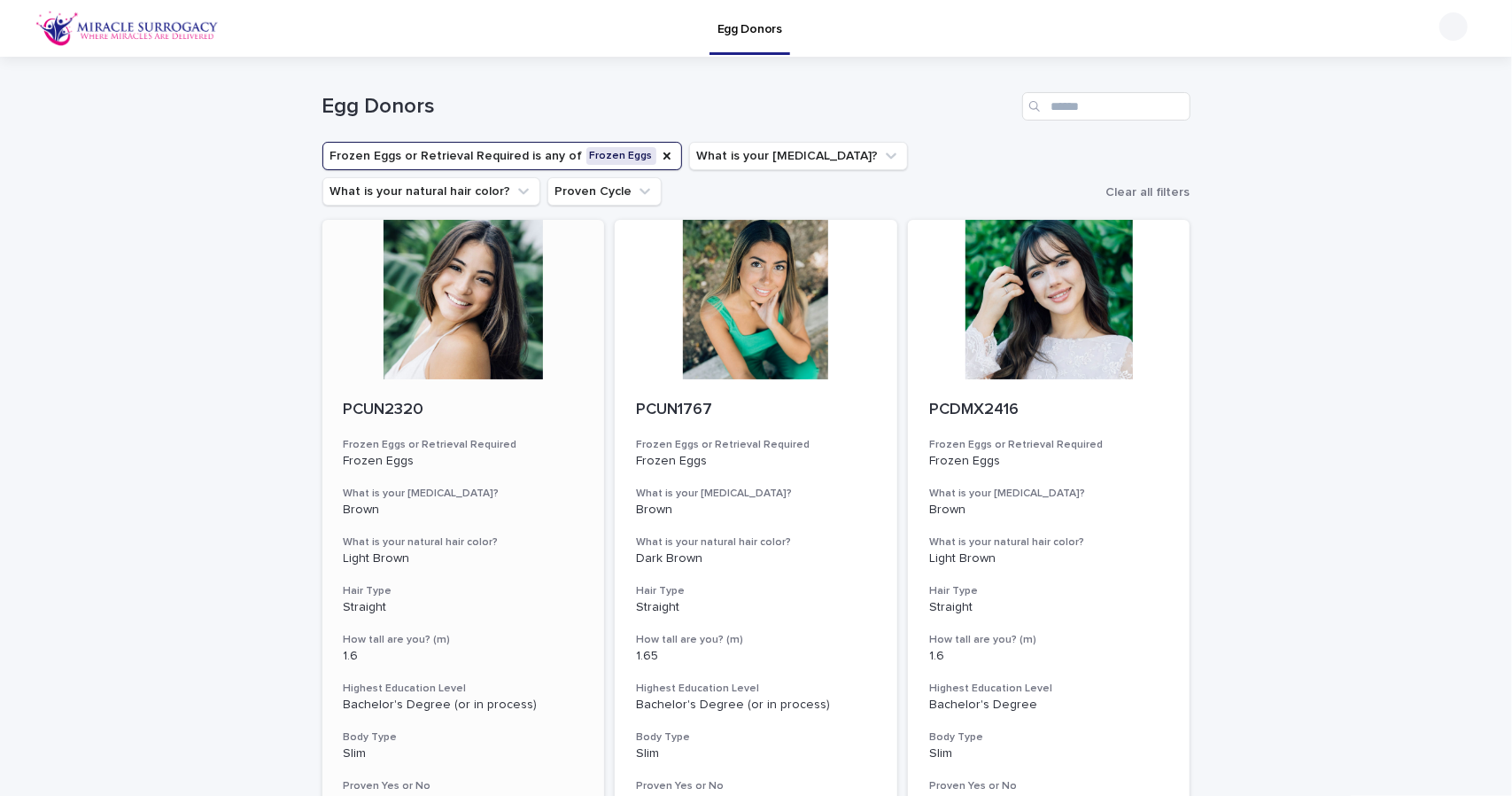
click at [426, 331] on div at bounding box center [463, 299] width 283 height 159
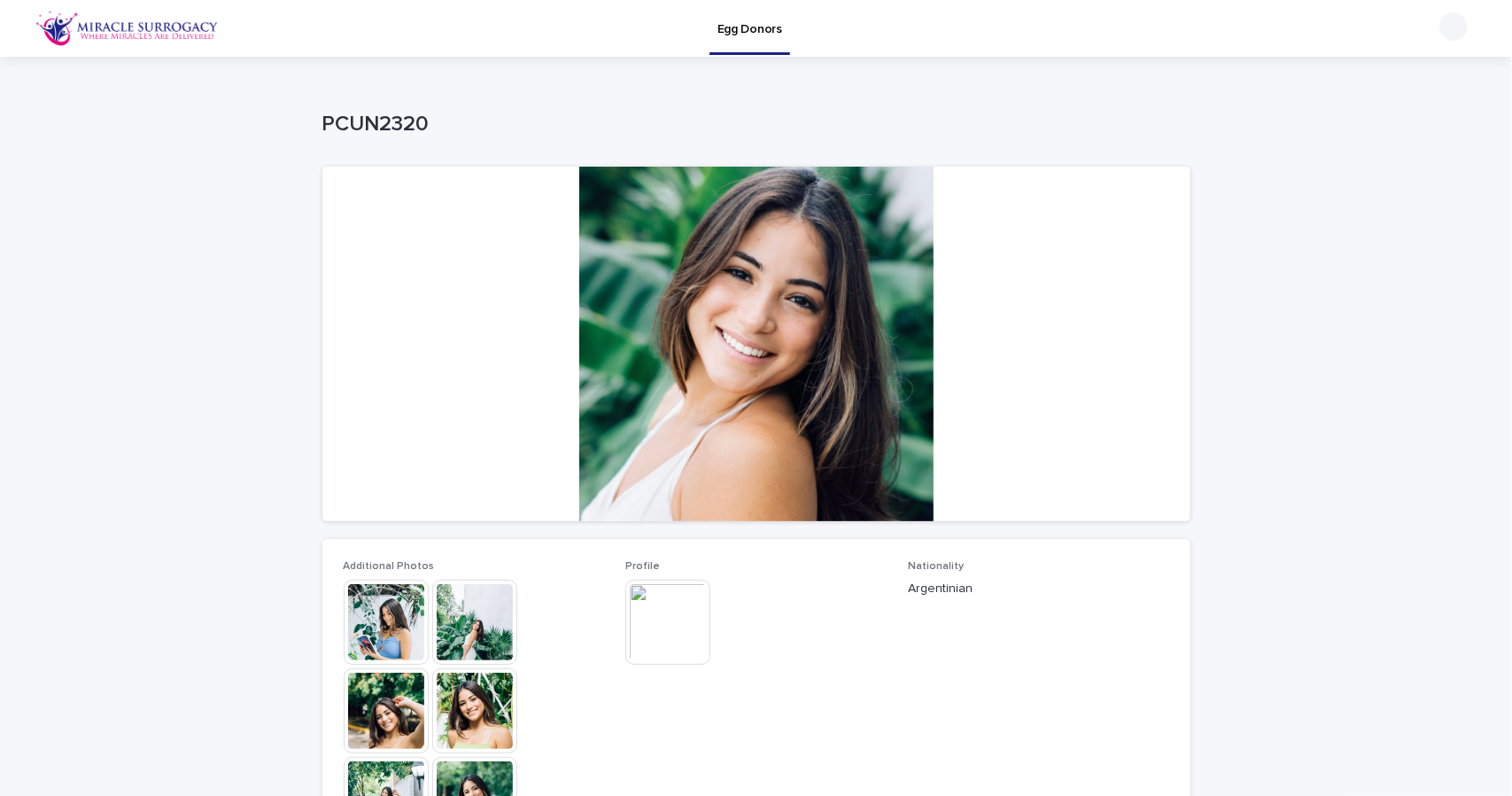
click at [453, 692] on img at bounding box center [474, 710] width 85 height 85
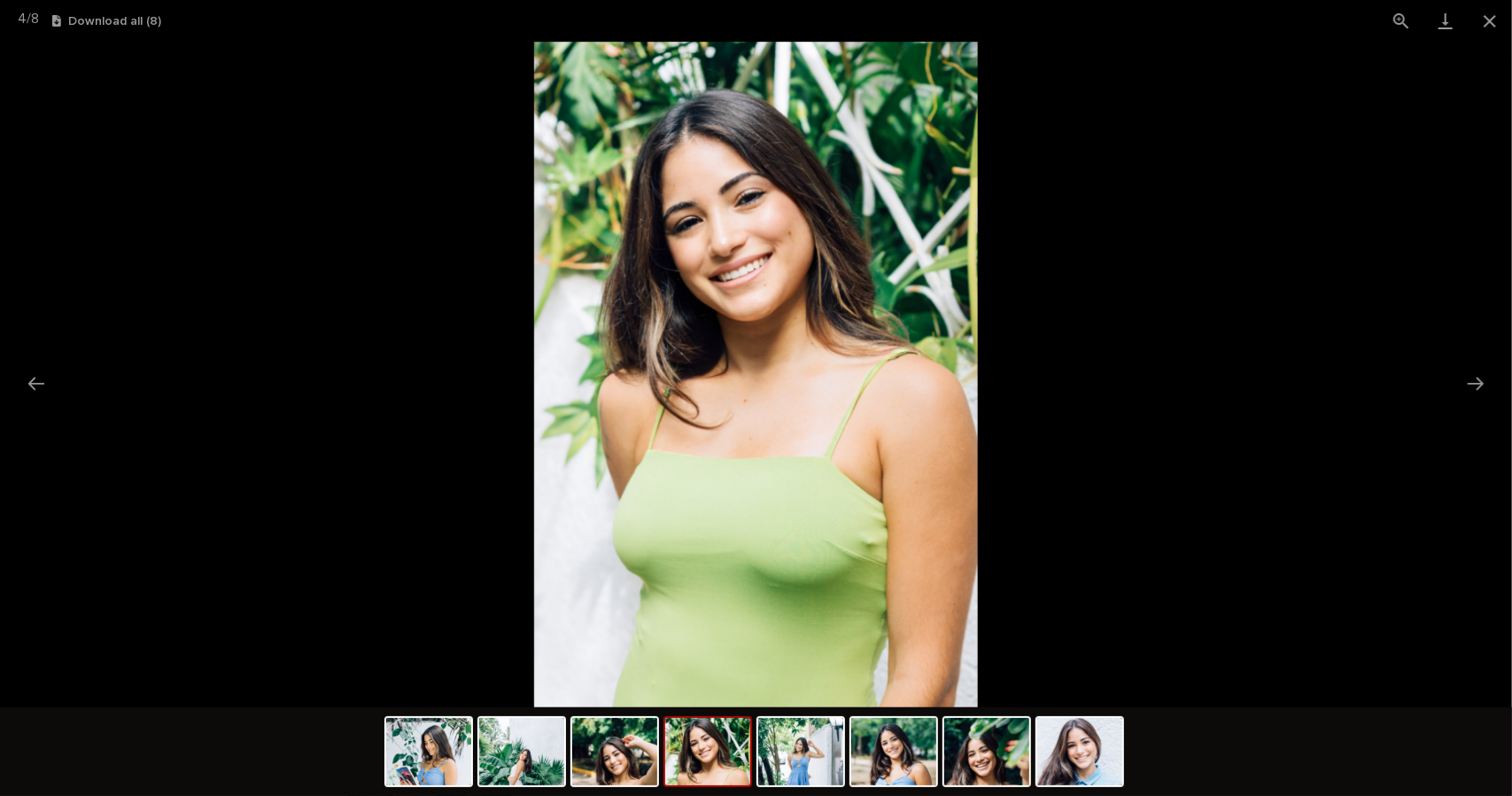
click at [705, 763] on img at bounding box center [707, 751] width 85 height 67
click at [809, 751] on img at bounding box center [800, 751] width 85 height 67
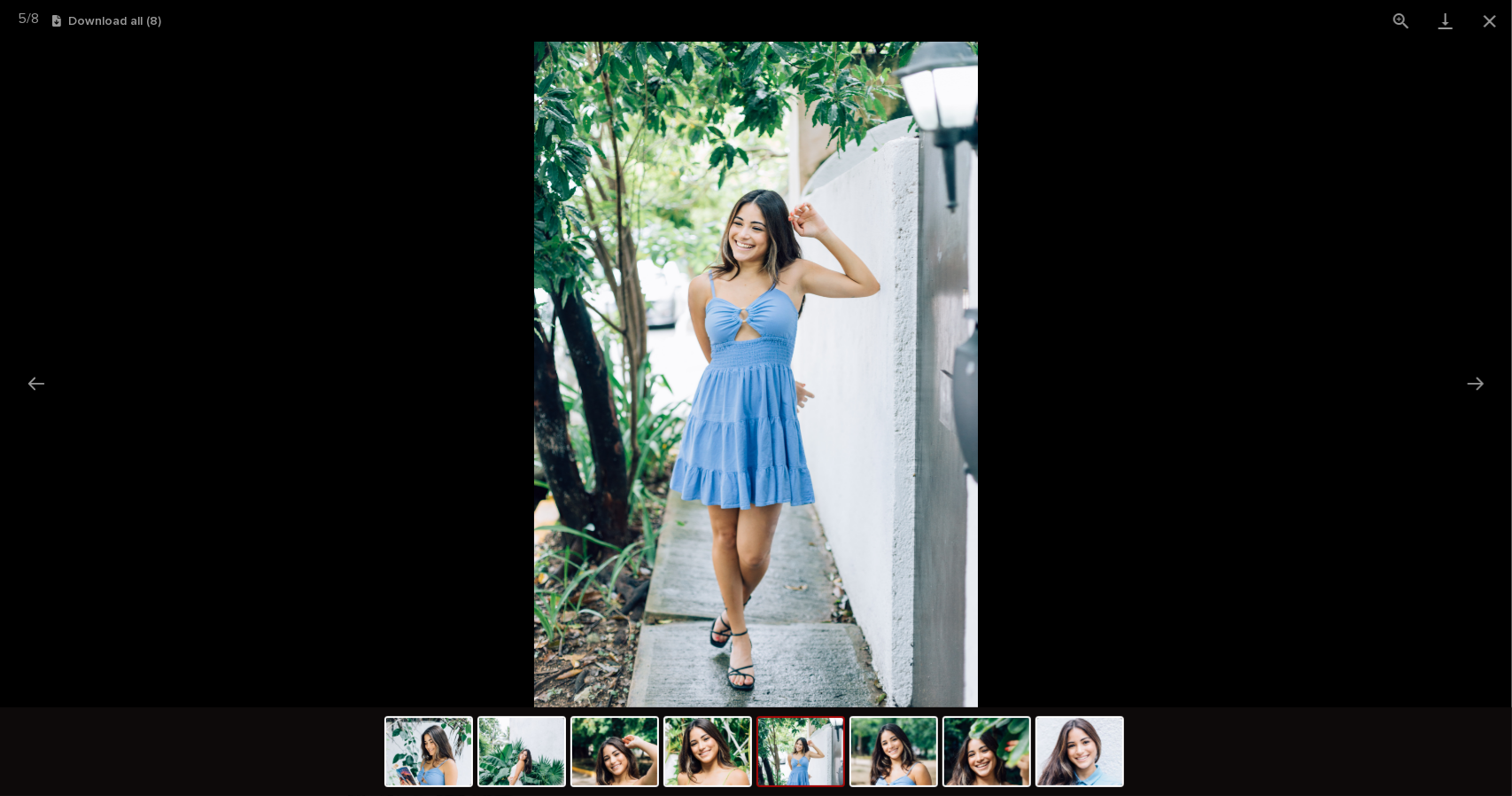
click at [685, 792] on div at bounding box center [756, 753] width 744 height 93
click at [705, 767] on img at bounding box center [707, 751] width 85 height 67
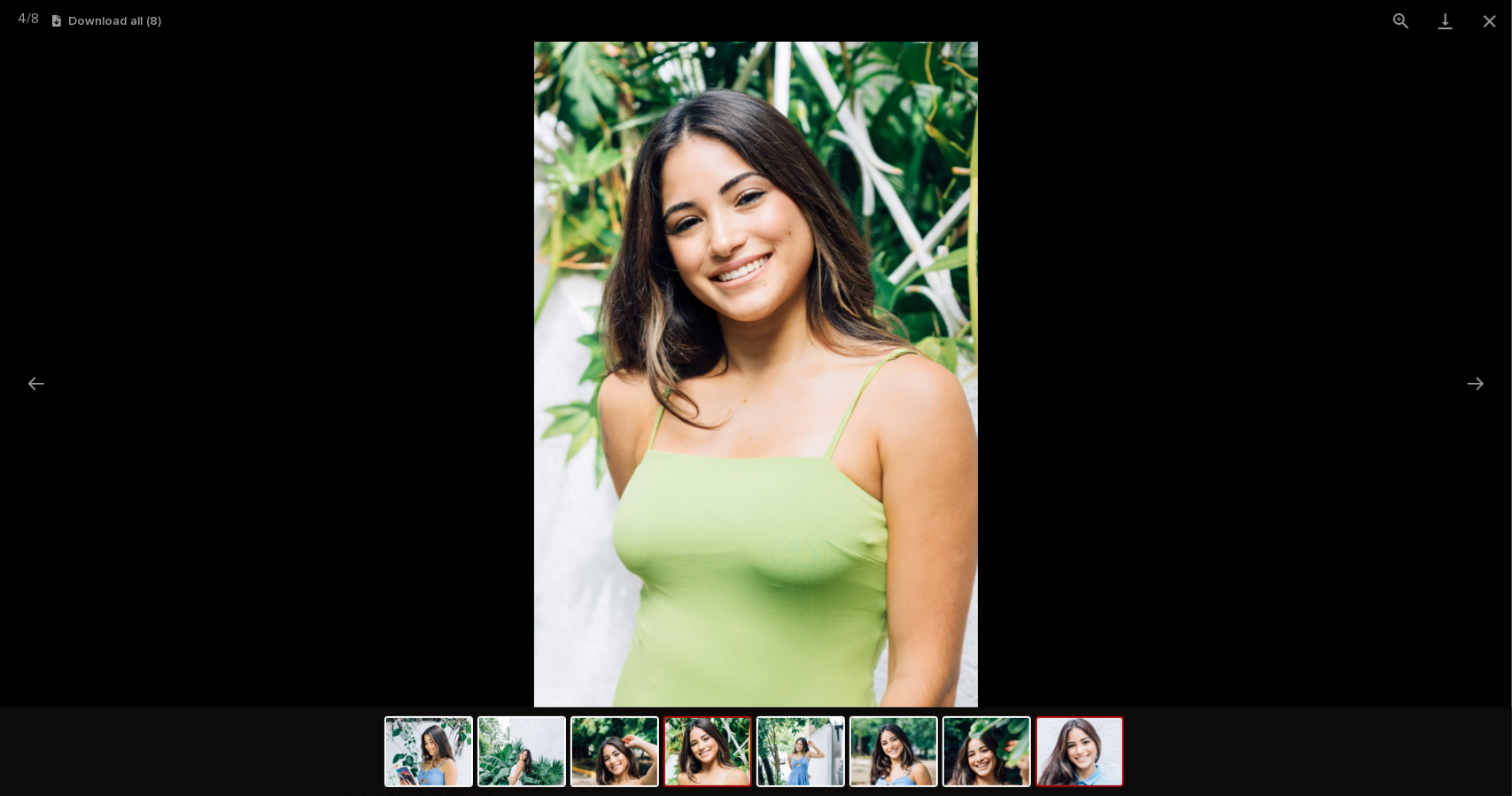
click at [1070, 754] on img at bounding box center [1079, 751] width 85 height 67
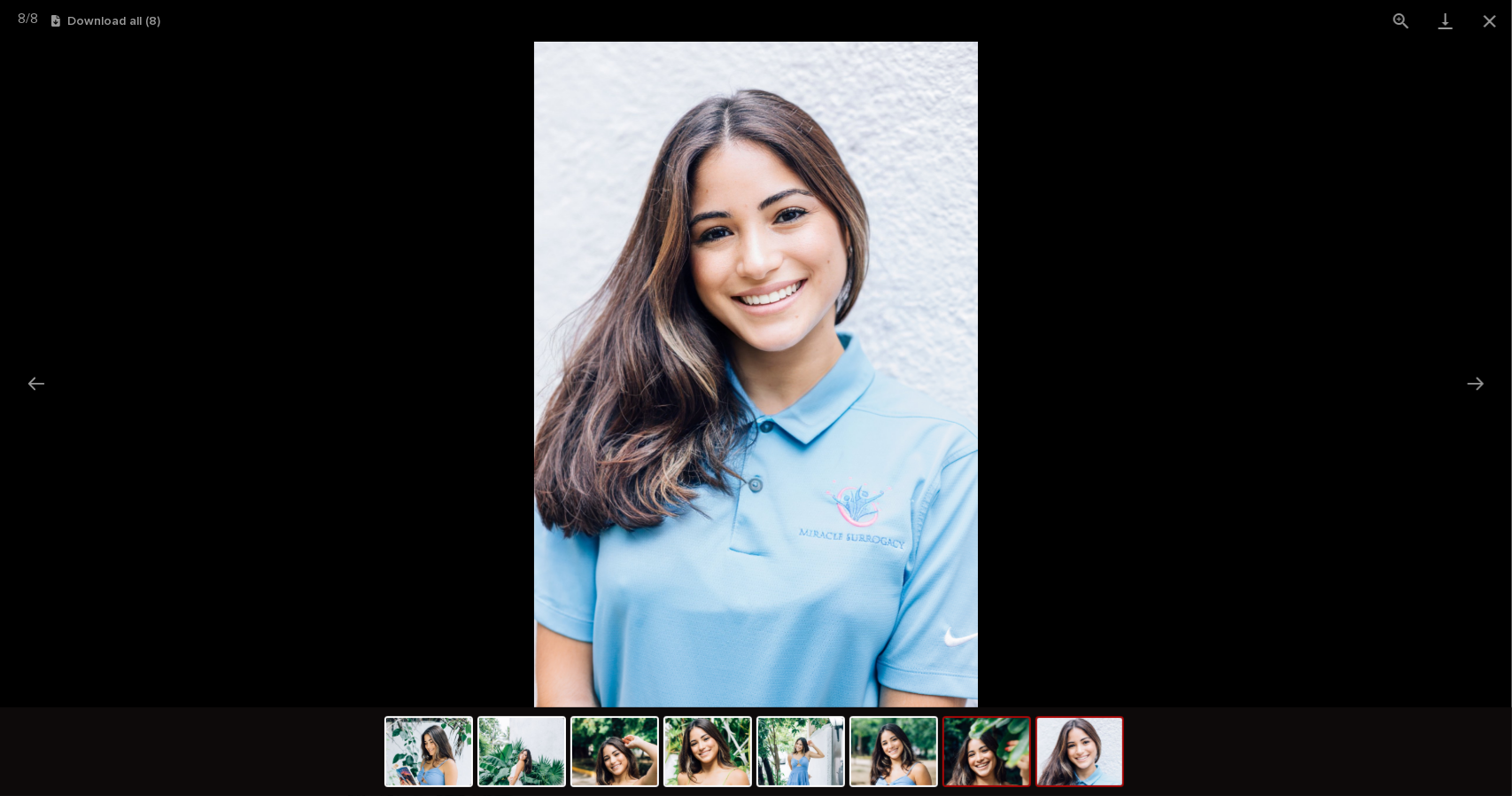
click at [985, 769] on img at bounding box center [986, 751] width 85 height 67
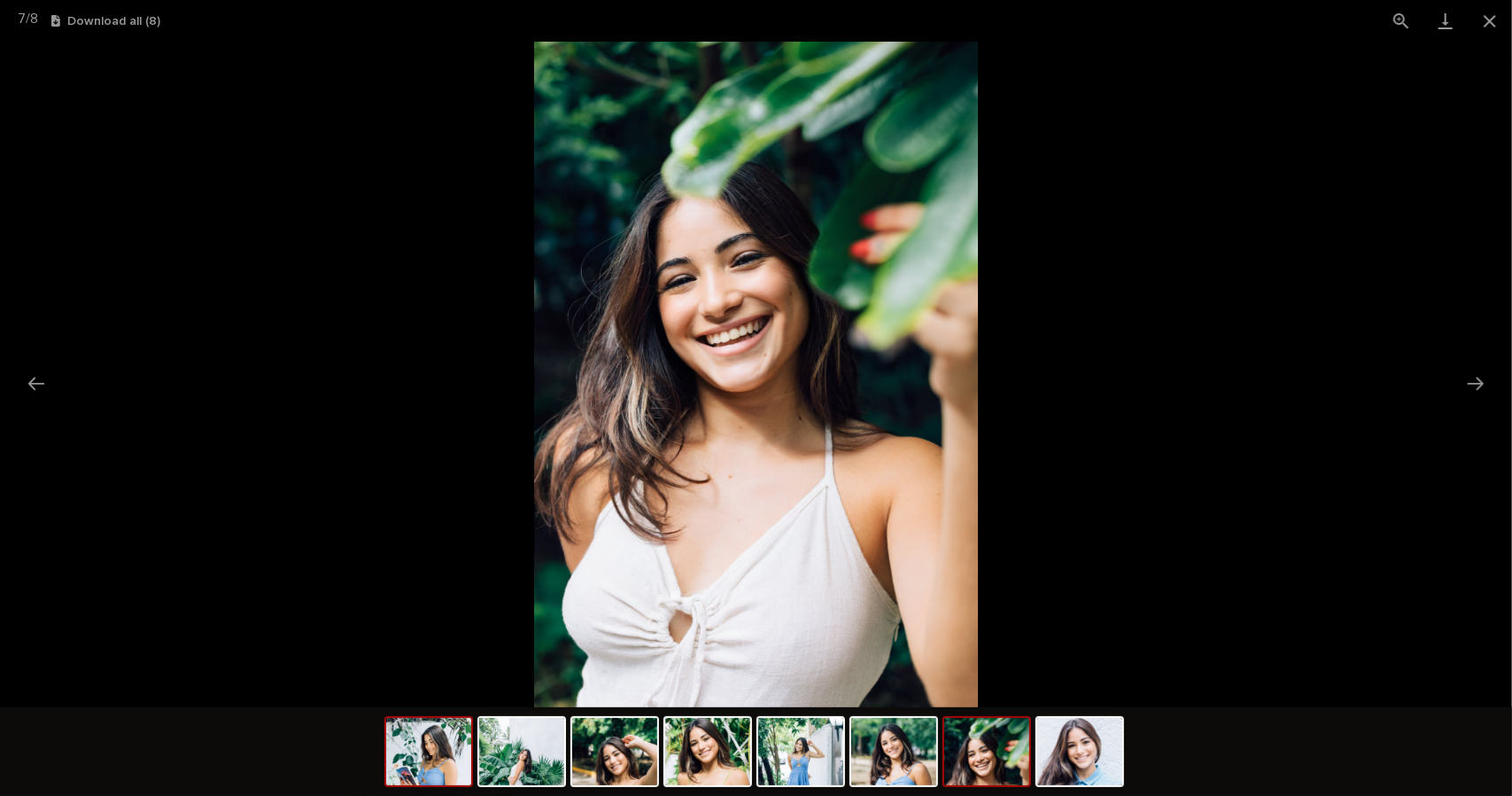
click at [437, 761] on img at bounding box center [428, 751] width 85 height 67
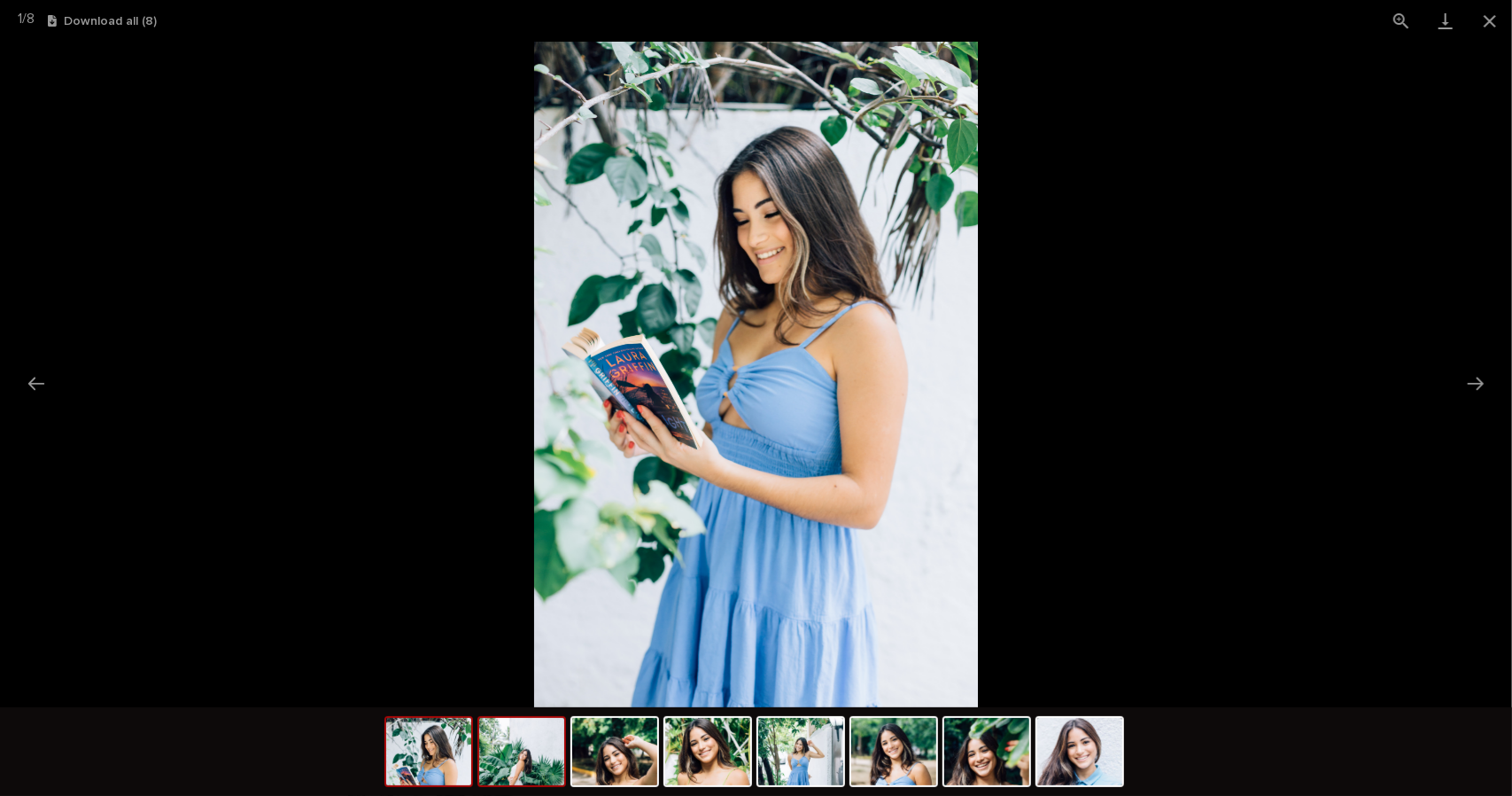
click at [526, 762] on img at bounding box center [521, 751] width 85 height 67
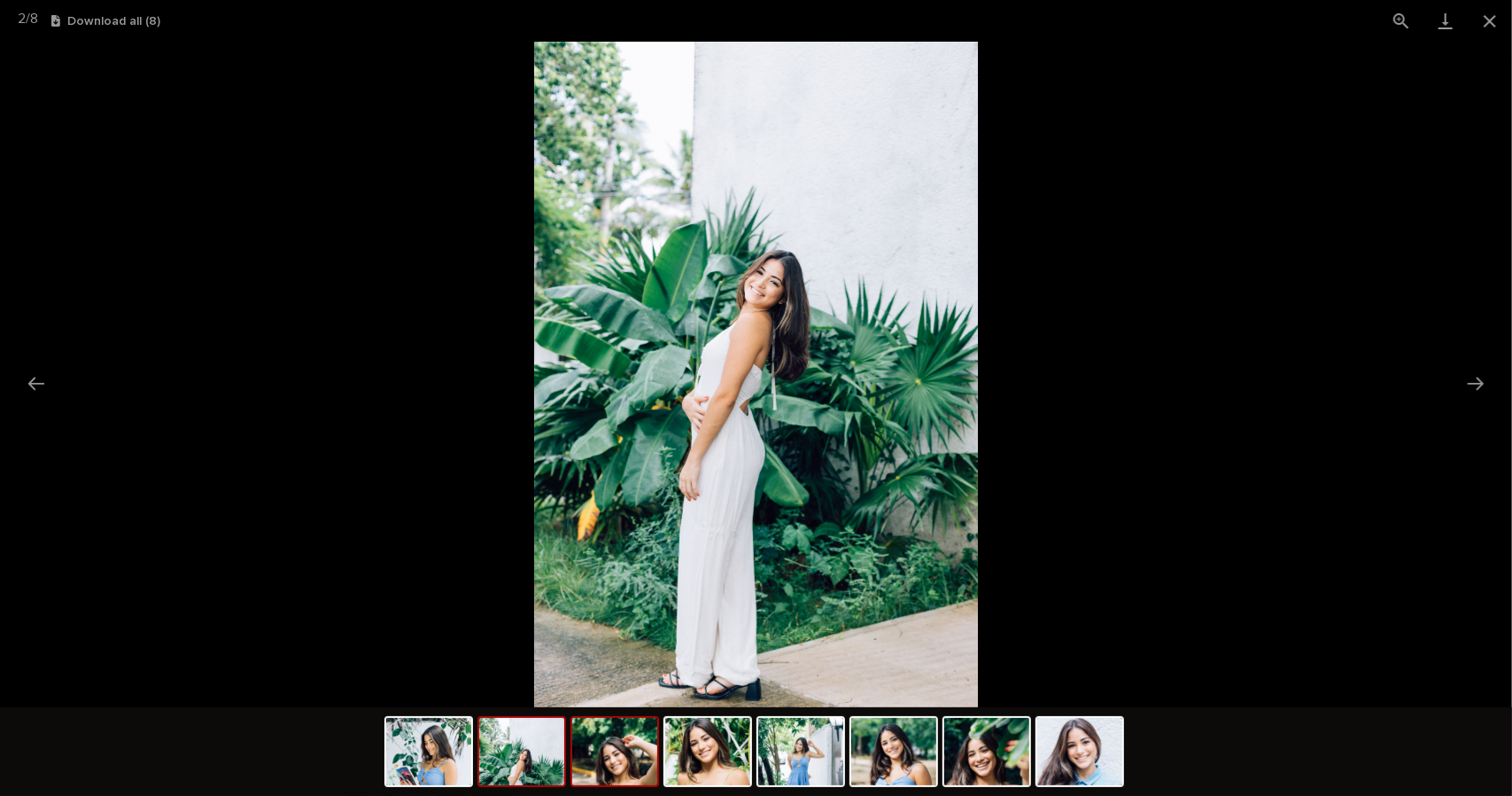
click at [576, 765] on img at bounding box center [614, 751] width 85 height 67
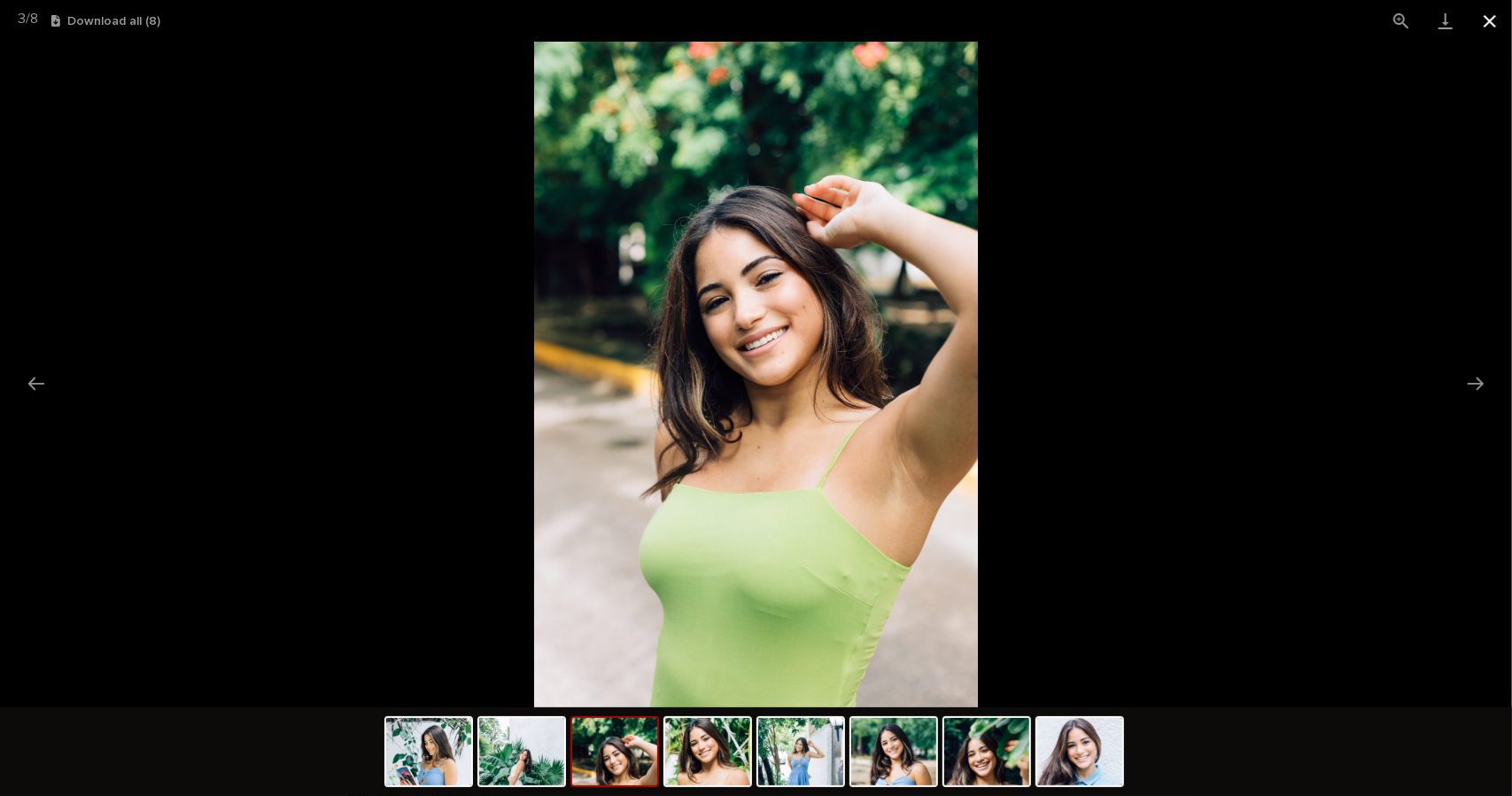
click at [1491, 18] on button "Close gallery" at bounding box center [1490, 20] width 44 height 41
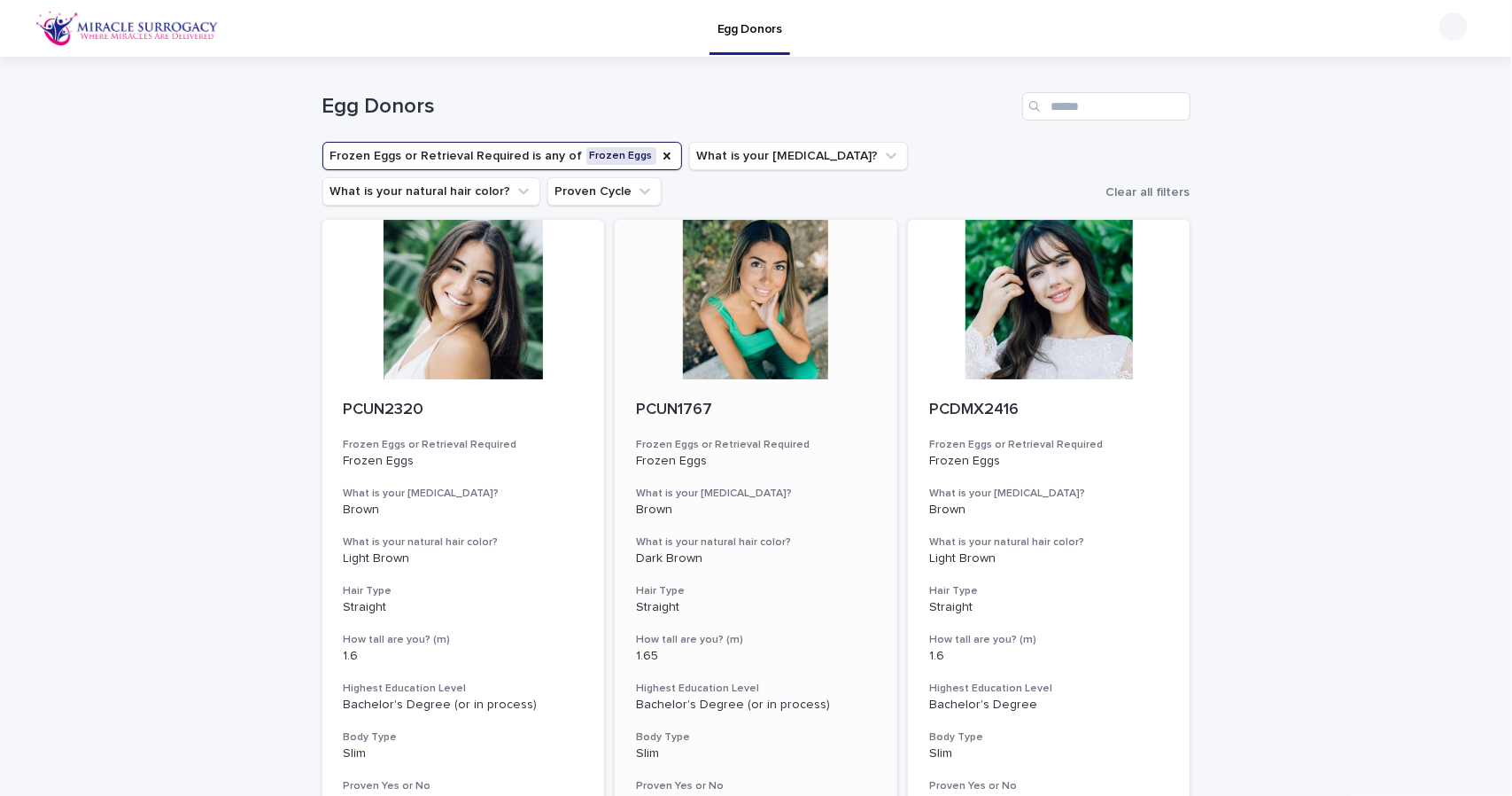
click at [747, 335] on div at bounding box center [755, 299] width 283 height 159
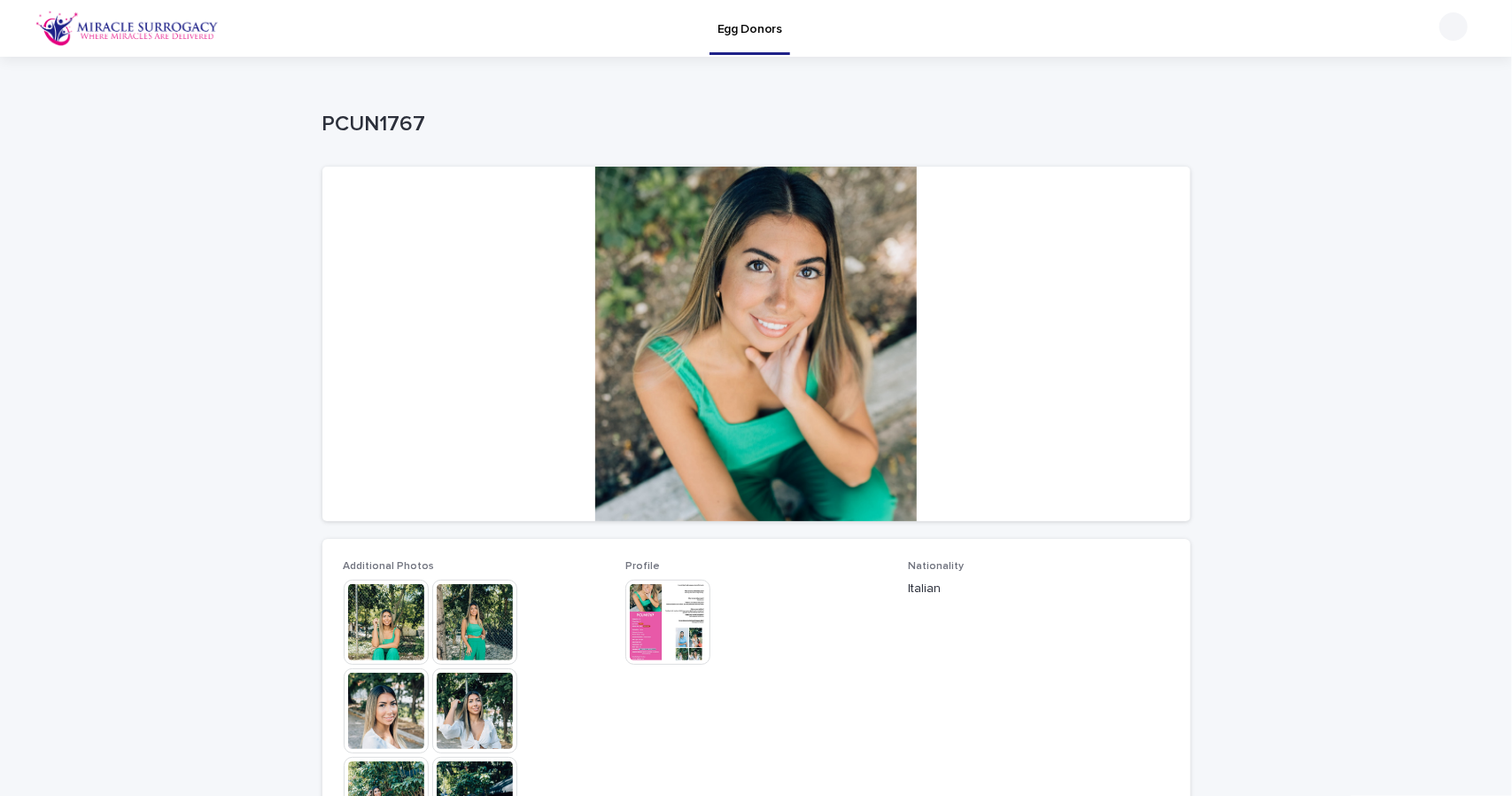
click at [473, 708] on img at bounding box center [474, 710] width 85 height 85
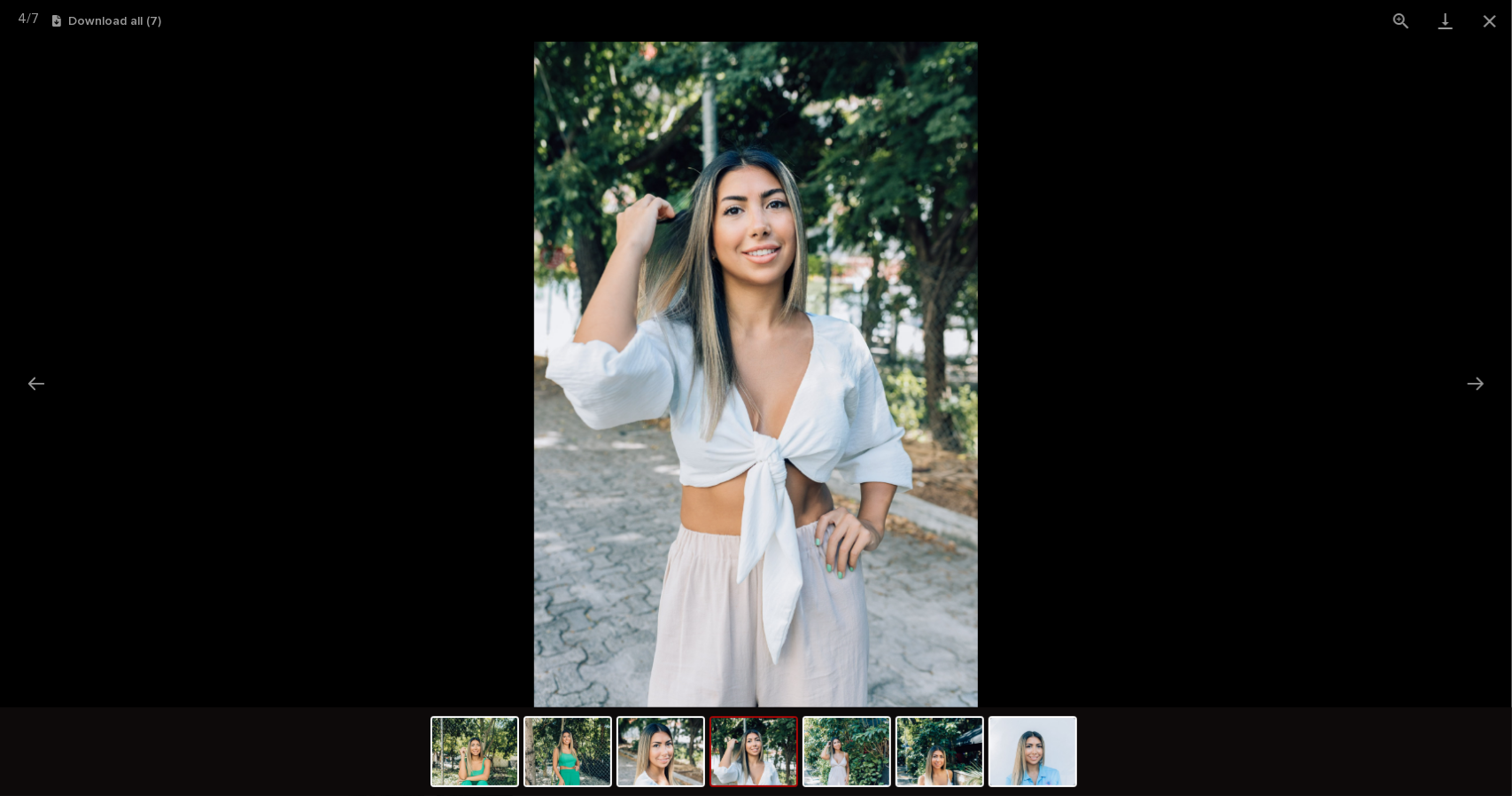
click at [763, 757] on img at bounding box center [753, 751] width 85 height 67
click at [855, 768] on img at bounding box center [846, 751] width 85 height 67
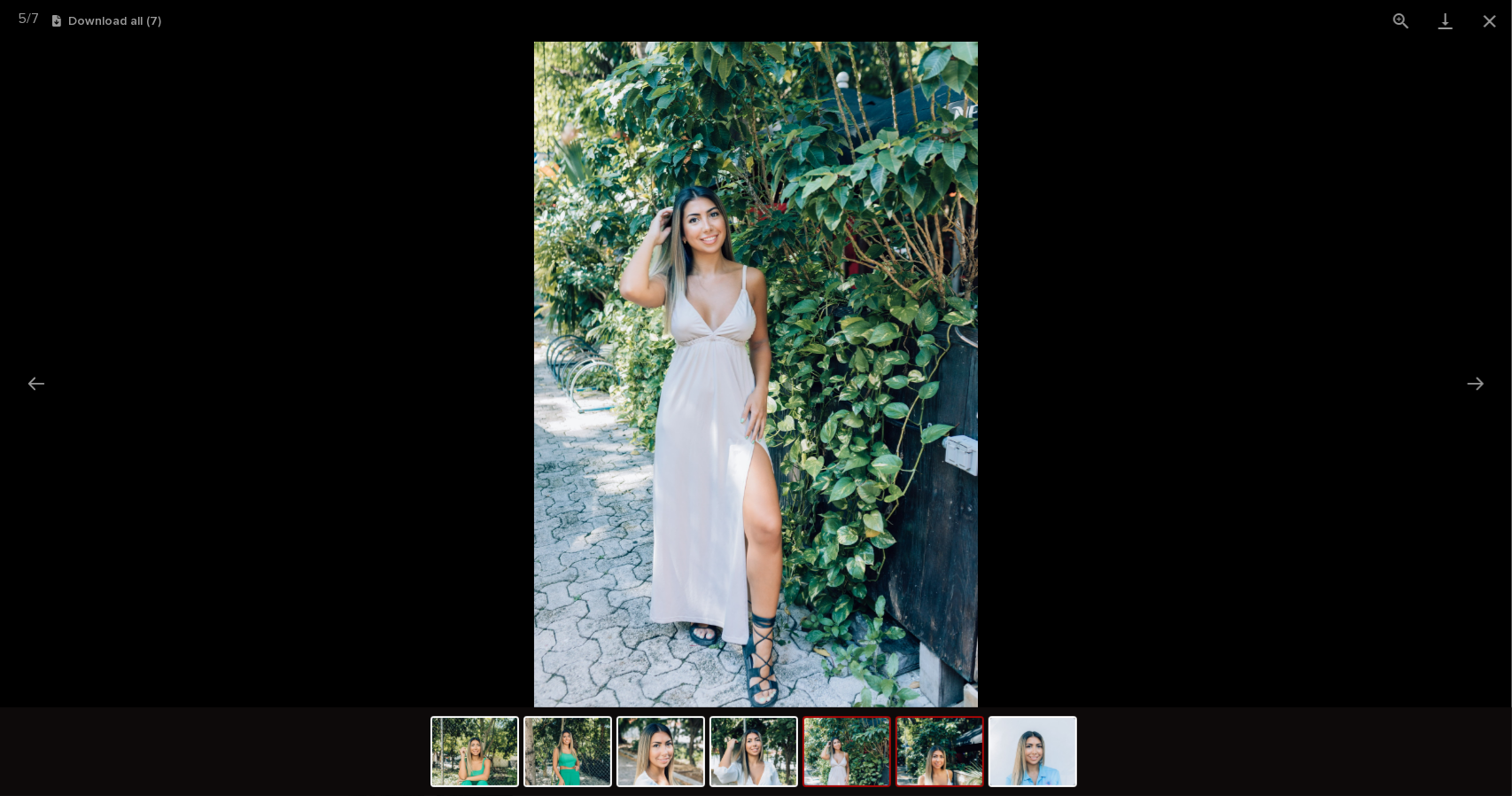
click at [923, 759] on img at bounding box center [939, 751] width 85 height 67
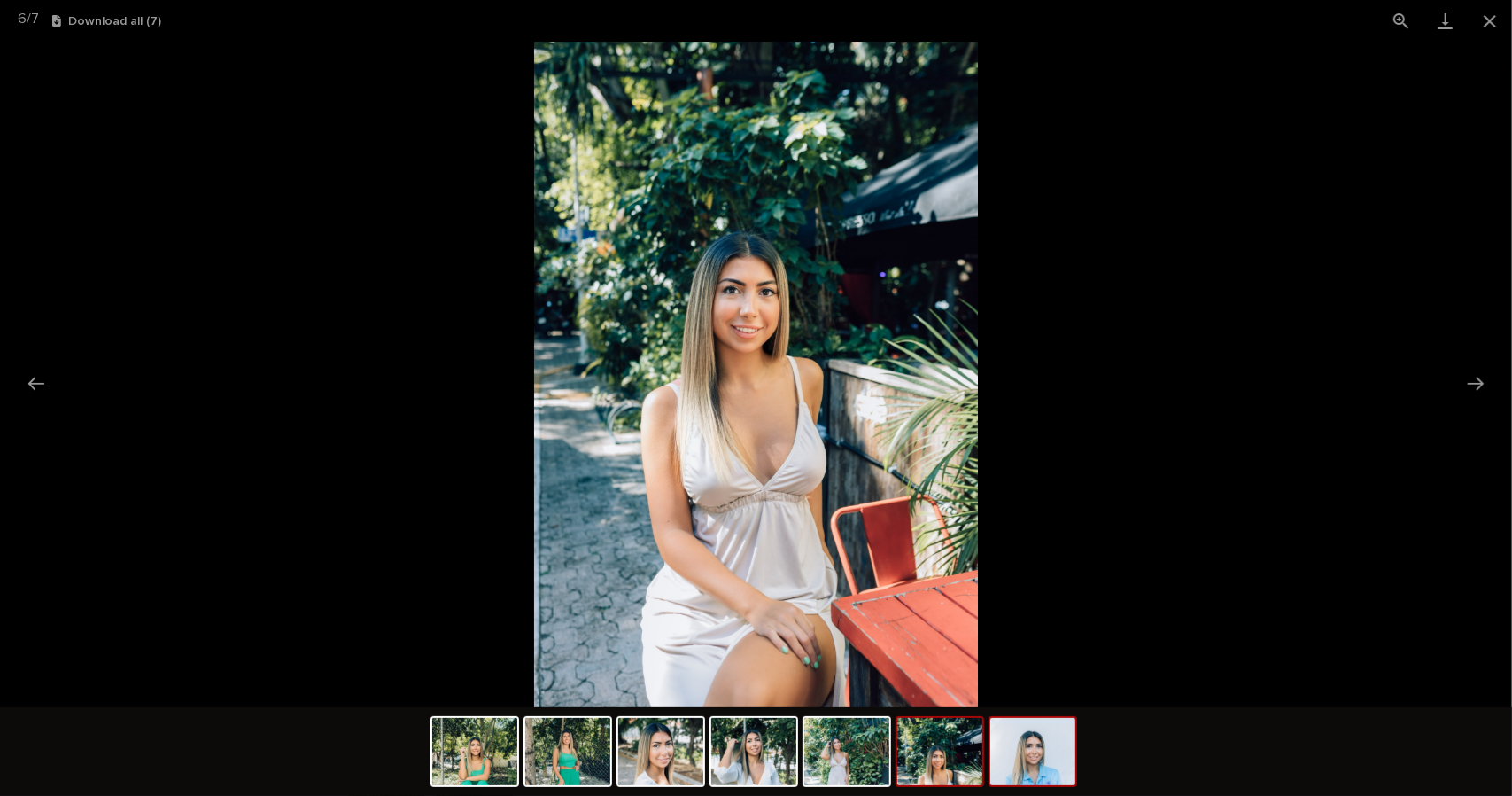
click at [1041, 777] on img at bounding box center [1032, 751] width 85 height 67
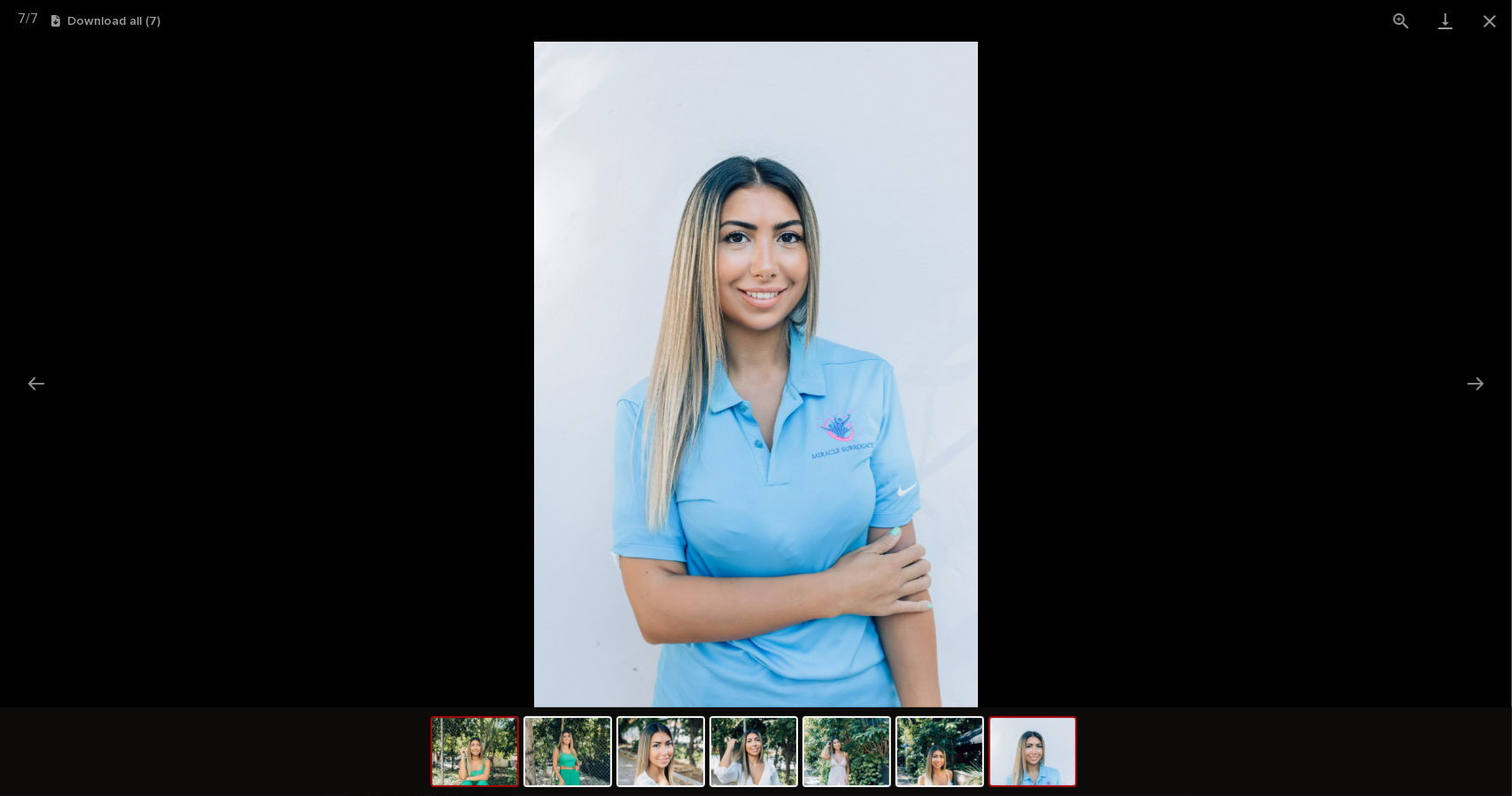
click at [506, 754] on img at bounding box center [474, 751] width 85 height 67
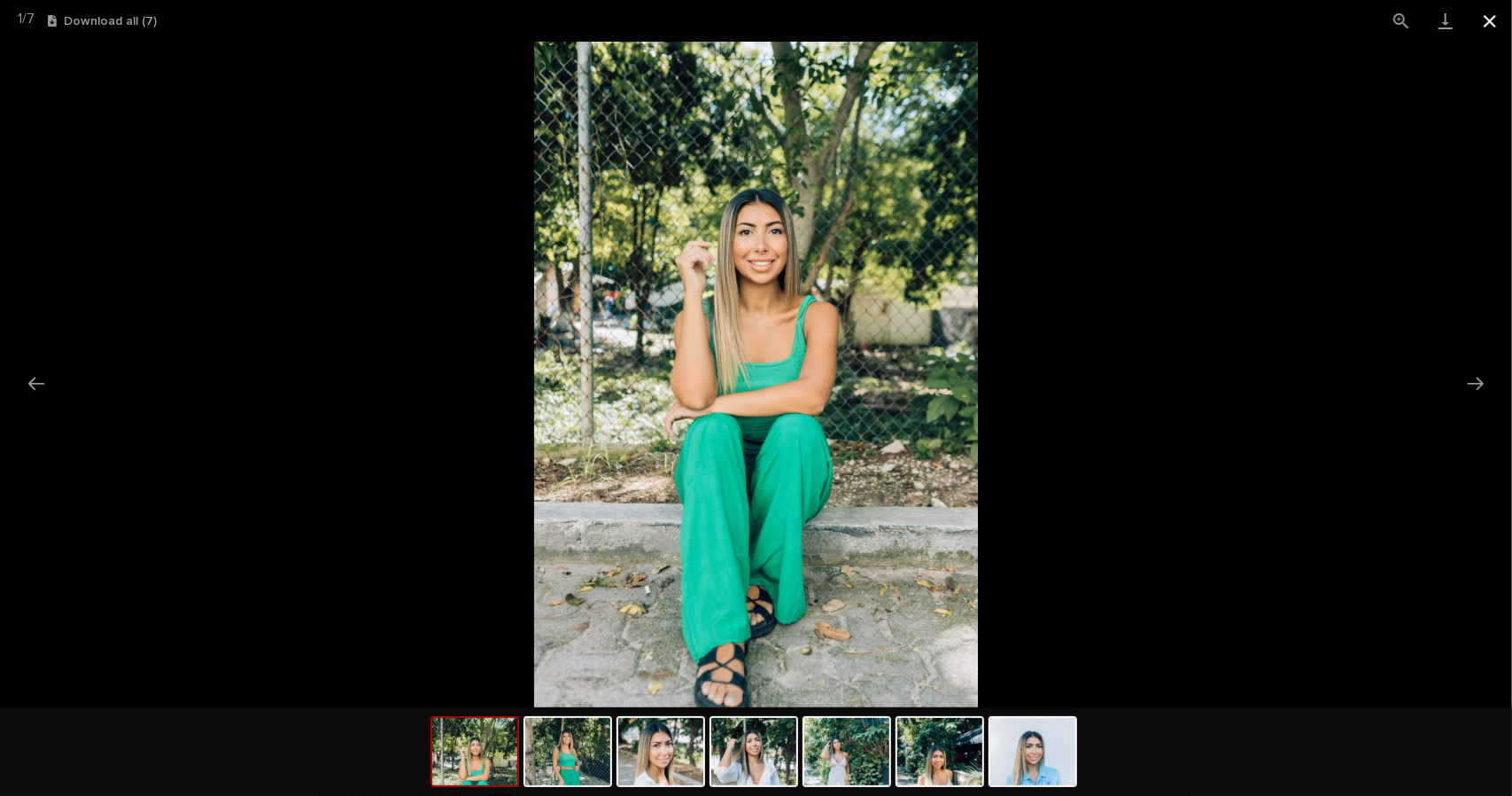
click at [1490, 18] on button "Close gallery" at bounding box center [1490, 20] width 44 height 41
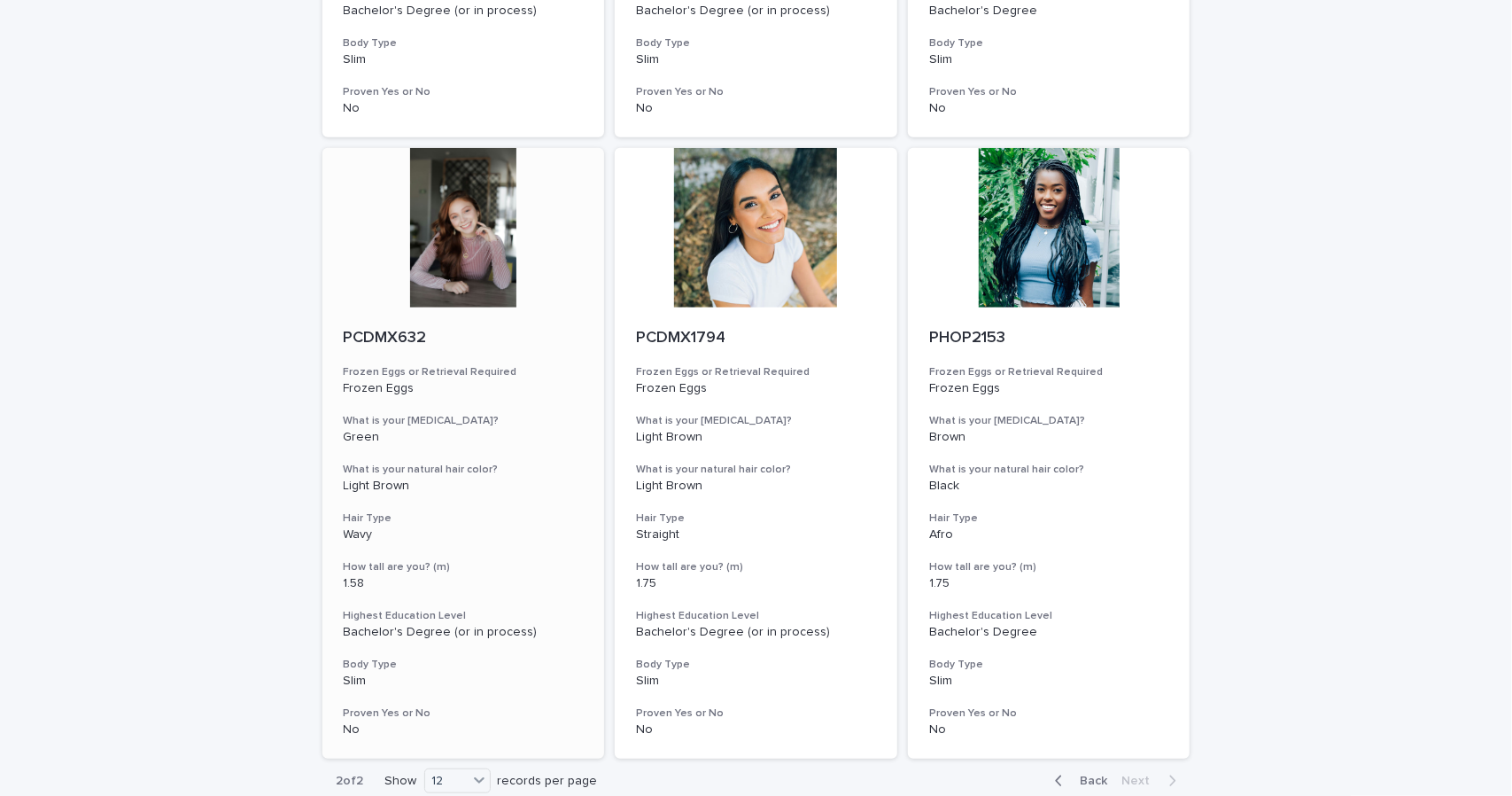
scroll to position [798, 0]
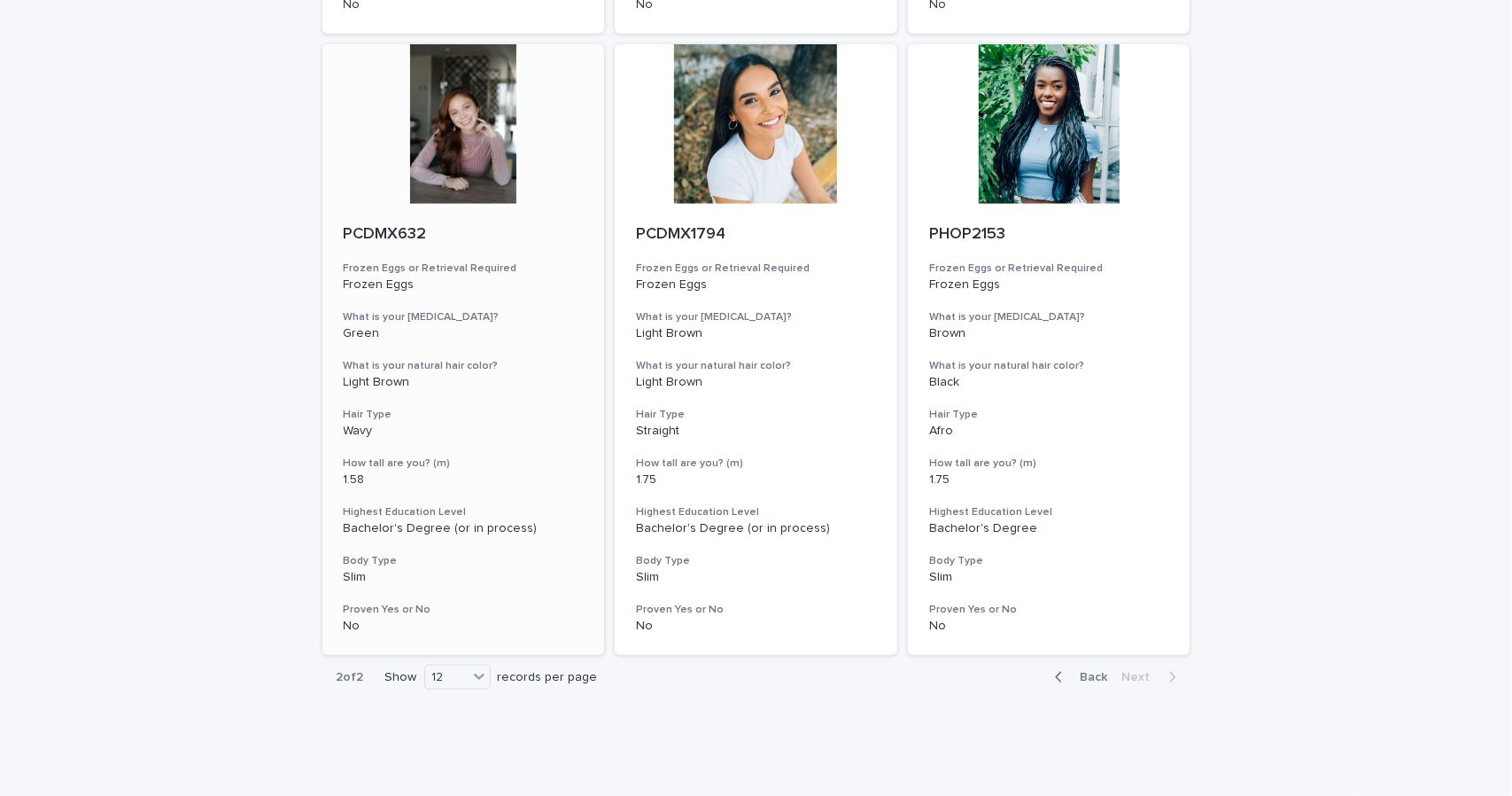
click at [445, 145] on div at bounding box center [463, 123] width 283 height 159
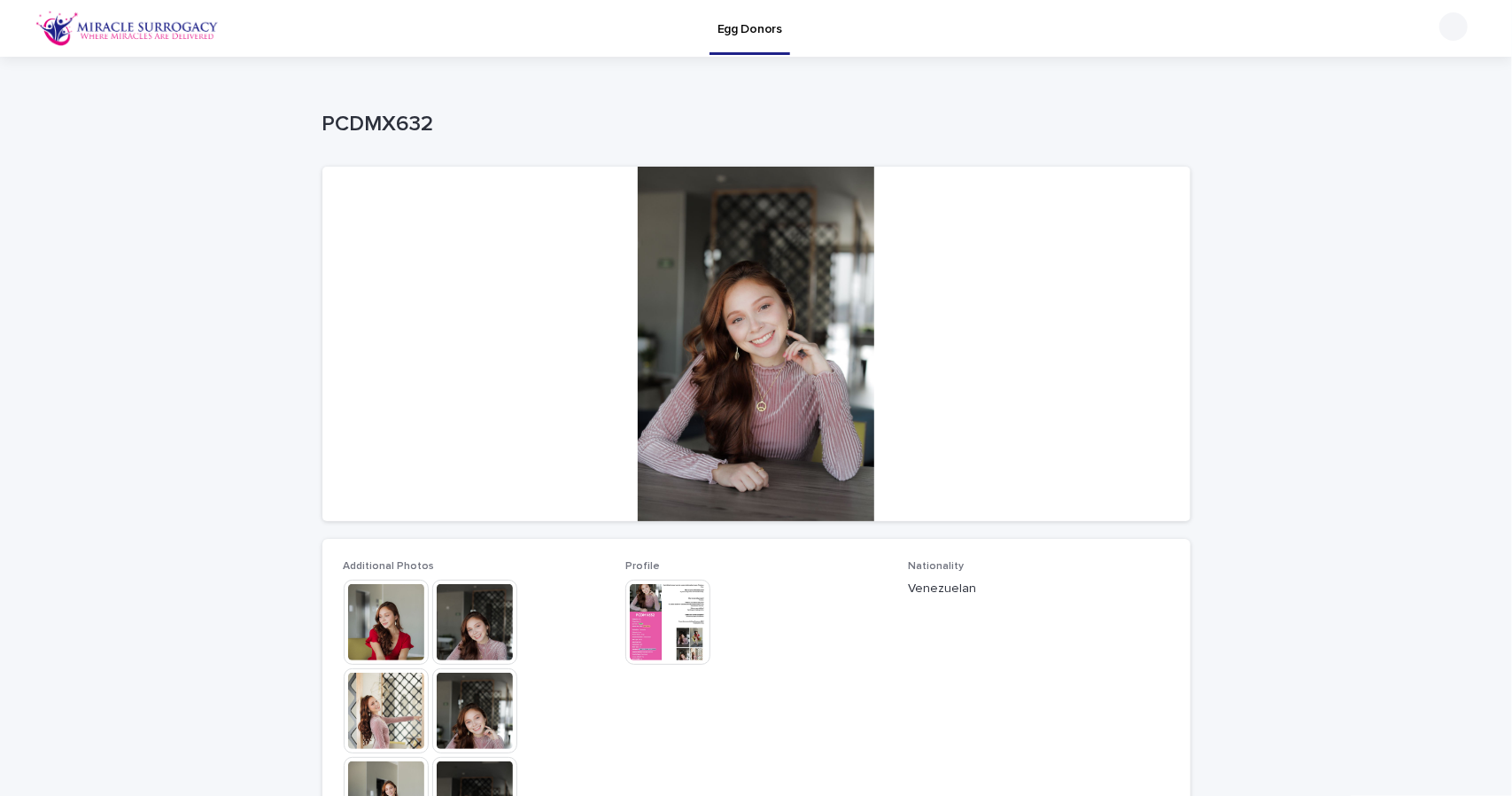
click at [377, 644] on img at bounding box center [386, 622] width 85 height 85
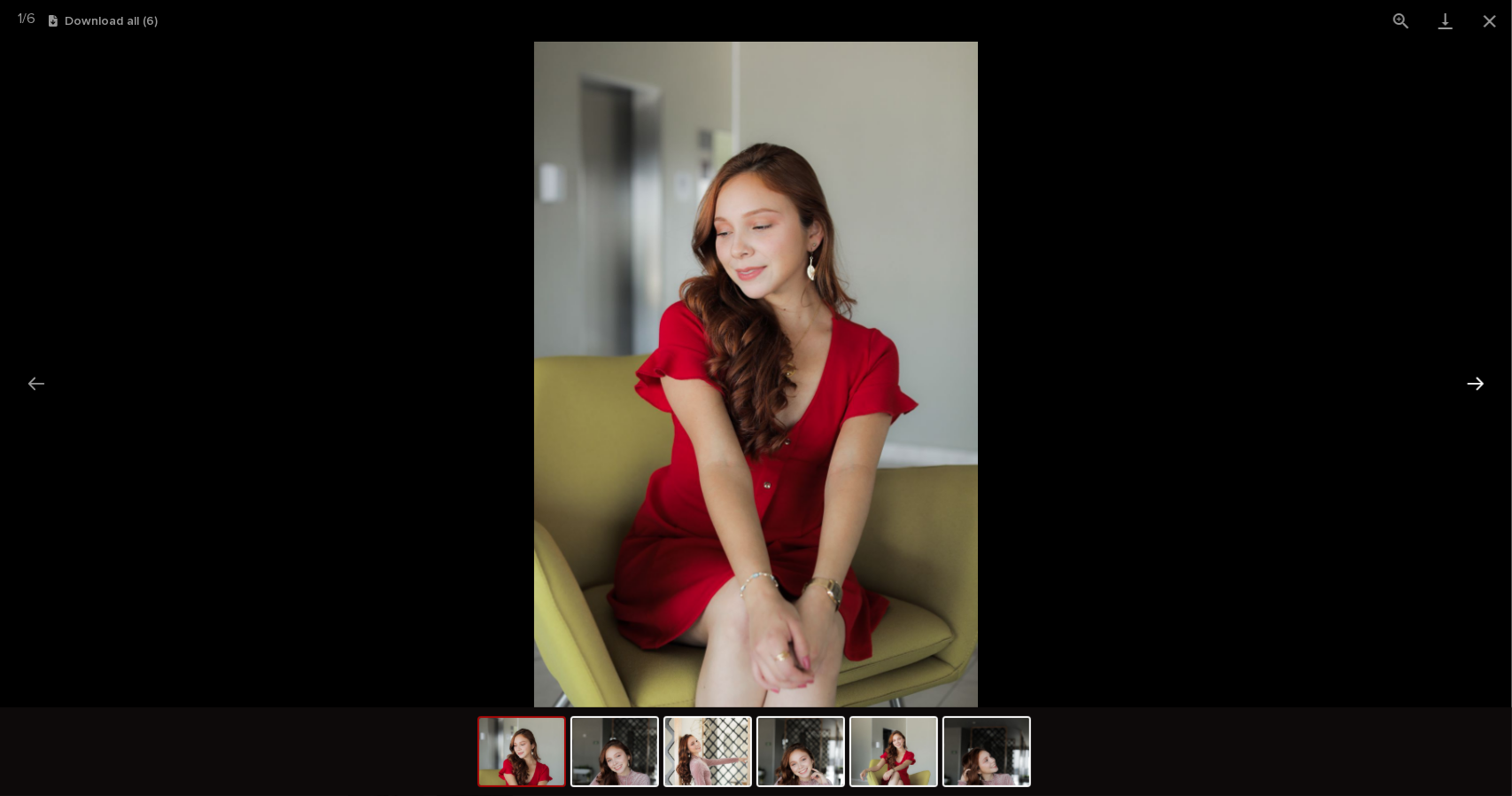
click at [1475, 387] on button "Next slide" at bounding box center [1475, 383] width 37 height 35
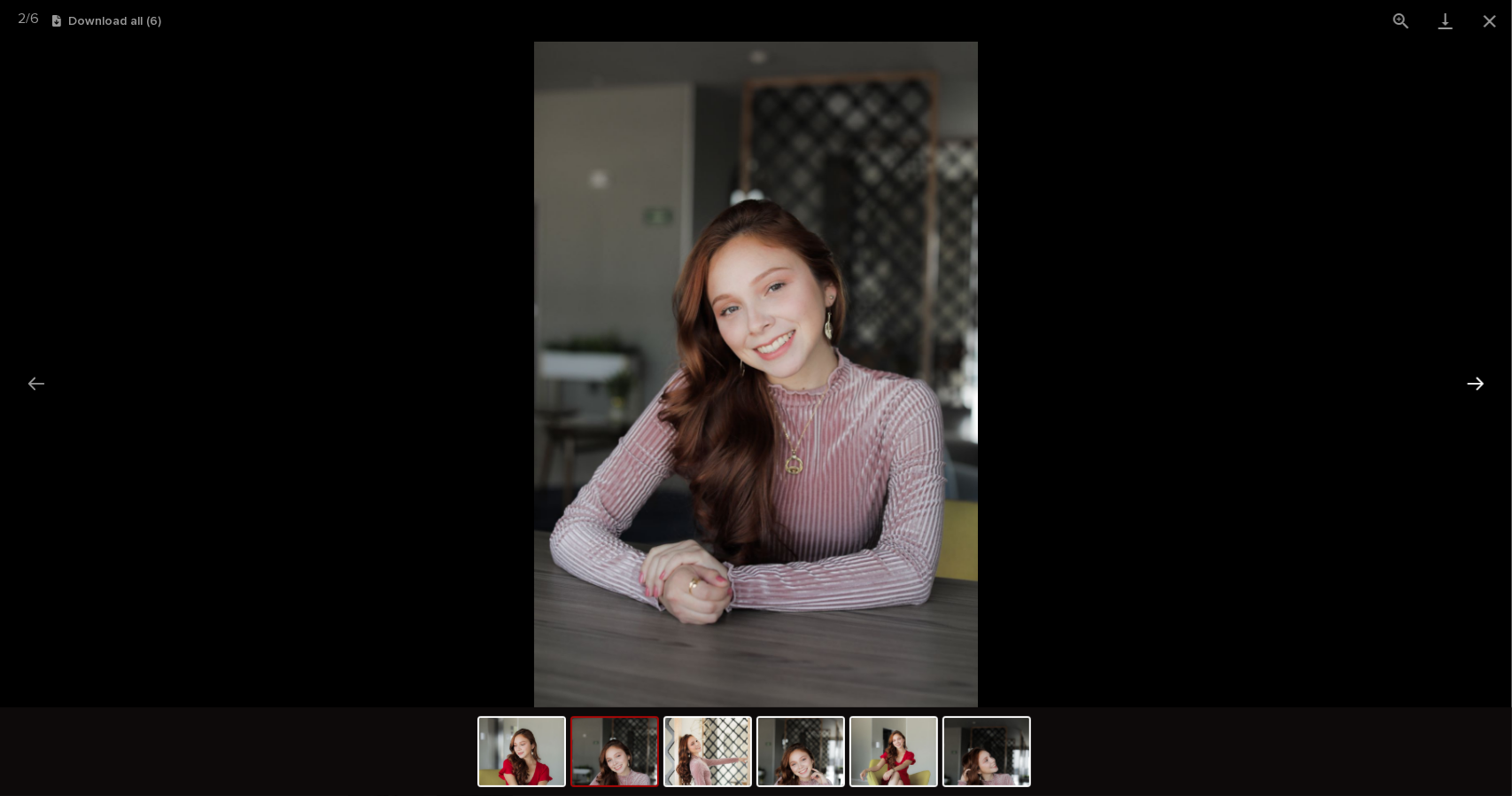
click at [1475, 387] on button "Next slide" at bounding box center [1475, 383] width 37 height 35
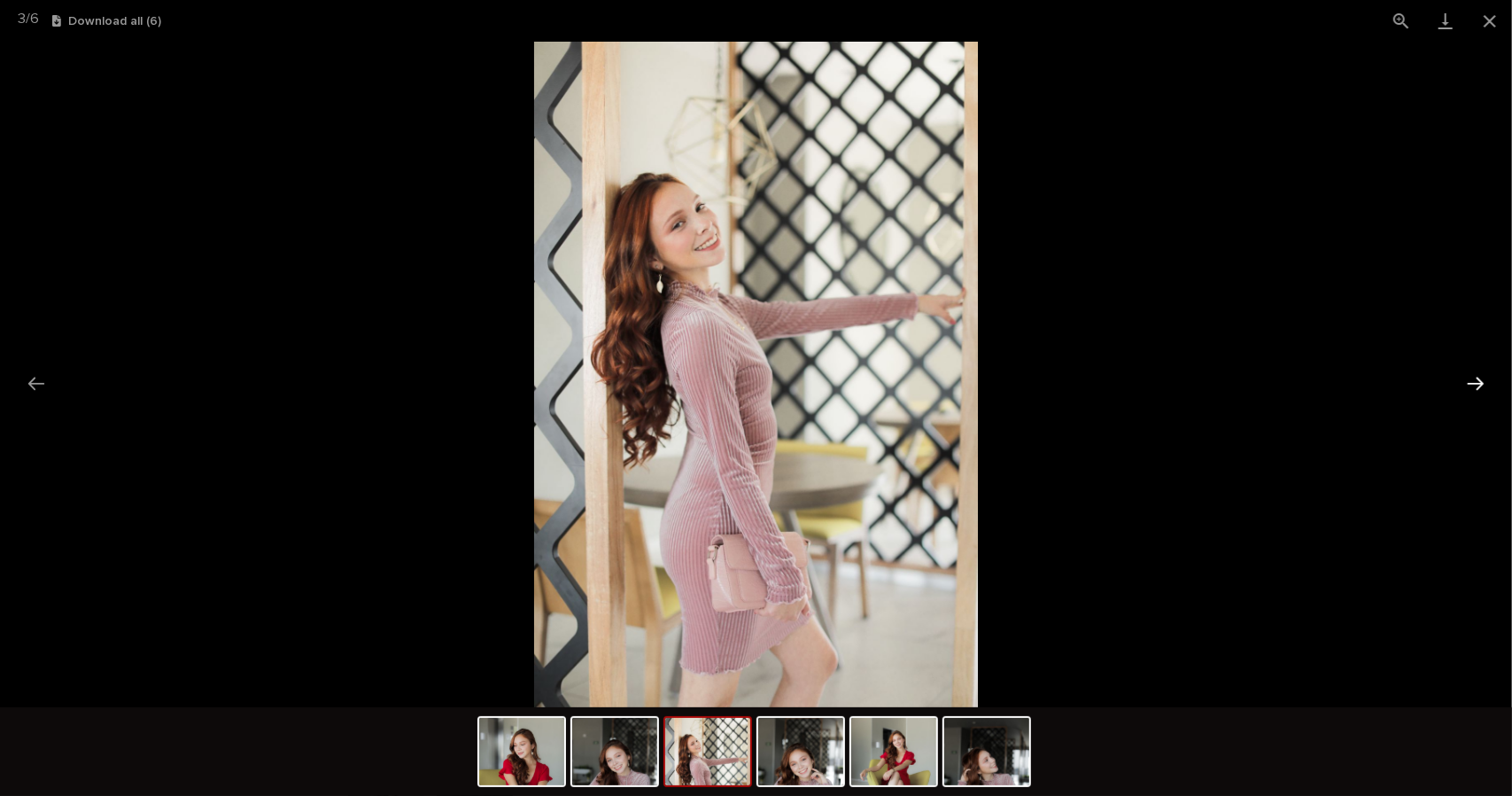
click at [1475, 387] on button "Next slide" at bounding box center [1475, 383] width 37 height 35
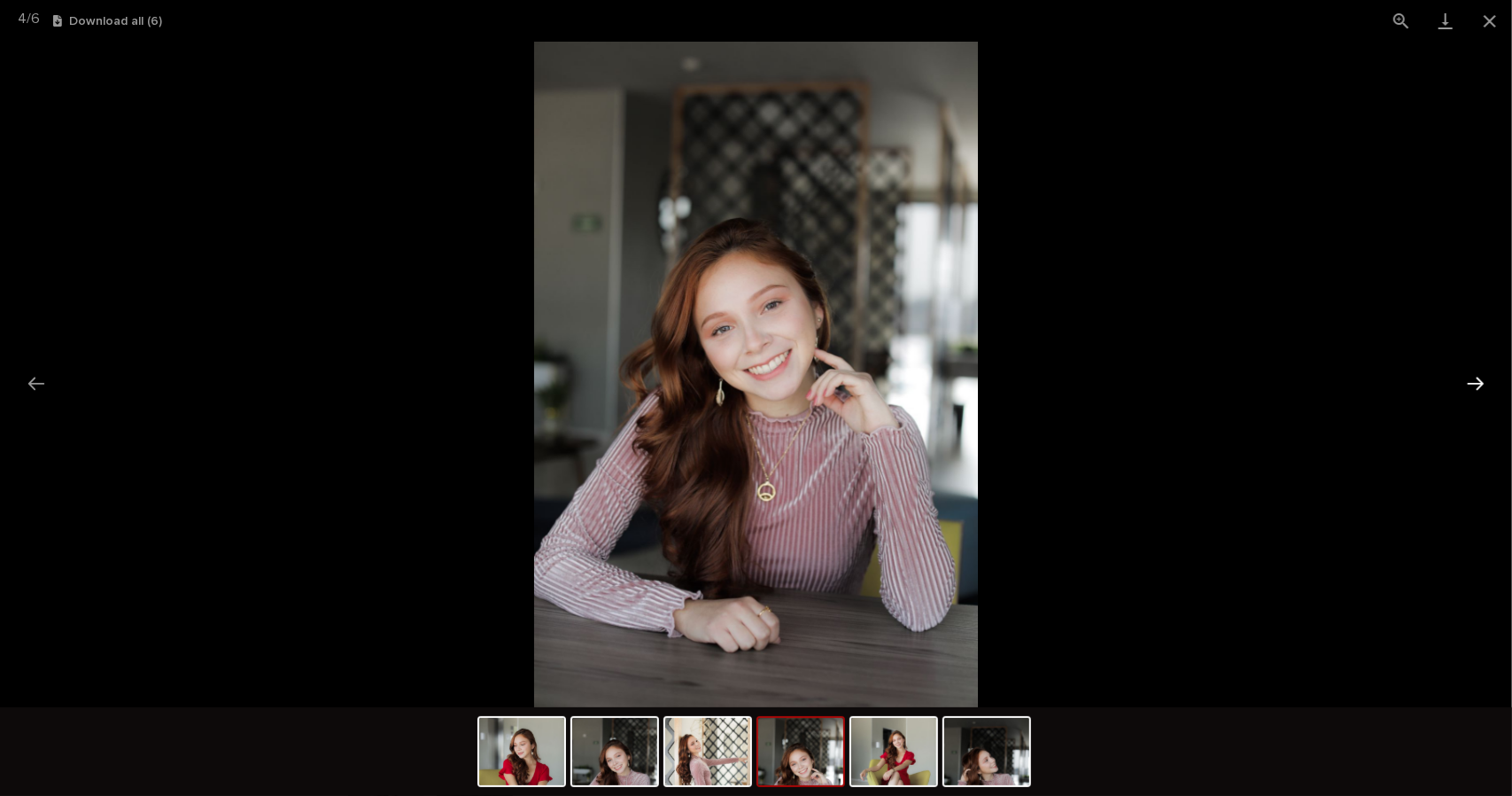
click at [1475, 387] on button "Next slide" at bounding box center [1475, 383] width 37 height 35
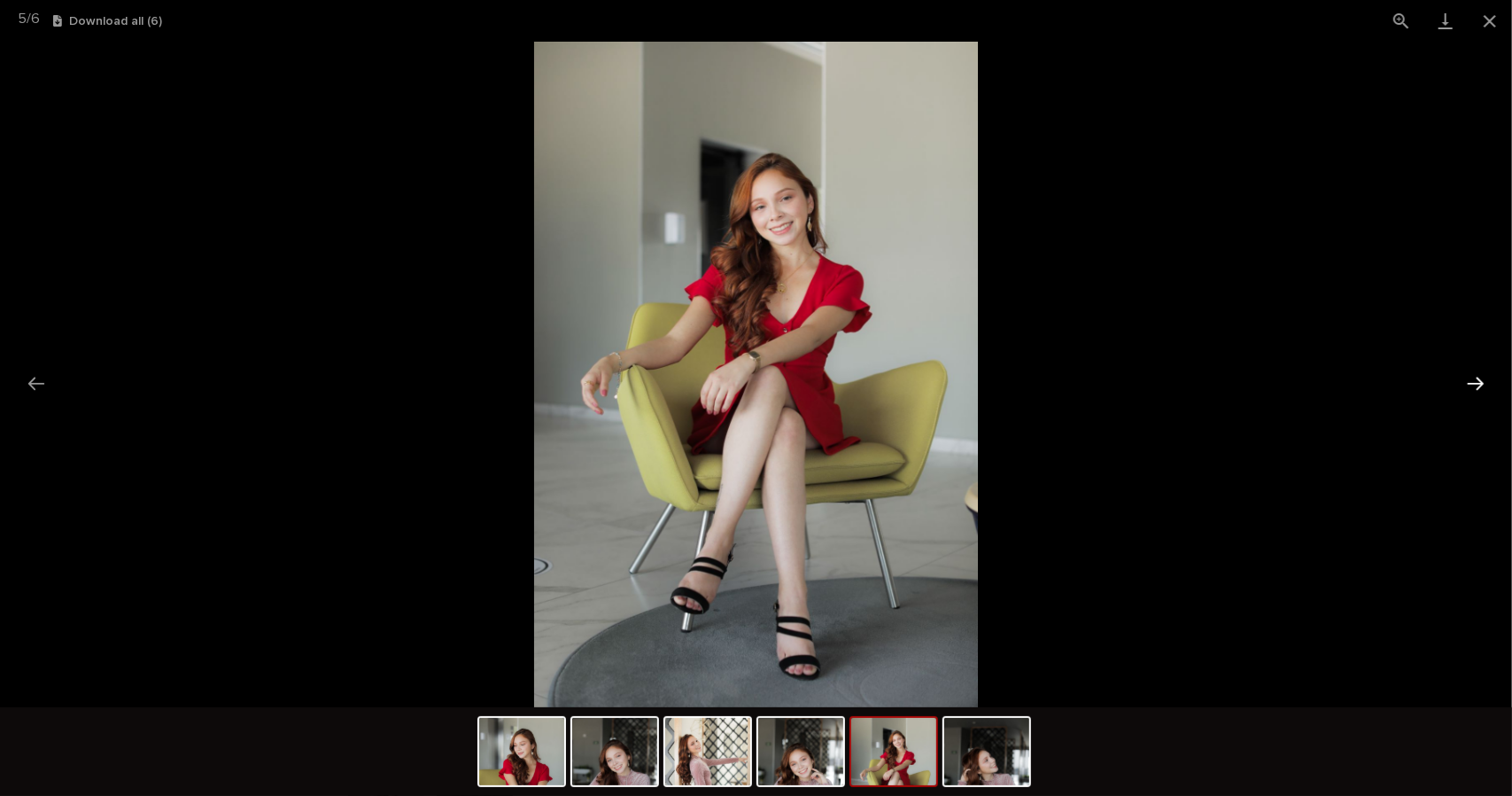
click at [1475, 387] on button "Next slide" at bounding box center [1475, 383] width 37 height 35
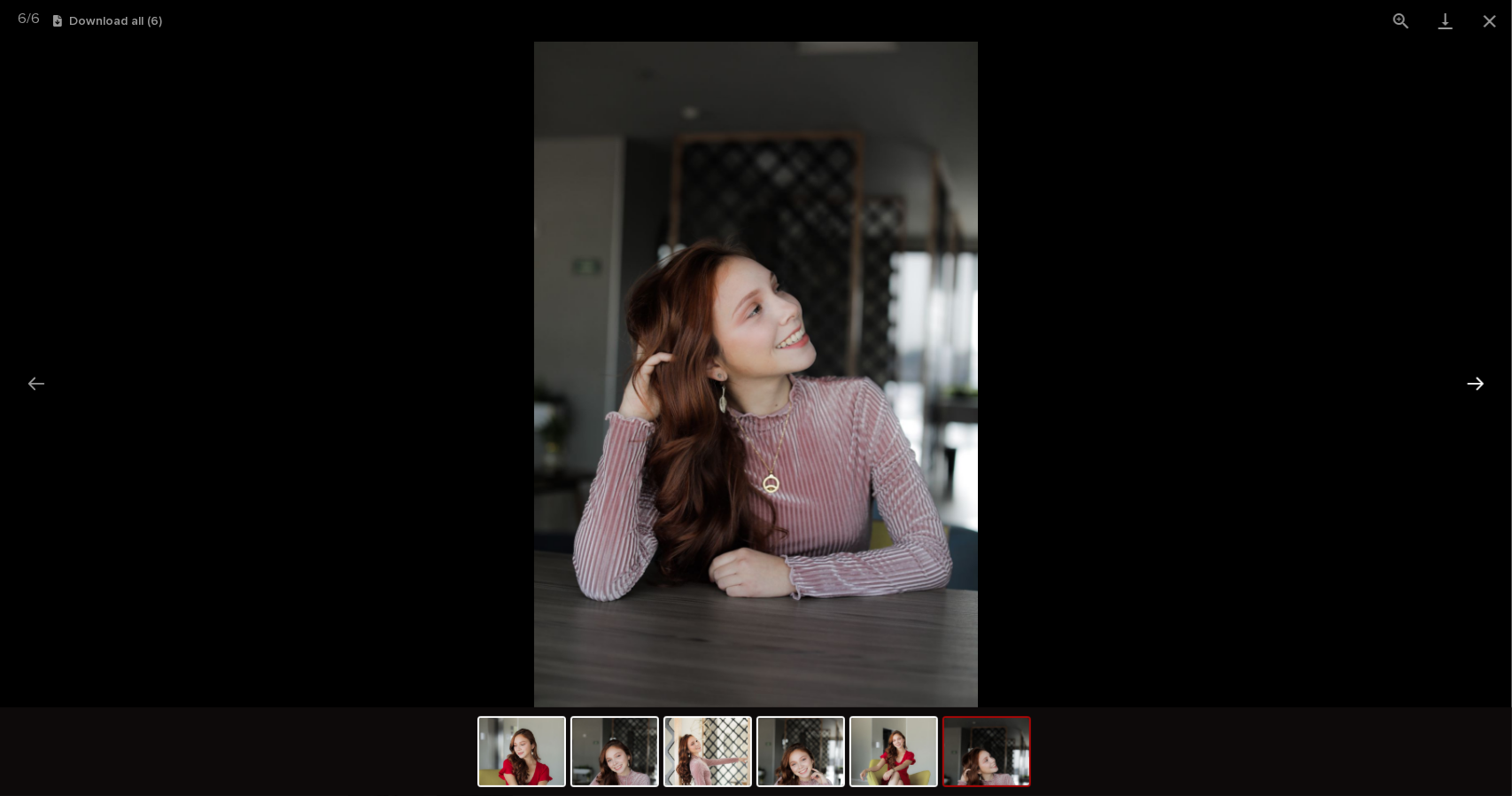
click at [1475, 387] on button "Next slide" at bounding box center [1475, 383] width 37 height 35
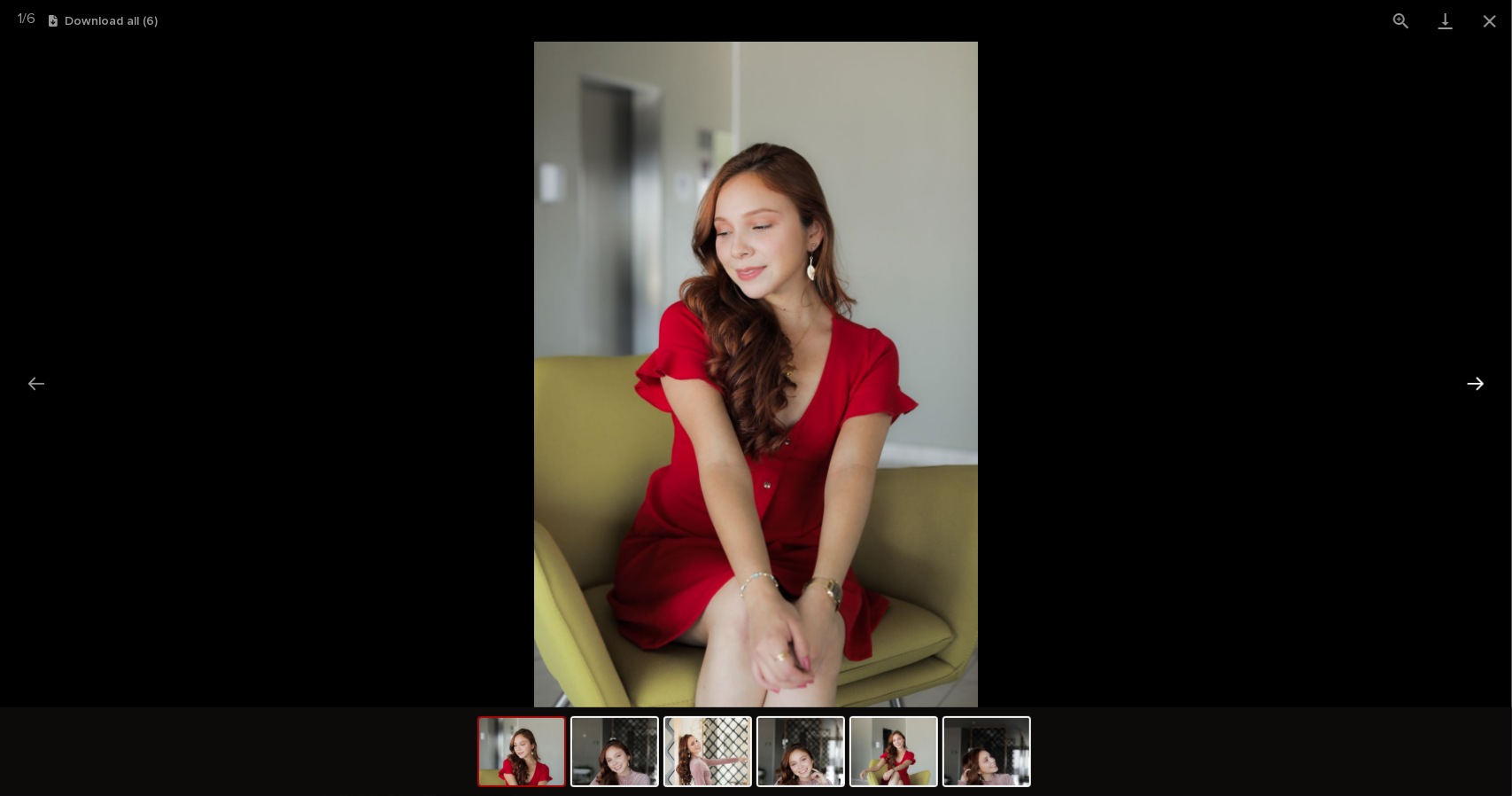
click at [1475, 387] on button "Next slide" at bounding box center [1475, 383] width 37 height 35
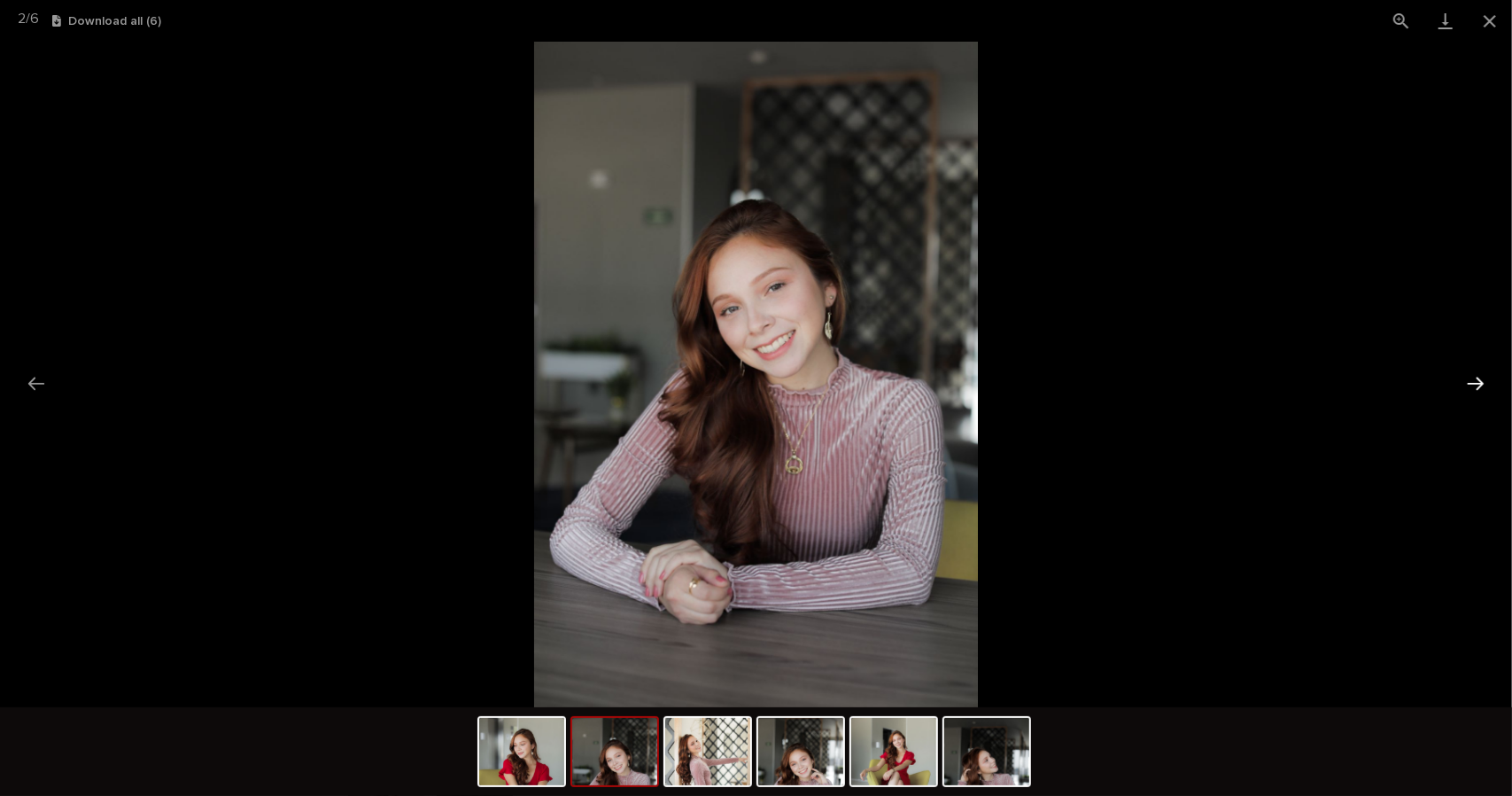
click at [1475, 387] on button "Next slide" at bounding box center [1475, 383] width 37 height 35
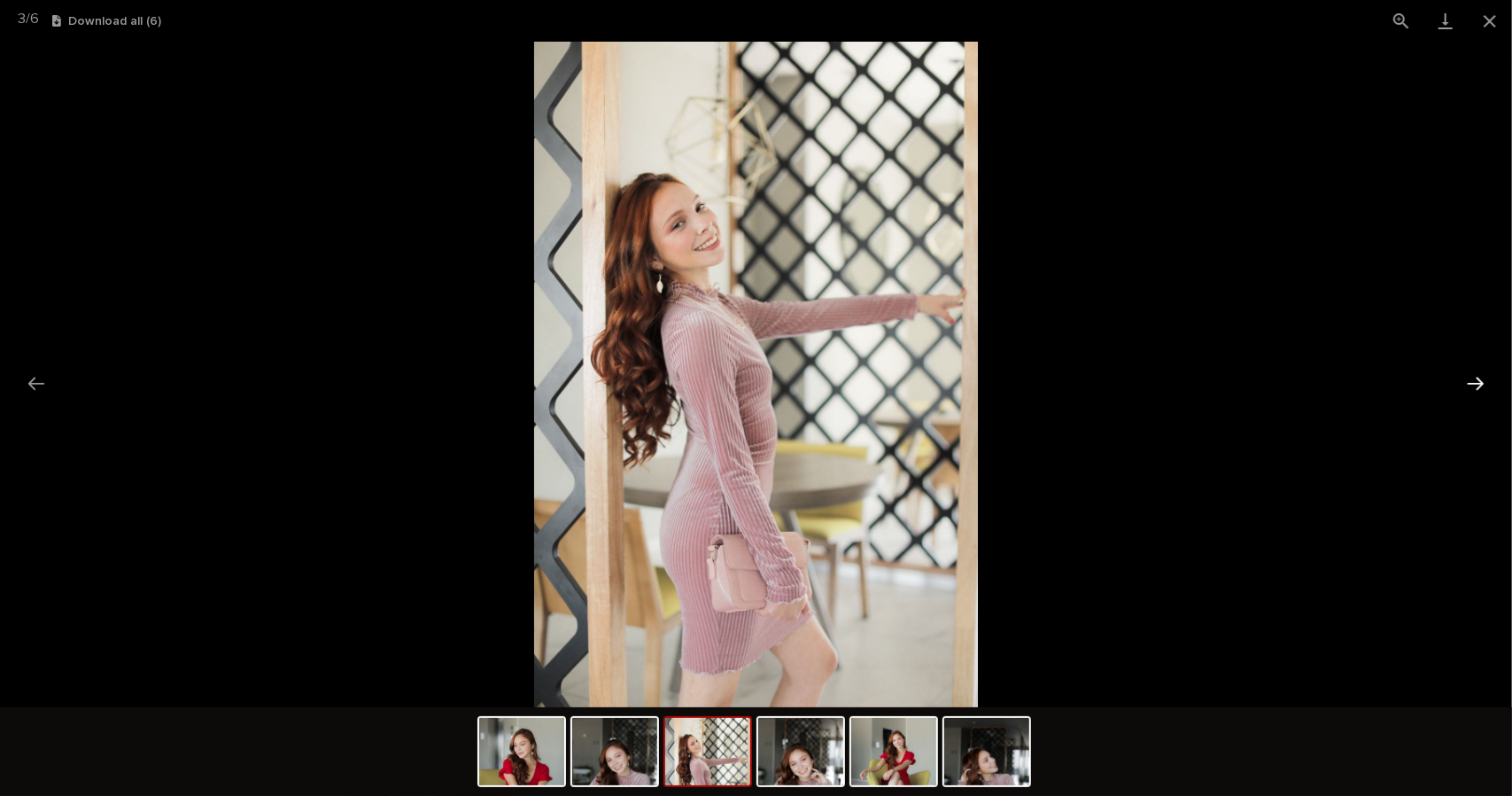
click at [1475, 387] on button "Next slide" at bounding box center [1475, 383] width 37 height 35
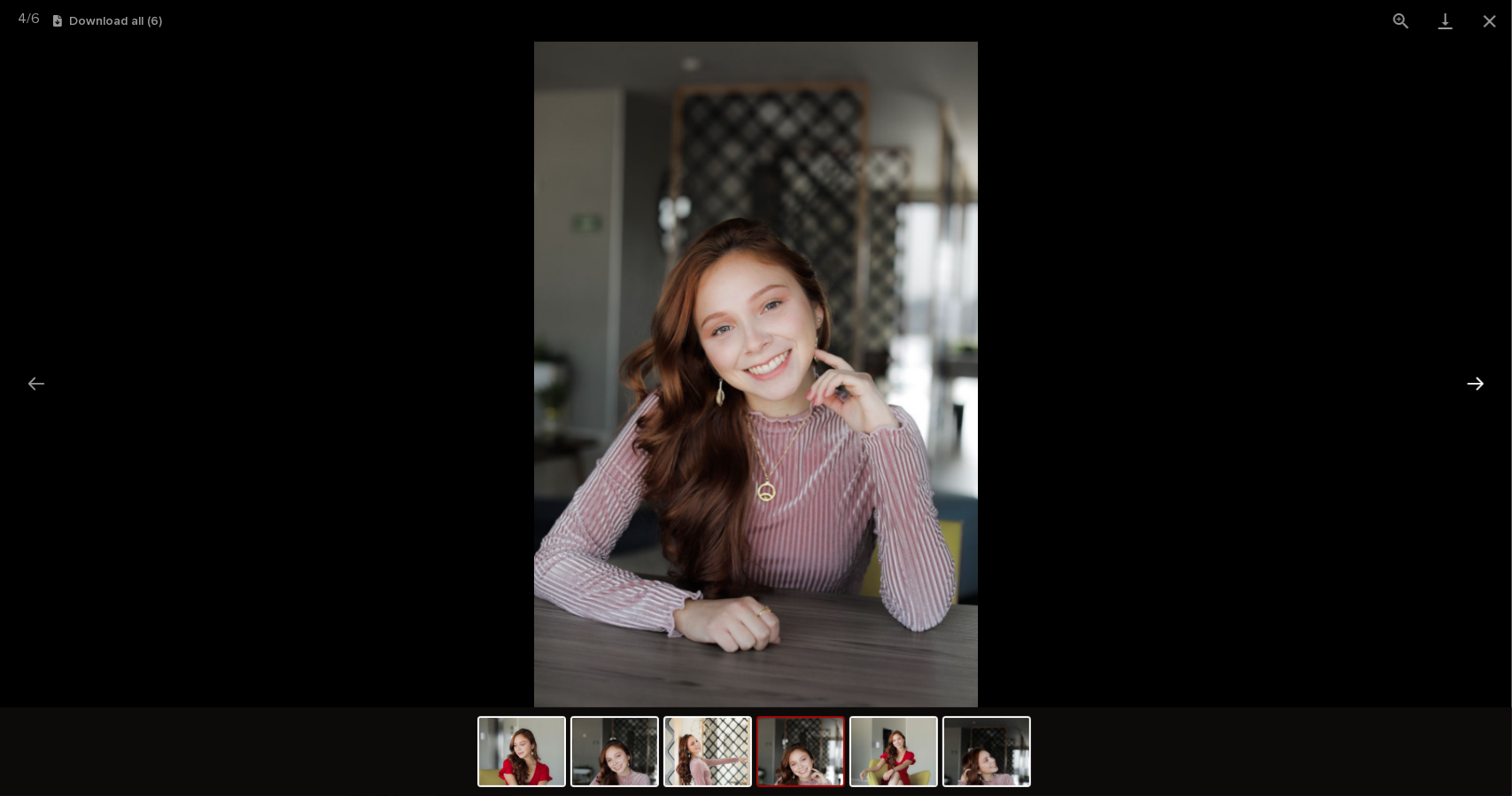
click at [1475, 387] on button "Next slide" at bounding box center [1475, 383] width 37 height 35
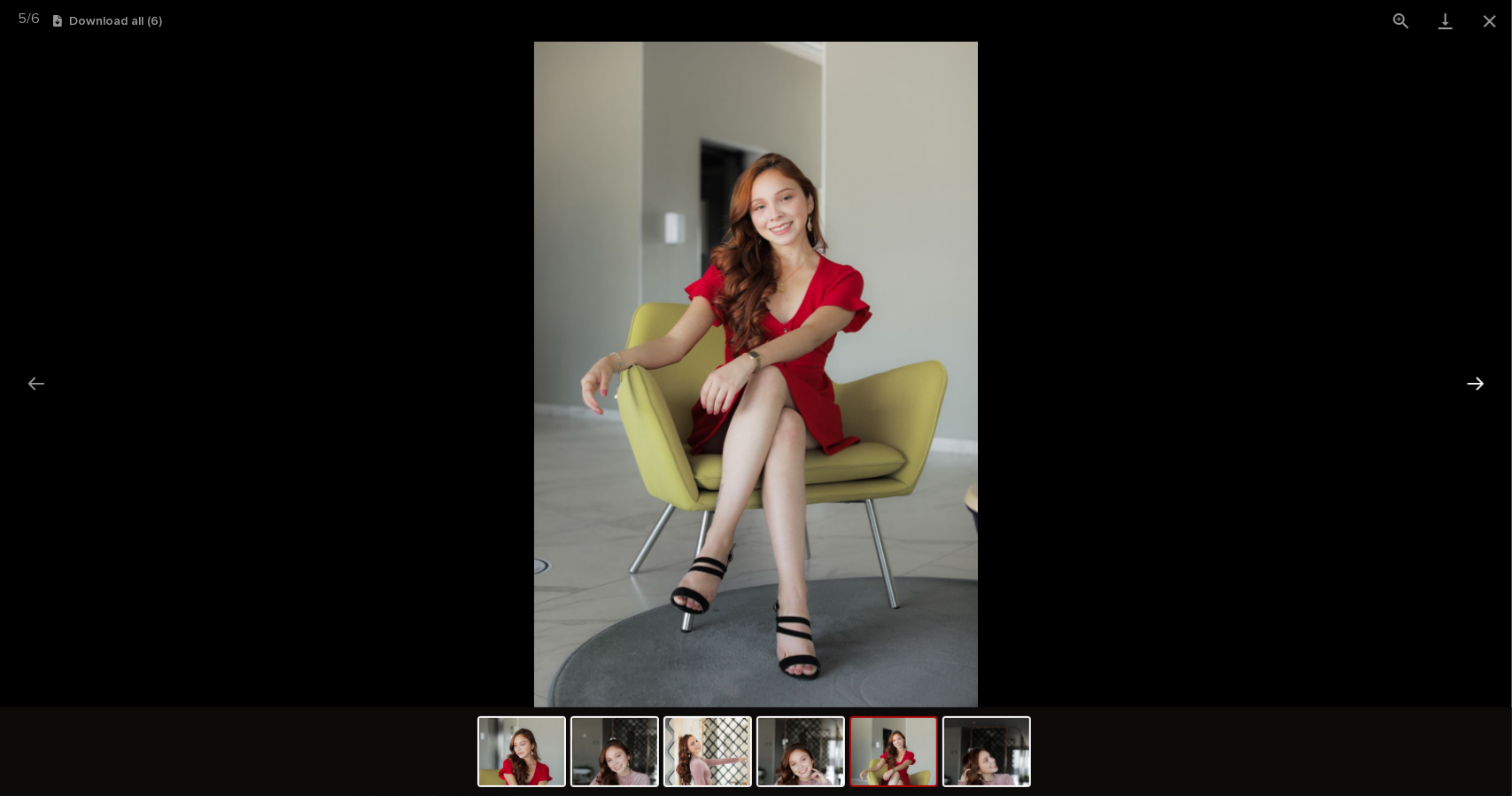
click at [1475, 387] on button "Next slide" at bounding box center [1475, 383] width 37 height 35
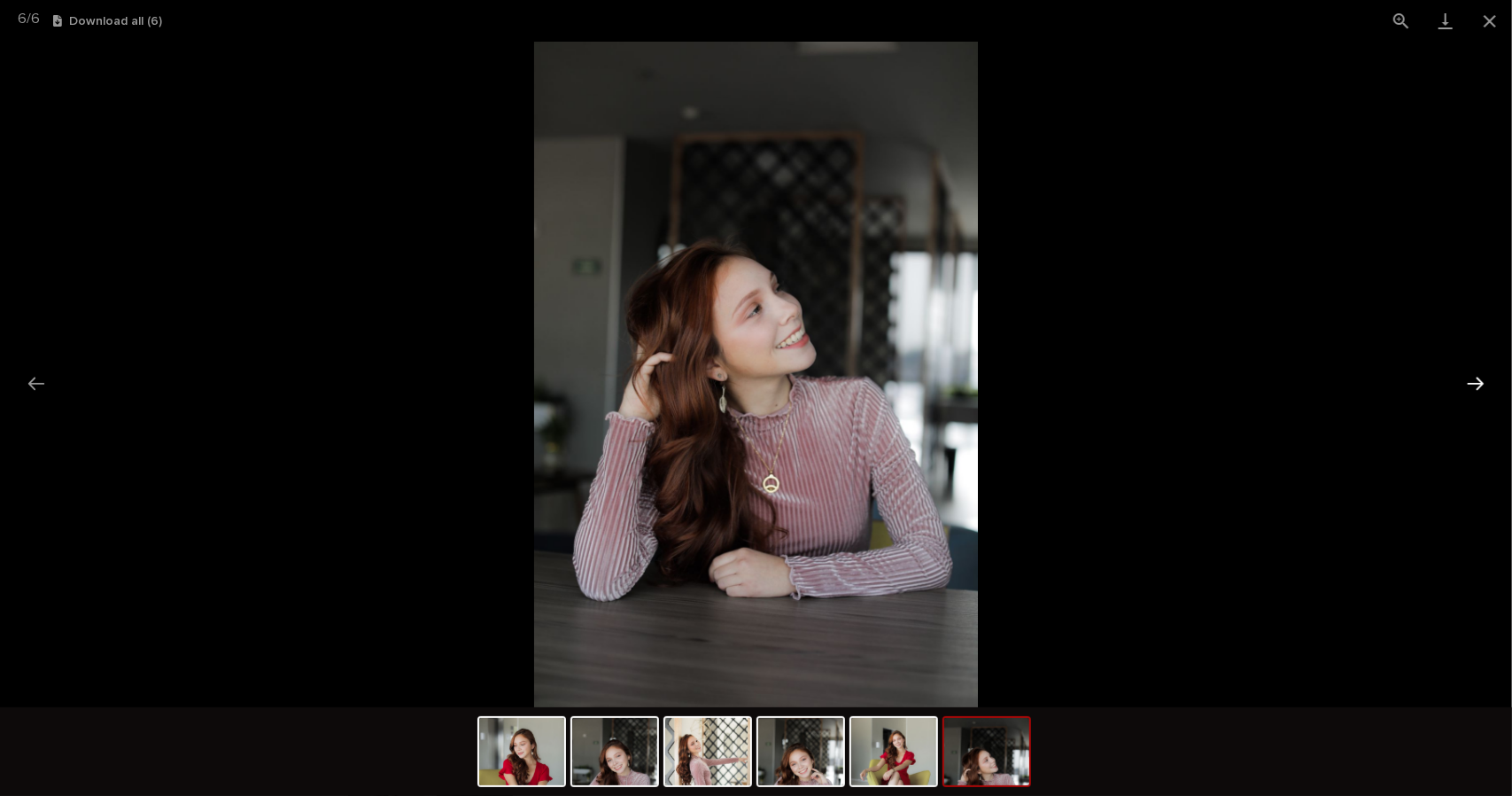
click at [1475, 387] on button "Next slide" at bounding box center [1475, 383] width 37 height 35
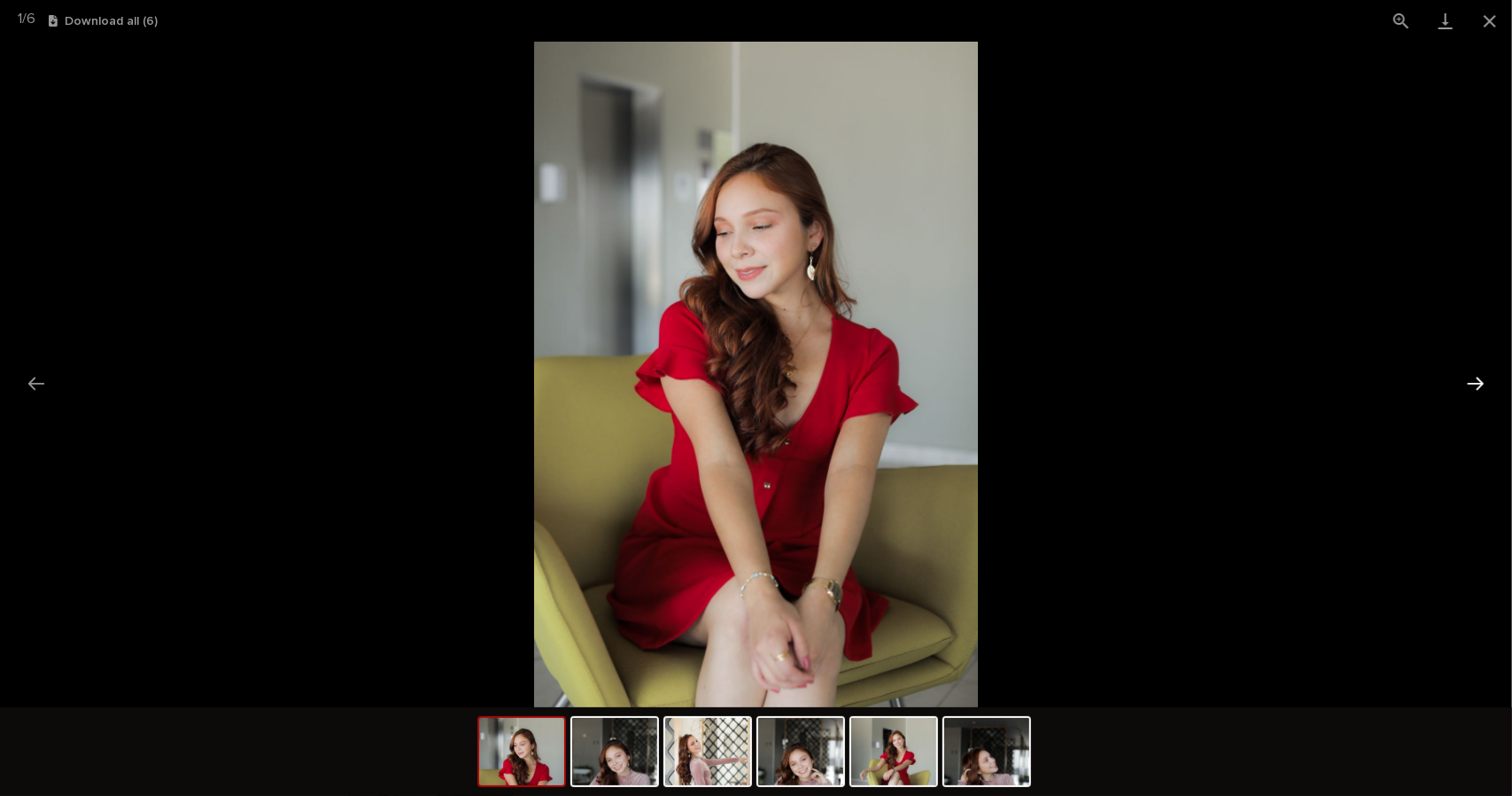
click at [1475, 387] on button "Next slide" at bounding box center [1475, 383] width 37 height 35
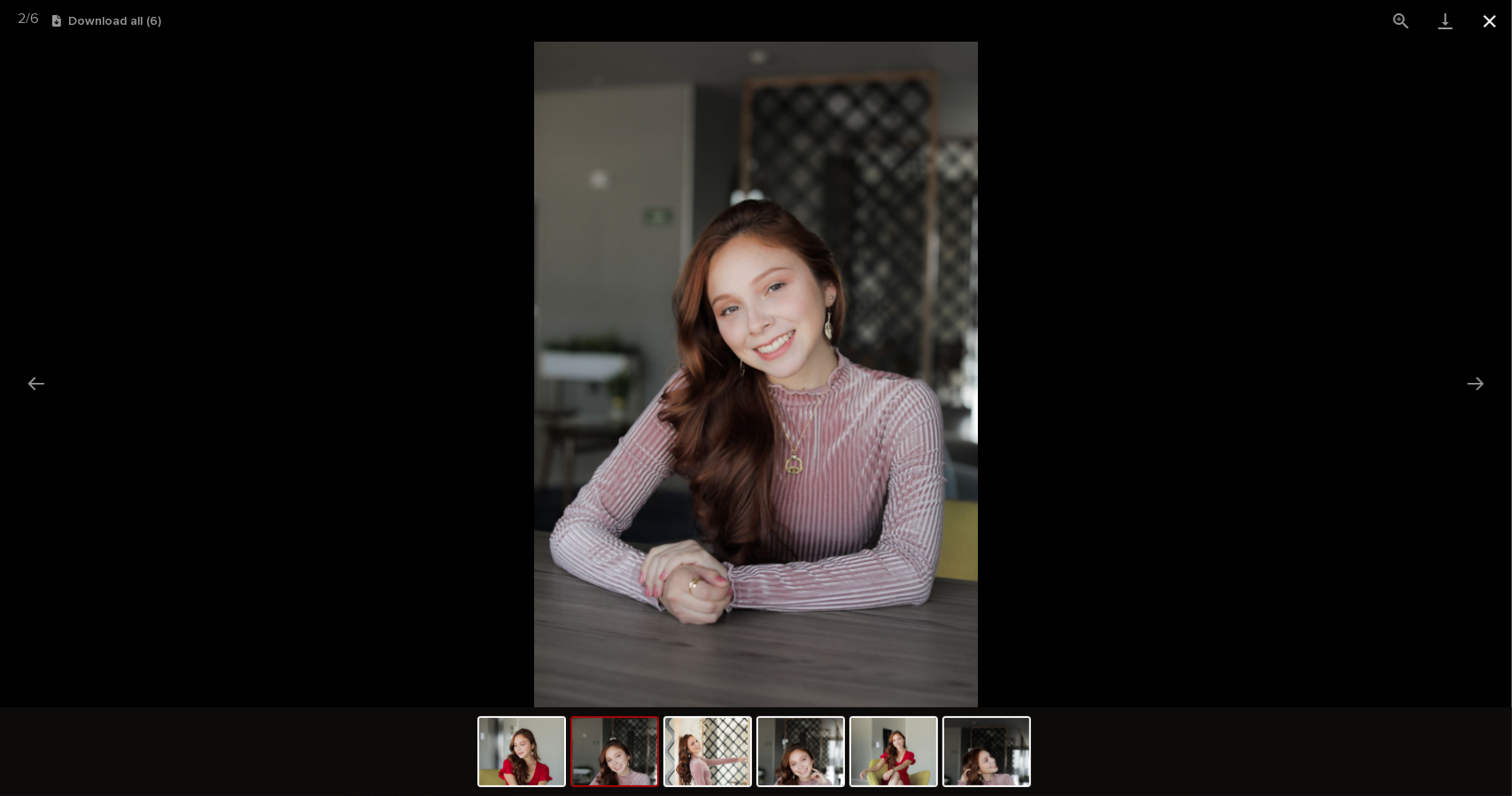
click at [1489, 22] on button "Close gallery" at bounding box center [1490, 20] width 44 height 41
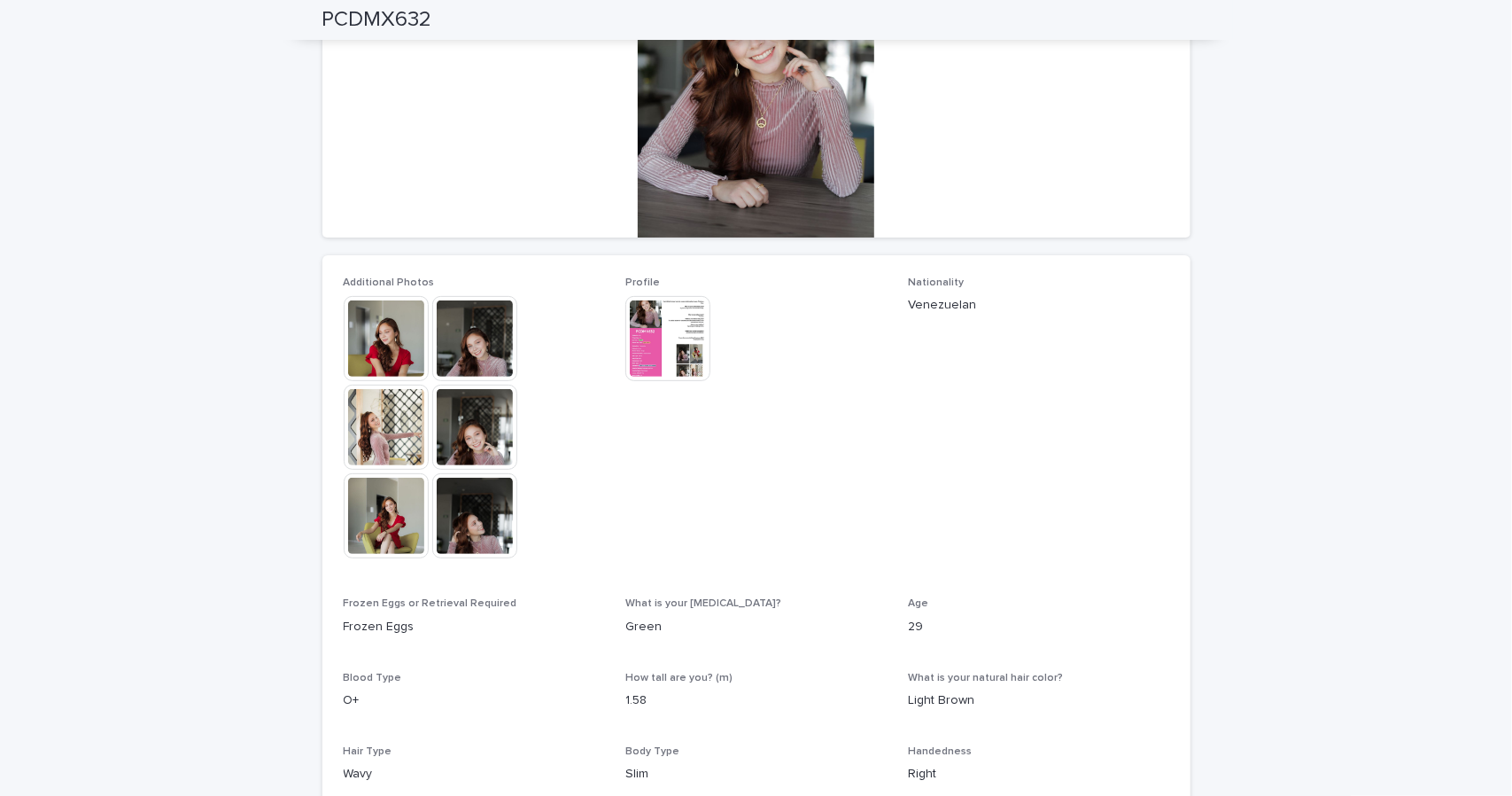
scroll to position [179, 0]
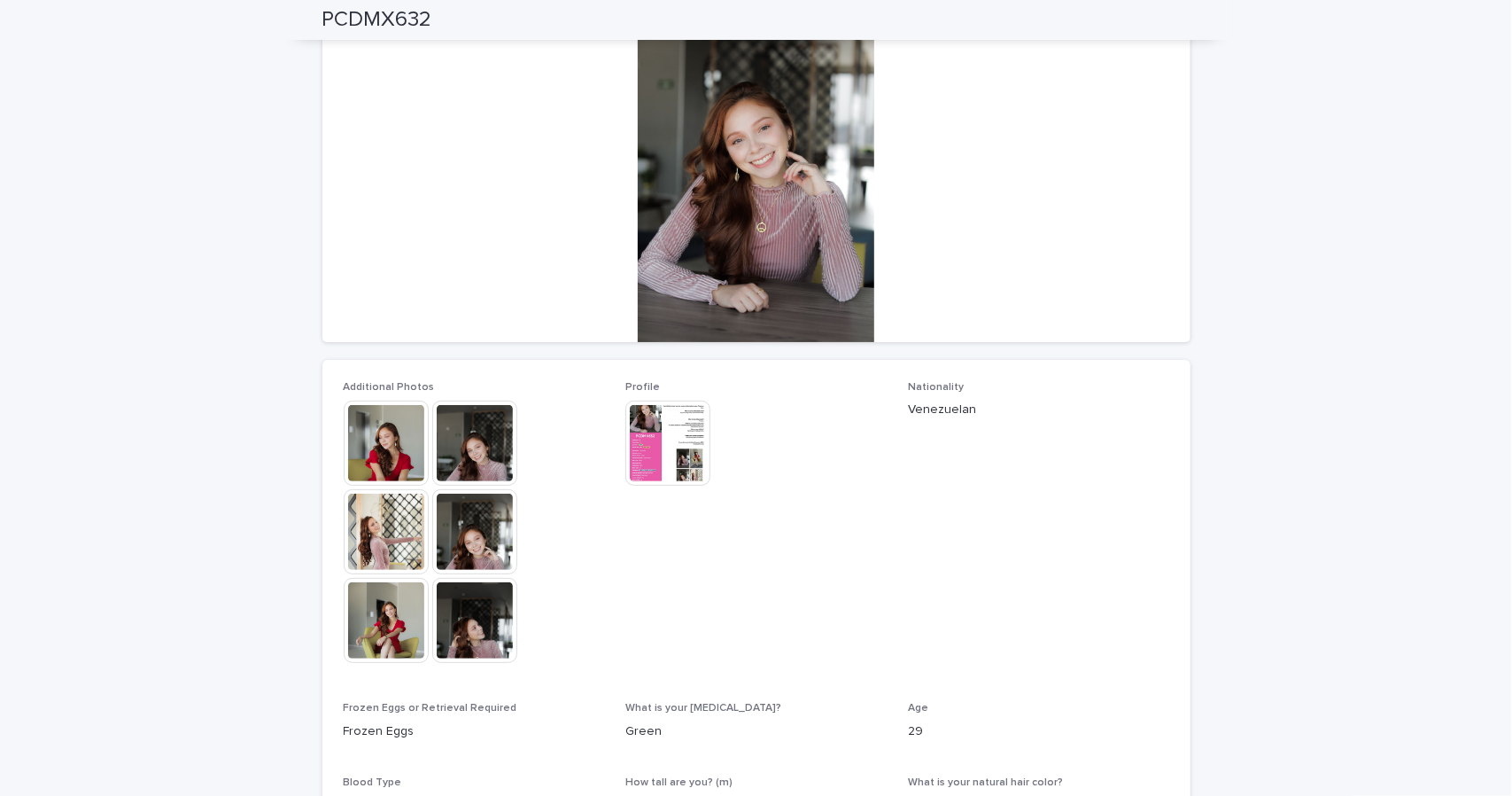
click at [659, 437] on img at bounding box center [668, 443] width 85 height 85
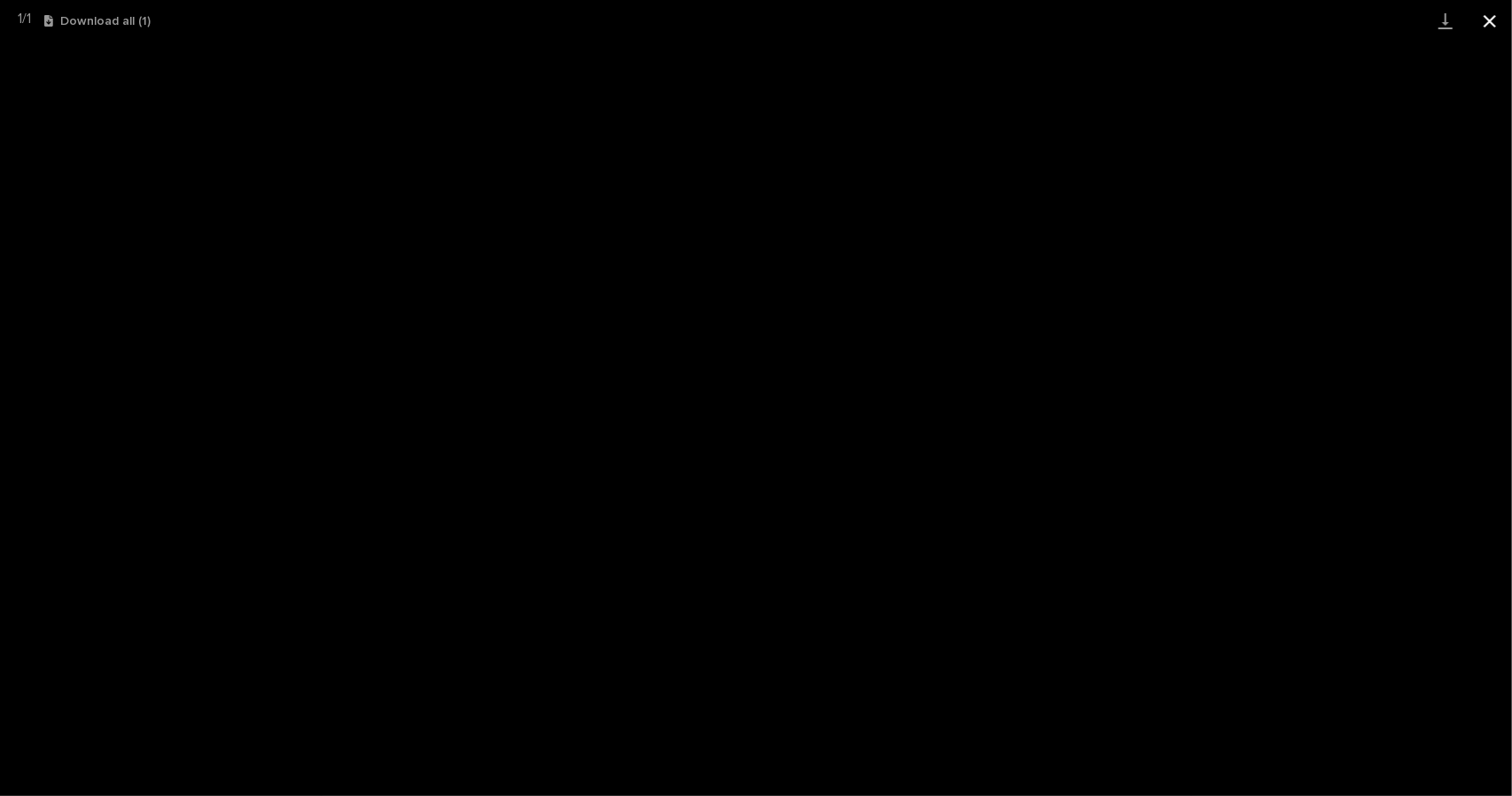
click at [1495, 10] on button "Close gallery" at bounding box center [1490, 20] width 44 height 41
